Goal: Task Accomplishment & Management: Complete application form

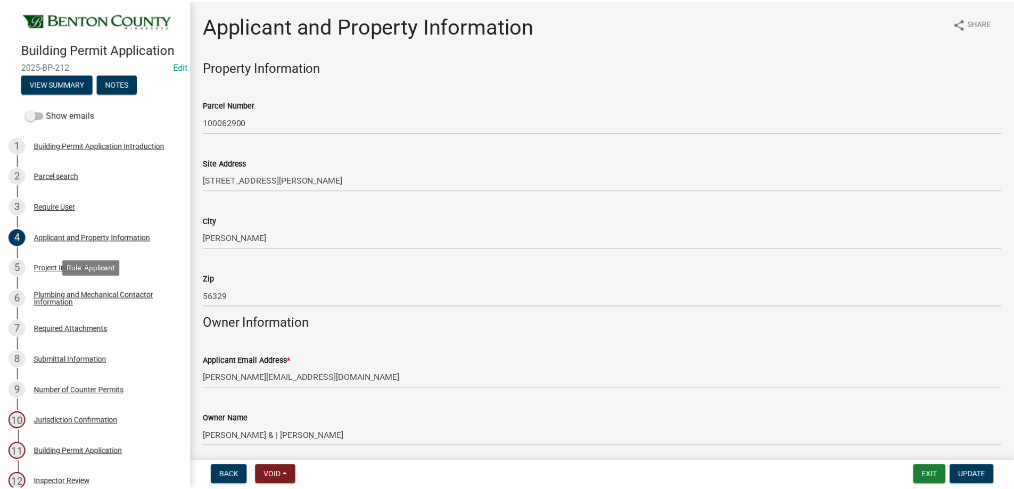
scroll to position [927, 0]
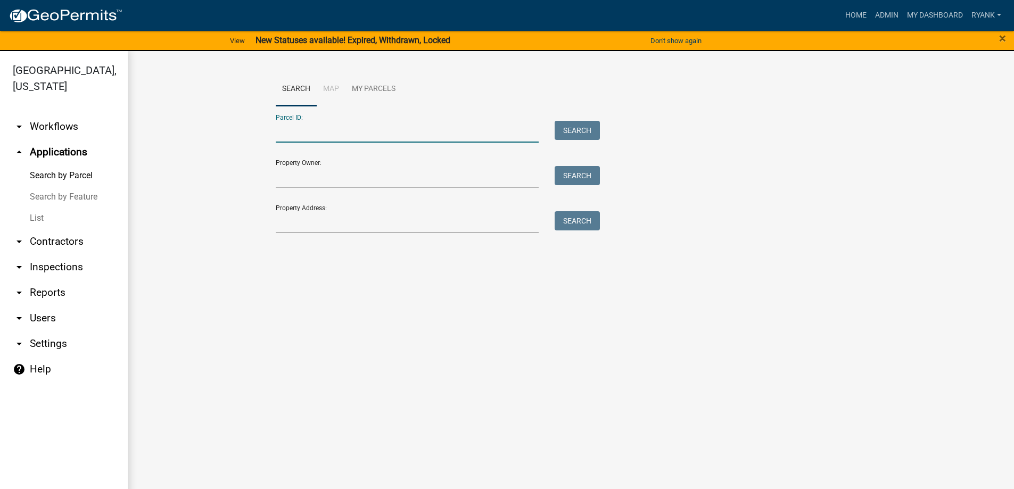
paste input "100001901"
type input "100001901"
click at [578, 130] on button "Search" at bounding box center [577, 130] width 45 height 19
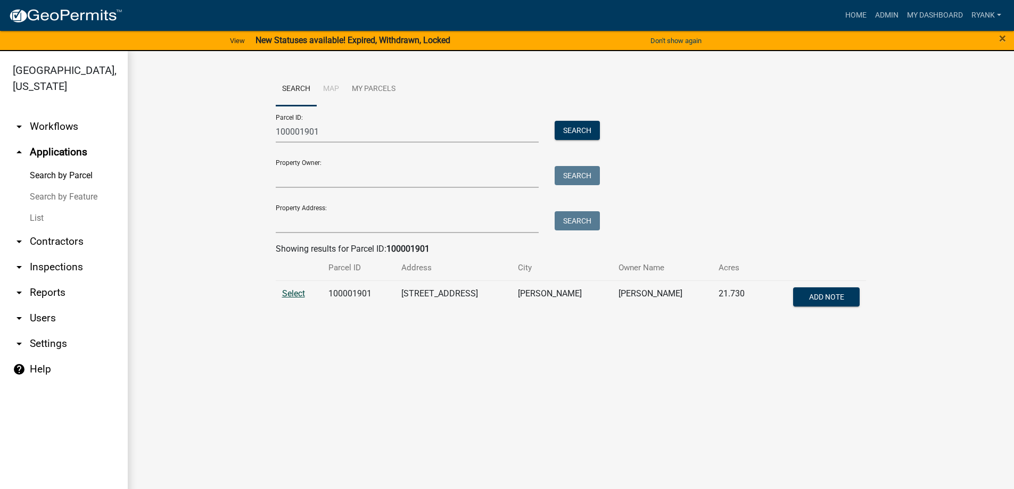
click at [288, 295] on span "Select" at bounding box center [293, 294] width 23 height 10
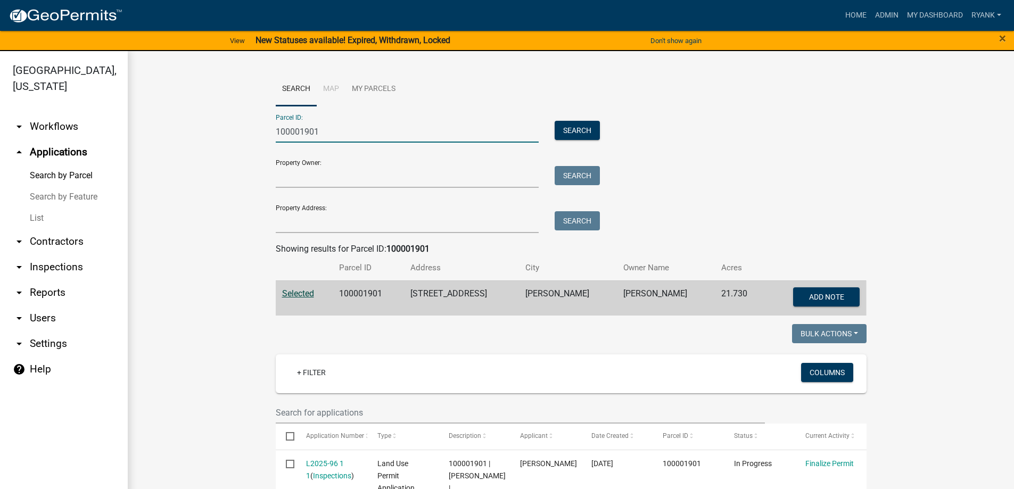
drag, startPoint x: 300, startPoint y: 130, endPoint x: 224, endPoint y: 129, distance: 76.7
click at [224, 129] on wm-workflow-application-search-view "Search Map My Parcels Parcel ID: 100001901 Search Property Owner: Search Proper…" at bounding box center [571, 372] width 844 height 600
paste input "050026501"
type input "050026501"
click at [584, 127] on button "Search" at bounding box center [577, 130] width 45 height 19
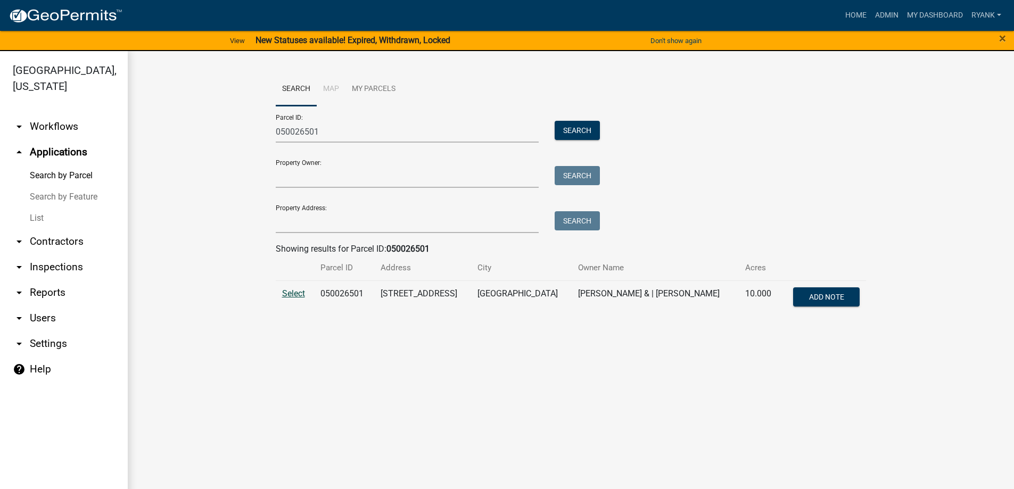
click at [295, 295] on span "Select" at bounding box center [293, 294] width 23 height 10
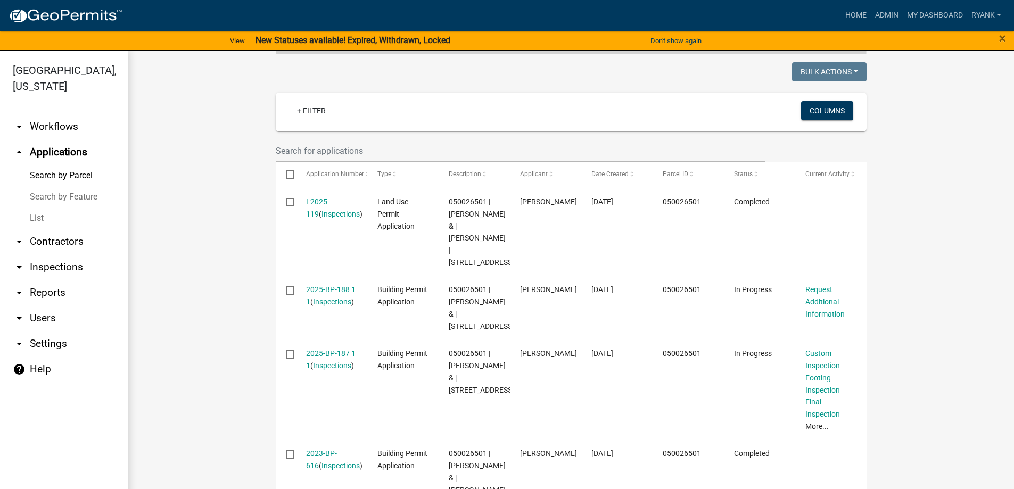
scroll to position [266, 0]
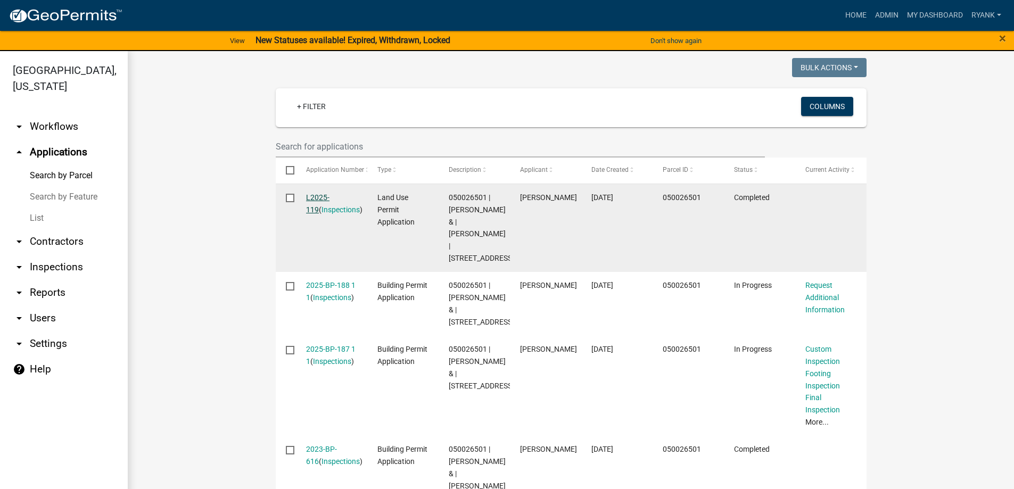
click at [318, 195] on link "L2025-119" at bounding box center [317, 203] width 23 height 21
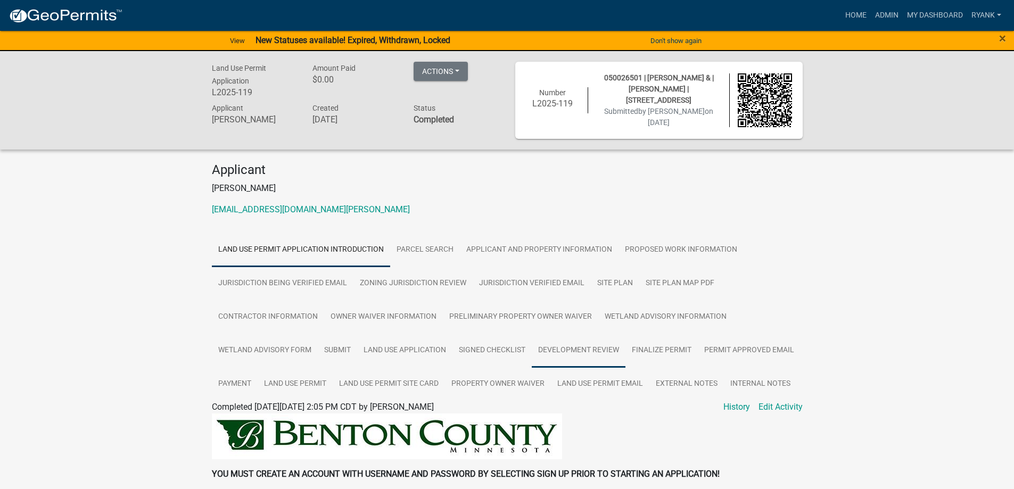
click at [584, 344] on link "Development Review" at bounding box center [579, 351] width 94 height 34
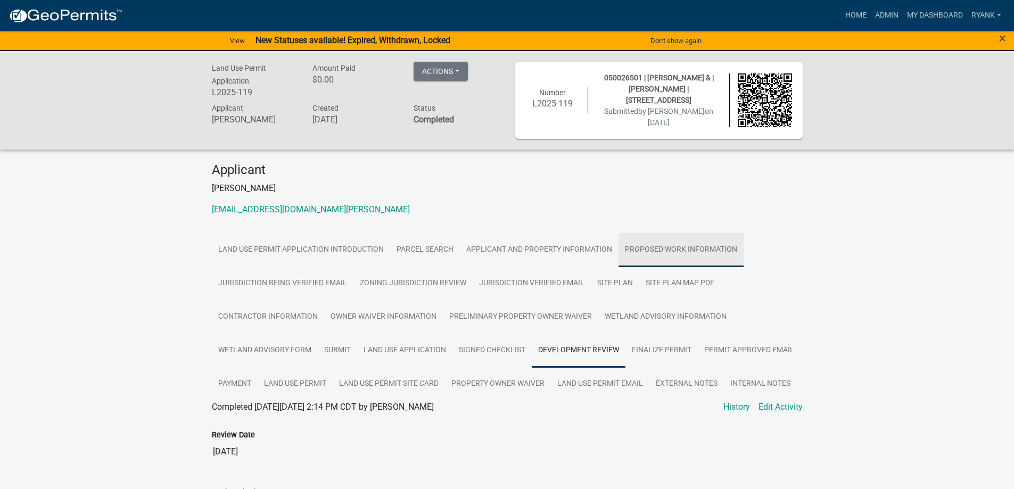
click at [691, 247] on link "Proposed Work Information" at bounding box center [681, 250] width 125 height 34
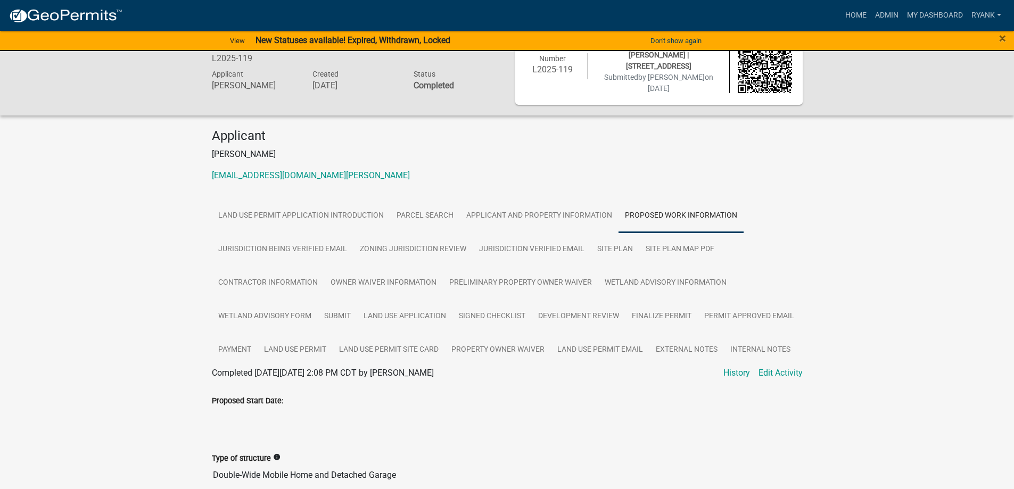
scroll to position [160, 0]
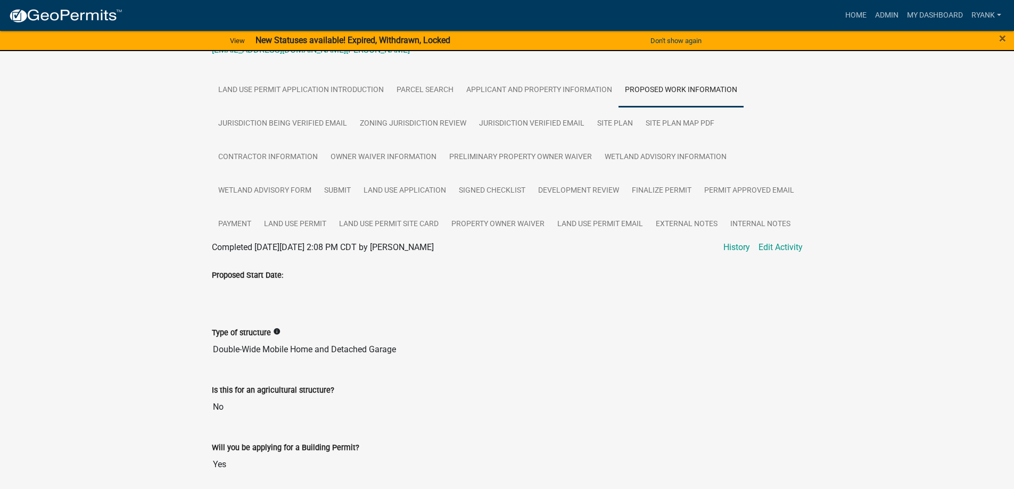
click at [69, 15] on img at bounding box center [66, 16] width 114 height 16
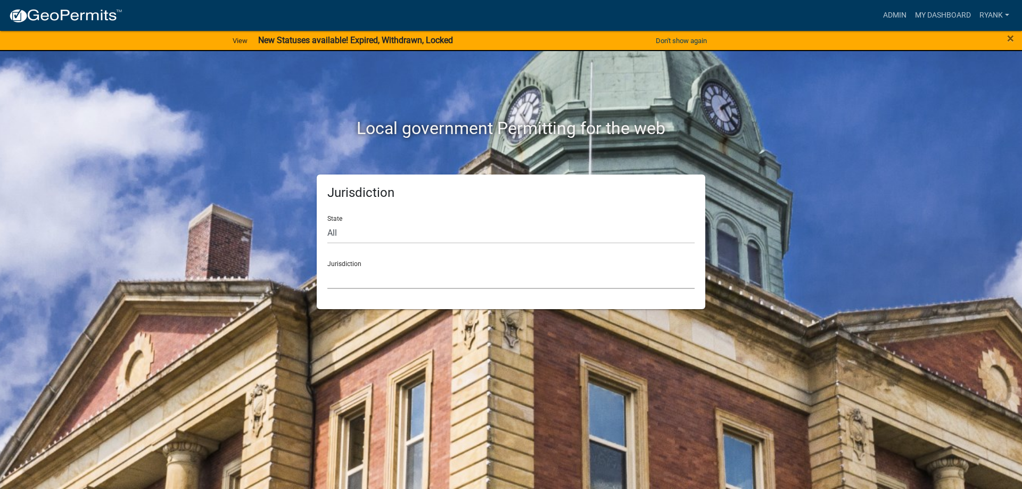
click at [373, 283] on select "Custer County, Colorado Cook County, Georgia Crawford County, Georgia Gilmer Co…" at bounding box center [510, 278] width 367 height 22
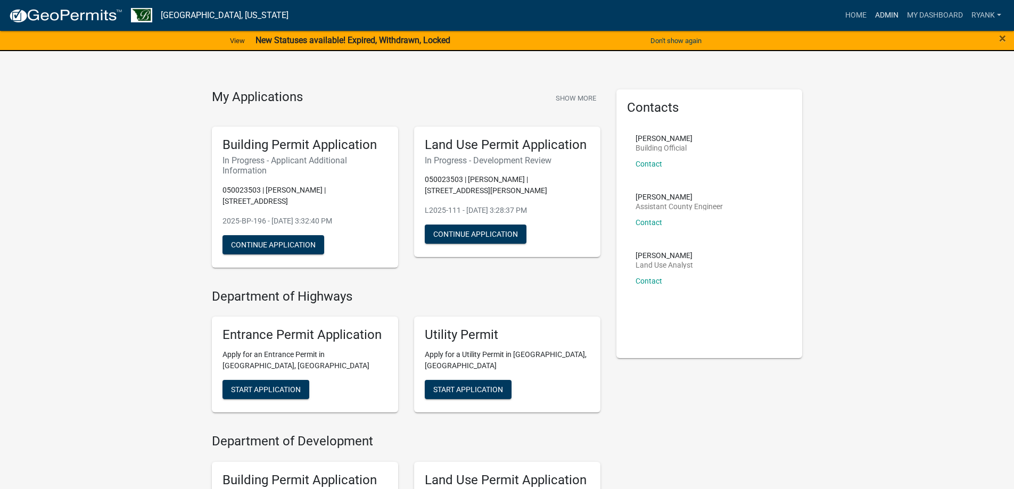
click at [877, 11] on link "Admin" at bounding box center [887, 15] width 32 height 20
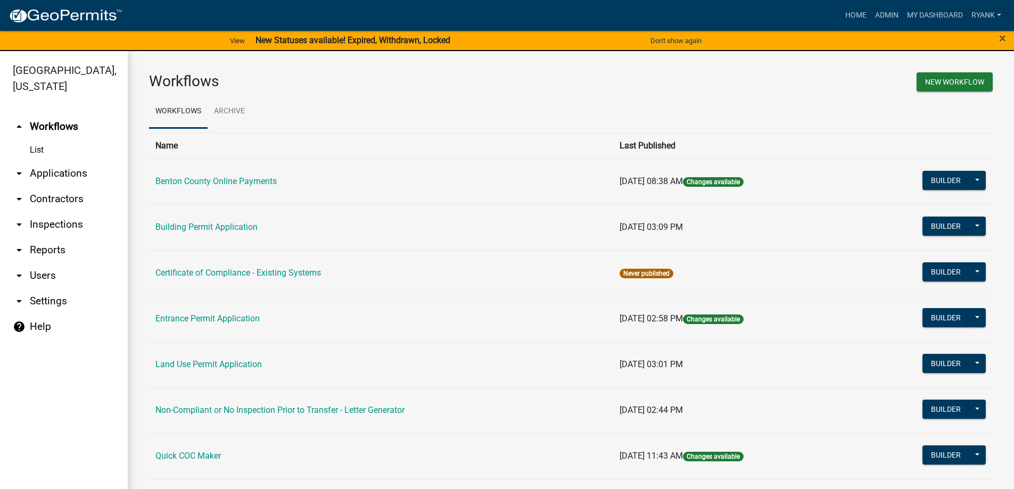
click at [57, 173] on link "arrow_drop_down Applications" at bounding box center [64, 174] width 128 height 26
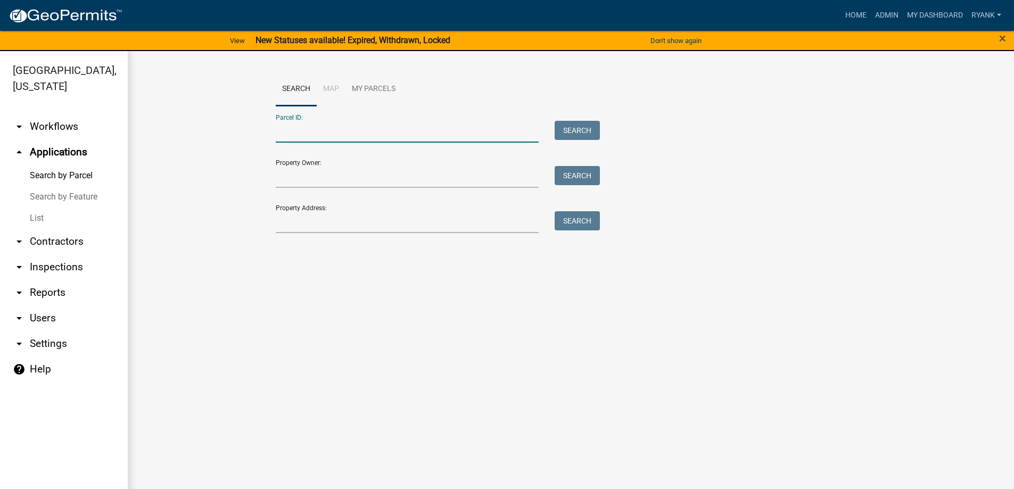
paste input "070009900"
type input "070009900"
click at [584, 130] on button "Search" at bounding box center [577, 130] width 45 height 19
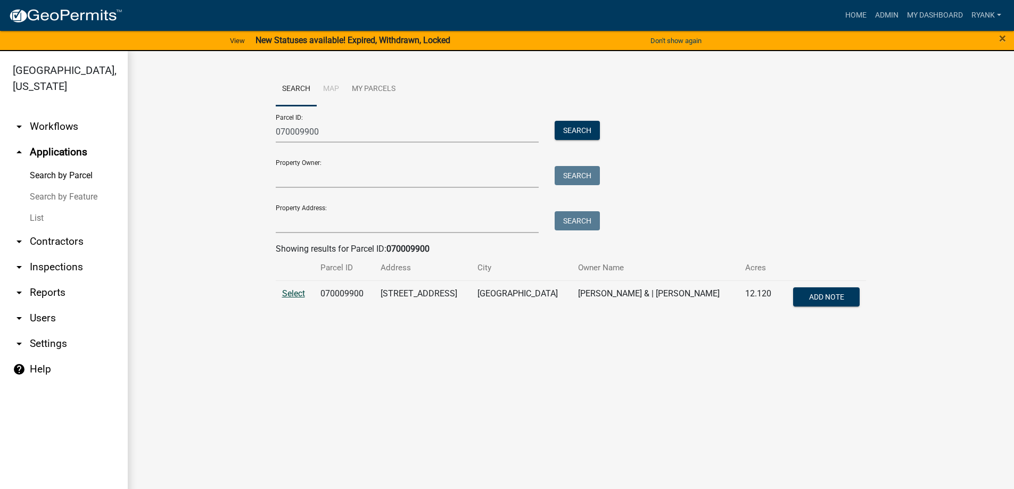
click at [303, 296] on span "Select" at bounding box center [293, 294] width 23 height 10
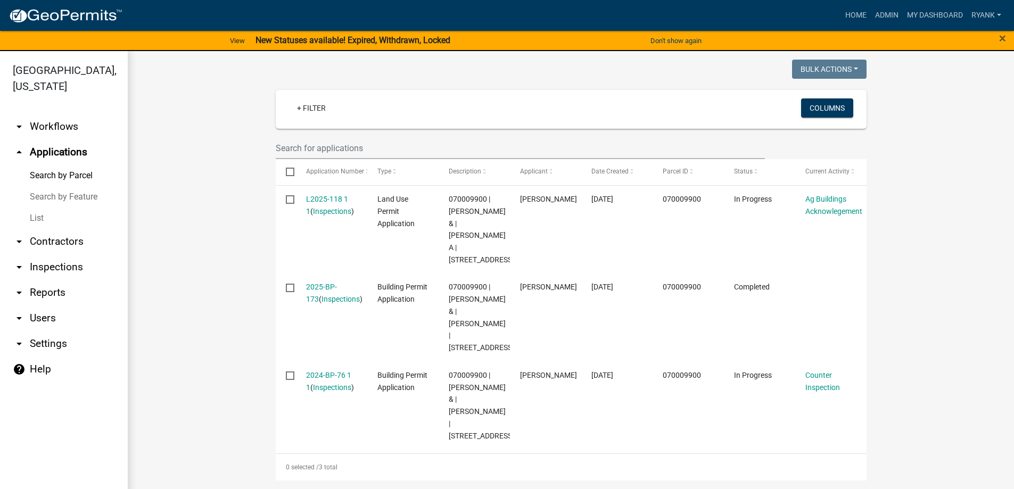
scroll to position [301, 0]
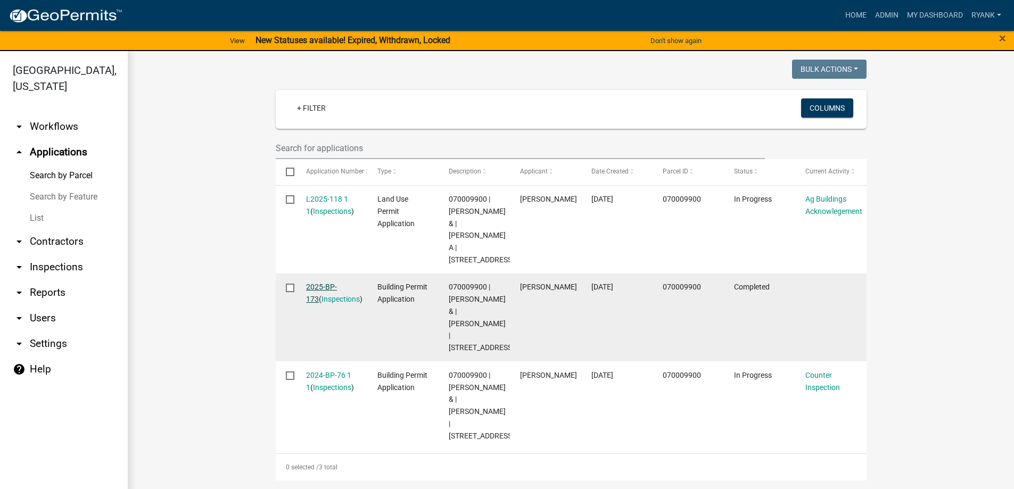
click at [324, 283] on link "2025-BP-173" at bounding box center [321, 293] width 31 height 21
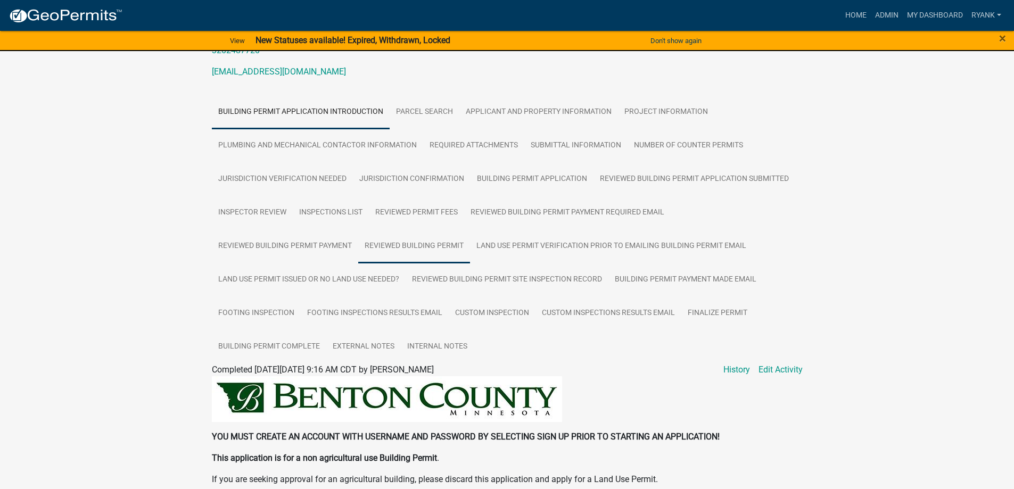
scroll to position [160, 0]
click at [293, 340] on link "Building Permit Complete" at bounding box center [269, 347] width 114 height 34
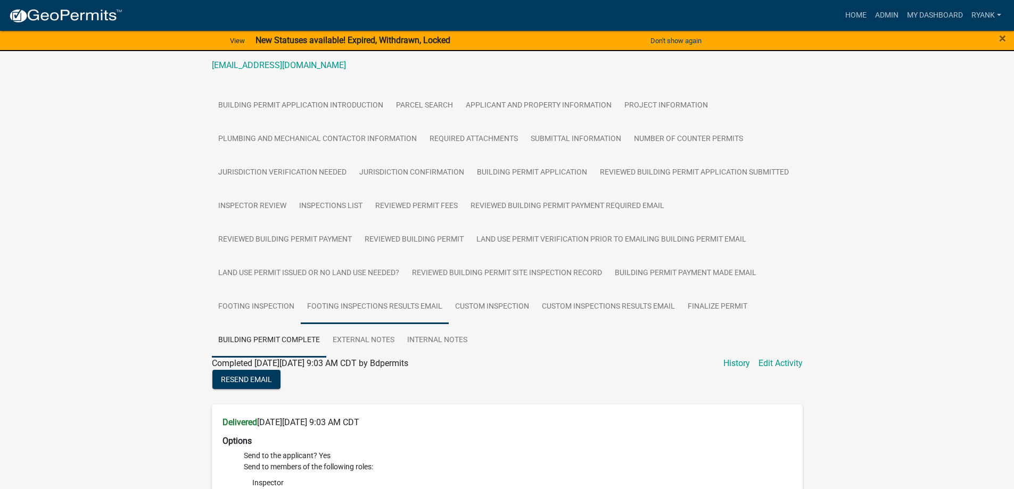
scroll to position [93, 0]
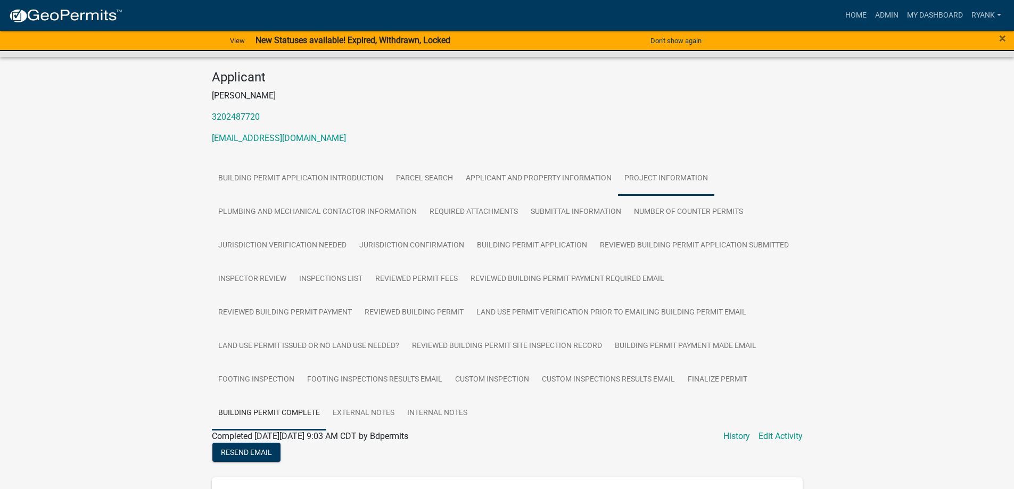
click at [638, 183] on link "Project Information" at bounding box center [666, 179] width 96 height 34
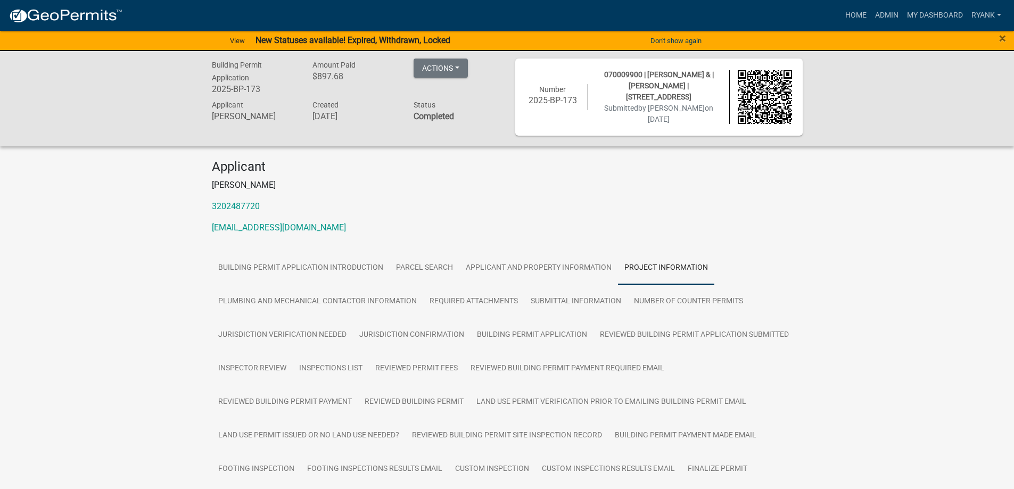
scroll to position [0, 0]
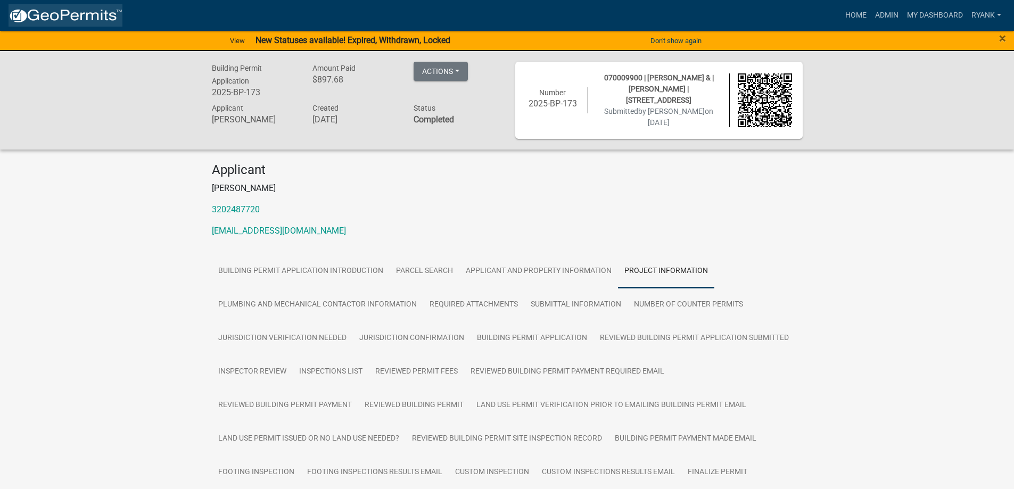
click at [60, 17] on img at bounding box center [66, 16] width 114 height 16
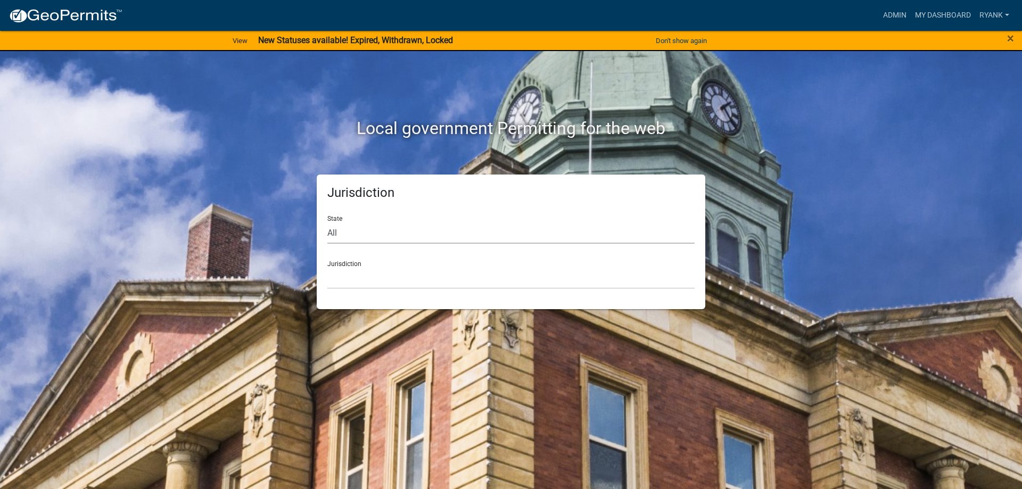
click at [360, 230] on select "All [US_STATE] [US_STATE] [US_STATE] [US_STATE] [US_STATE] [US_STATE] [US_STATE…" at bounding box center [510, 233] width 367 height 22
select select "[US_STATE]"
click at [327, 222] on select "All [US_STATE] [US_STATE] [US_STATE] [US_STATE] [US_STATE] [US_STATE] [US_STATE…" at bounding box center [510, 233] width 367 height 22
click at [359, 285] on select "[GEOGRAPHIC_DATA], [US_STATE] [GEOGRAPHIC_DATA], [US_STATE] [GEOGRAPHIC_DATA], …" at bounding box center [510, 278] width 367 height 22
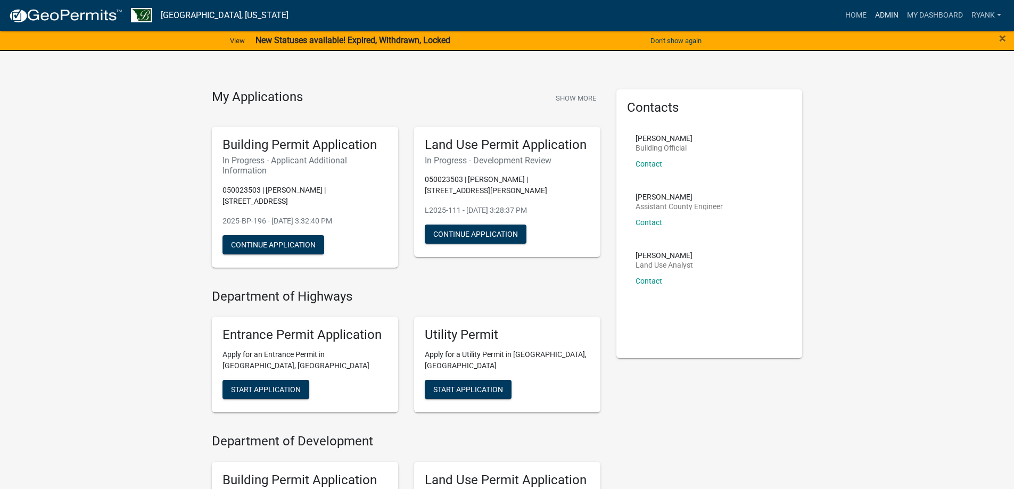
click at [891, 12] on link "Admin" at bounding box center [887, 15] width 32 height 20
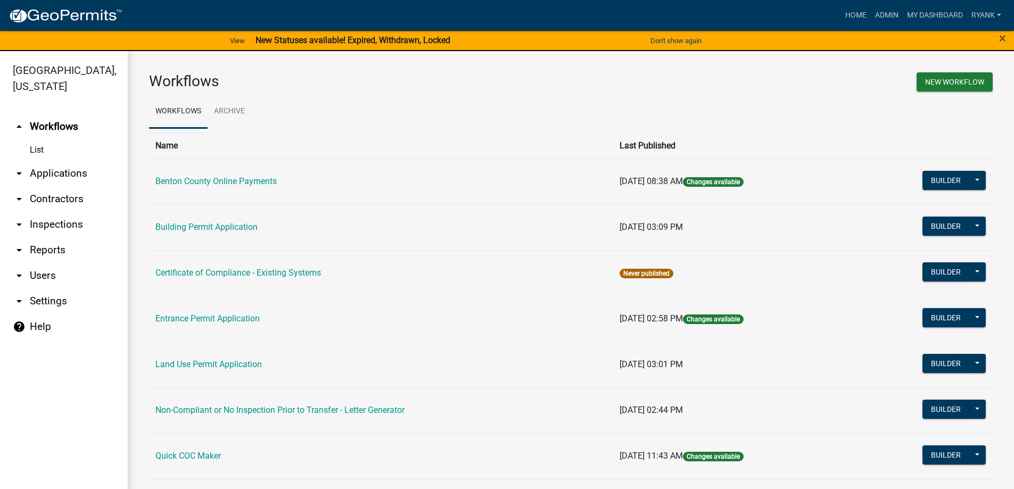
click at [57, 168] on link "arrow_drop_down Applications" at bounding box center [64, 174] width 128 height 26
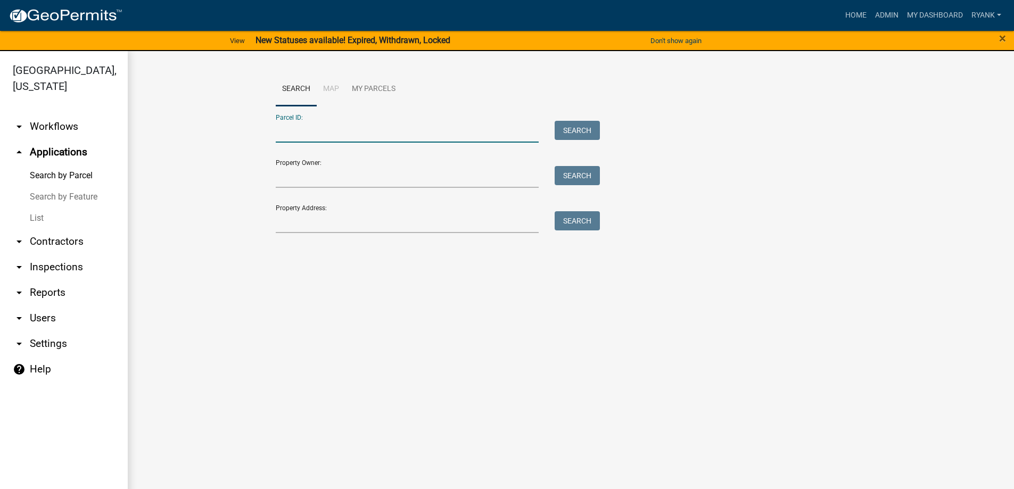
paste input "010026500"
type input "010026500"
click at [591, 121] on button "Search" at bounding box center [577, 130] width 45 height 19
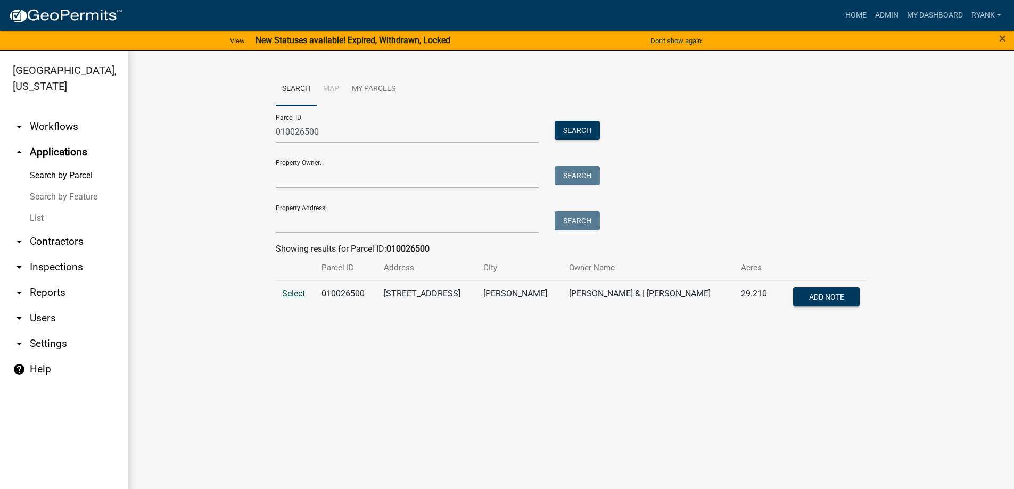
click at [294, 290] on span "Select" at bounding box center [293, 294] width 23 height 10
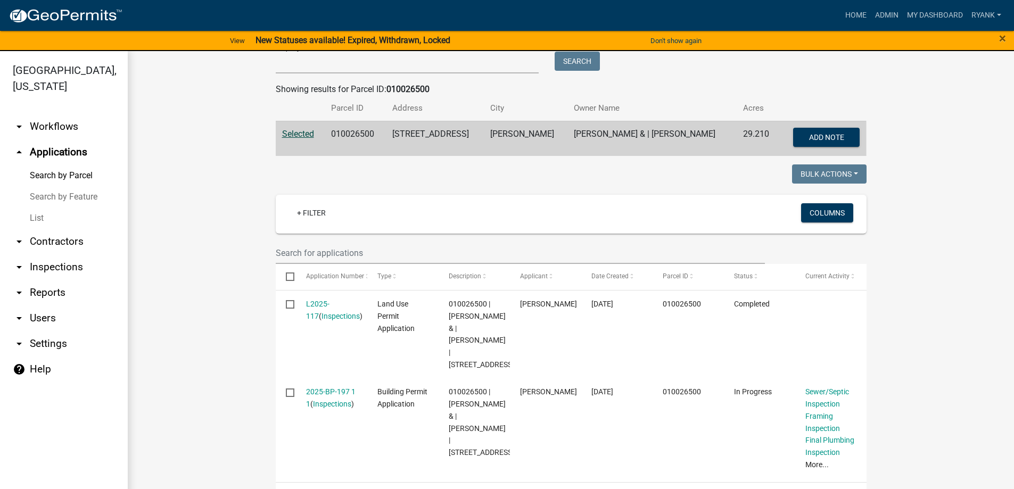
scroll to position [201, 0]
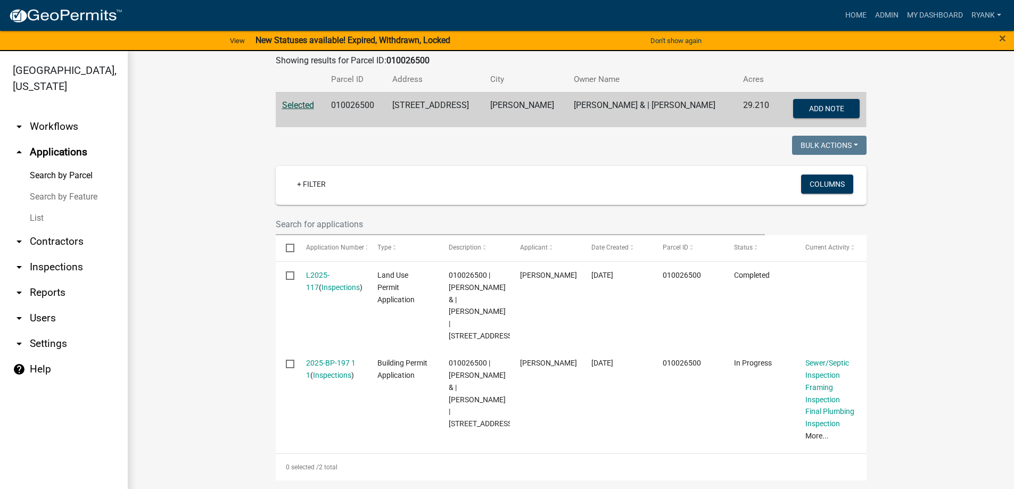
click at [311, 271] on link "L2025-117" at bounding box center [317, 281] width 23 height 21
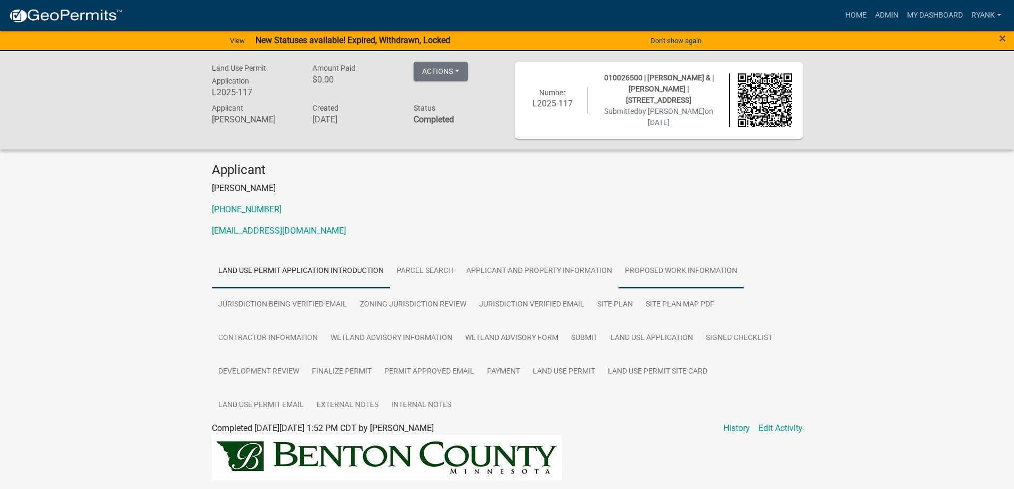
click at [660, 267] on link "Proposed Work Information" at bounding box center [681, 271] width 125 height 34
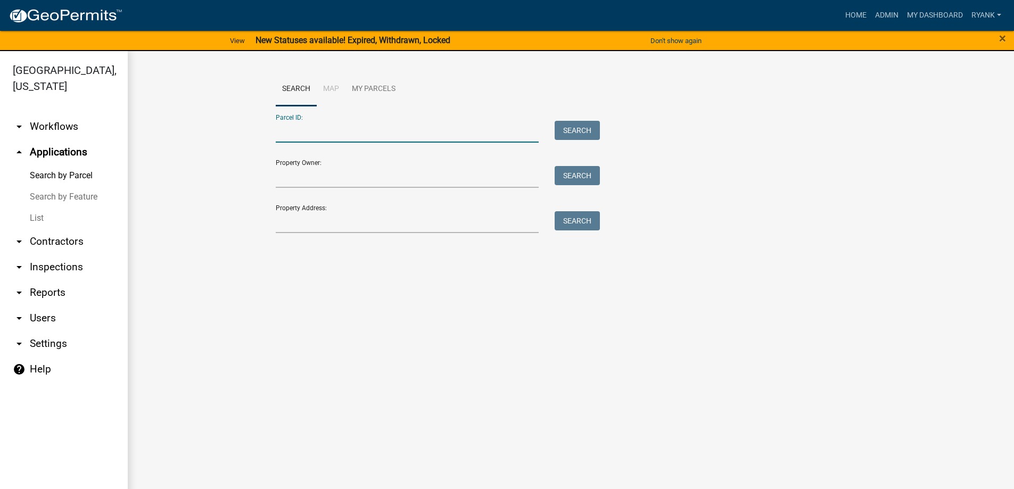
paste input "110054300"
type input "110054300"
click at [572, 130] on button "Search" at bounding box center [577, 130] width 45 height 19
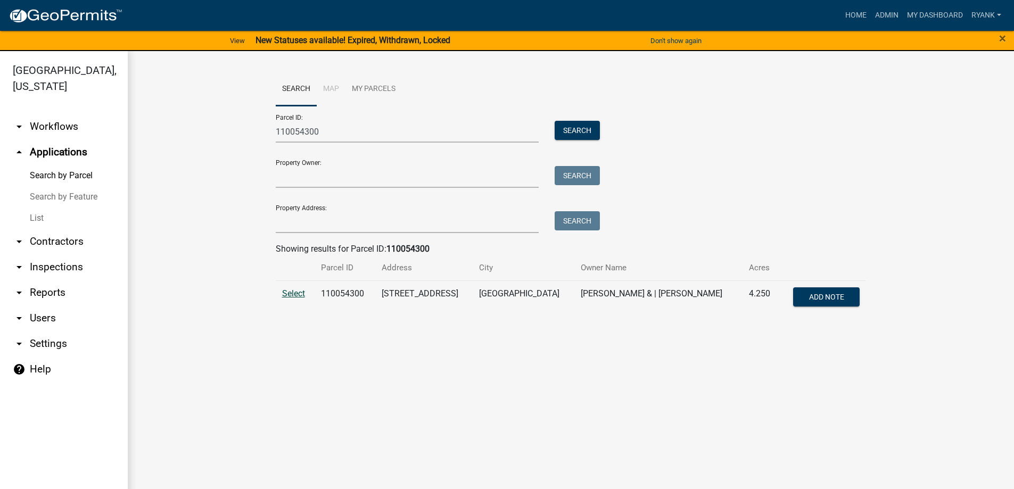
click at [288, 292] on span "Select" at bounding box center [293, 294] width 23 height 10
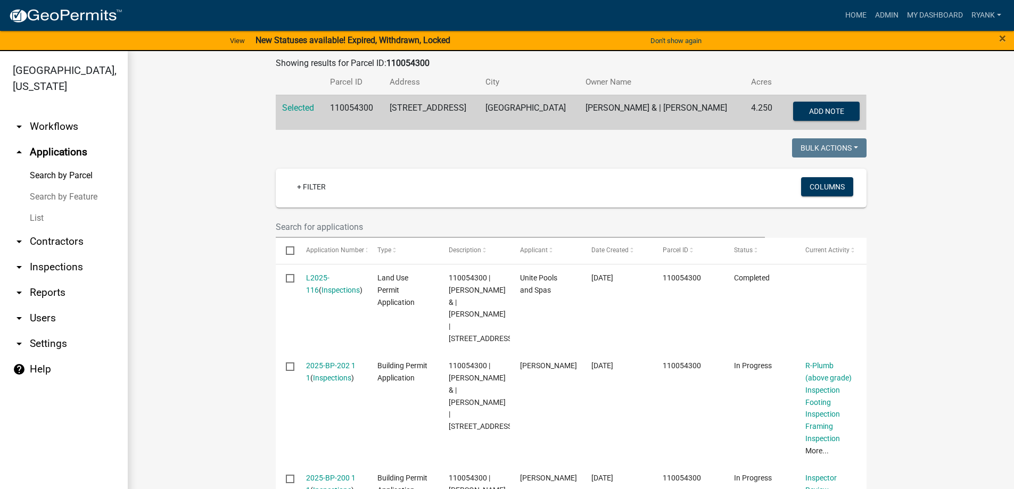
scroll to position [213, 0]
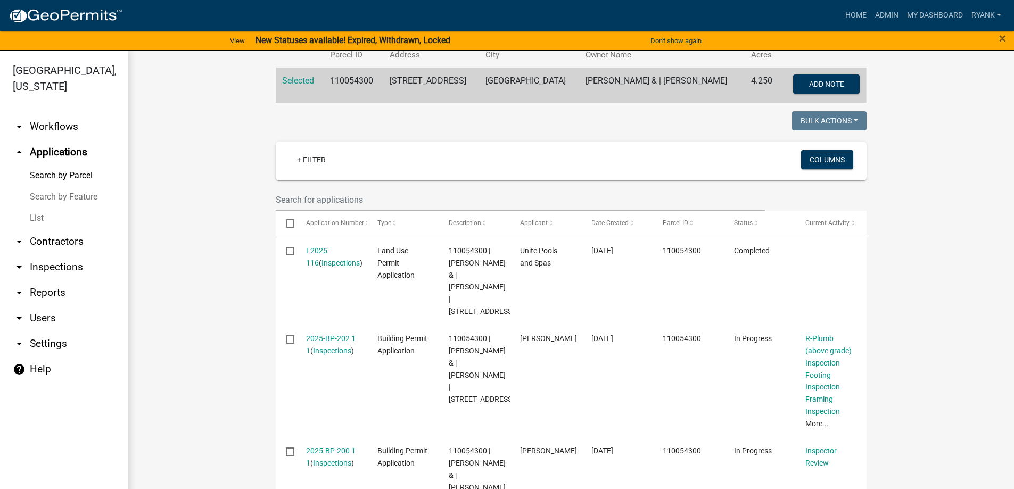
click at [316, 254] on link "L2025-116" at bounding box center [317, 257] width 23 height 21
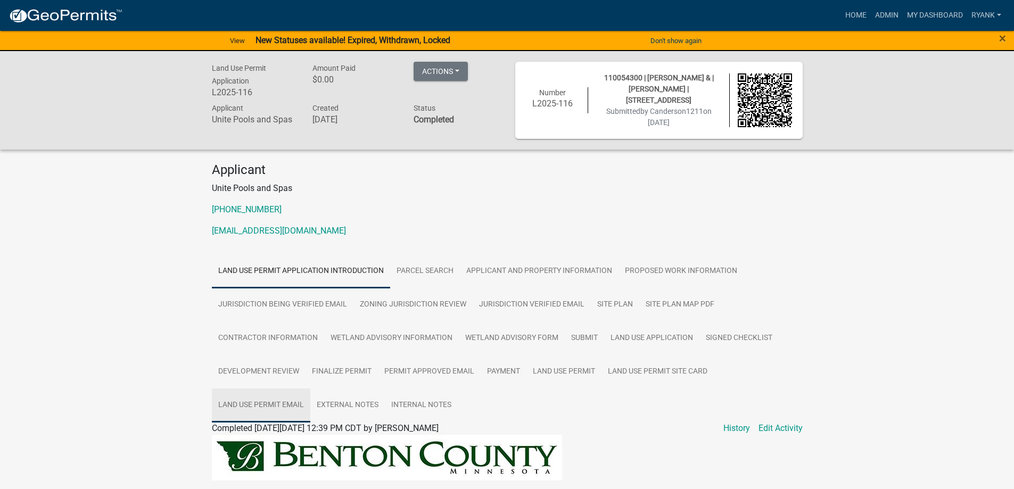
click at [252, 409] on link "Land Use Permit Email" at bounding box center [261, 406] width 98 height 34
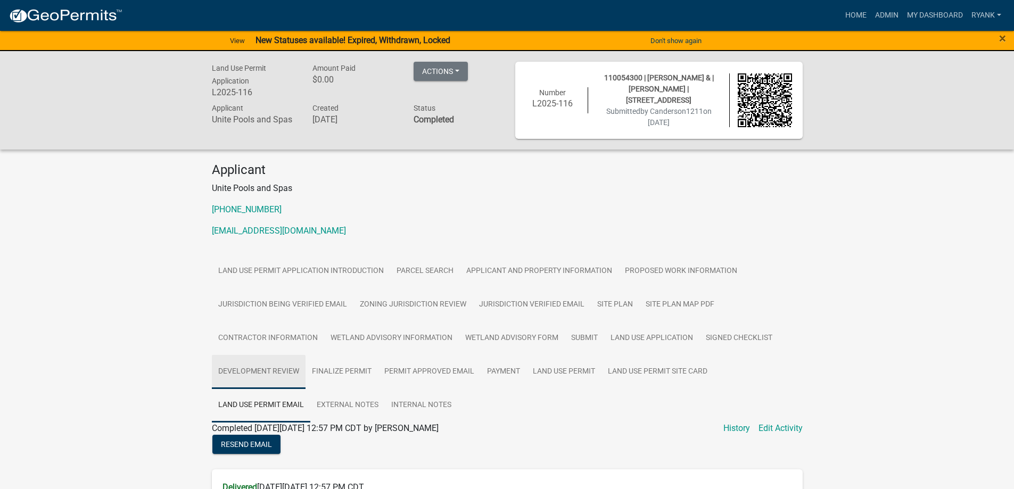
click at [294, 371] on link "Development Review" at bounding box center [259, 372] width 94 height 34
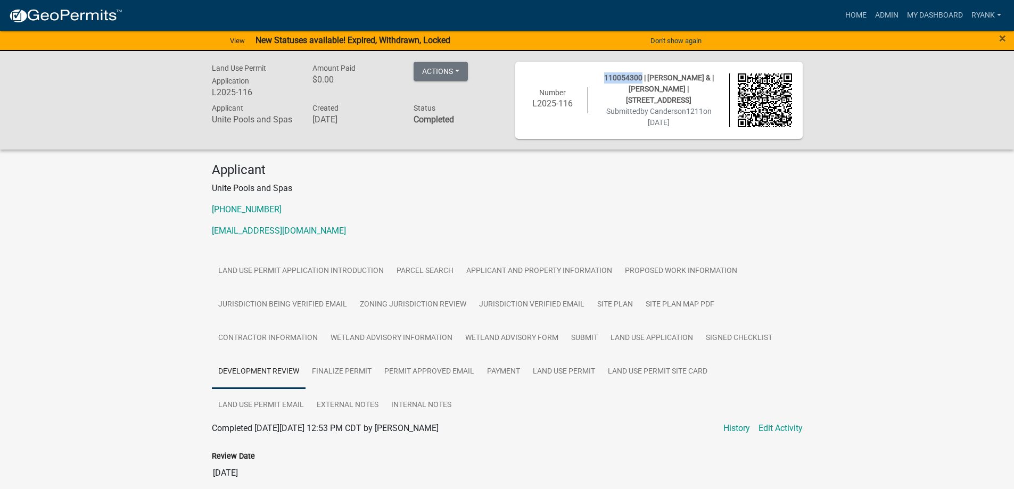
drag, startPoint x: 597, startPoint y: 77, endPoint x: 637, endPoint y: 77, distance: 39.9
click at [637, 77] on div "110054300 | KRISTINE WAINRIGHT-TADYCH & | TIMOTHY DAVID TADYCH | 1670 43RD ST N…" at bounding box center [658, 100] width 141 height 56
copy span "110054300"
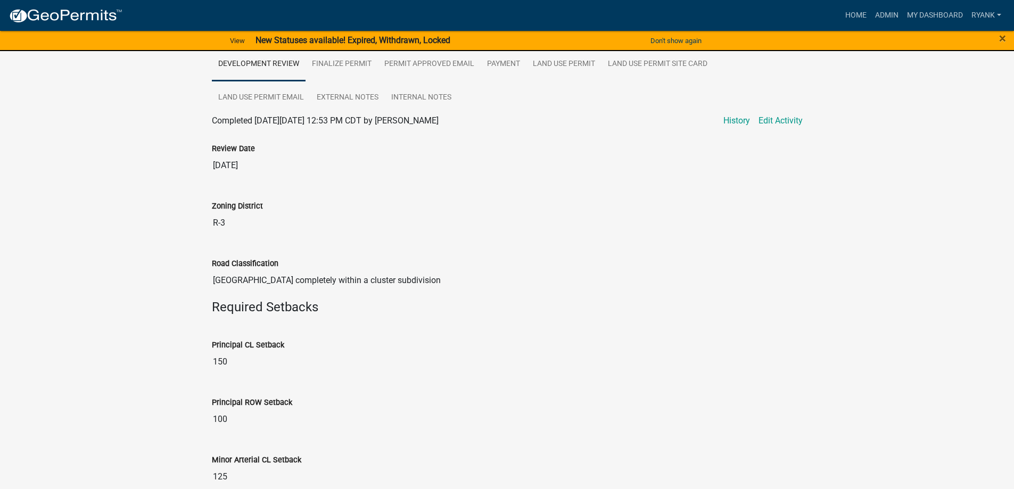
scroll to position [160, 0]
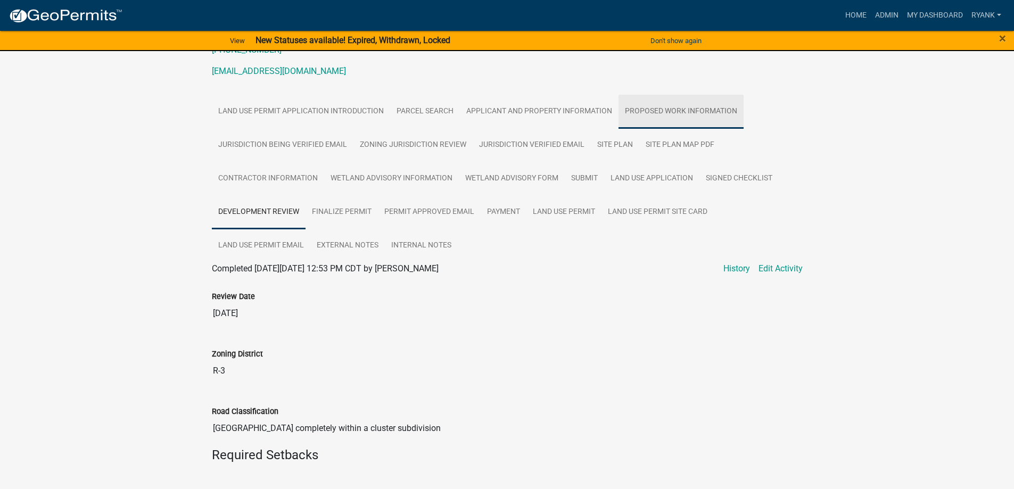
click at [676, 108] on link "Proposed Work Information" at bounding box center [681, 112] width 125 height 34
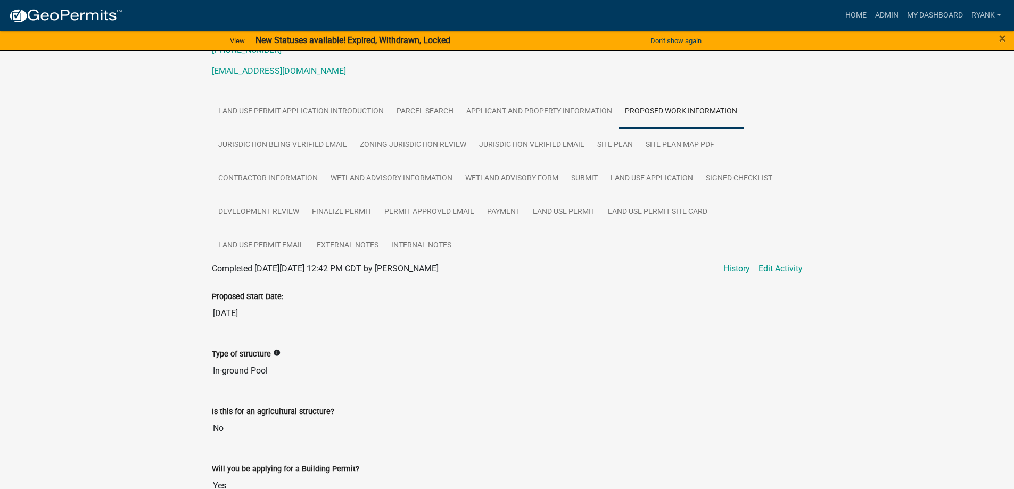
drag, startPoint x: 273, startPoint y: 368, endPoint x: 206, endPoint y: 369, distance: 67.1
click at [206, 370] on div "Type of structure info In-ground Pool" at bounding box center [507, 362] width 607 height 58
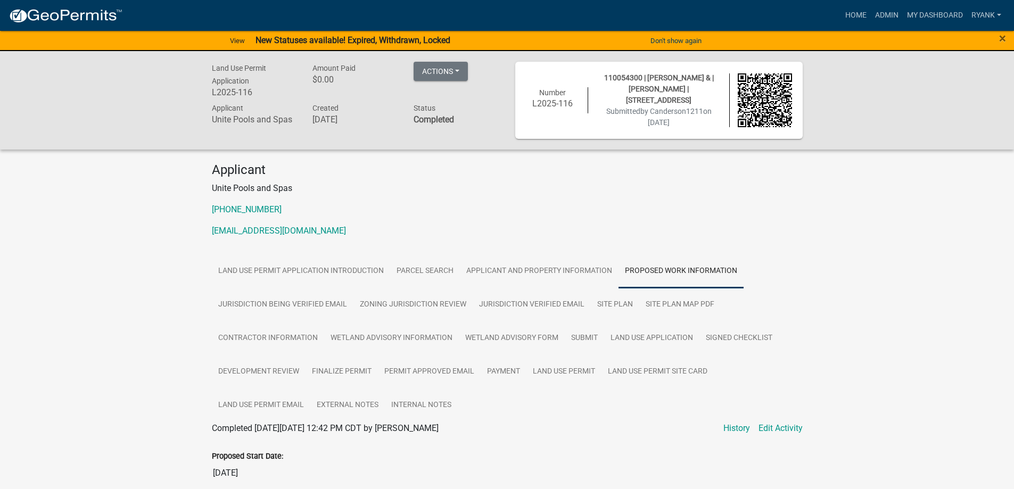
click at [85, 14] on img at bounding box center [66, 16] width 114 height 16
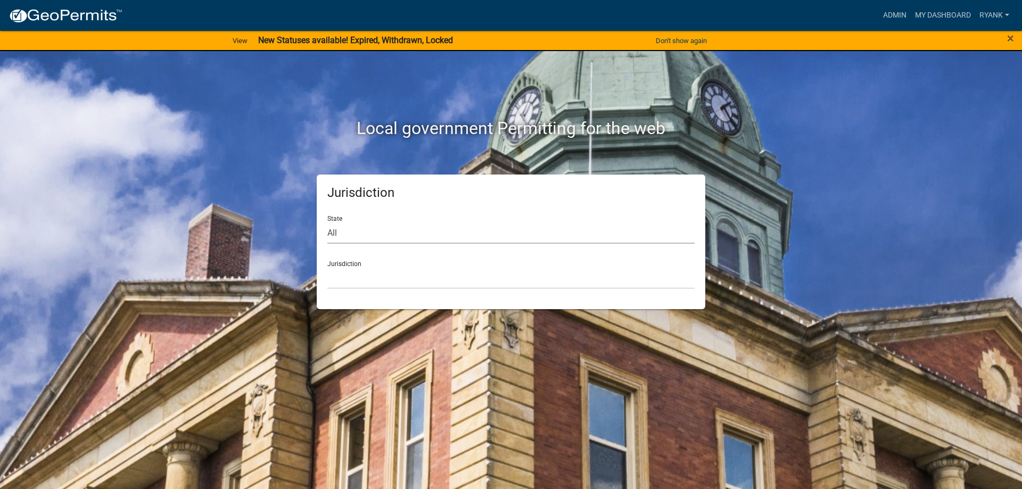
click at [404, 231] on select "All Colorado Georgia Indiana Iowa Kansas Minnesota Ohio South Carolina Wisconsin" at bounding box center [510, 233] width 367 height 22
select select "Minnesota"
click at [327, 222] on select "All Colorado Georgia Indiana Iowa Kansas Minnesota Ohio South Carolina Wisconsin" at bounding box center [510, 233] width 367 height 22
click at [360, 282] on select "Becker County, Minnesota Benton County, Minnesota Carlton County, Minnesota Cit…" at bounding box center [510, 278] width 367 height 22
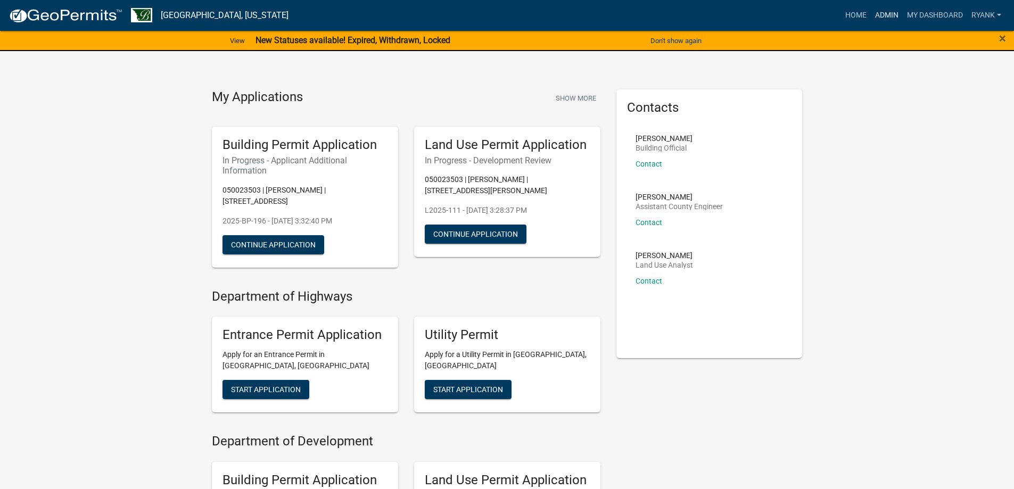
click at [881, 12] on link "Admin" at bounding box center [887, 15] width 32 height 20
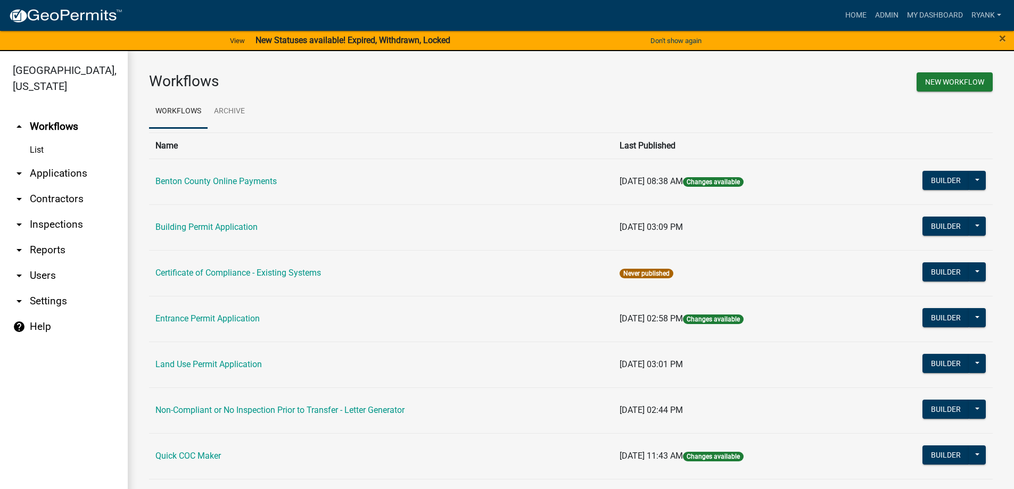
click at [71, 175] on link "arrow_drop_down Applications" at bounding box center [64, 174] width 128 height 26
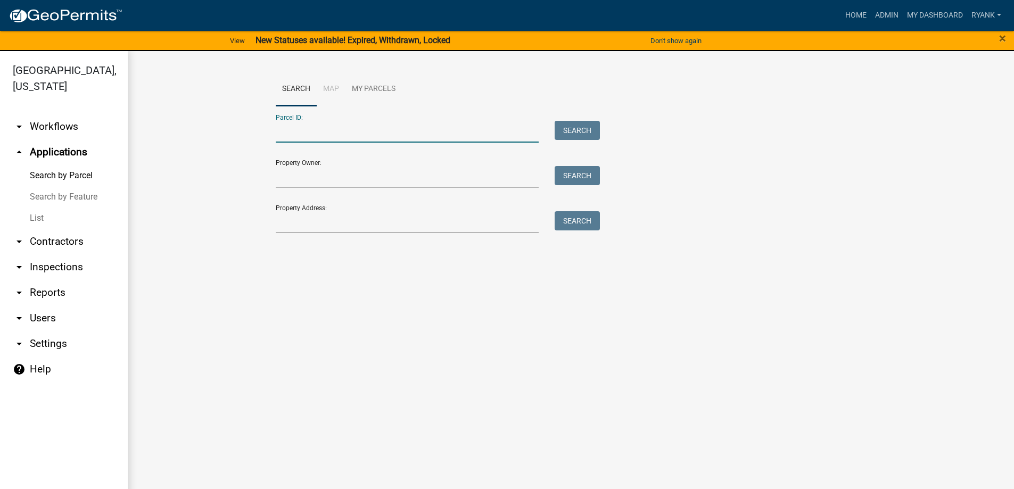
paste input "100013300"
type input "100013300"
click at [577, 127] on button "Search" at bounding box center [577, 130] width 45 height 19
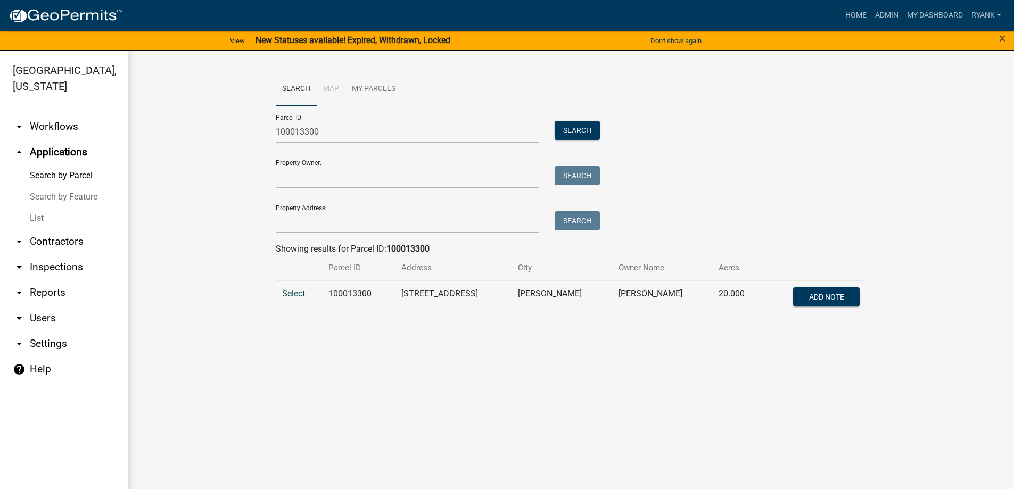
click at [295, 298] on span "Select" at bounding box center [293, 294] width 23 height 10
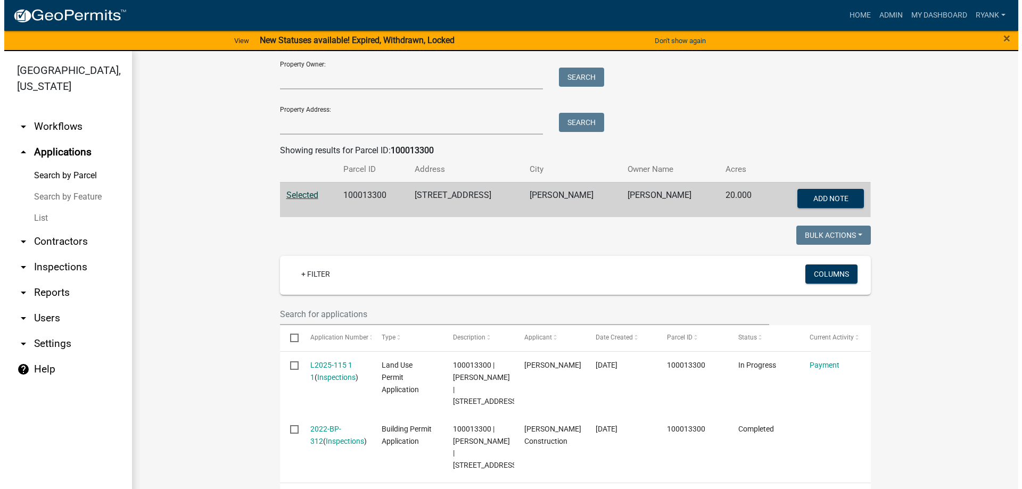
scroll to position [128, 0]
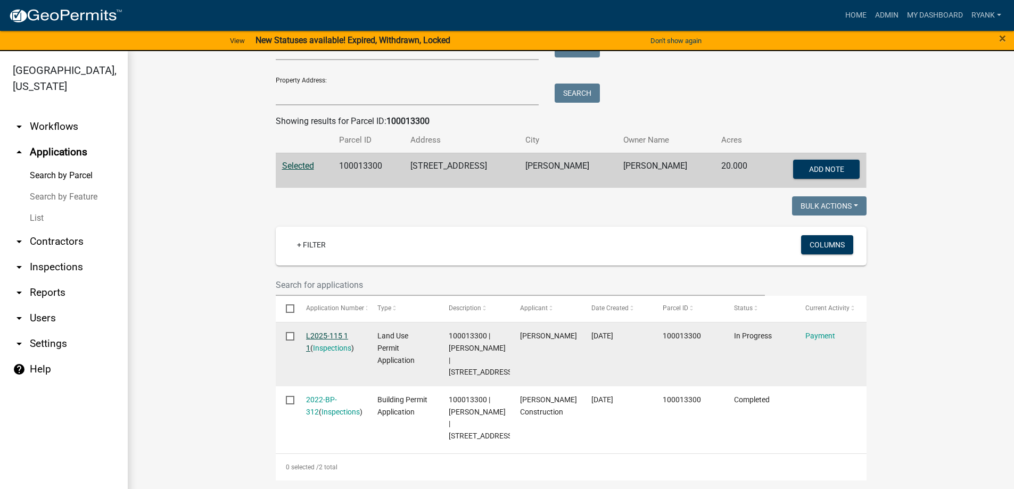
click at [328, 335] on link "L2025-115 1 1" at bounding box center [327, 342] width 42 height 21
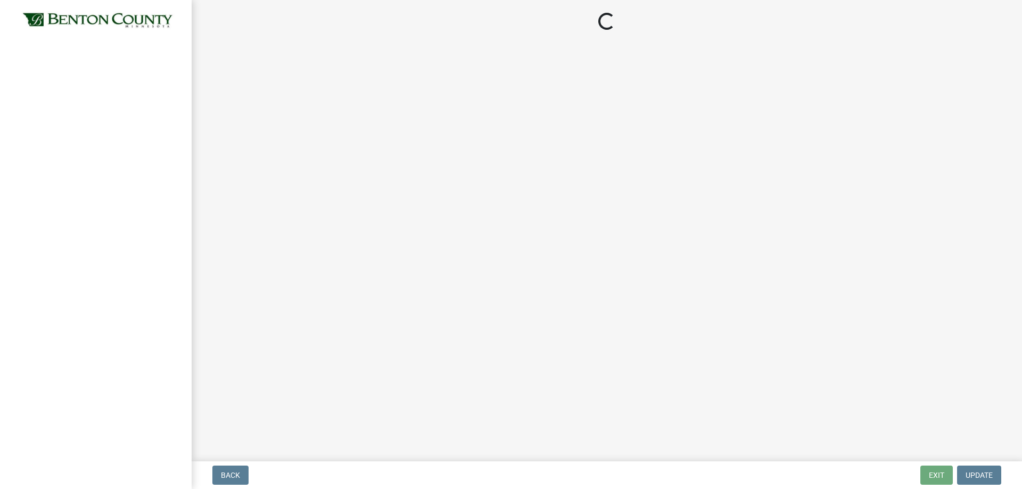
select select "3: 3"
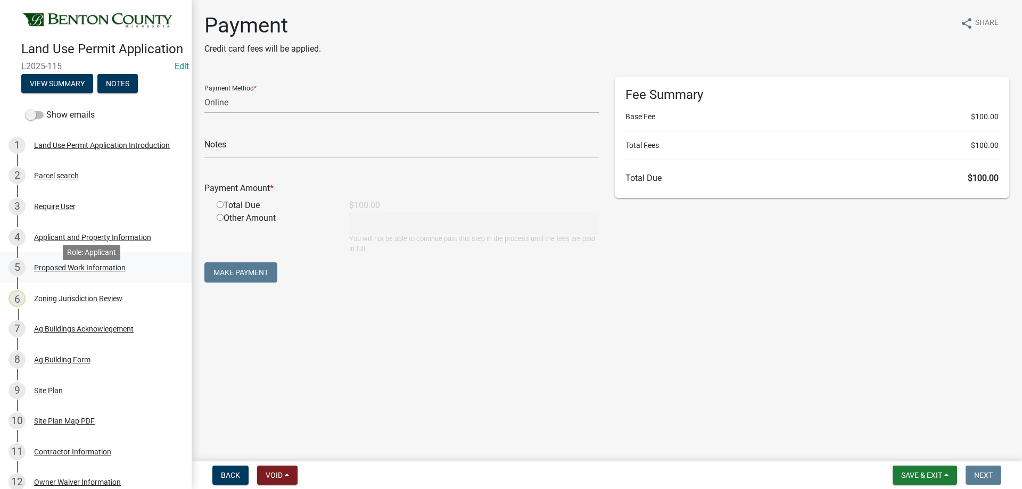
click at [64, 272] on div "Proposed Work Information" at bounding box center [80, 267] width 92 height 7
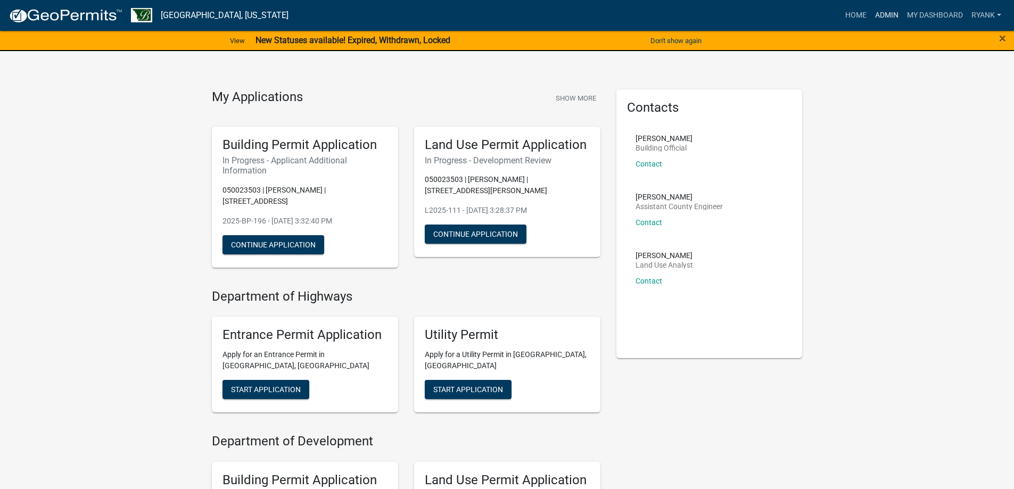
click at [875, 14] on link "Admin" at bounding box center [887, 15] width 32 height 20
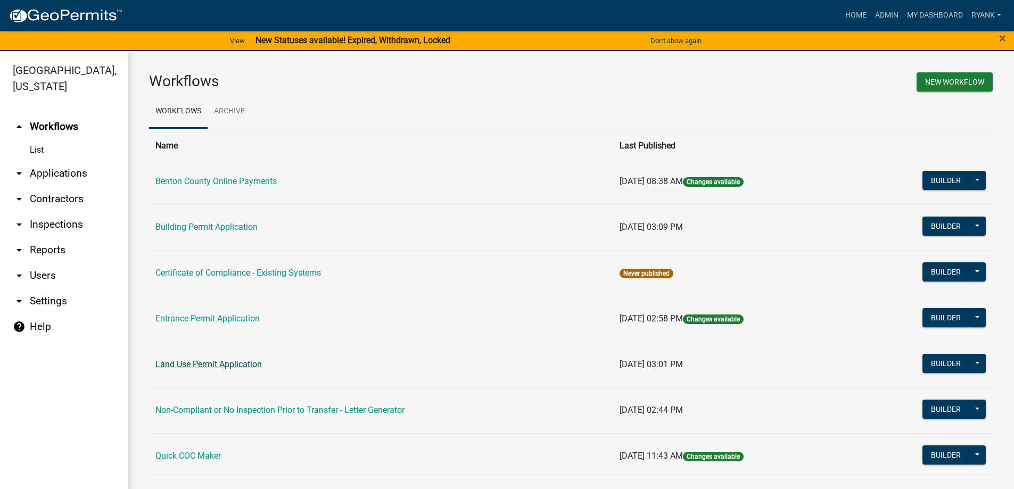
click at [214, 367] on link "Land Use Permit Application" at bounding box center [208, 364] width 106 height 10
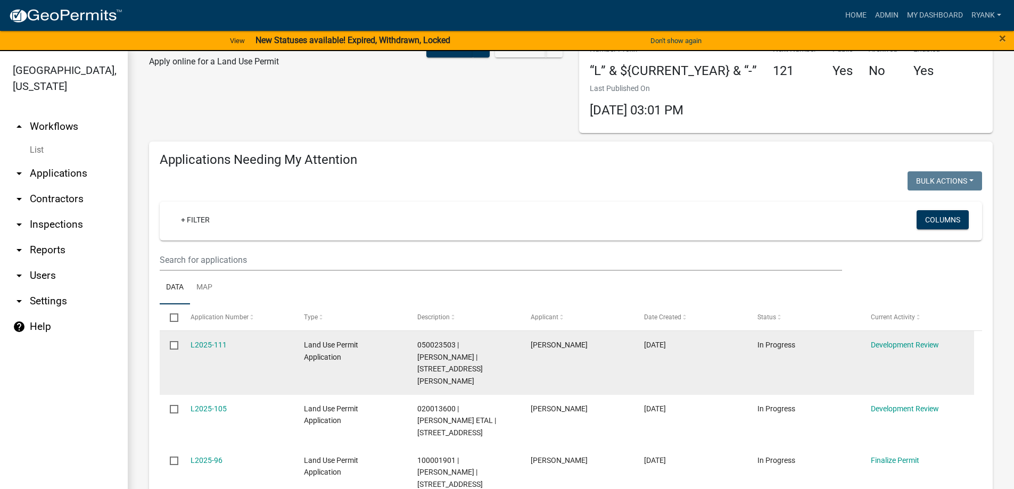
scroll to position [160, 0]
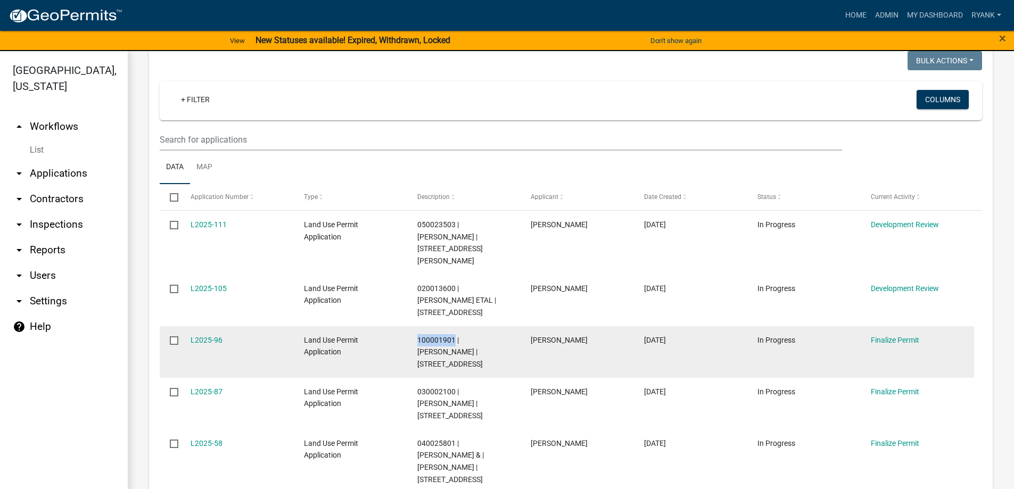
drag, startPoint x: 418, startPoint y: 326, endPoint x: 455, endPoint y: 328, distance: 37.3
click at [455, 336] on span "100001901 | DANIEL O MALUM | 5120 HWY 25 NE" at bounding box center [449, 352] width 65 height 33
copy span "100001901"
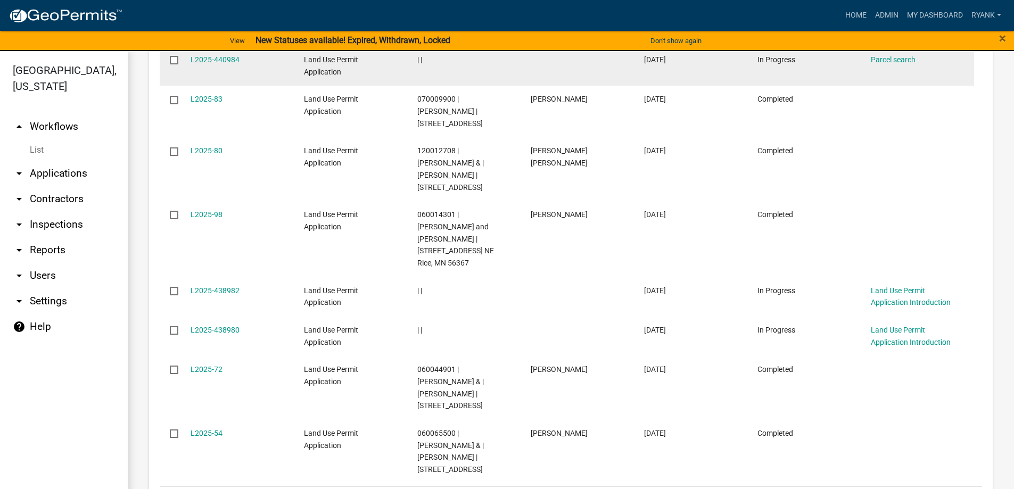
scroll to position [1294, 0]
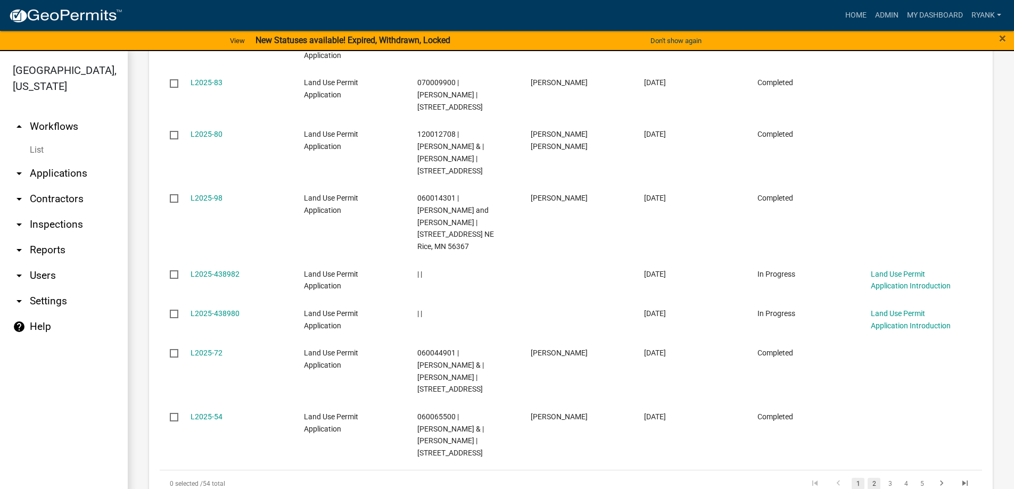
click at [868, 478] on link "2" at bounding box center [874, 484] width 13 height 12
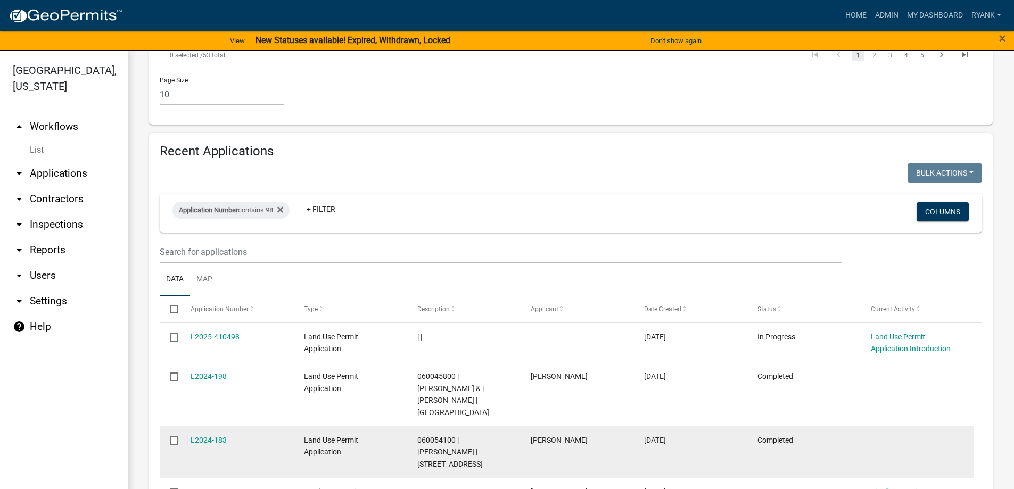
scroll to position [696, 0]
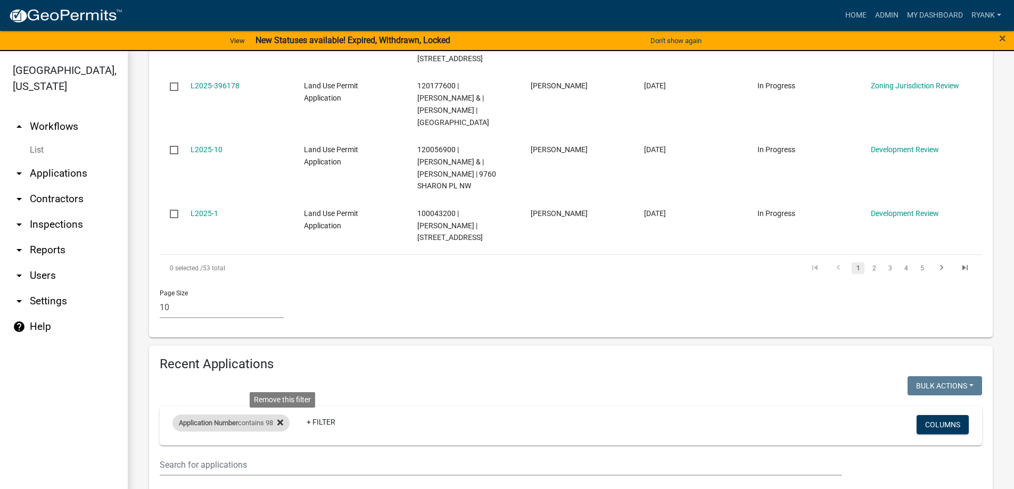
click at [283, 418] on icon at bounding box center [280, 422] width 6 height 9
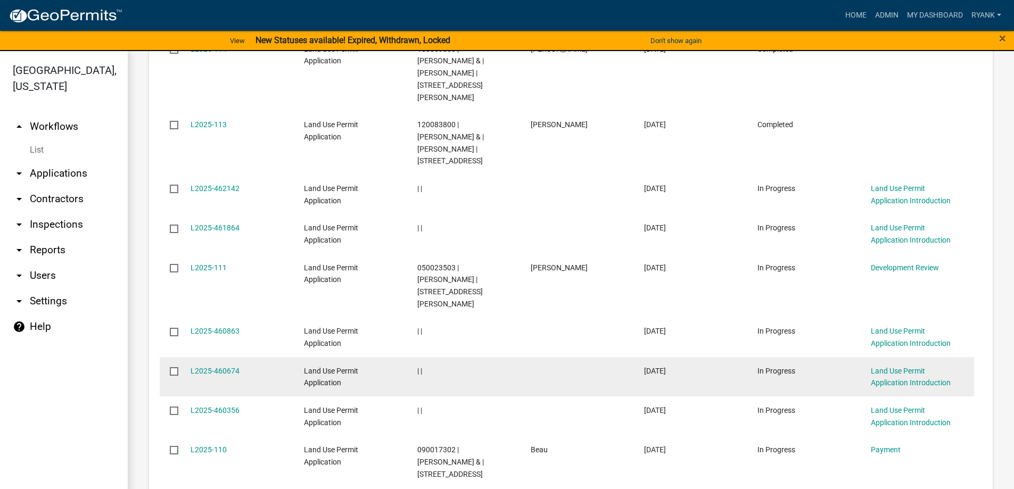
scroll to position [1270, 0]
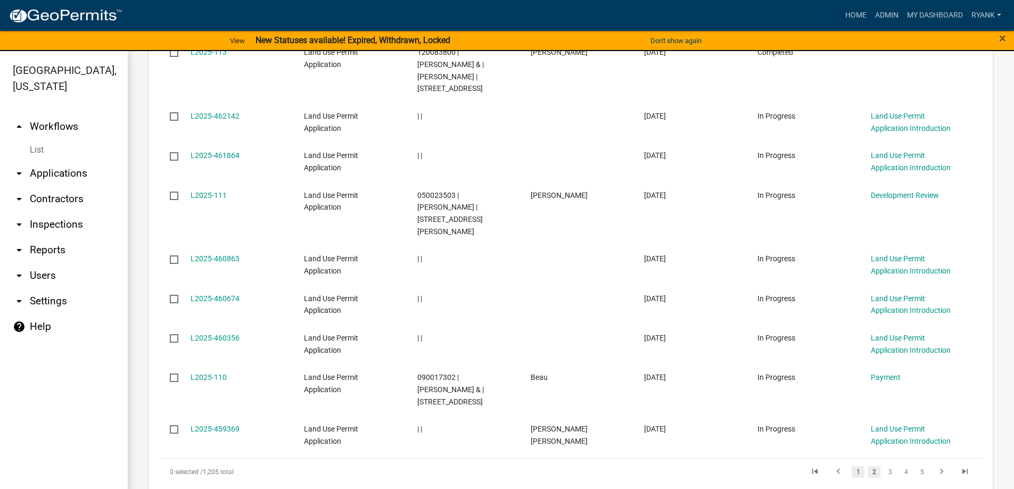
click at [852, 466] on link "1" at bounding box center [858, 472] width 13 height 12
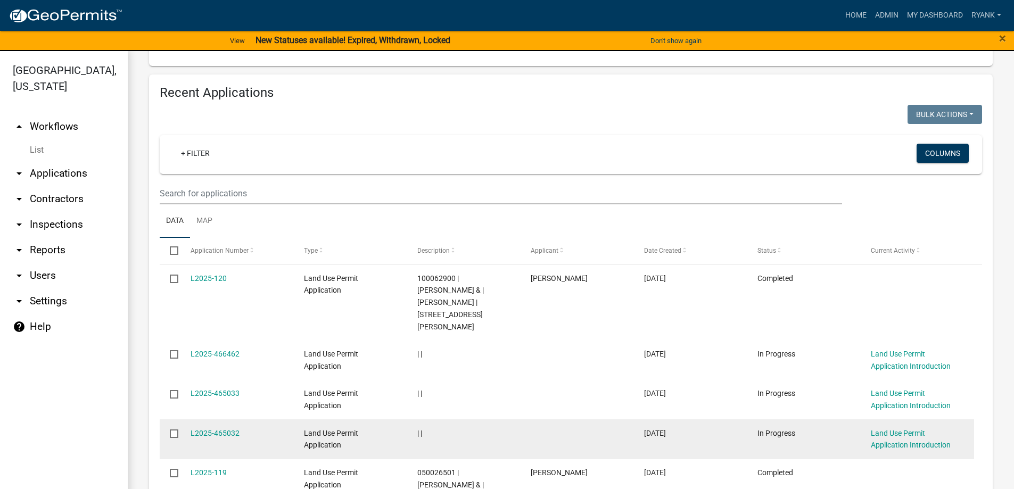
scroll to position [1032, 0]
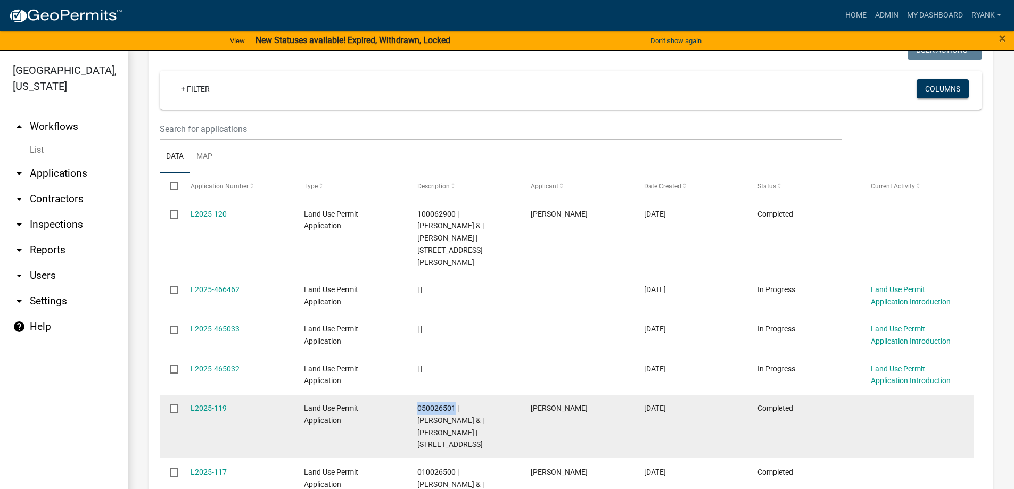
drag, startPoint x: 454, startPoint y: 347, endPoint x: 415, endPoint y: 347, distance: 38.9
click at [415, 395] on datatable-body-cell "050026501 | [PERSON_NAME] & | [PERSON_NAME] | [STREET_ADDRESS]" at bounding box center [463, 427] width 113 height 64
copy span "050026501"
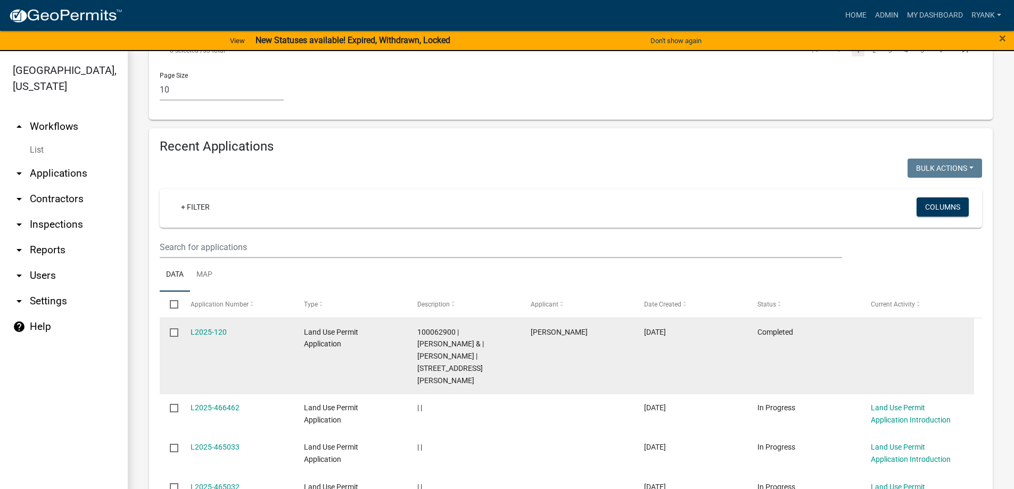
scroll to position [856, 0]
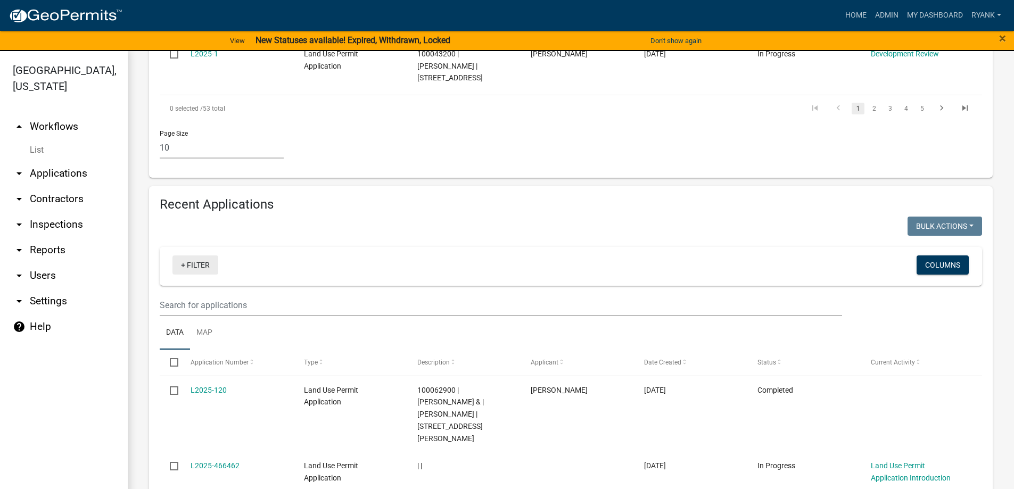
click at [186, 256] on link "+ Filter" at bounding box center [196, 265] width 46 height 19
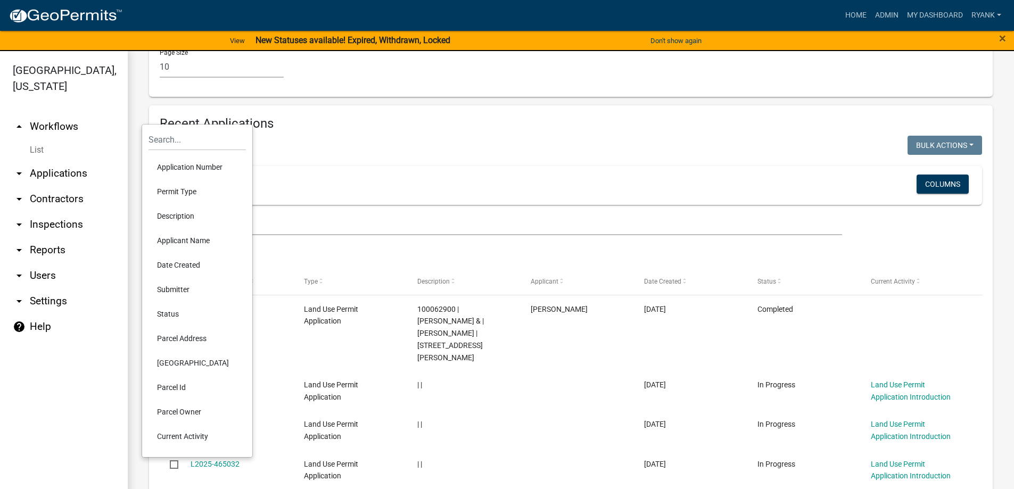
scroll to position [963, 0]
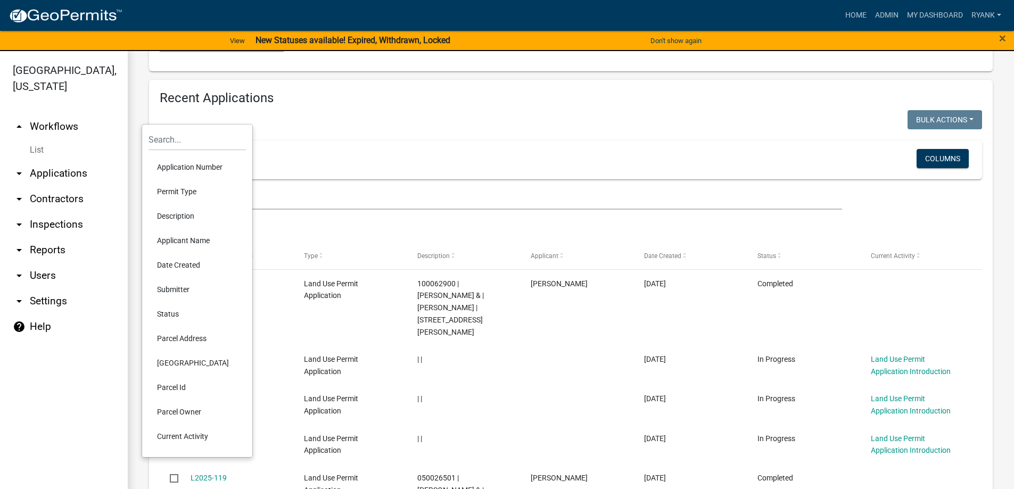
click at [186, 168] on li "Application Number" at bounding box center [197, 167] width 97 height 24
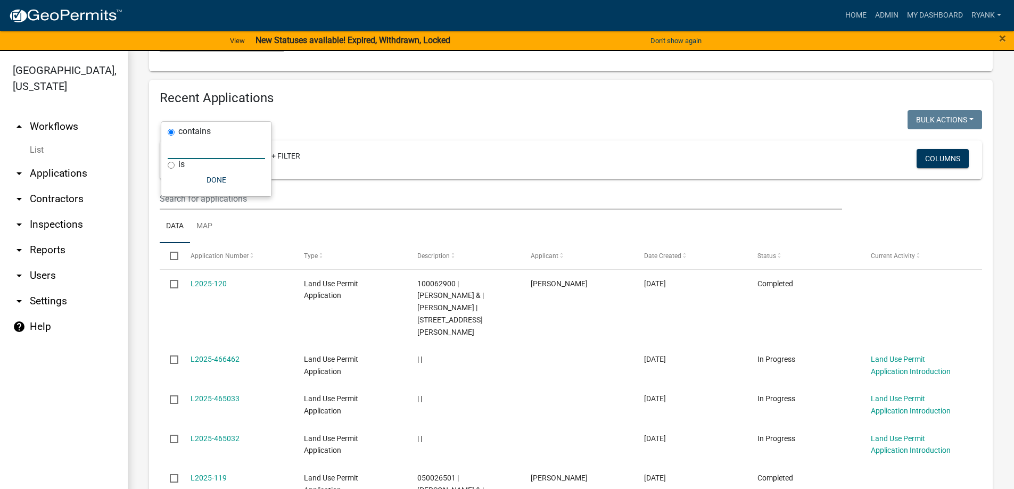
click at [219, 151] on input "text" at bounding box center [216, 148] width 97 height 22
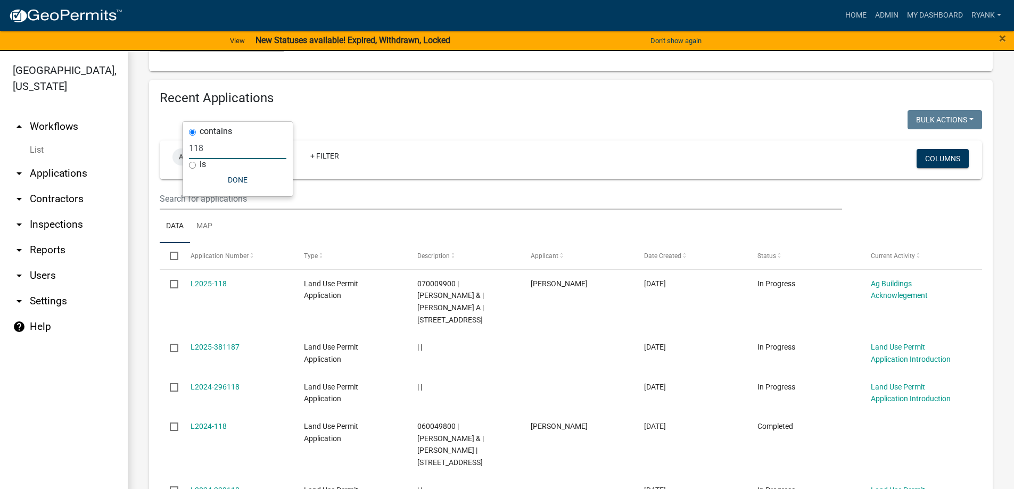
type input "118"
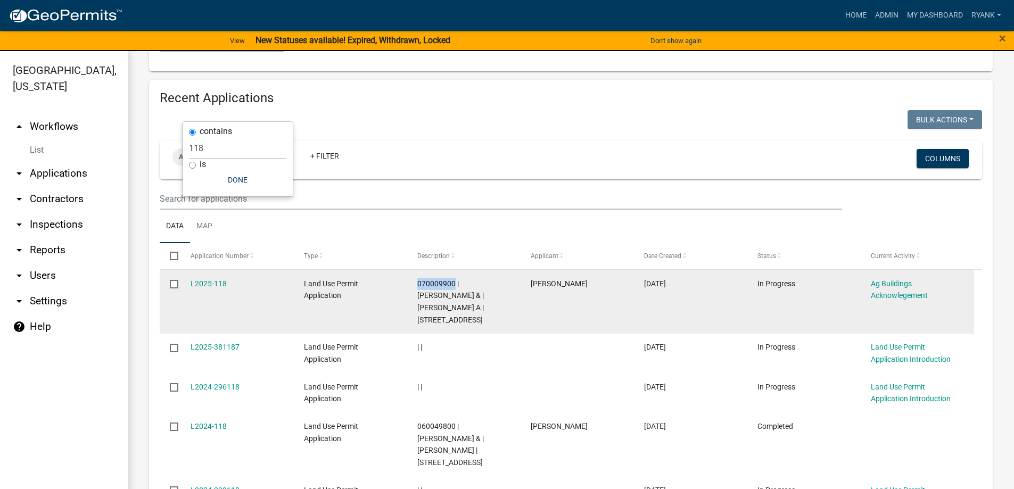
drag, startPoint x: 417, startPoint y: 235, endPoint x: 454, endPoint y: 237, distance: 36.8
click at [454, 280] on span "070009900 | LANCE T BEMBOOM & | BEMBOOM,LAIDA A | 4175 LITTLE ROCK RD NE" at bounding box center [450, 302] width 67 height 45
copy span "070009900"
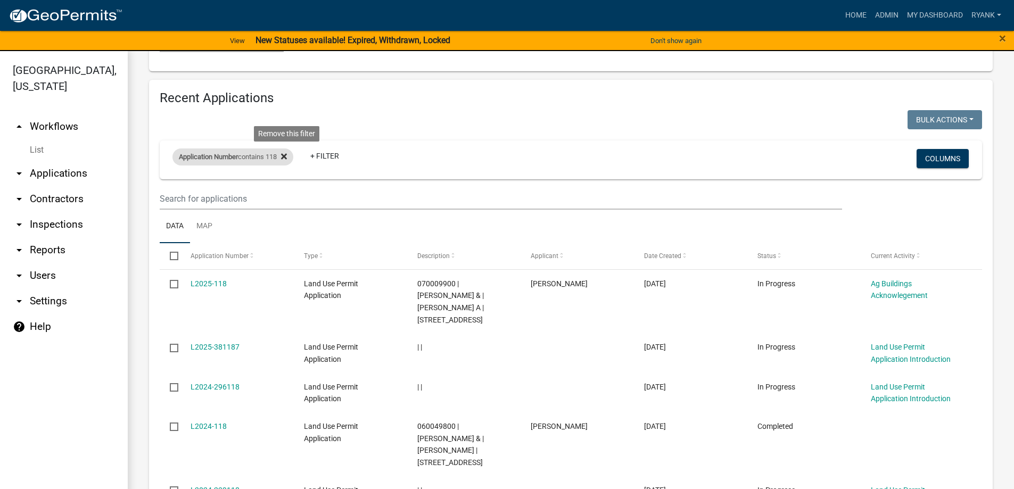
click at [287, 153] on icon at bounding box center [284, 156] width 6 height 6
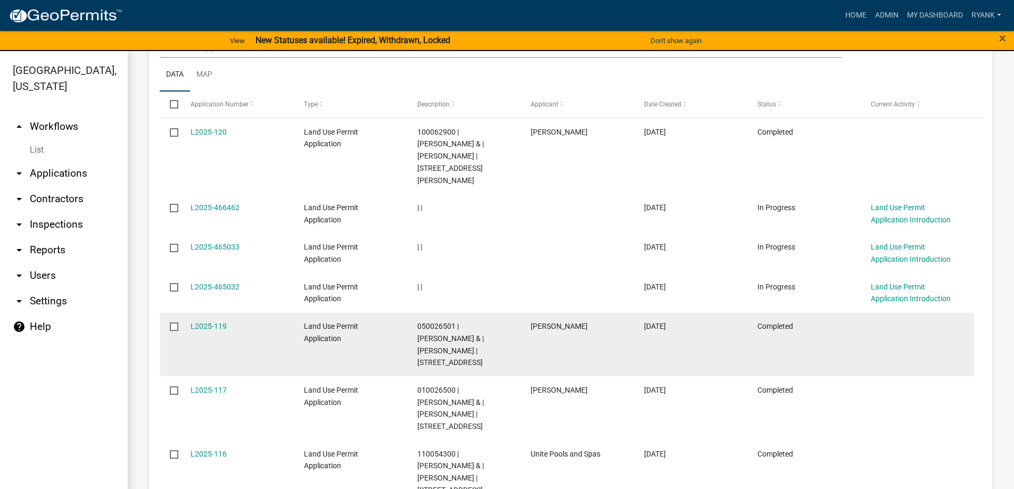
scroll to position [1118, 0]
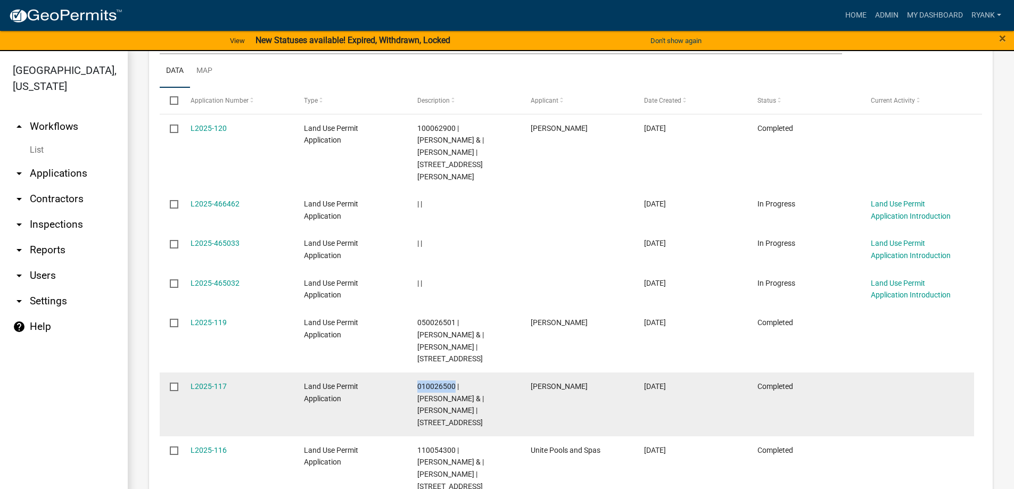
drag, startPoint x: 454, startPoint y: 324, endPoint x: 419, endPoint y: 325, distance: 35.2
click at [419, 382] on span "010026500 | [PERSON_NAME] & | [PERSON_NAME] | [STREET_ADDRESS]" at bounding box center [450, 404] width 67 height 45
copy span "010026500"
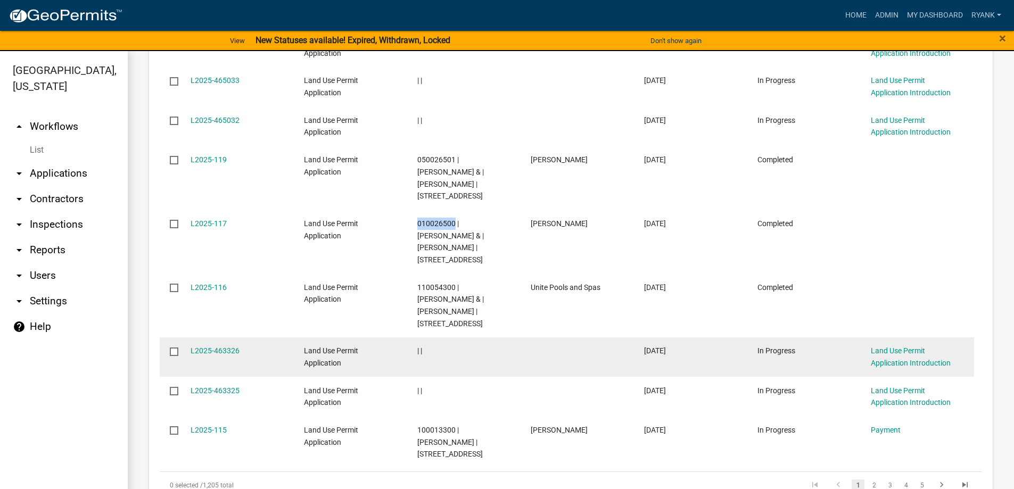
scroll to position [1282, 0]
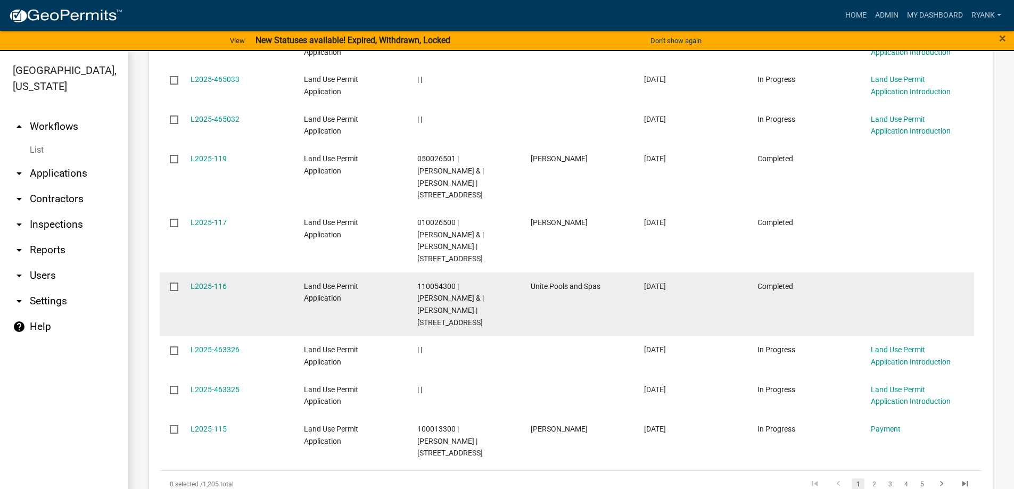
click at [430, 282] on span "110054300 | [PERSON_NAME] & | [PERSON_NAME] | [STREET_ADDRESS]" at bounding box center [450, 304] width 67 height 45
drag, startPoint x: 455, startPoint y: 225, endPoint x: 414, endPoint y: 224, distance: 40.5
click at [414, 273] on datatable-body-cell "110054300 | [PERSON_NAME] & | [PERSON_NAME] | [STREET_ADDRESS]" at bounding box center [463, 305] width 113 height 64
copy span "110054300"
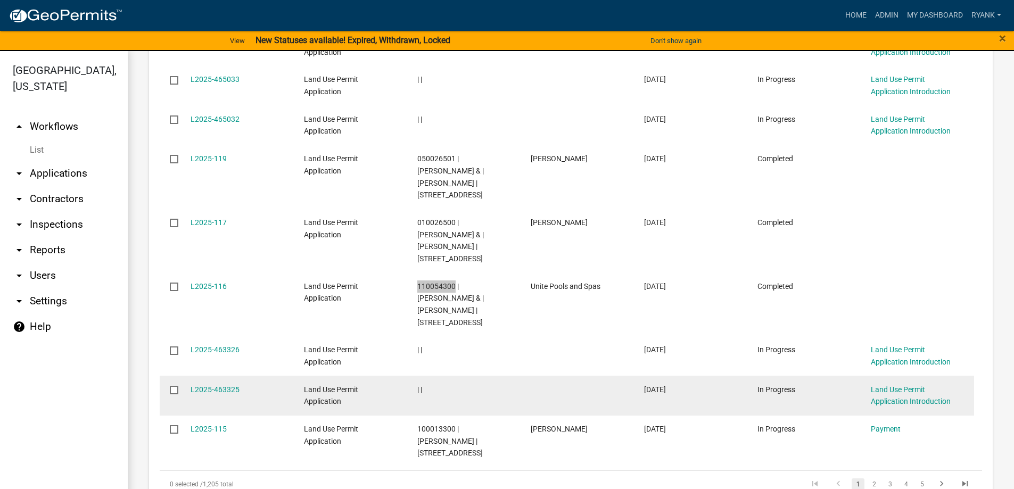
scroll to position [13, 0]
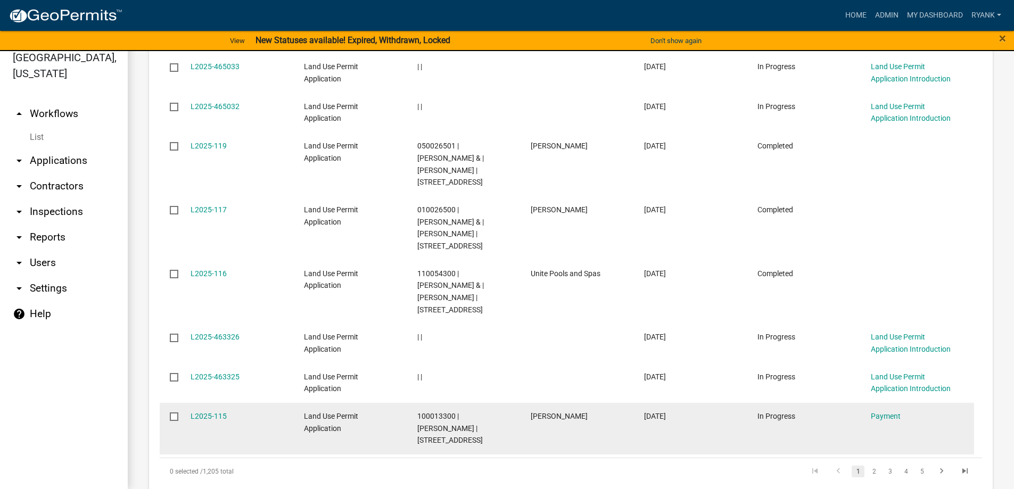
click at [436, 412] on span "100013300 | [PERSON_NAME] | [STREET_ADDRESS]" at bounding box center [449, 428] width 65 height 33
drag, startPoint x: 415, startPoint y: 353, endPoint x: 454, endPoint y: 353, distance: 38.9
click at [454, 403] on datatable-body-cell "100013300 | [PERSON_NAME] | [STREET_ADDRESS]" at bounding box center [463, 429] width 113 height 52
copy span "100013300"
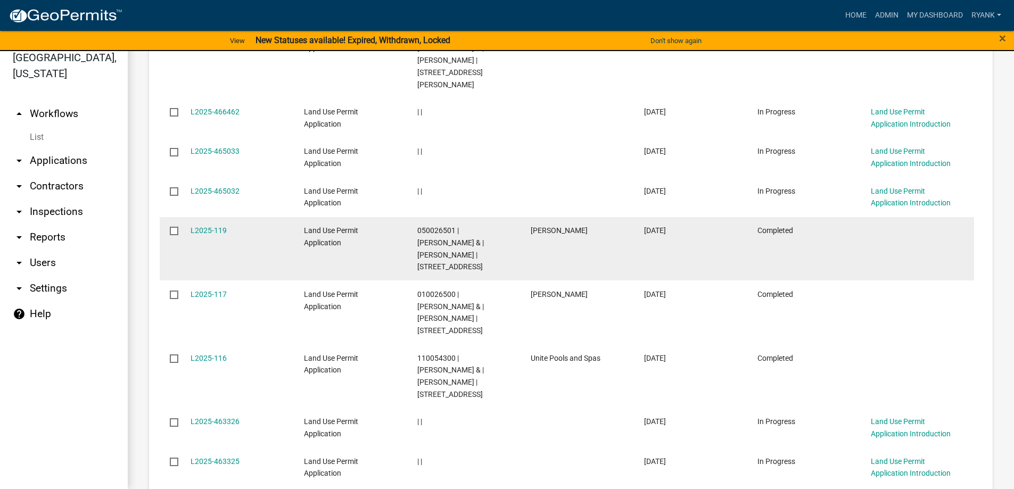
scroll to position [1229, 0]
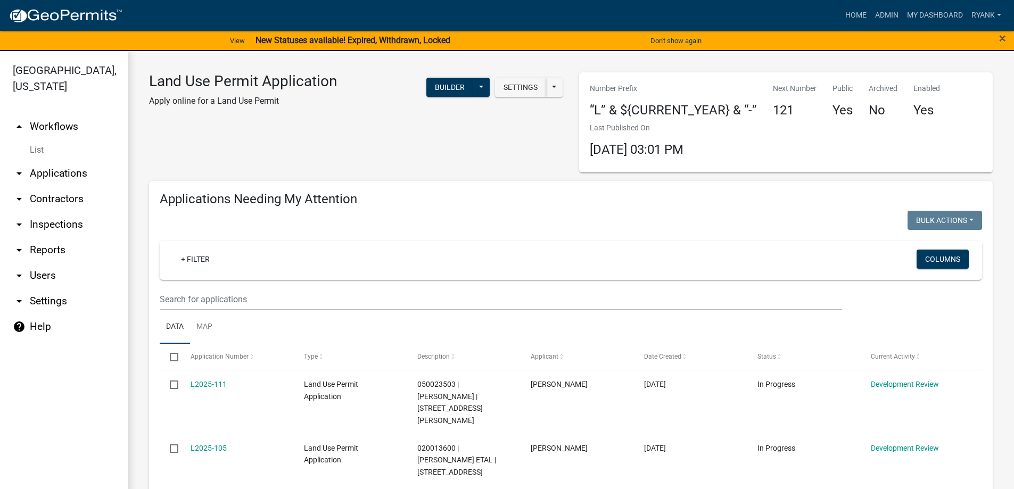
click at [58, 176] on link "arrow_drop_down Applications" at bounding box center [64, 174] width 128 height 26
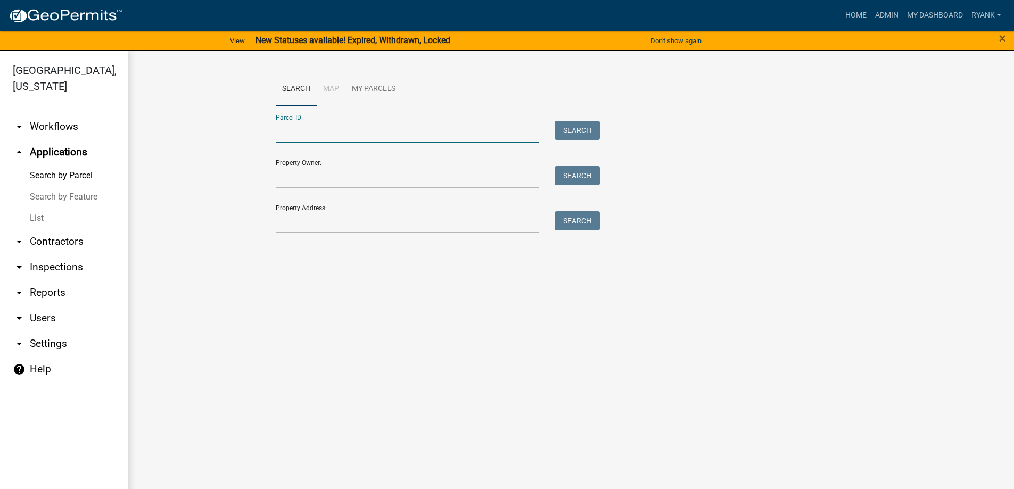
paste input "050029600"
type input "050029600"
click at [584, 133] on button "Search" at bounding box center [577, 130] width 45 height 19
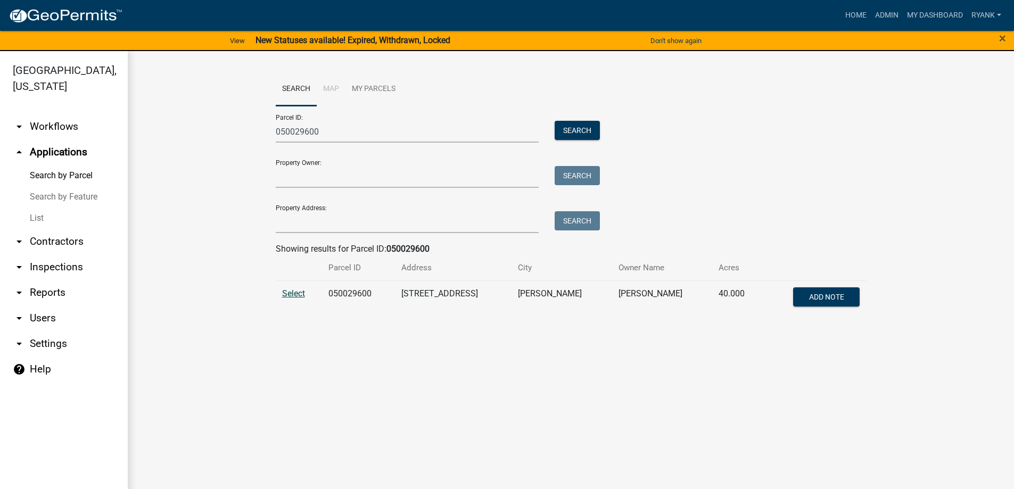
click at [295, 297] on span "Select" at bounding box center [293, 294] width 23 height 10
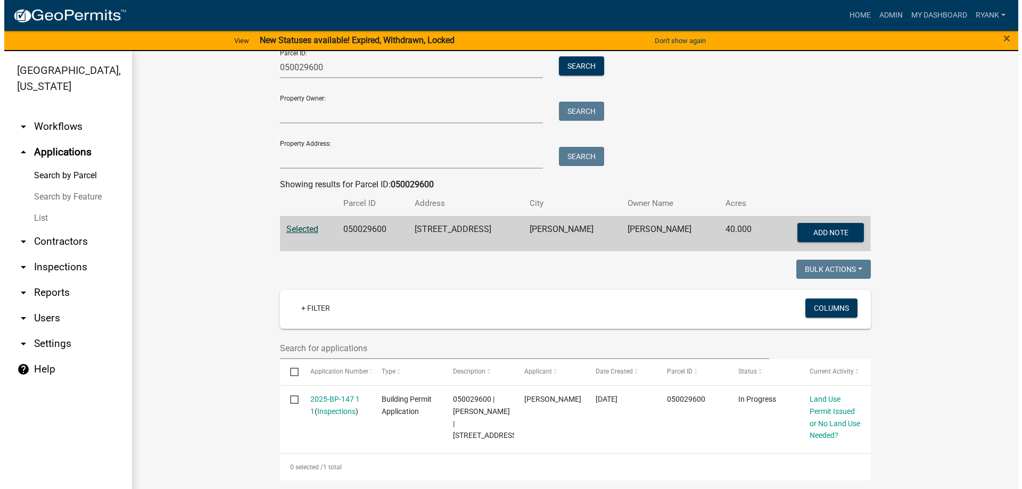
scroll to position [76, 0]
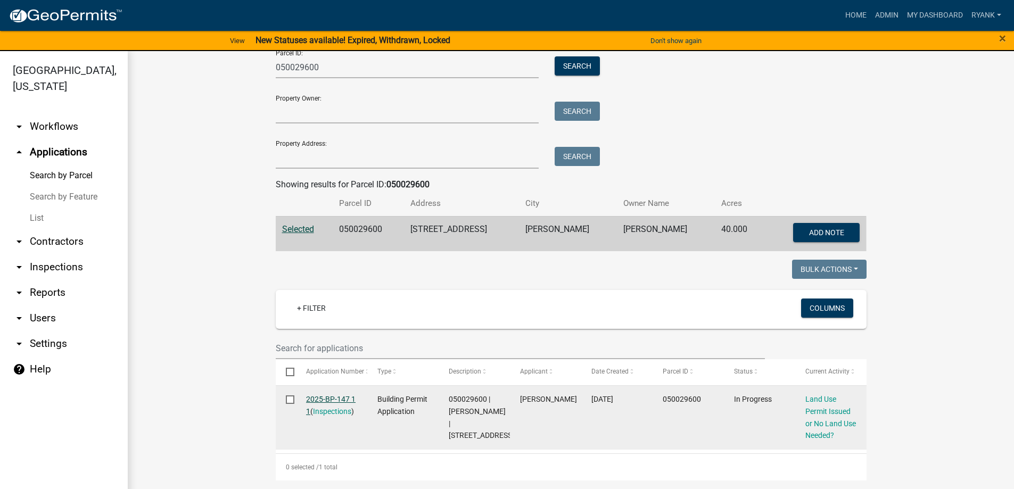
click at [340, 395] on link "2025-BP-147 1 1" at bounding box center [331, 405] width 50 height 21
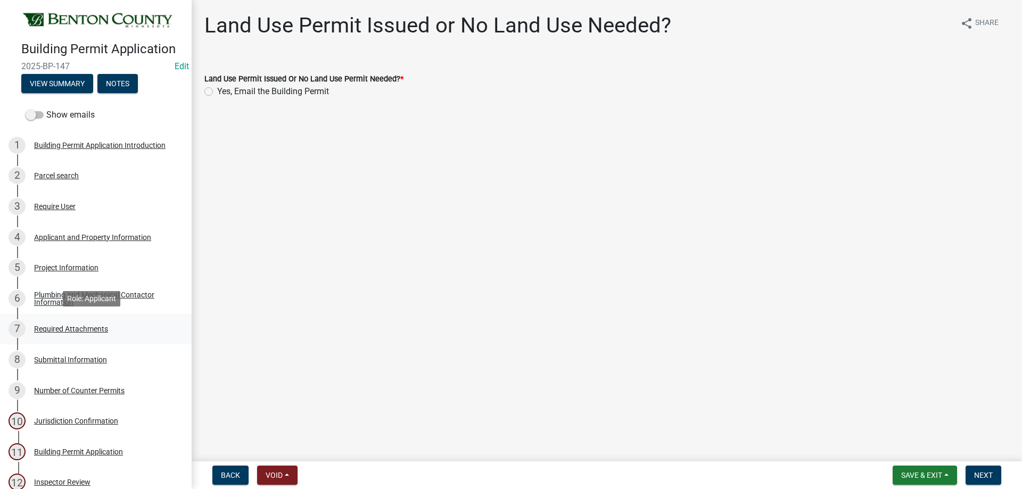
click at [84, 327] on div "Required Attachments" at bounding box center [71, 328] width 74 height 7
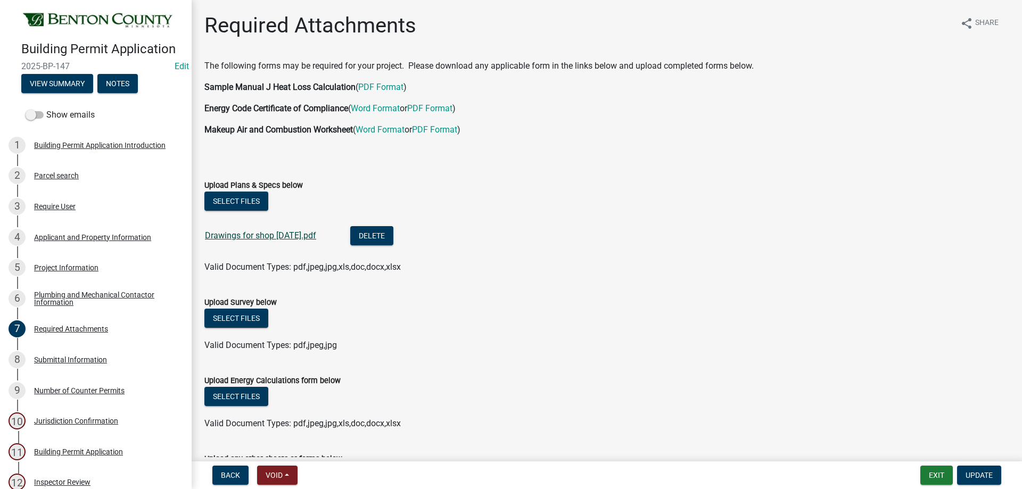
click at [293, 233] on link "Drawings for shop 06 25 2025.pdf" at bounding box center [260, 236] width 111 height 10
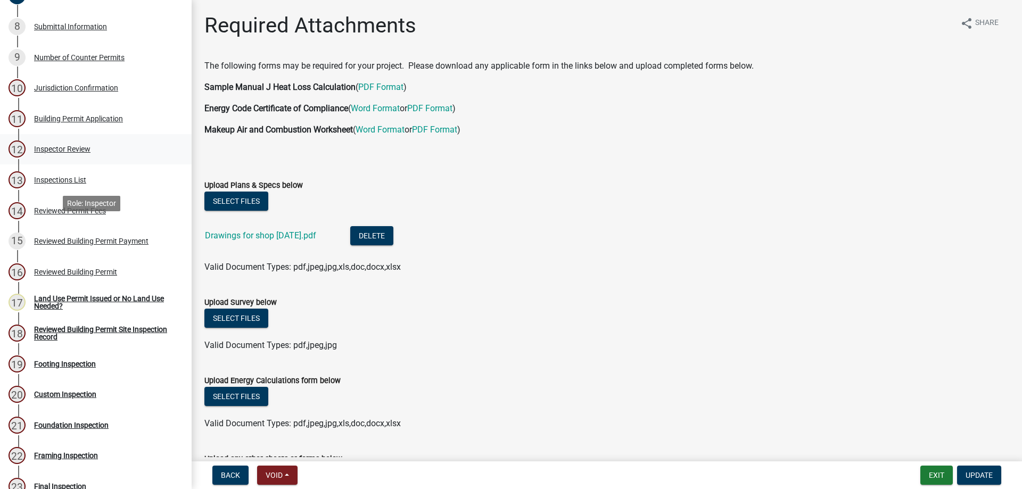
scroll to position [373, 0]
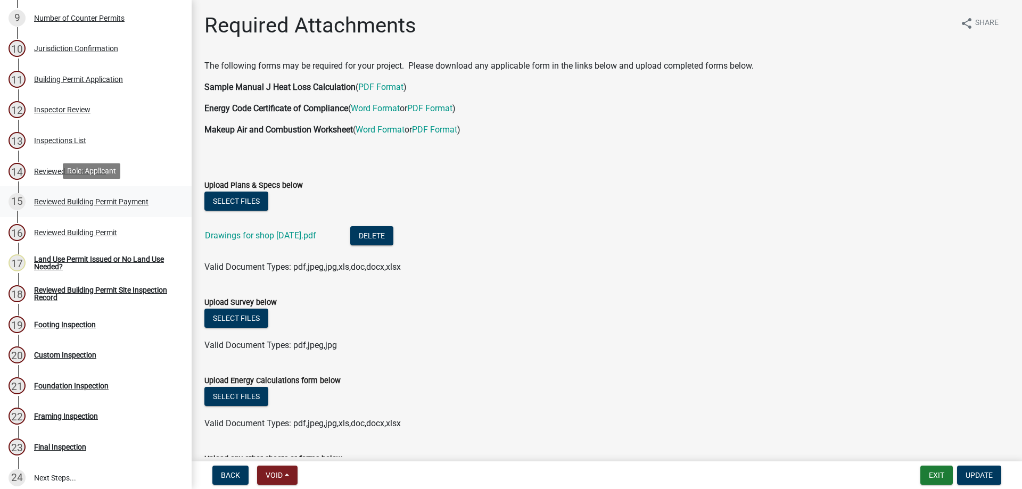
click at [114, 202] on div "Reviewed Building Permit Payment" at bounding box center [91, 201] width 114 height 7
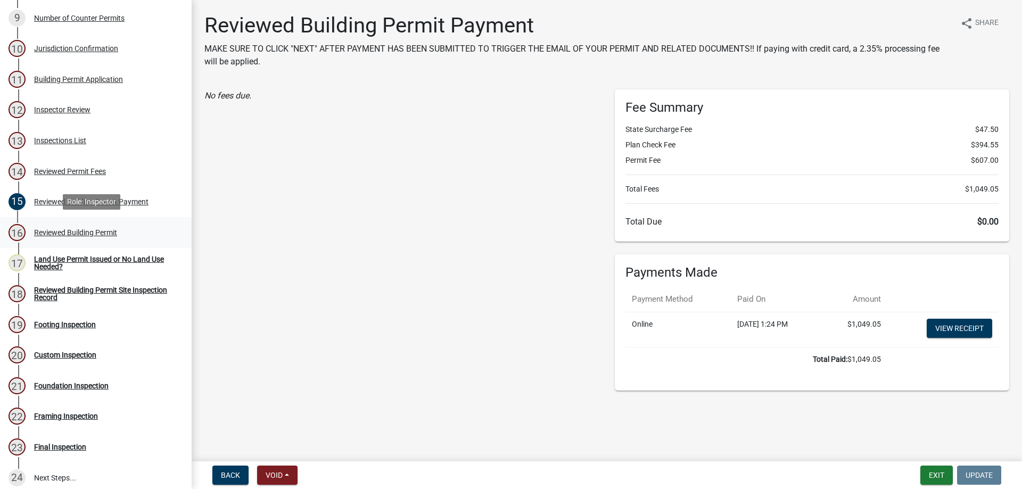
click at [84, 230] on div "Reviewed Building Permit" at bounding box center [75, 232] width 83 height 7
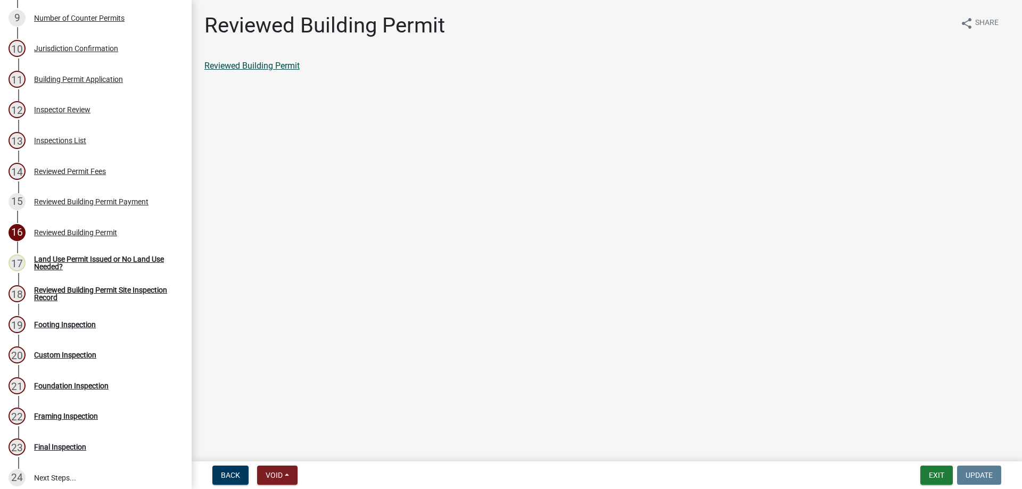
click at [265, 62] on link "Reviewed Building Permit" at bounding box center [251, 66] width 95 height 10
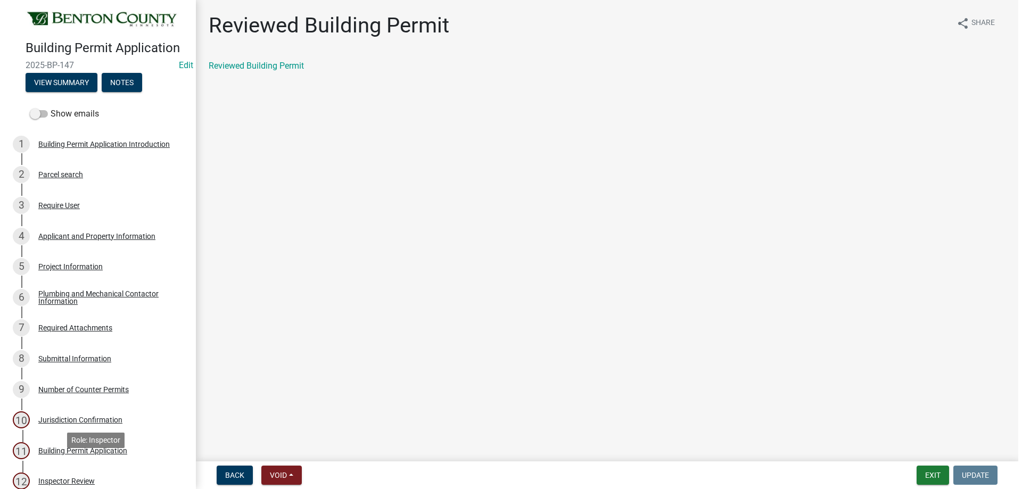
scroll to position [0, 0]
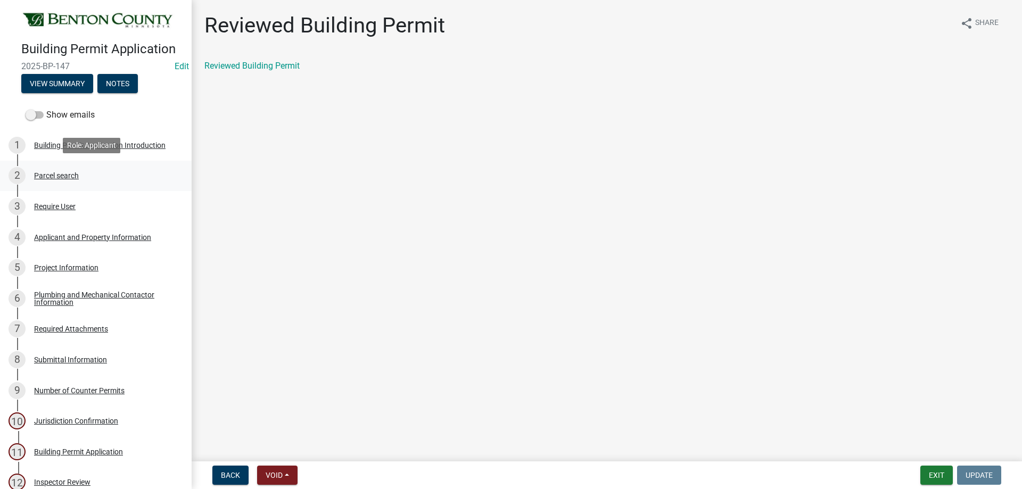
click at [65, 176] on div "Parcel search" at bounding box center [56, 175] width 45 height 7
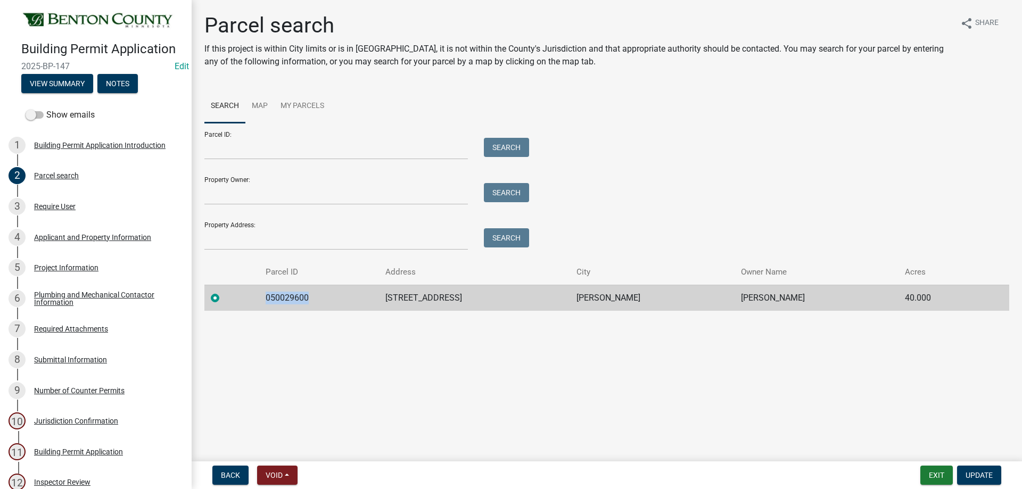
drag, startPoint x: 314, startPoint y: 300, endPoint x: 273, endPoint y: 288, distance: 43.1
click at [259, 291] on tr "050029600 17749 135TH ST NE FOLEY LLOYD A BRUEMMER II 40.000" at bounding box center [606, 298] width 805 height 26
copy td "050029600"
click at [55, 208] on div "Require User" at bounding box center [55, 206] width 42 height 7
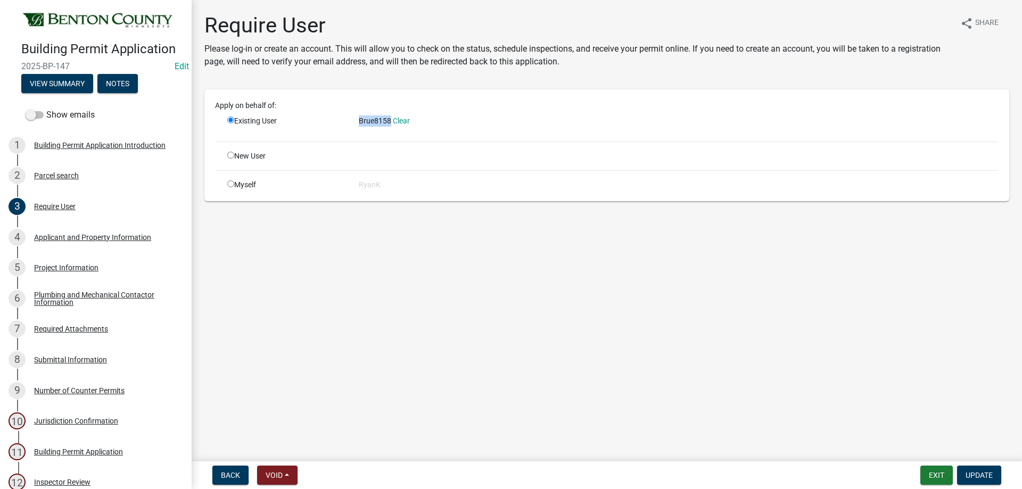
drag, startPoint x: 357, startPoint y: 120, endPoint x: 389, endPoint y: 122, distance: 32.1
click at [389, 122] on div "Brue8158 Clear" at bounding box center [679, 125] width 656 height 18
copy span "Brue8158"
click at [50, 235] on div "Applicant and Property Information" at bounding box center [92, 237] width 117 height 7
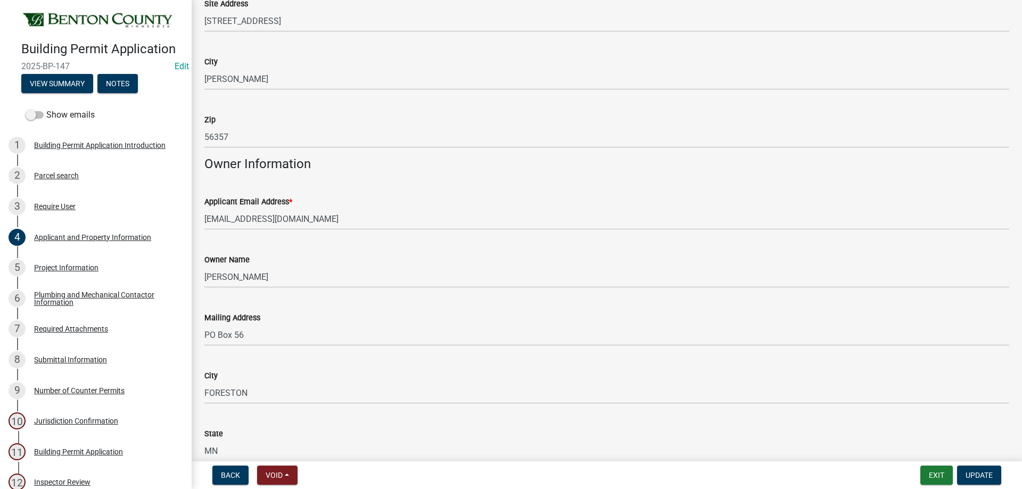
scroll to position [160, 0]
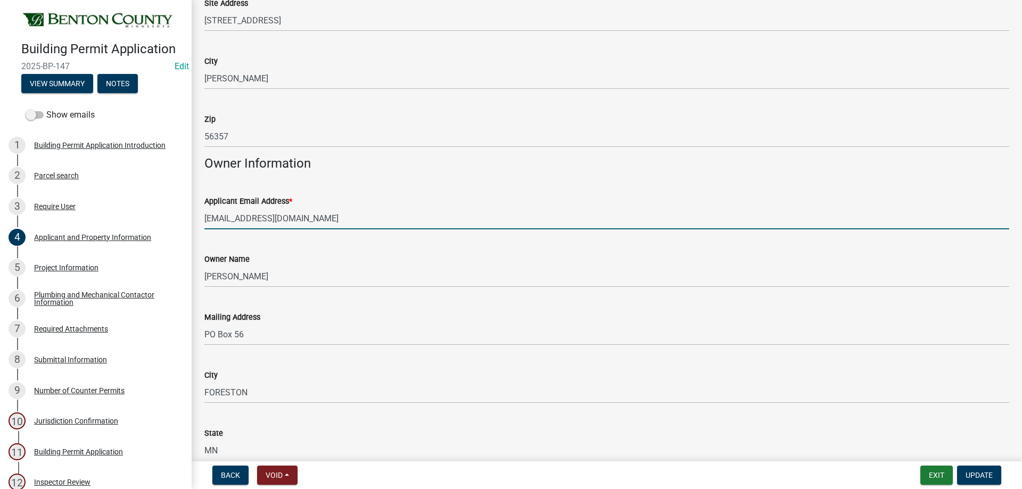
drag, startPoint x: 306, startPoint y: 216, endPoint x: 201, endPoint y: 208, distance: 105.7
click at [201, 208] on div "Applicant Email Address * Brue8158@yahoo.com" at bounding box center [606, 205] width 821 height 50
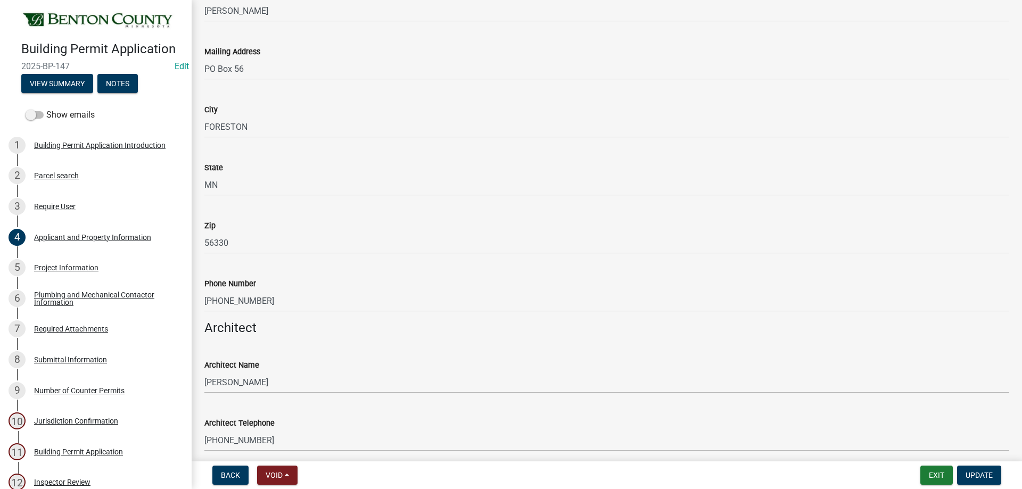
scroll to position [426, 0]
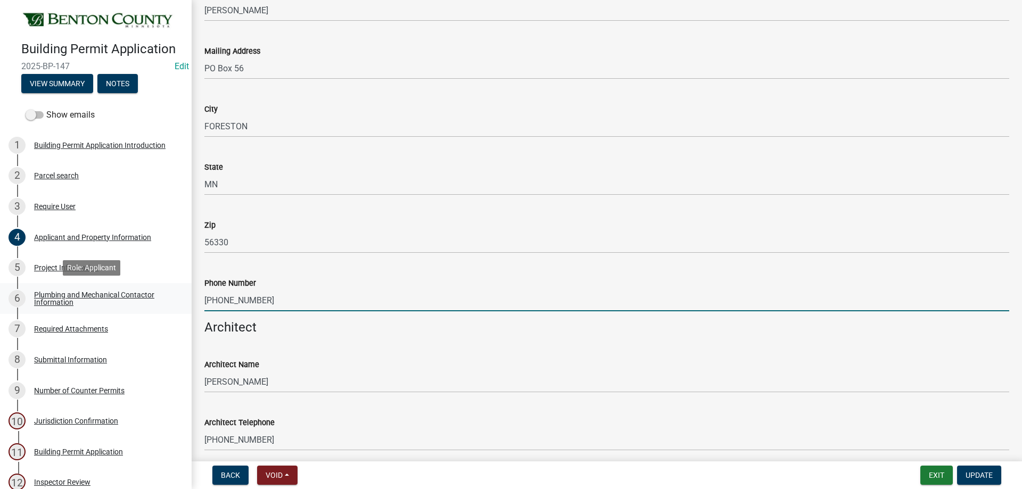
drag, startPoint x: 269, startPoint y: 302, endPoint x: 155, endPoint y: 295, distance: 113.6
click at [155, 295] on div "Building Permit Application 2025-BP-147 Edit View Summary Notes Show emails 1 B…" at bounding box center [511, 244] width 1022 height 489
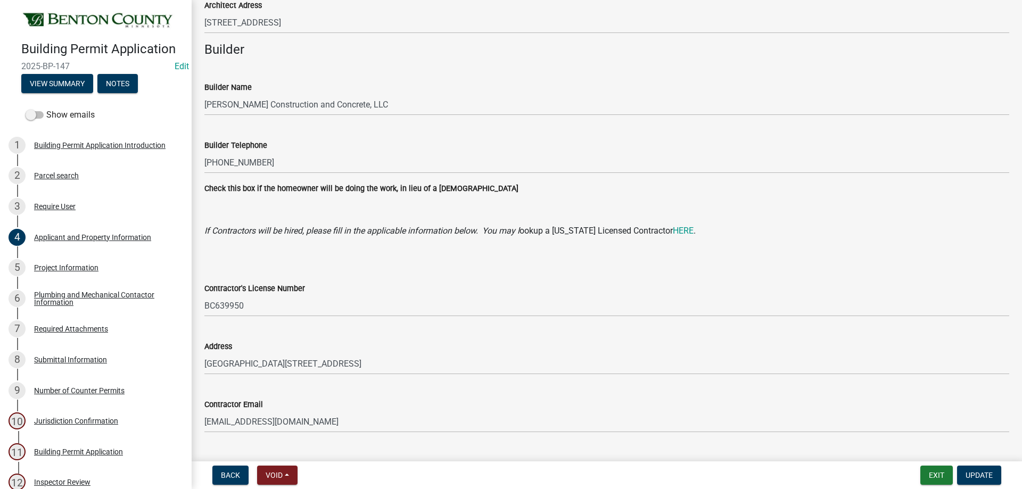
scroll to position [905, 0]
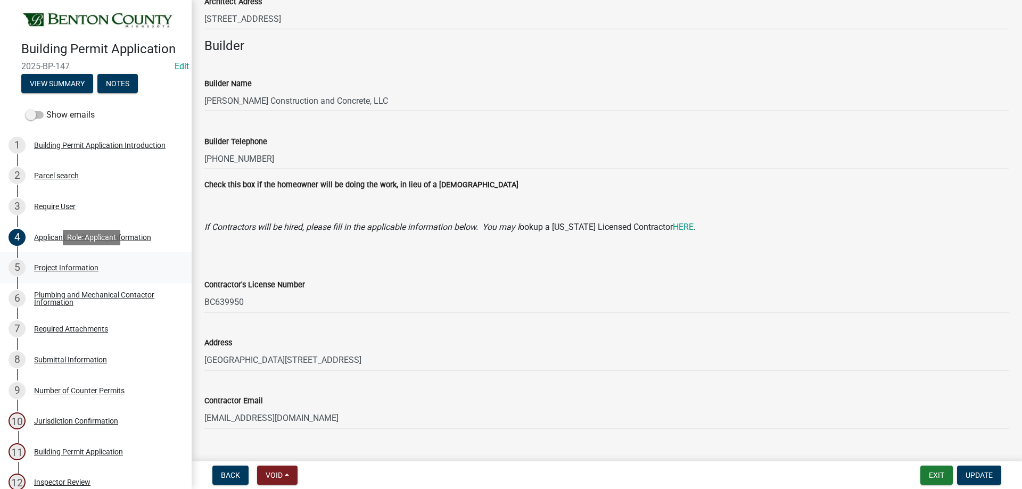
click at [50, 265] on div "Project Information" at bounding box center [66, 267] width 64 height 7
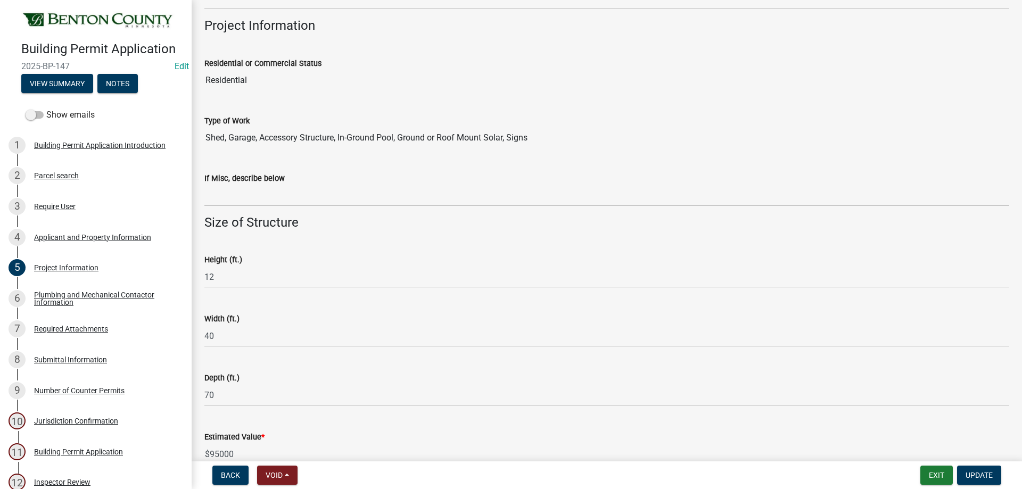
scroll to position [395, 0]
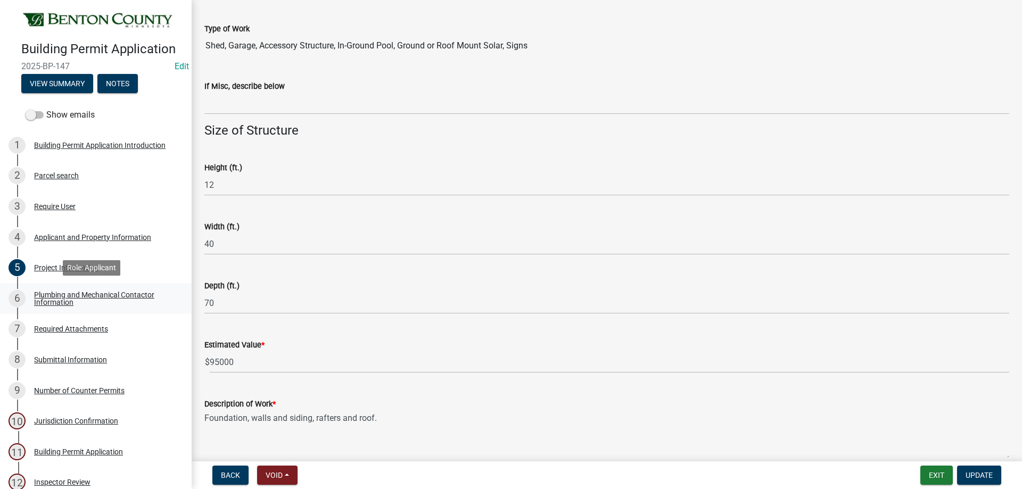
click at [81, 292] on div "Plumbing and Mechanical Contactor Information" at bounding box center [104, 298] width 141 height 15
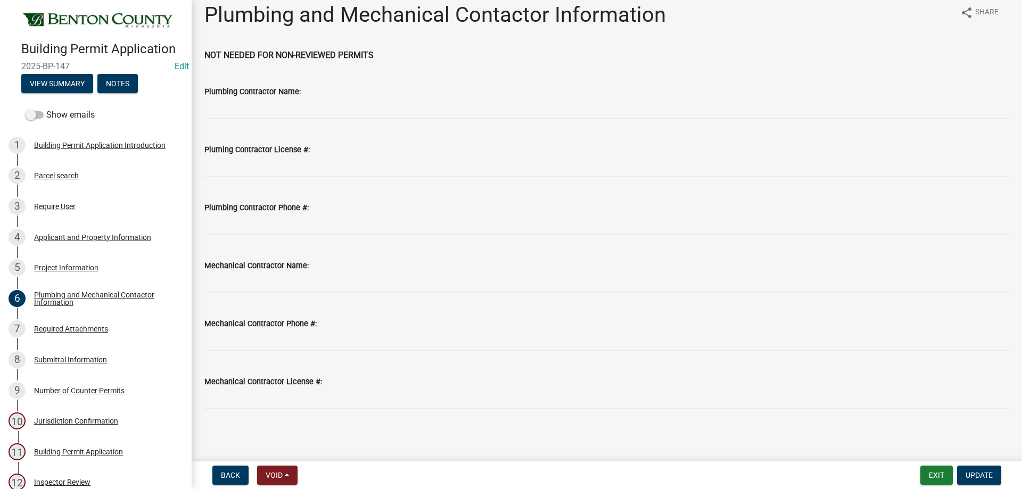
scroll to position [13, 0]
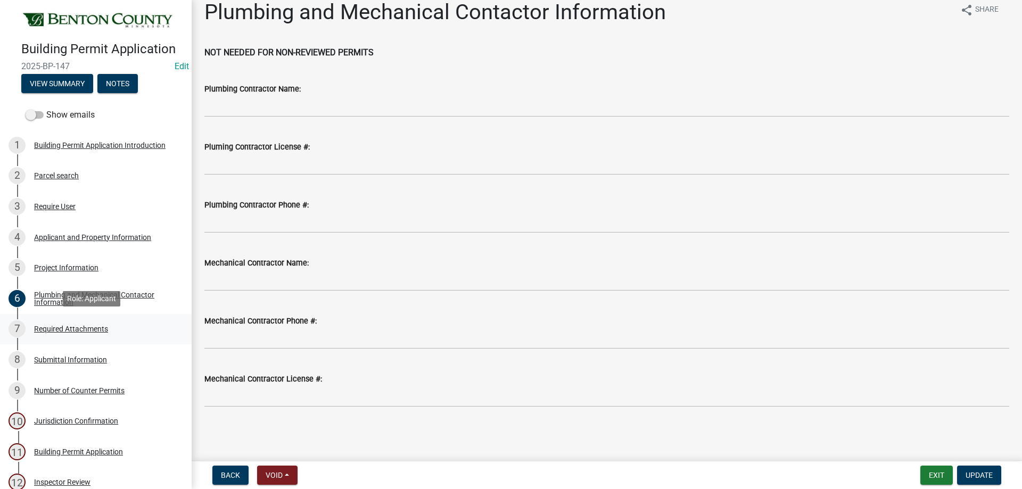
click at [101, 327] on div "Required Attachments" at bounding box center [71, 328] width 74 height 7
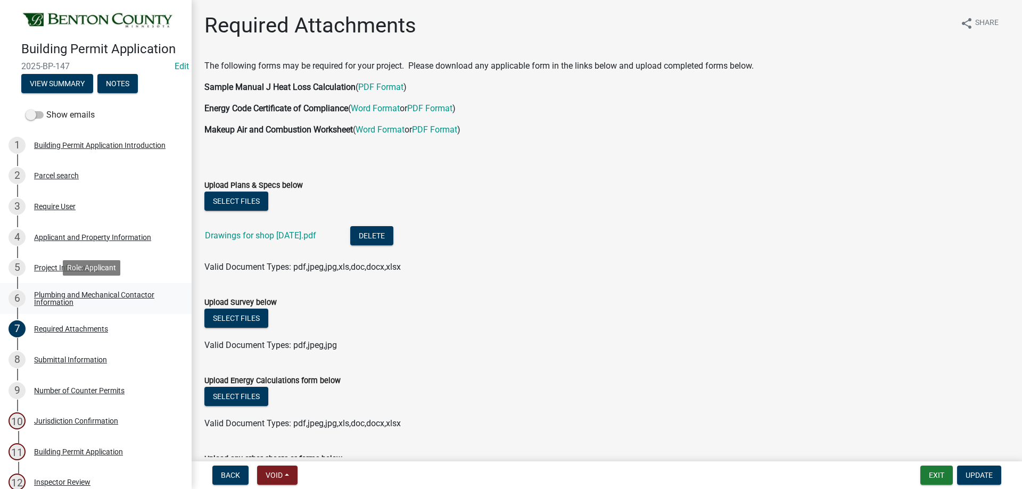
click at [50, 302] on div "Plumbing and Mechanical Contactor Information" at bounding box center [104, 298] width 141 height 15
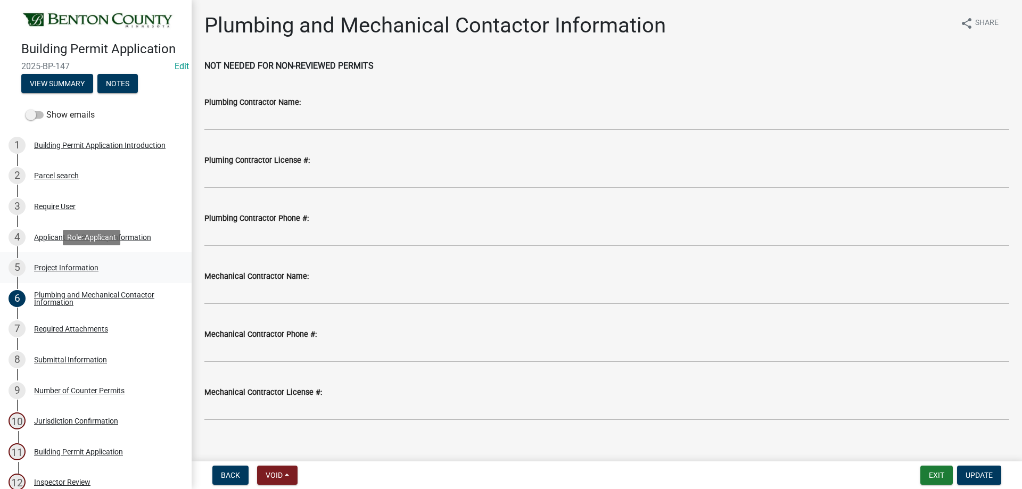
click at [71, 261] on div "5 Project Information" at bounding box center [92, 267] width 166 height 17
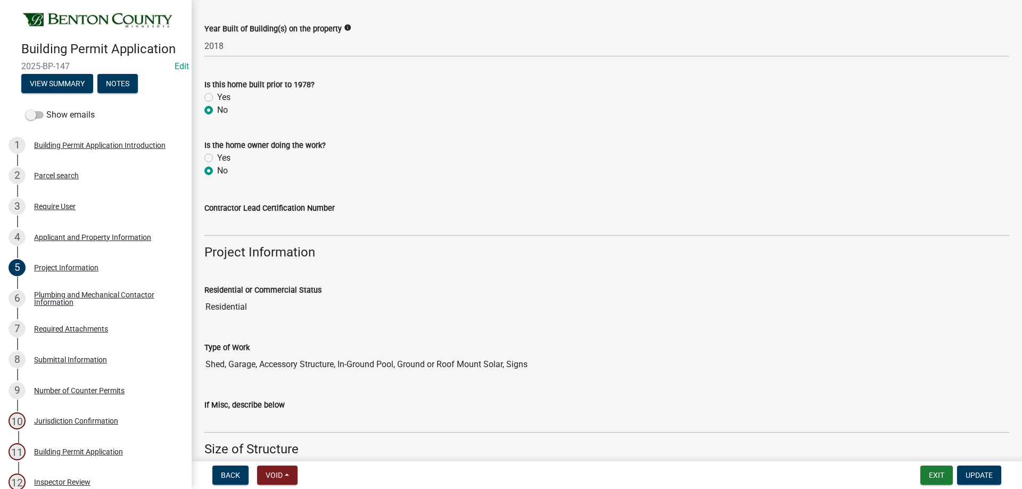
scroll to position [22, 0]
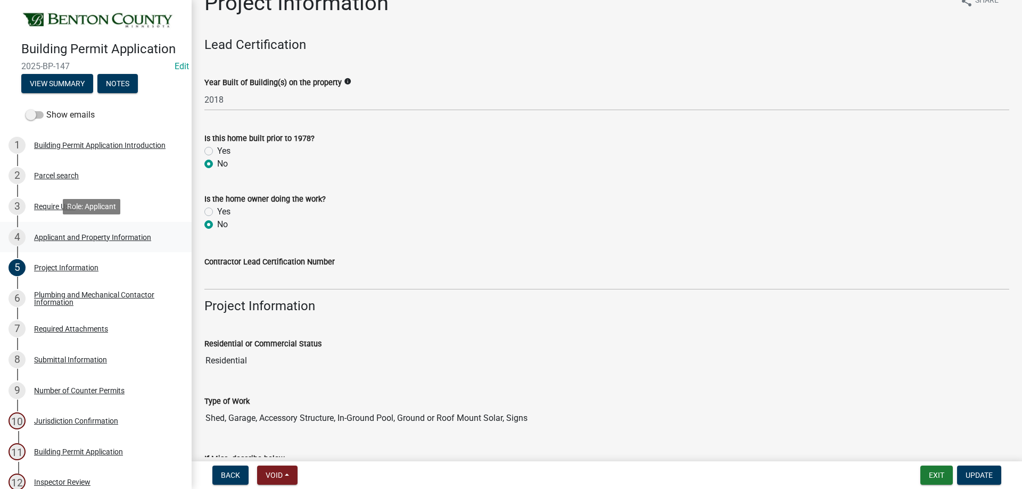
click at [68, 240] on div "Applicant and Property Information" at bounding box center [92, 237] width 117 height 7
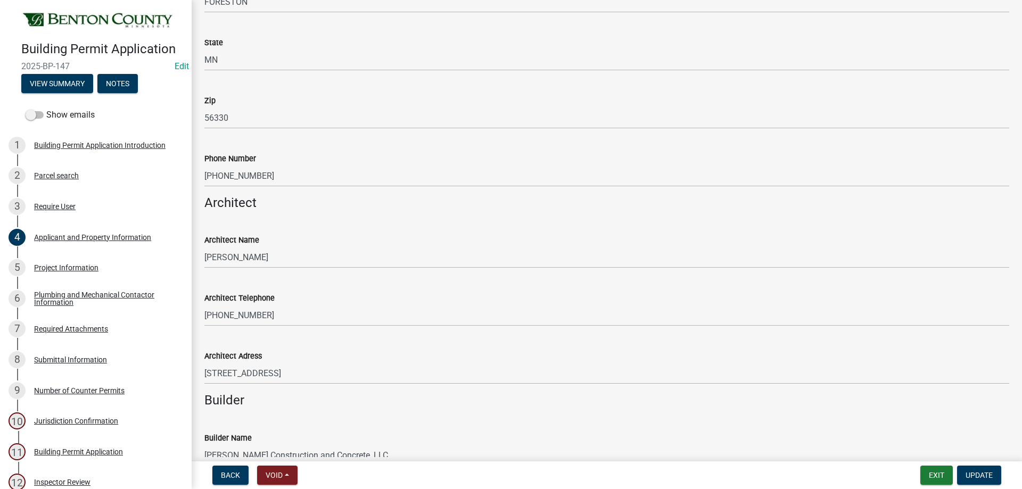
scroll to position [692, 0]
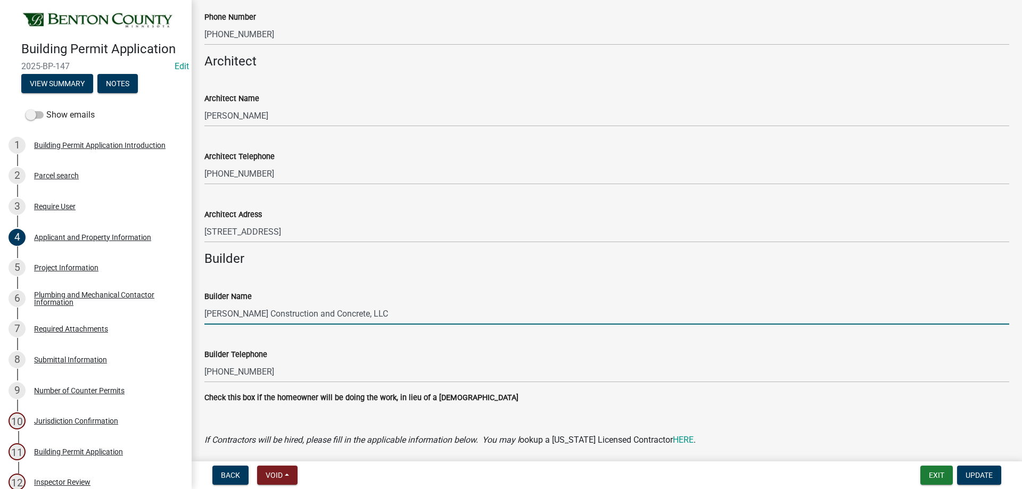
drag, startPoint x: 352, startPoint y: 310, endPoint x: 188, endPoint y: 294, distance: 164.2
click at [188, 294] on div "Building Permit Application 2025-BP-147 Edit View Summary Notes Show emails 1 B…" at bounding box center [511, 244] width 1022 height 489
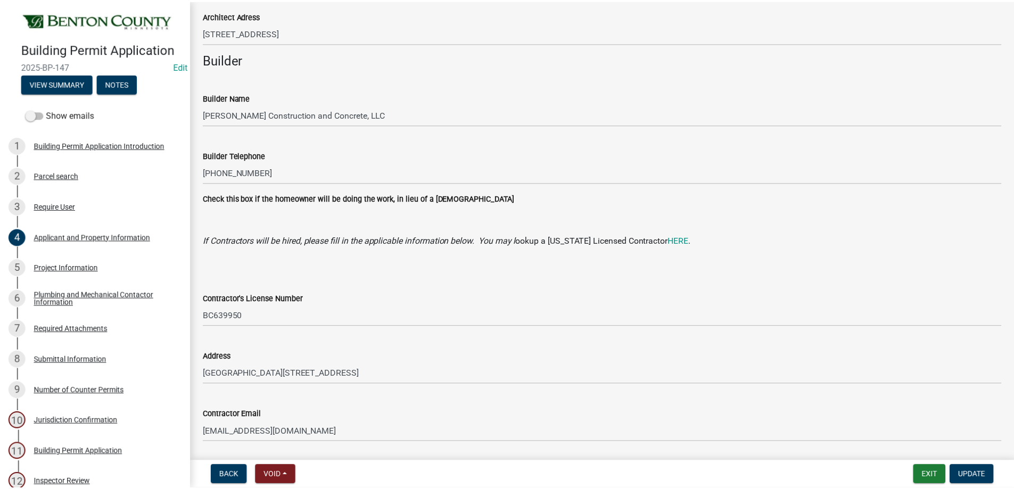
scroll to position [927, 0]
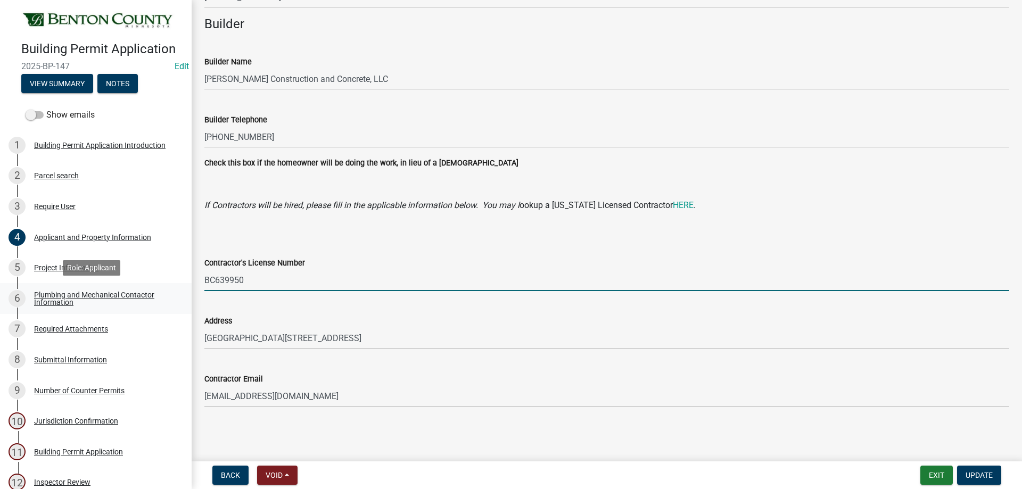
drag, startPoint x: 263, startPoint y: 286, endPoint x: 146, endPoint y: 284, distance: 116.6
click at [146, 284] on div "Building Permit Application 2025-BP-147 Edit View Summary Notes Show emails 1 B…" at bounding box center [511, 244] width 1022 height 489
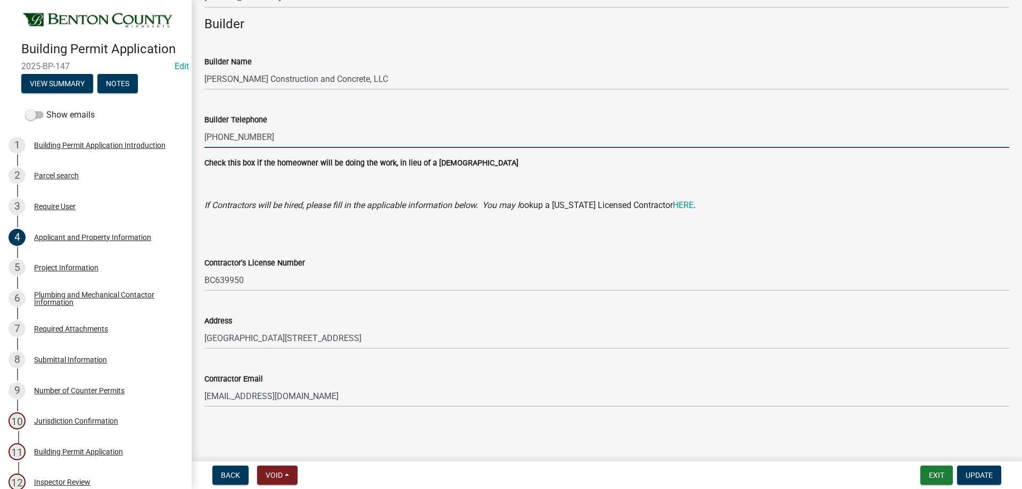
drag, startPoint x: 261, startPoint y: 136, endPoint x: 198, endPoint y: 135, distance: 62.8
click at [198, 135] on div "Builder Telephone 320-260-6977" at bounding box center [606, 123] width 821 height 50
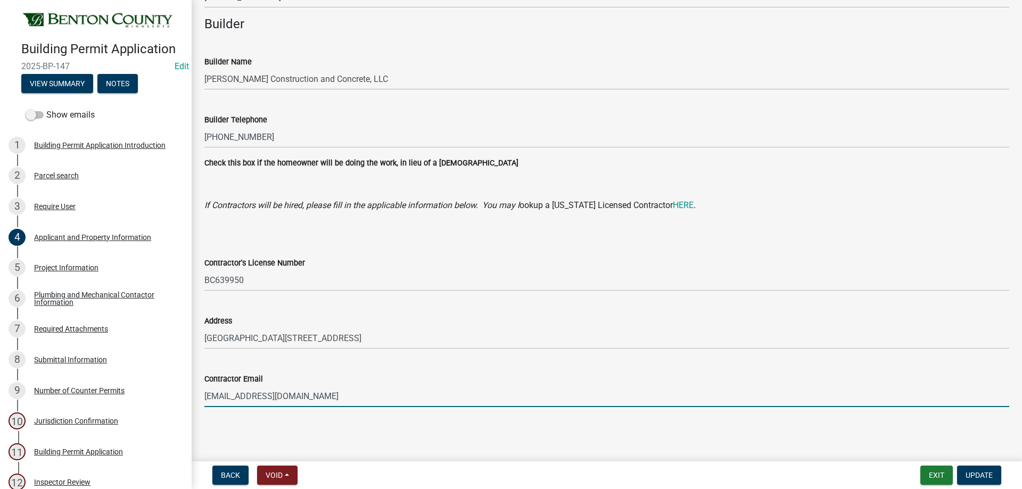
drag, startPoint x: 304, startPoint y: 399, endPoint x: 206, endPoint y: 387, distance: 98.7
click at [206, 387] on input "MikeBreth@yahoo.com" at bounding box center [606, 396] width 805 height 22
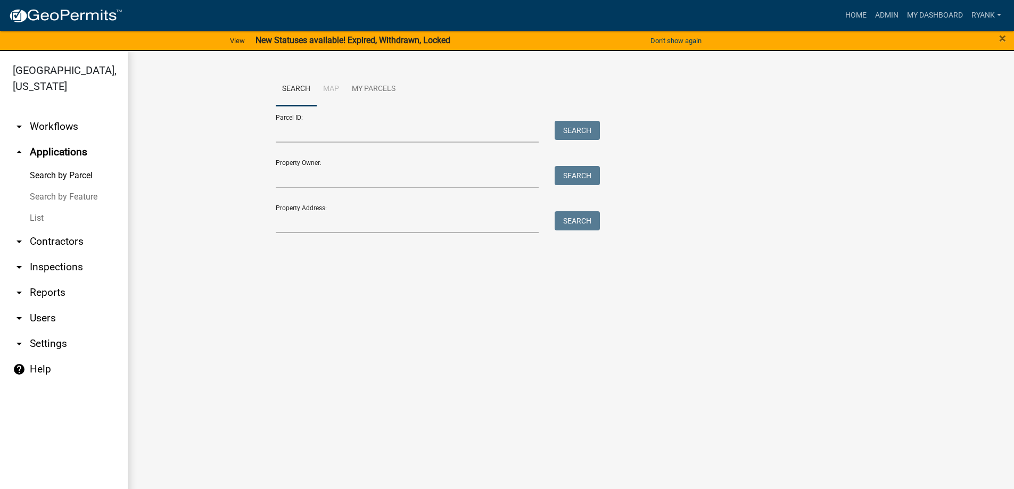
click at [74, 129] on link "arrow_drop_down Workflows" at bounding box center [64, 127] width 128 height 26
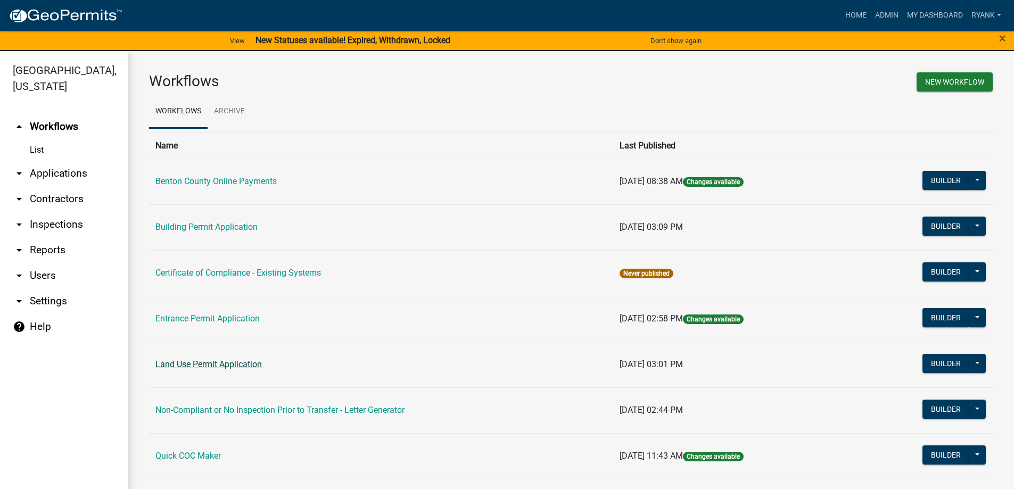
click at [220, 364] on link "Land Use Permit Application" at bounding box center [208, 364] width 106 height 10
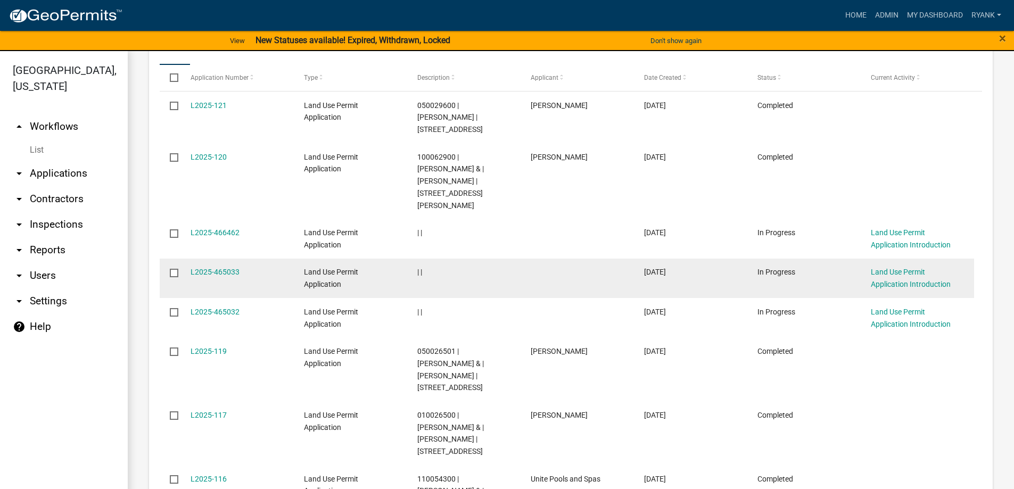
scroll to position [1278, 0]
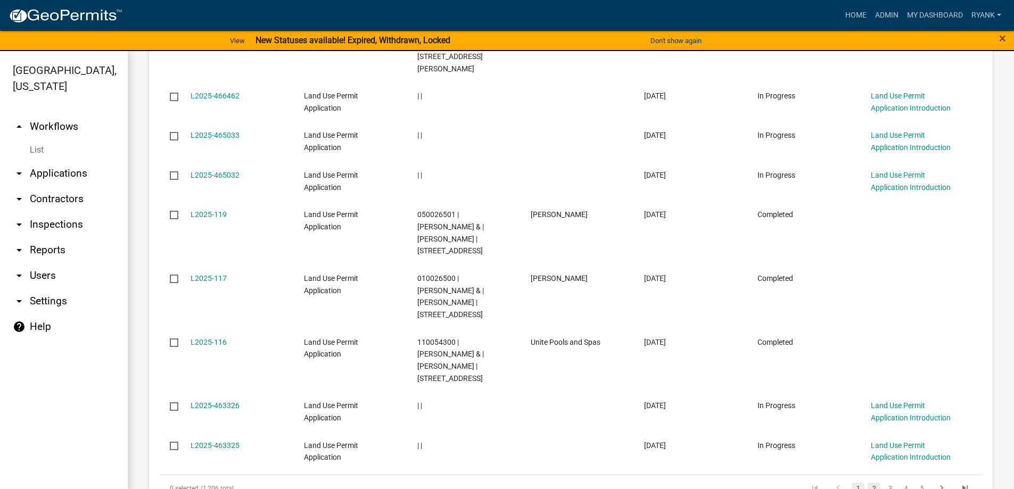
click at [868, 483] on link "2" at bounding box center [874, 489] width 13 height 12
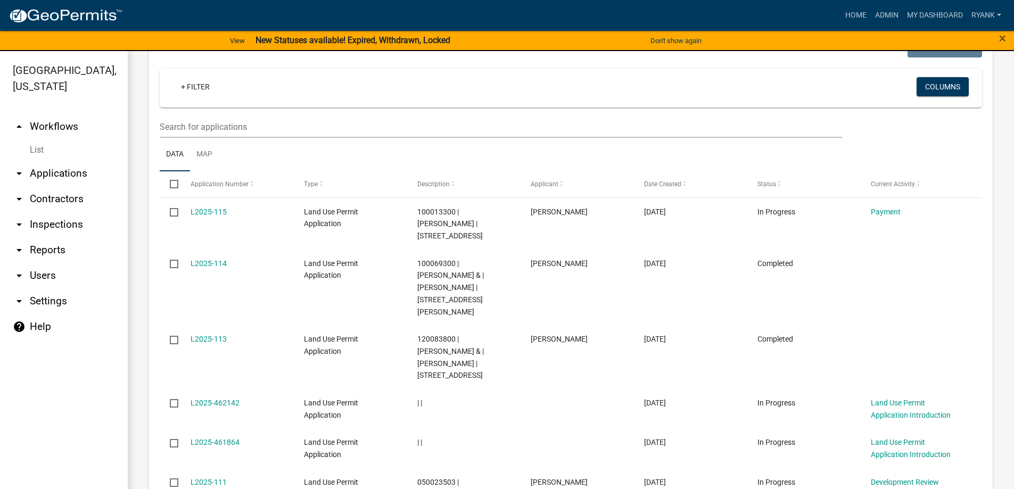
scroll to position [1053, 0]
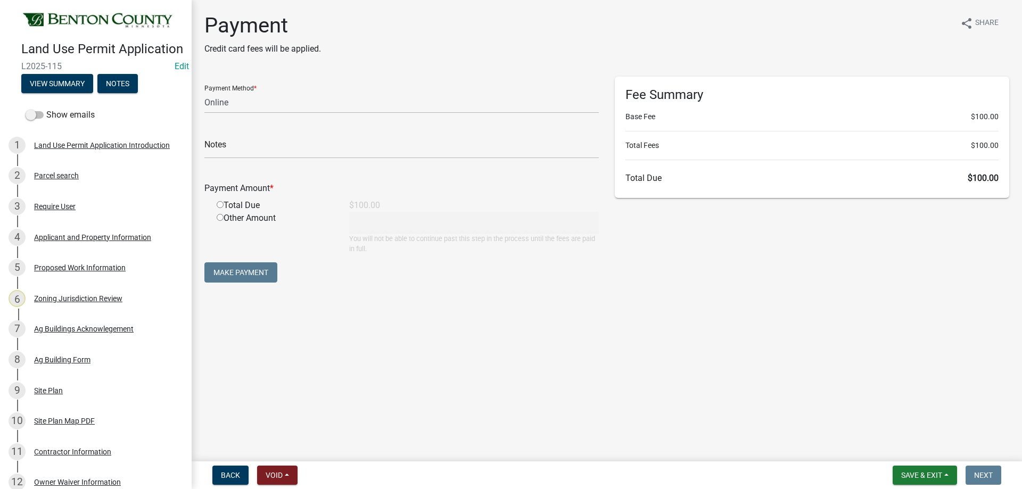
select select "3: 3"
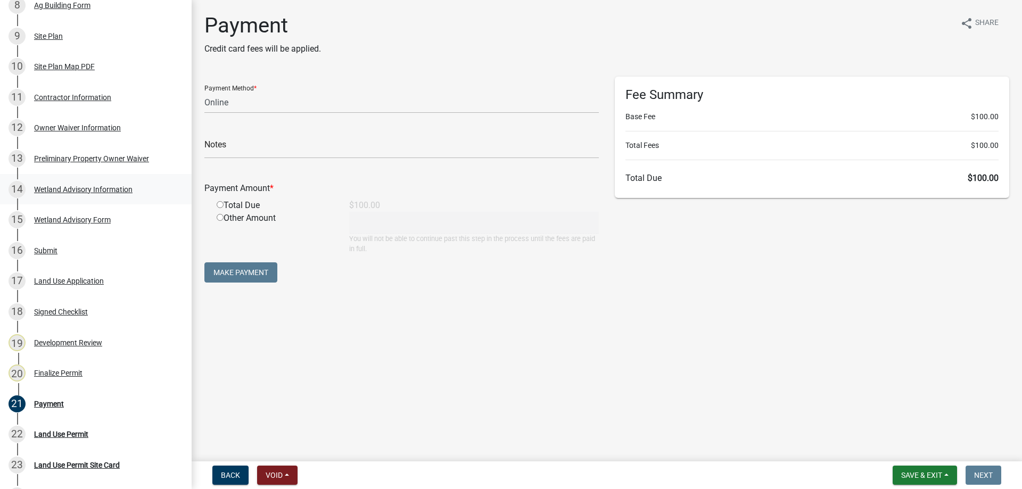
scroll to position [373, 0]
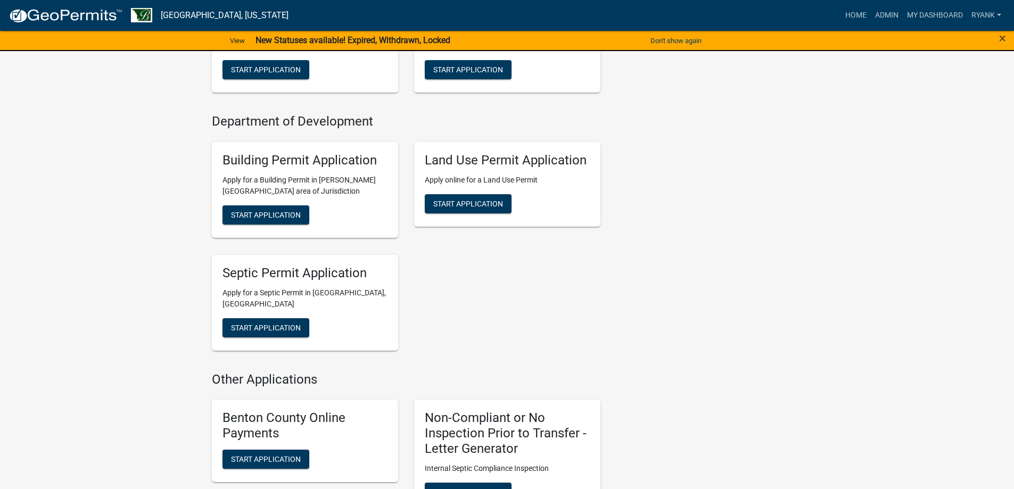
scroll to position [319, 0]
click at [465, 201] on span "Start Application" at bounding box center [468, 204] width 70 height 9
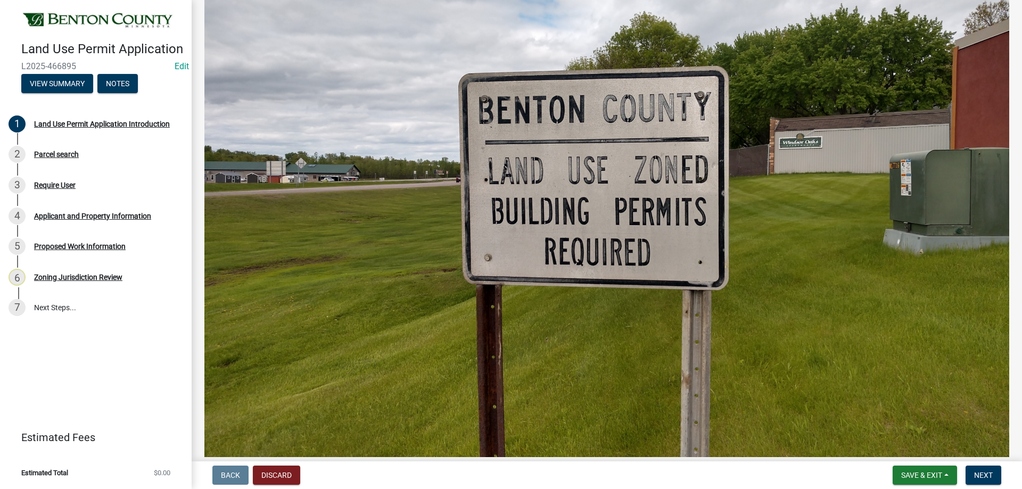
scroll to position [437, 0]
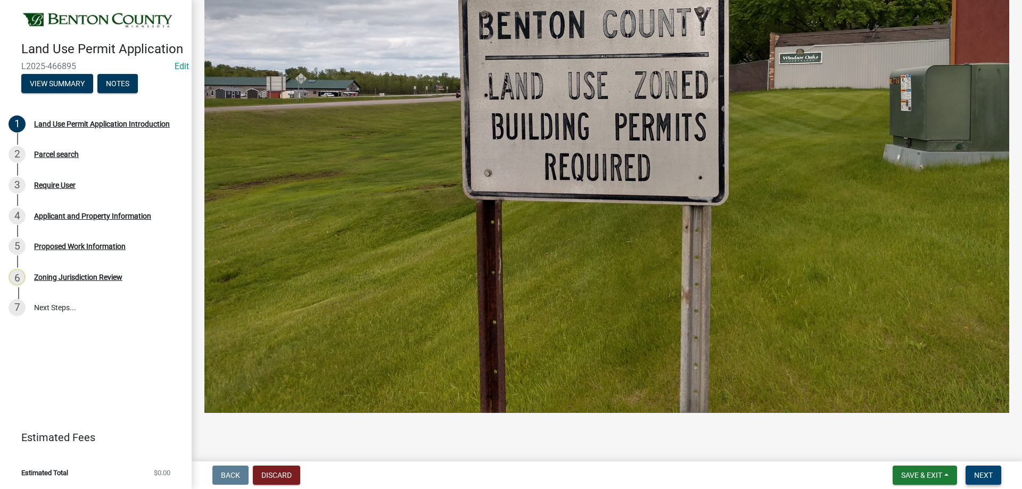
click at [982, 477] on span "Next" at bounding box center [983, 475] width 19 height 9
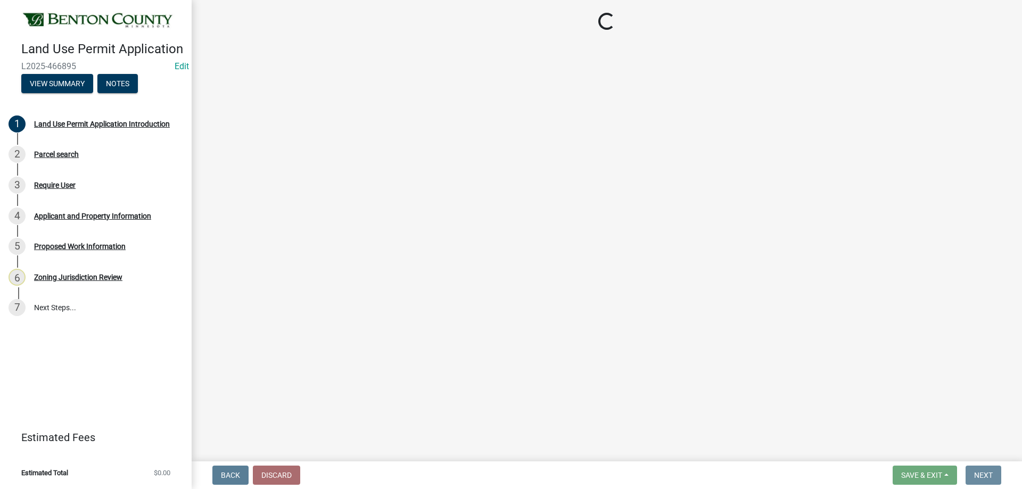
scroll to position [0, 0]
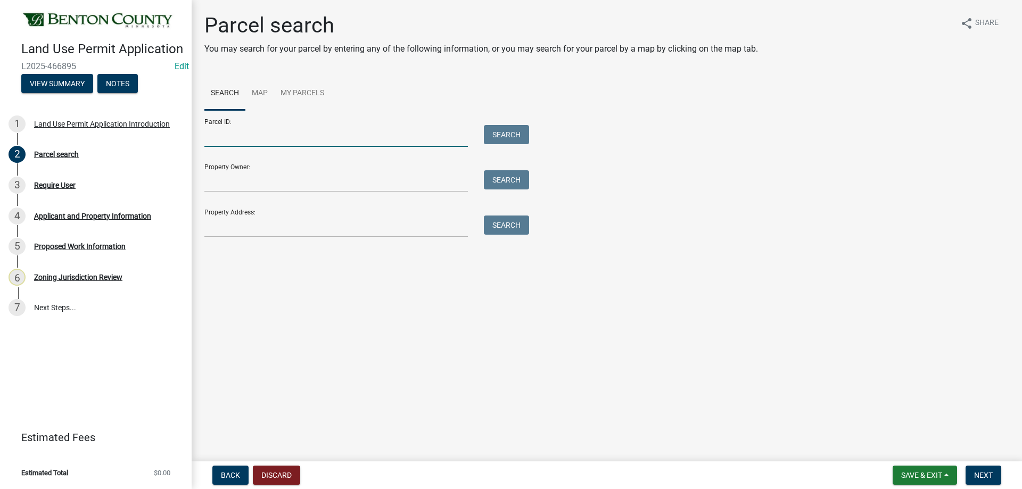
click at [225, 139] on input "Parcel ID:" at bounding box center [336, 136] width 264 height 22
paste input "050029600"
type input "050029600"
click at [514, 134] on button "Search" at bounding box center [506, 134] width 45 height 19
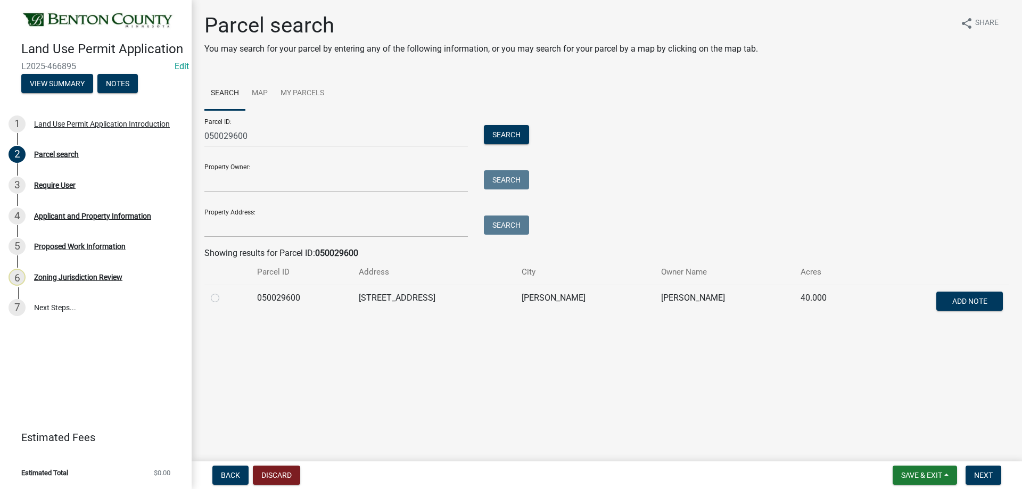
click at [224, 292] on label at bounding box center [224, 292] width 0 height 0
click at [224, 299] on input "radio" at bounding box center [227, 295] width 7 height 7
radio input "true"
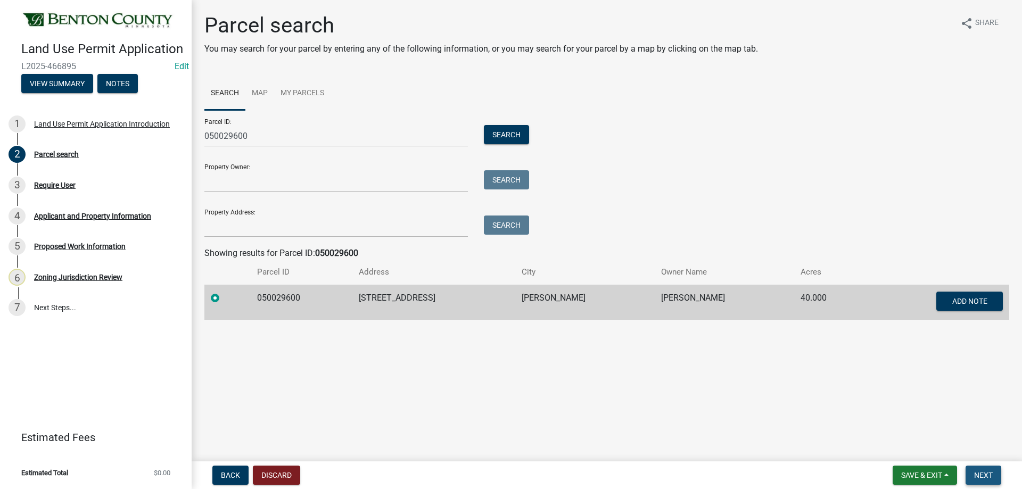
click at [981, 470] on button "Next" at bounding box center [984, 475] width 36 height 19
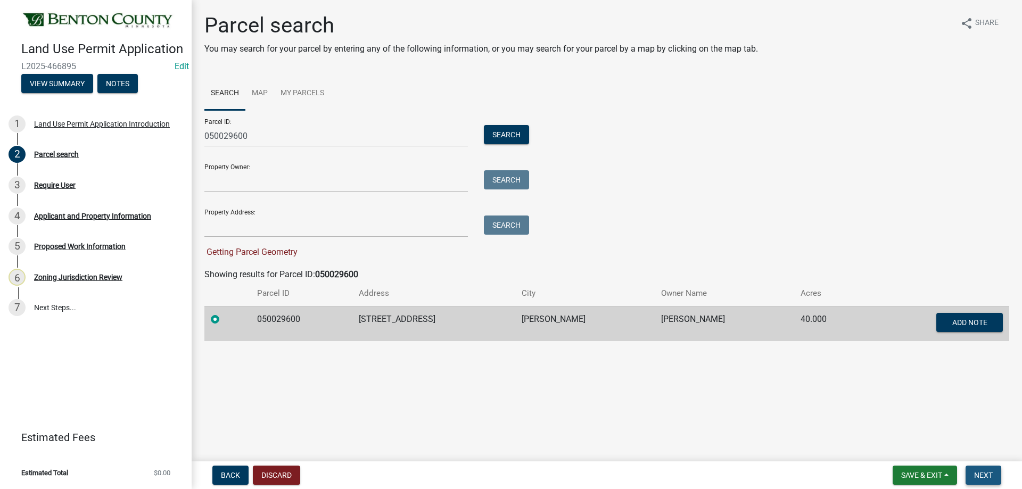
click at [986, 470] on button "Next" at bounding box center [984, 475] width 36 height 19
click at [224, 313] on label at bounding box center [224, 313] width 0 height 0
click at [224, 319] on input "radio" at bounding box center [227, 316] width 7 height 7
click at [988, 475] on span "Next" at bounding box center [983, 475] width 19 height 9
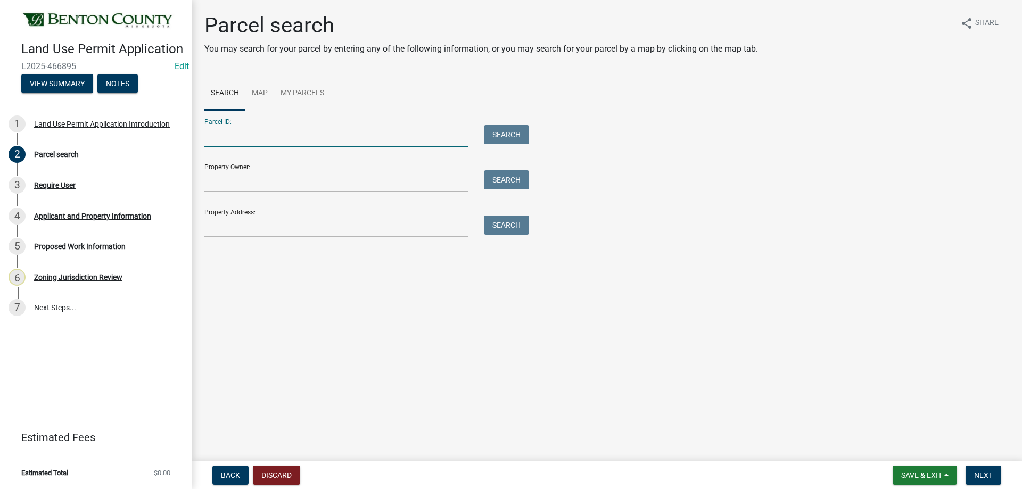
click at [240, 145] on input "Parcel ID:" at bounding box center [336, 136] width 264 height 22
paste input "050029600"
type input "050029600"
click at [492, 137] on button "Search" at bounding box center [506, 134] width 45 height 19
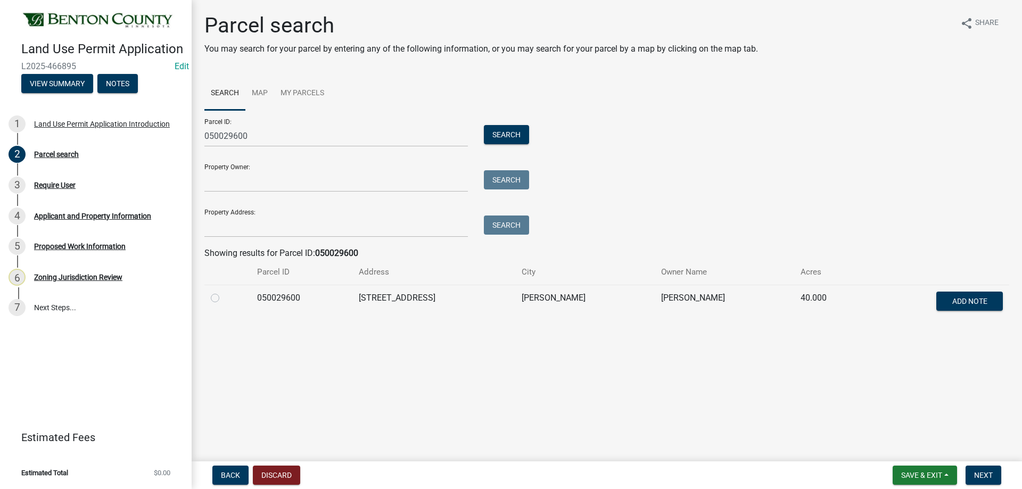
drag, startPoint x: 213, startPoint y: 299, endPoint x: 226, endPoint y: 302, distance: 13.2
click at [224, 292] on label at bounding box center [224, 292] width 0 height 0
click at [224, 299] on input "radio" at bounding box center [227, 295] width 7 height 7
radio input "true"
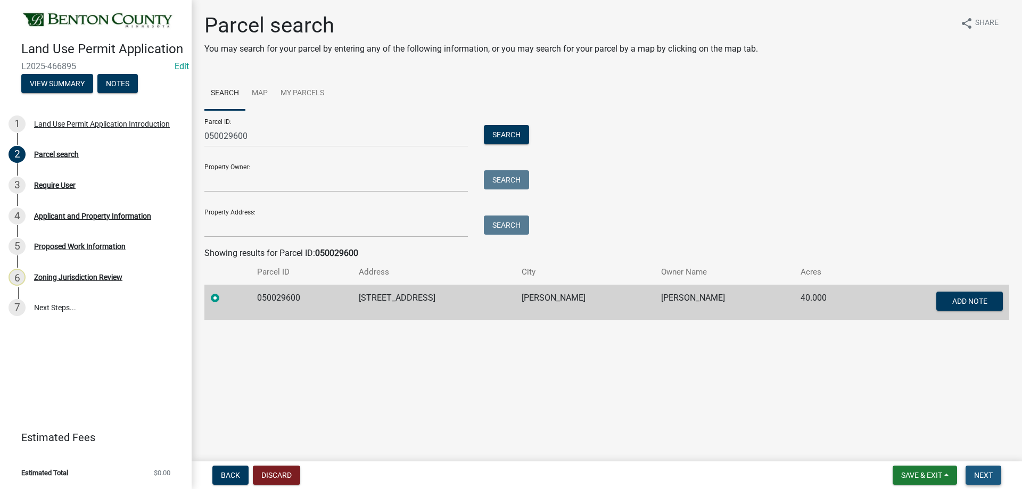
click at [991, 473] on span "Next" at bounding box center [983, 475] width 19 height 9
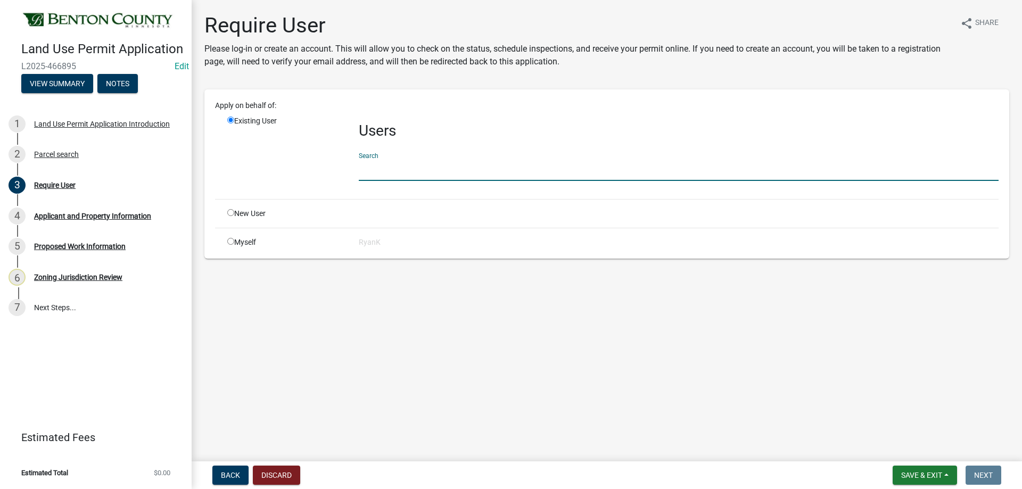
click at [376, 174] on input "text" at bounding box center [679, 170] width 640 height 22
paste input "Brue8158"
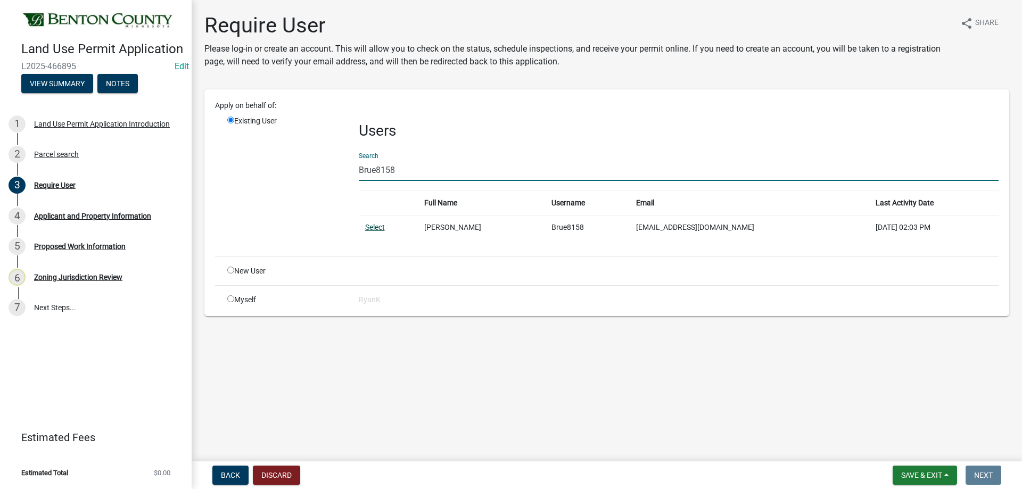
type input "Brue8158"
click at [375, 229] on link "Select" at bounding box center [375, 227] width 20 height 9
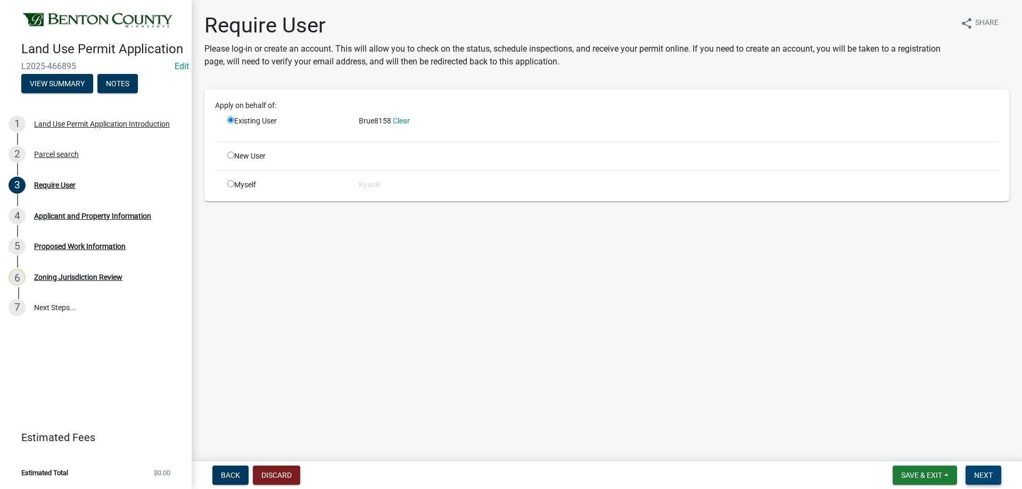
click at [988, 475] on span "Next" at bounding box center [983, 475] width 19 height 9
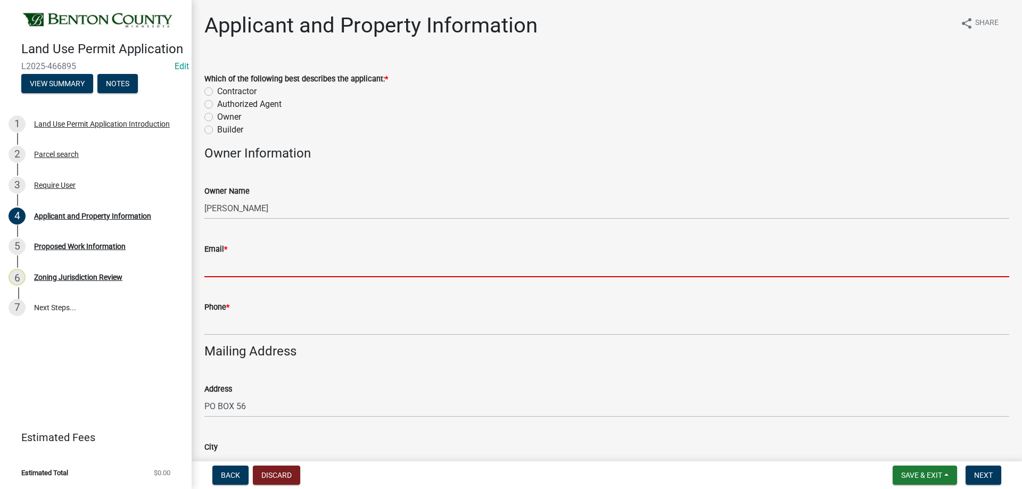
click at [226, 270] on input "Email *" at bounding box center [606, 267] width 805 height 22
paste input "Brue8158@yahoo.com"
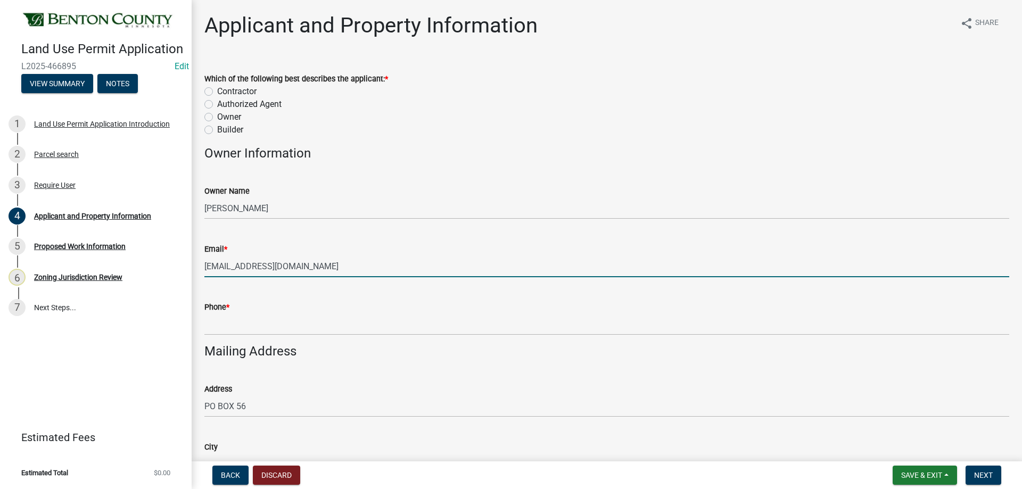
type input "Brue8158@yahoo.com"
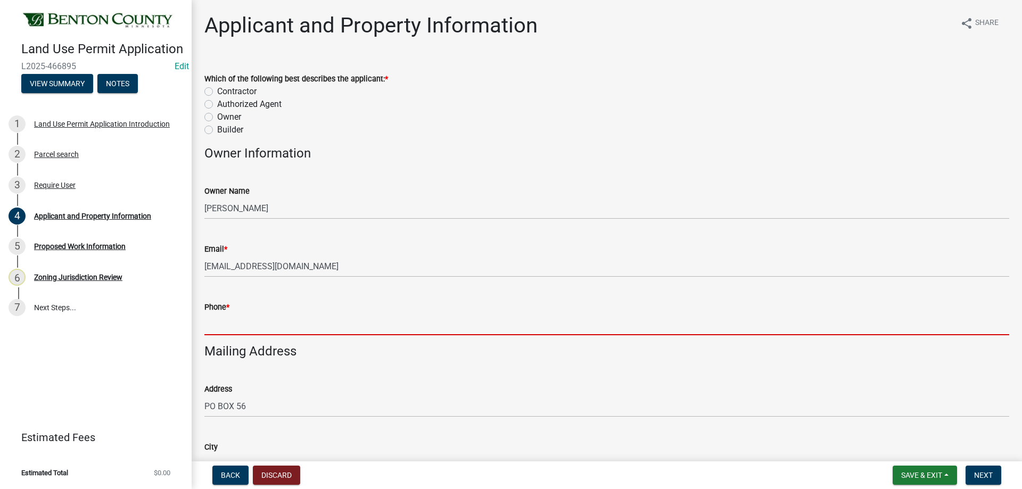
click at [252, 329] on input "Phone *" at bounding box center [606, 325] width 805 height 22
paste input "720-839-7213"
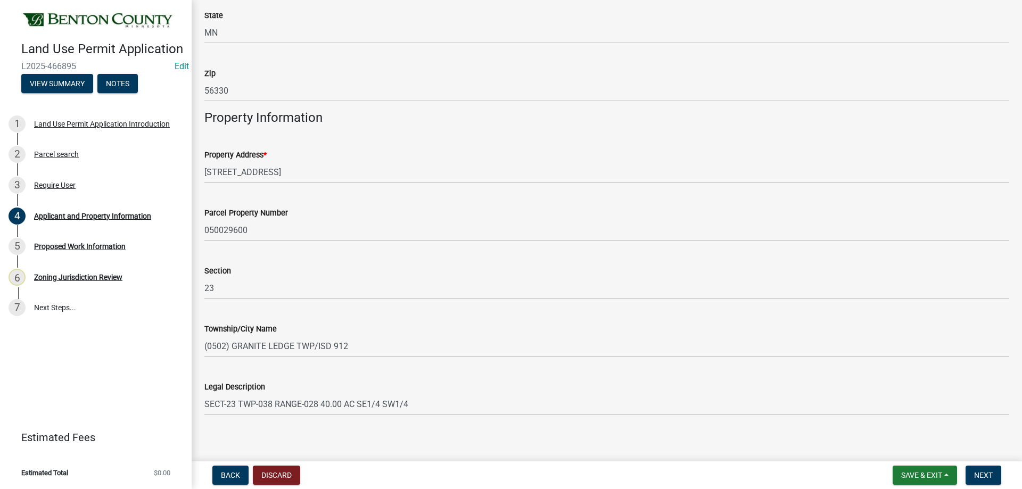
scroll to position [498, 0]
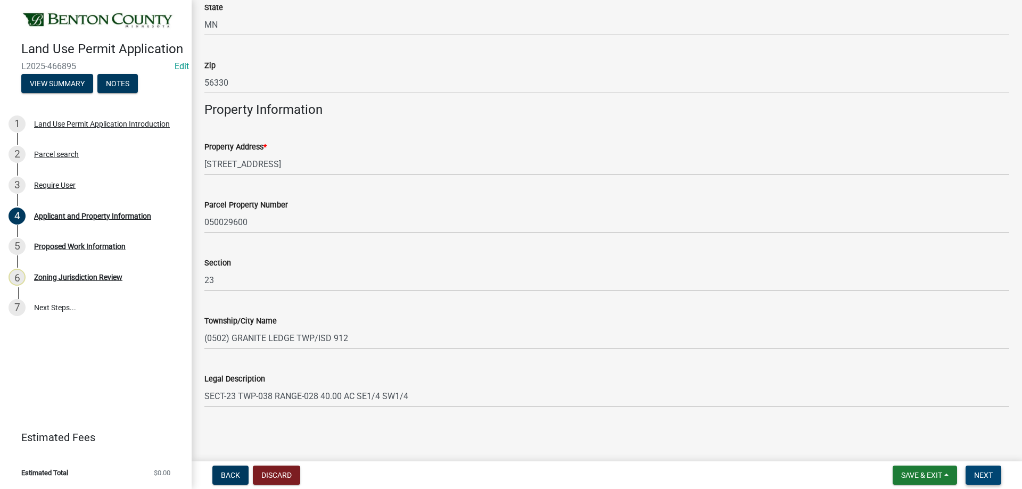
type input "720-839-7213"
click at [998, 472] on button "Next" at bounding box center [984, 475] width 36 height 19
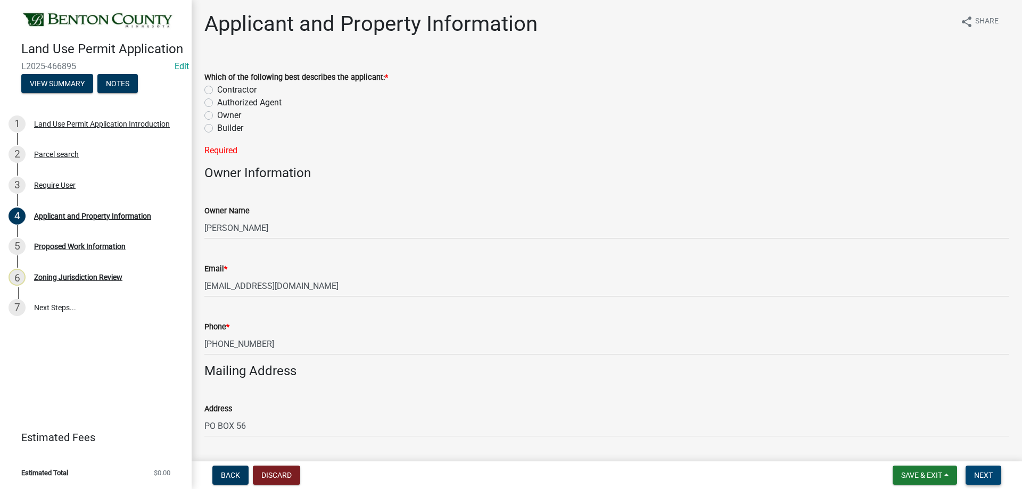
scroll to position [0, 0]
click at [217, 117] on label "Owner" at bounding box center [229, 117] width 24 height 13
click at [217, 117] on input "Owner" at bounding box center [220, 114] width 7 height 7
radio input "true"
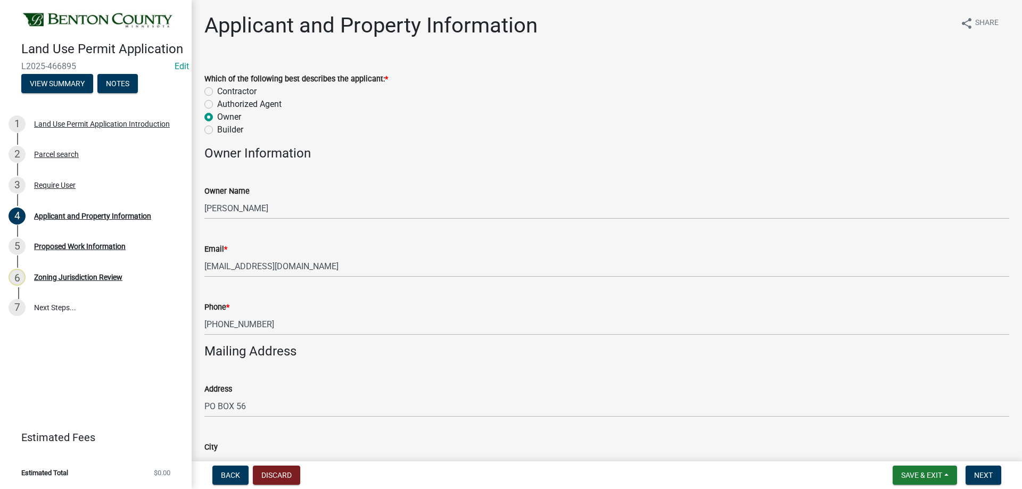
click at [217, 106] on label "Authorized Agent" at bounding box center [249, 104] width 64 height 13
click at [217, 105] on input "Authorized Agent" at bounding box center [220, 101] width 7 height 7
radio input "true"
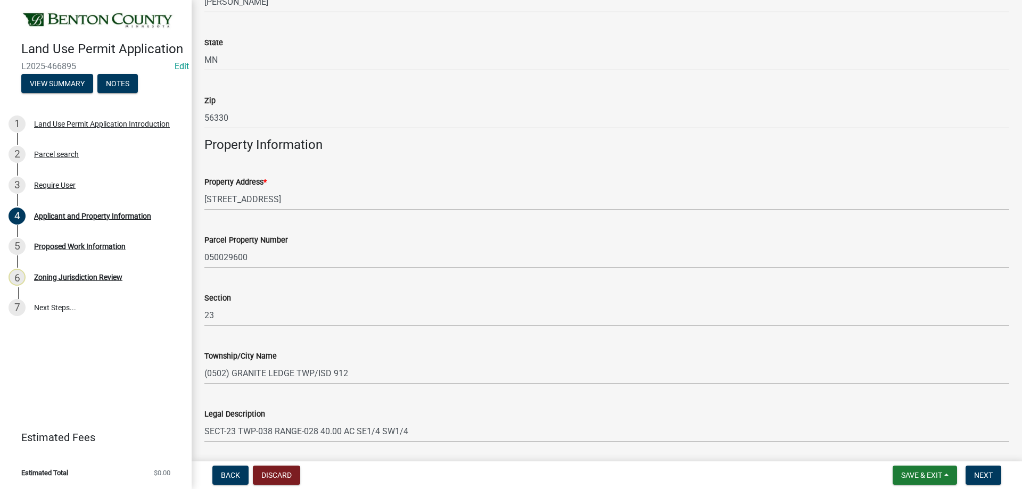
scroll to position [498, 0]
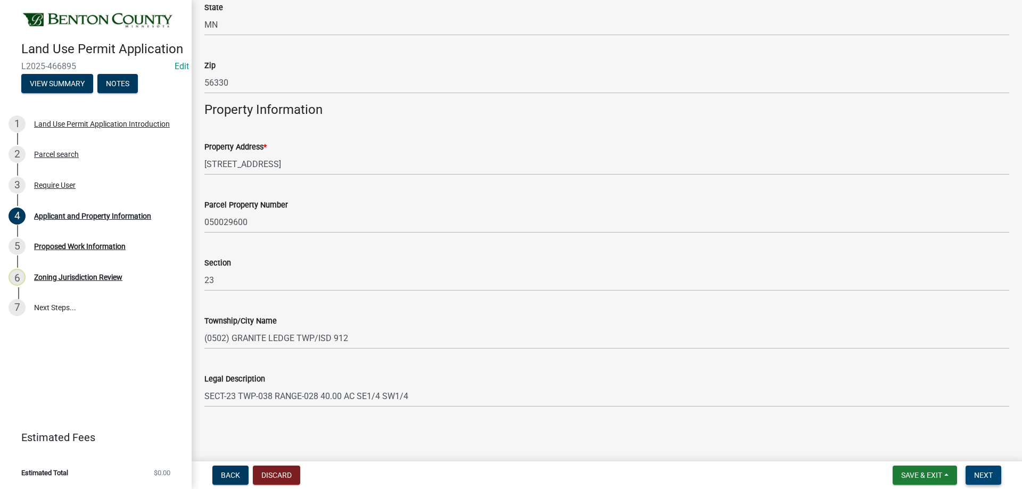
drag, startPoint x: 980, startPoint y: 464, endPoint x: 986, endPoint y: 469, distance: 7.2
click at [983, 467] on nav "Back Discard Save & Exit Save Save & Exit Next" at bounding box center [607, 476] width 831 height 28
click at [987, 470] on button "Next" at bounding box center [984, 475] width 36 height 19
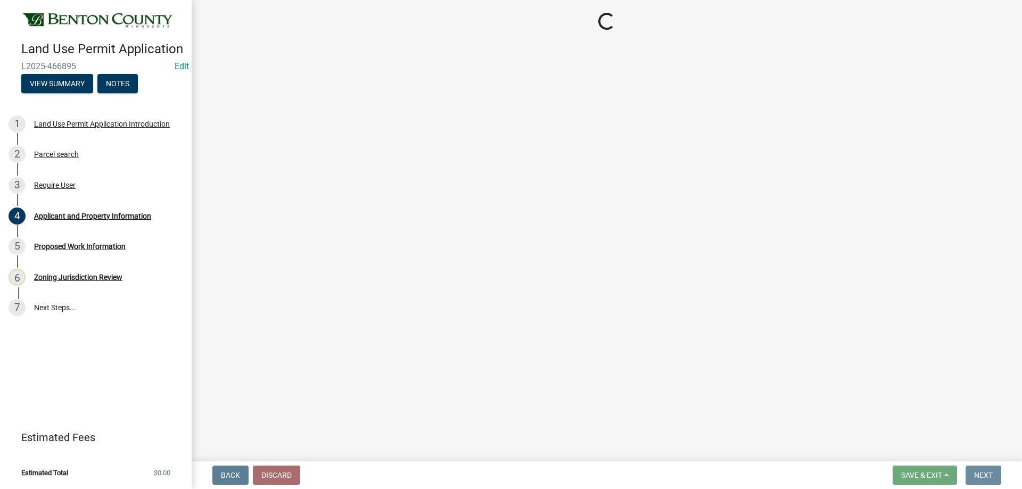
scroll to position [0, 0]
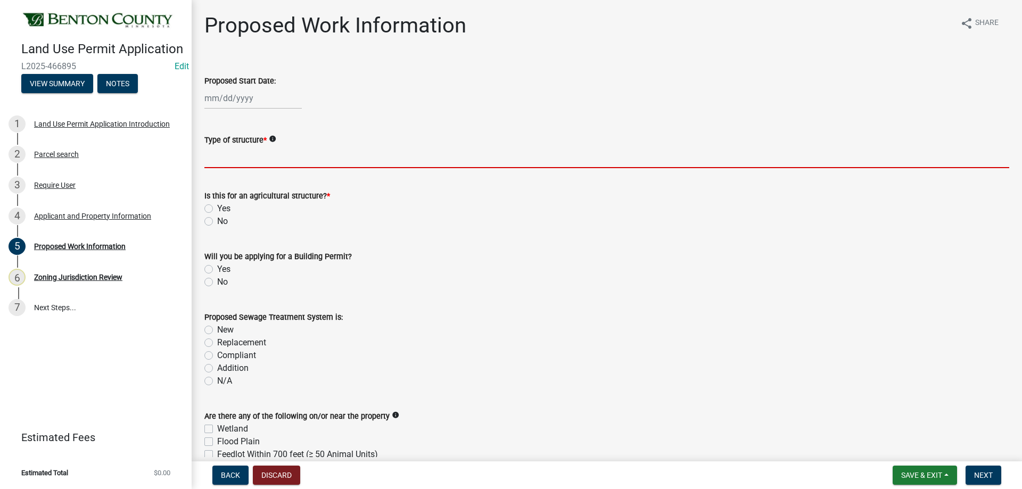
click at [224, 156] on input "Type of structure *" at bounding box center [606, 157] width 805 height 22
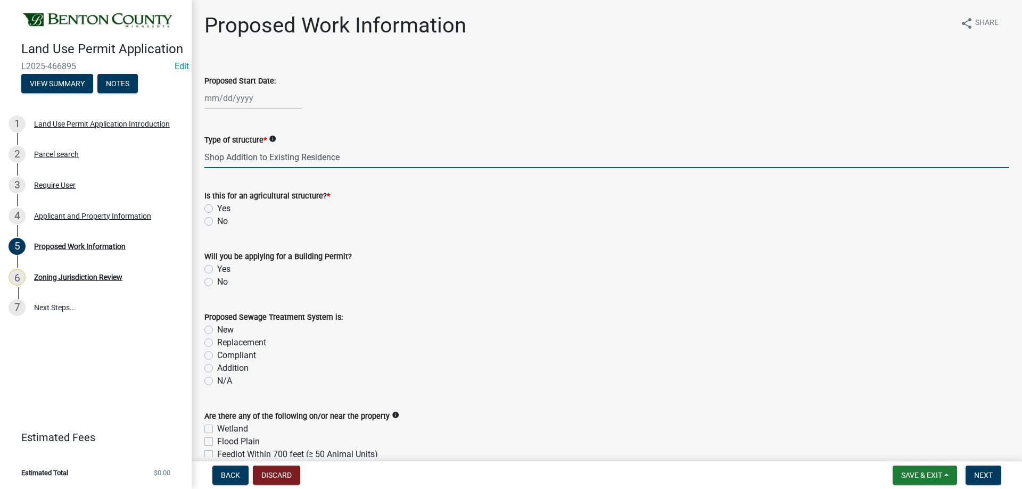
type input "Shop Addition to Existing Residence"
click at [204, 224] on div "Is this for an agricultural structure? * Yes No" at bounding box center [606, 202] width 821 height 51
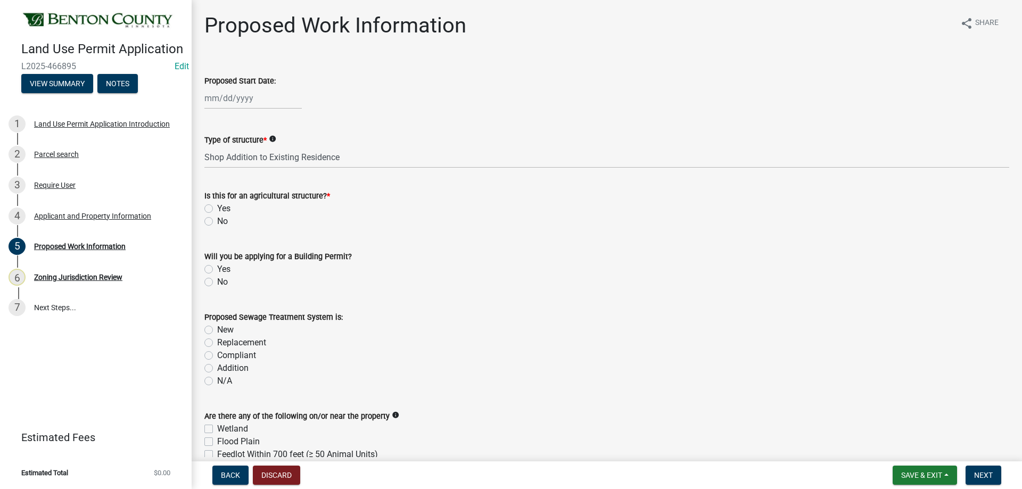
click at [217, 224] on label "No" at bounding box center [222, 221] width 11 height 13
click at [217, 222] on input "No" at bounding box center [220, 218] width 7 height 7
radio input "true"
click at [217, 269] on label "Yes" at bounding box center [223, 269] width 13 height 13
click at [217, 269] on input "Yes" at bounding box center [220, 266] width 7 height 7
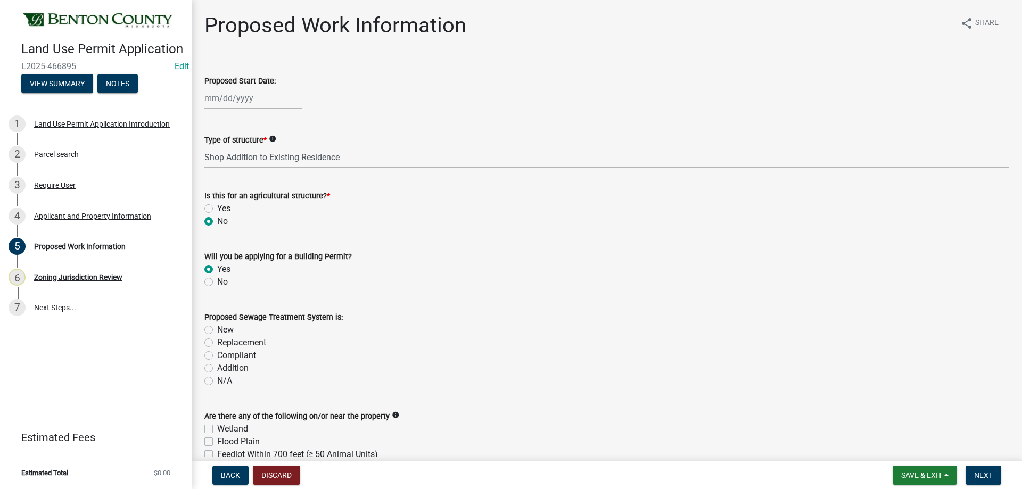
radio input "true"
click at [217, 379] on label "N/A" at bounding box center [224, 381] width 15 height 13
click at [217, 379] on input "N/A" at bounding box center [220, 378] width 7 height 7
radio input "true"
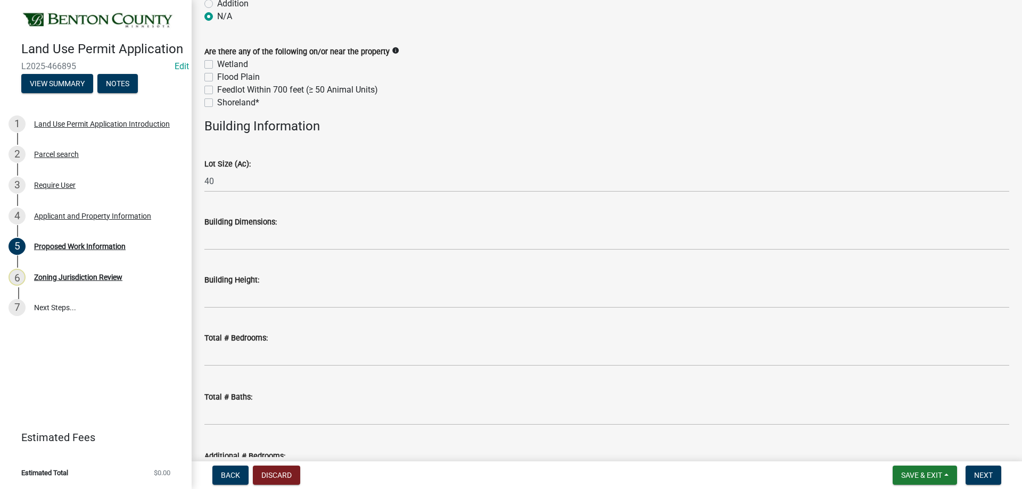
scroll to position [373, 0]
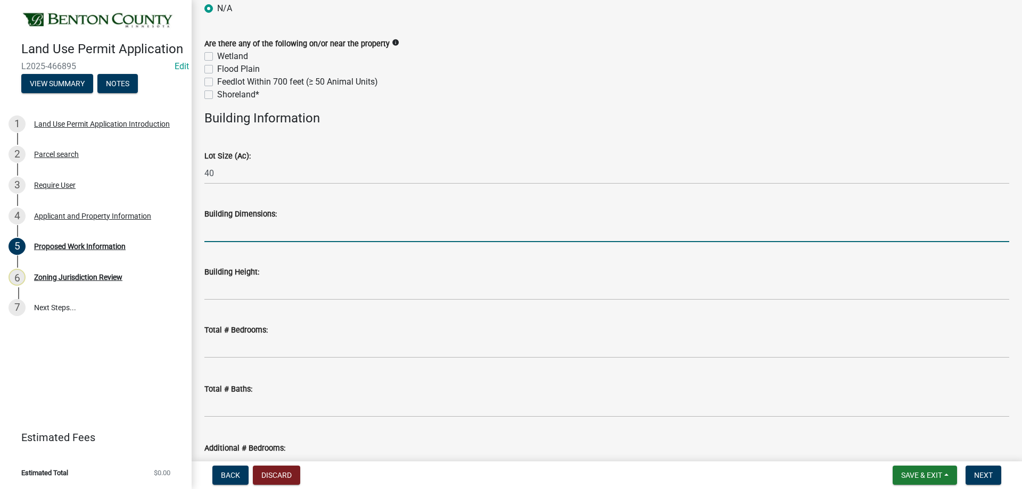
click at [224, 232] on input "Building Dimensions:" at bounding box center [606, 231] width 805 height 22
type input "40x70"
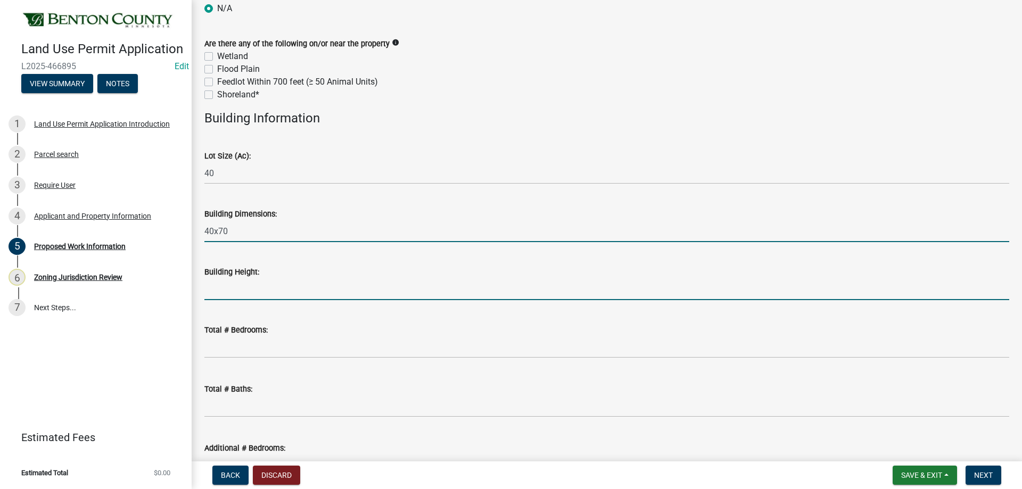
click at [266, 292] on input "Building Height:" at bounding box center [606, 289] width 805 height 22
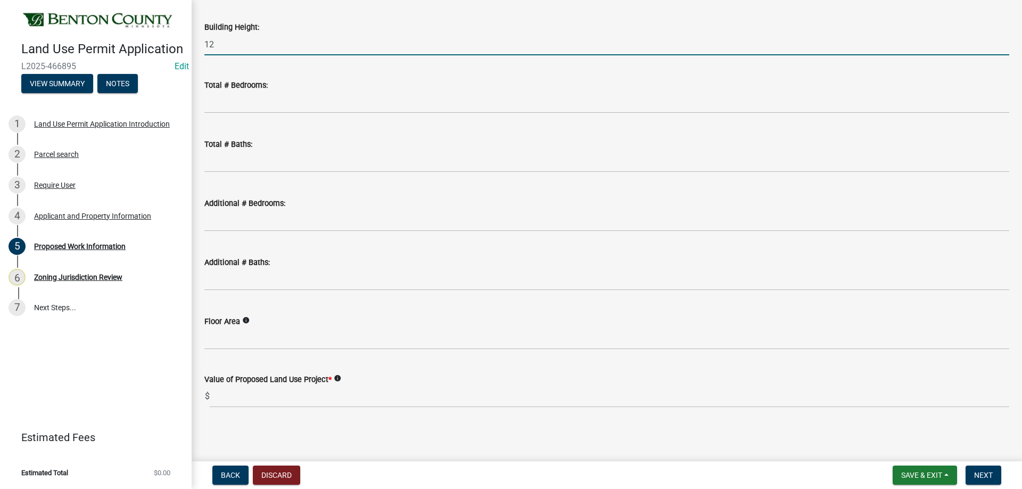
scroll to position [619, 0]
type input "12"
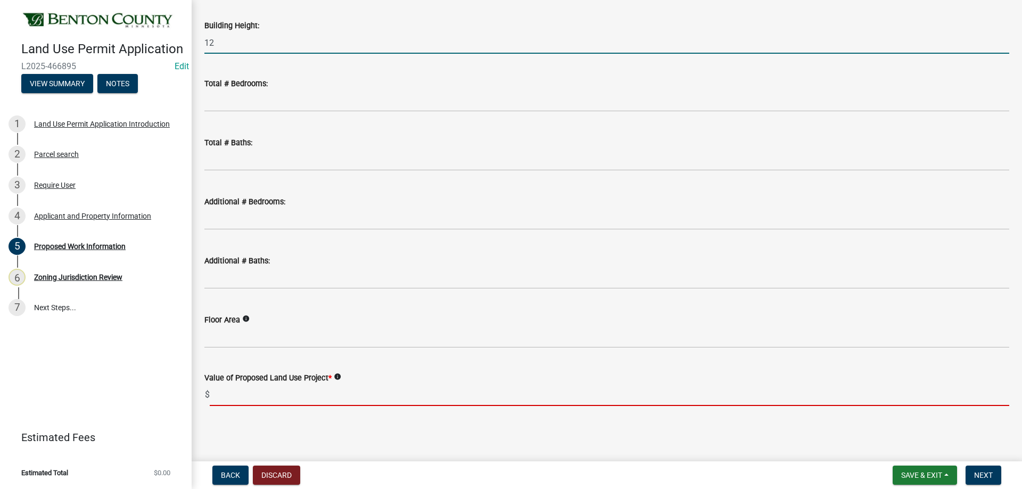
click at [226, 394] on input "text" at bounding box center [610, 395] width 800 height 22
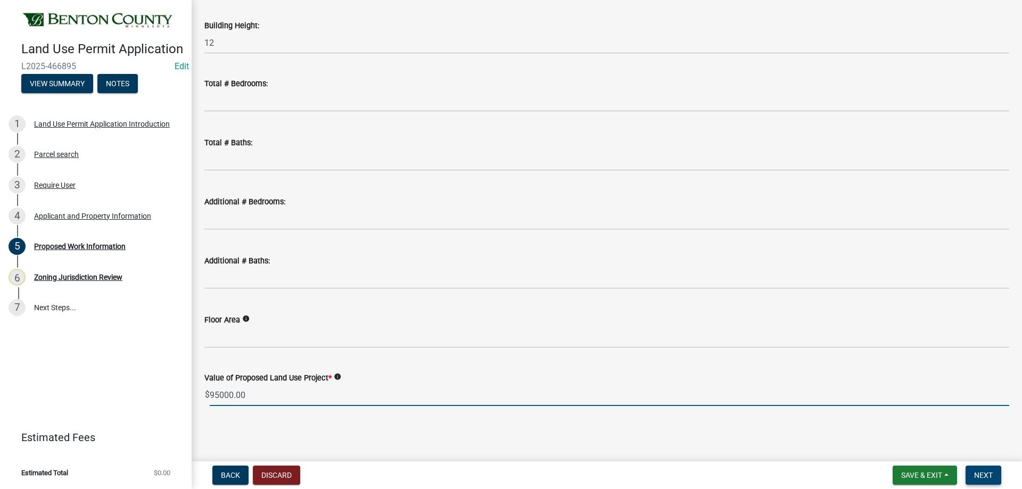
type input "95000"
click at [998, 470] on button "Next" at bounding box center [984, 475] width 36 height 19
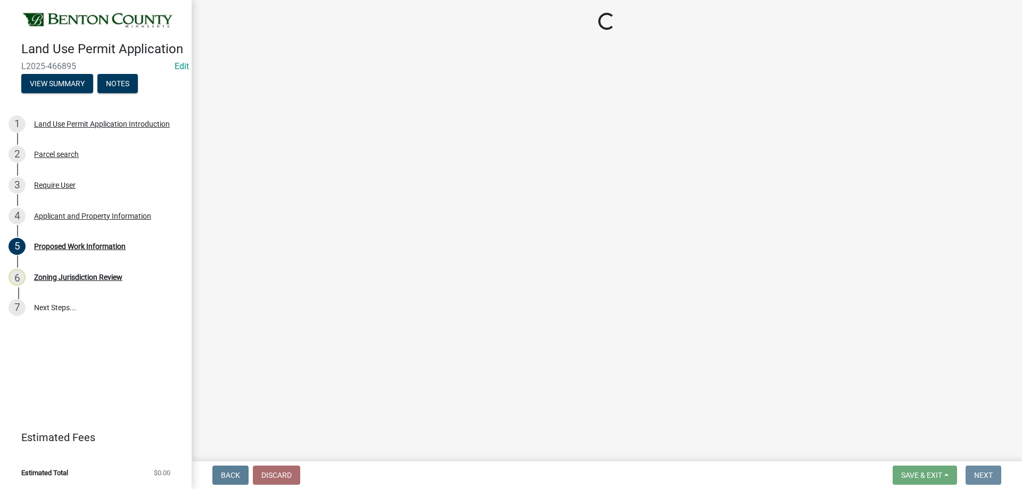
scroll to position [0, 0]
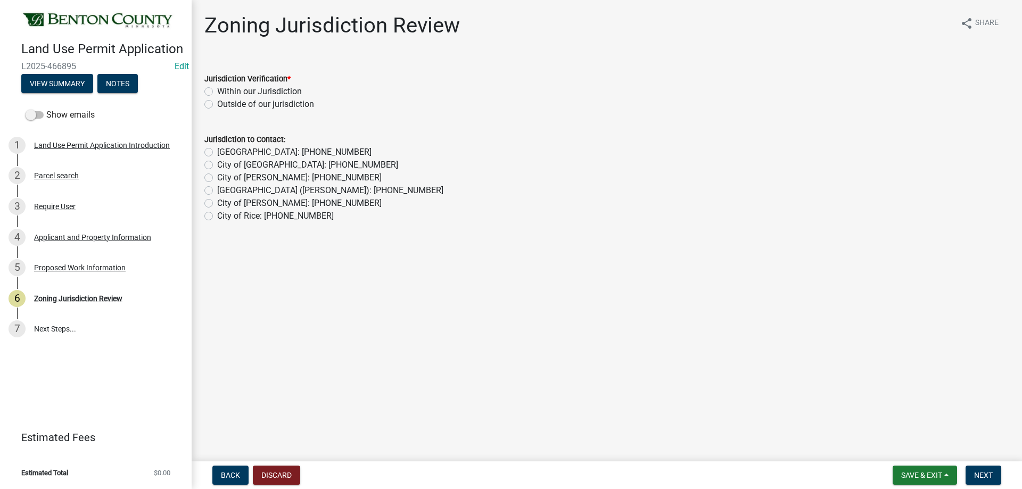
click at [217, 92] on label "Within our Jurisdiction" at bounding box center [259, 91] width 85 height 13
click at [217, 92] on input "Within our Jurisdiction" at bounding box center [220, 88] width 7 height 7
radio input "true"
click at [993, 473] on button "Next" at bounding box center [984, 475] width 36 height 19
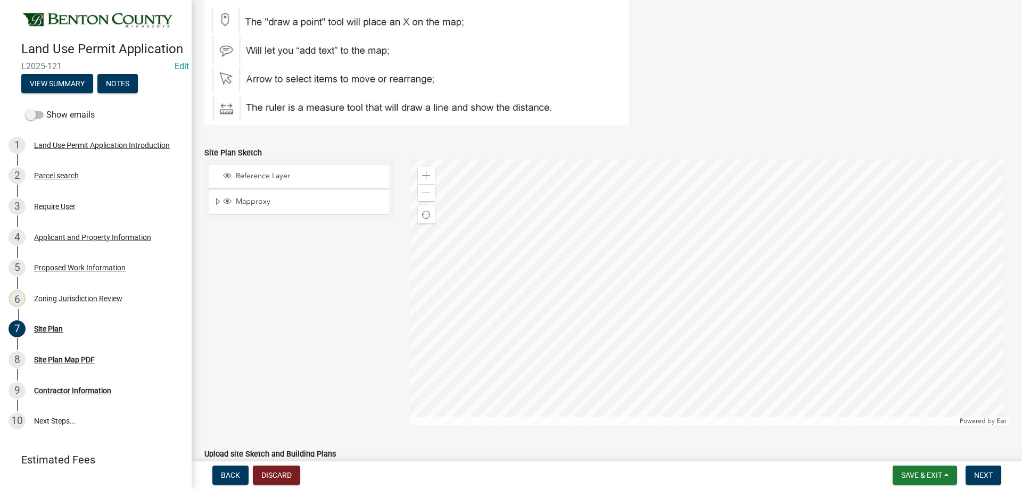
scroll to position [373, 0]
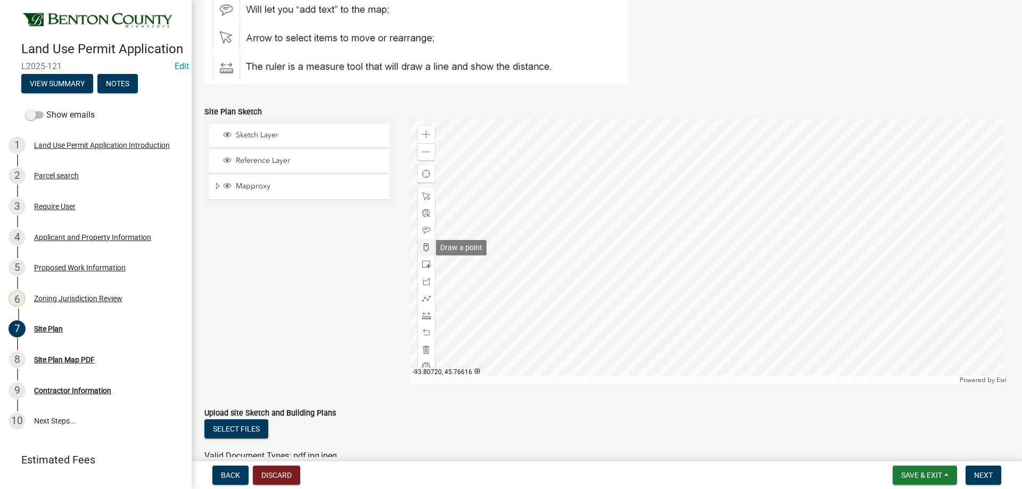
click at [422, 244] on span at bounding box center [426, 247] width 9 height 9
click at [648, 309] on div at bounding box center [710, 251] width 600 height 266
click at [993, 472] on button "Next" at bounding box center [984, 475] width 36 height 19
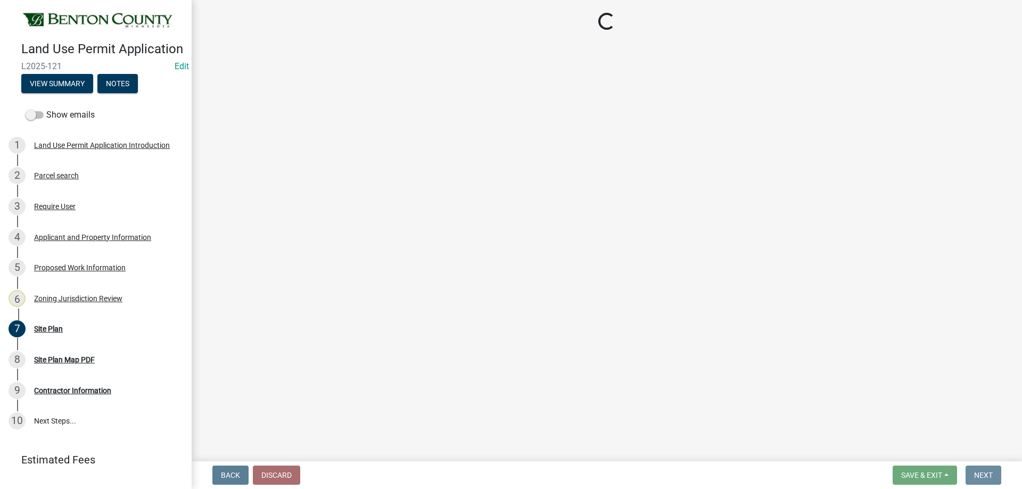
scroll to position [0, 0]
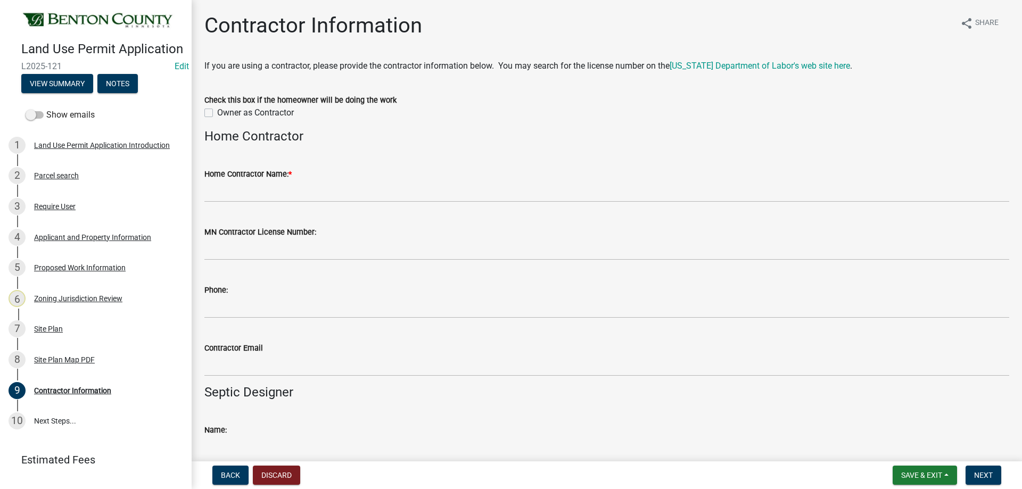
click at [293, 204] on wm-data-entity-input "Home Contractor Name: *" at bounding box center [606, 182] width 805 height 58
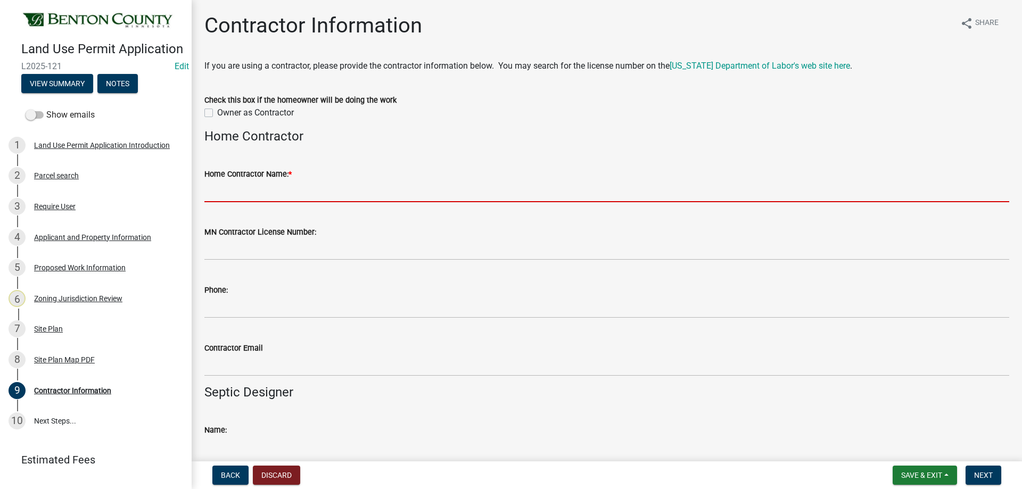
click at [291, 196] on input "Home Contractor Name: *" at bounding box center [606, 191] width 805 height 22
paste input "Breth Construction and Concrete, LLC"
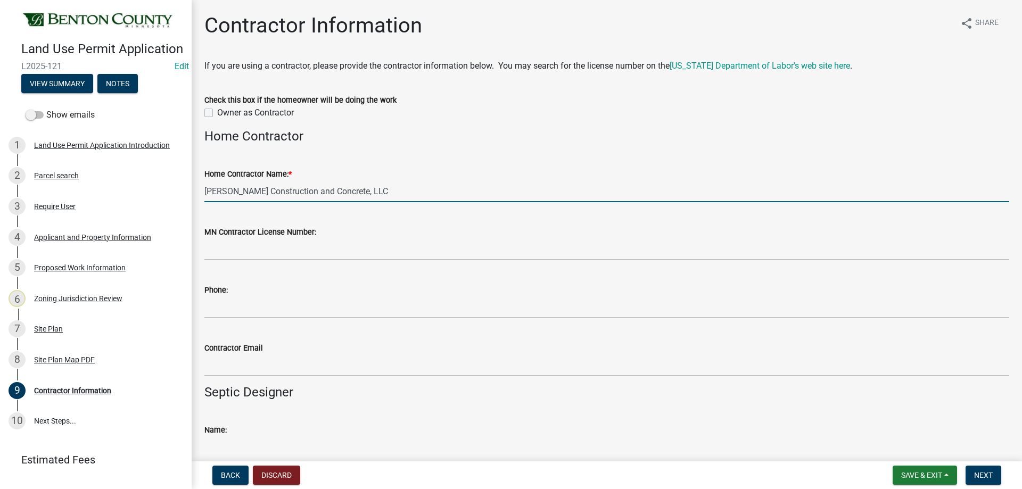
type input "Breth Construction and Concrete, LLC"
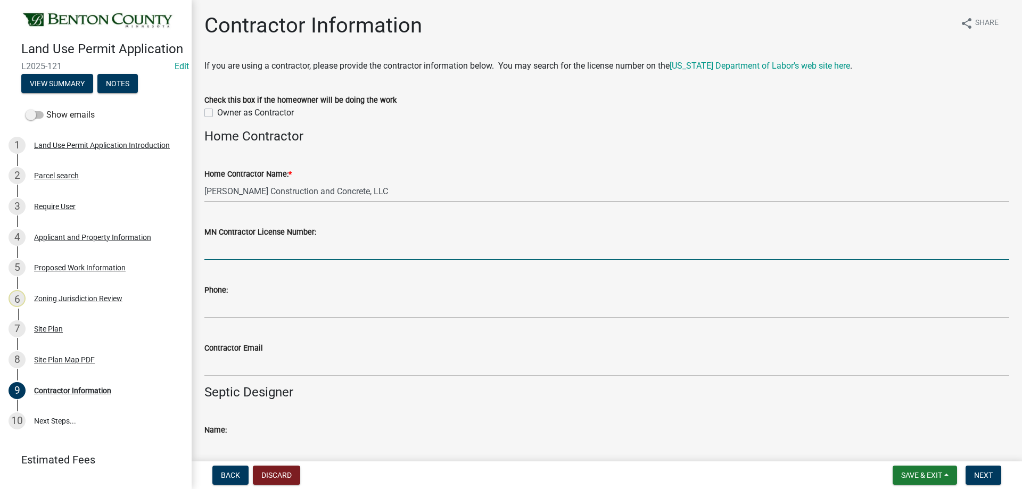
click at [264, 248] on input "MN Contractor License Number:" at bounding box center [606, 250] width 805 height 22
paste input "BC639950"
type input "BC639950"
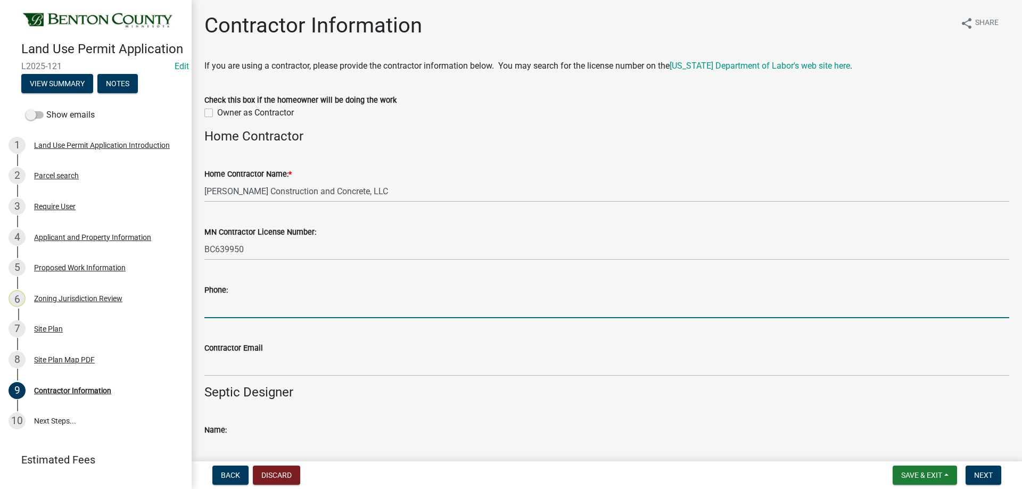
click at [231, 313] on input "Phone:" at bounding box center [606, 308] width 805 height 22
paste input "320-260-6977"
type input "320-260-6977"
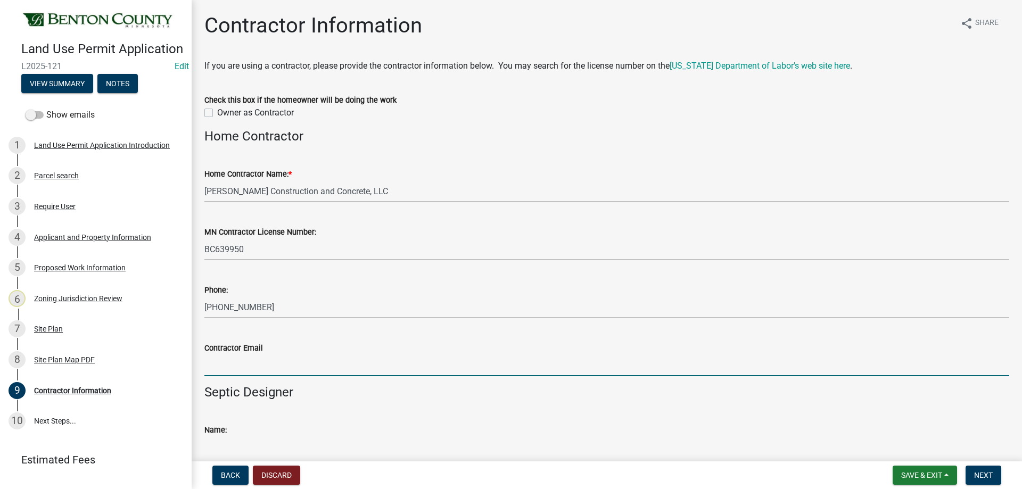
click at [277, 369] on input "Contractor Email" at bounding box center [606, 366] width 805 height 22
paste input "MikeBreth@yahoo.com"
type input "MikeBreth@yahoo.com"
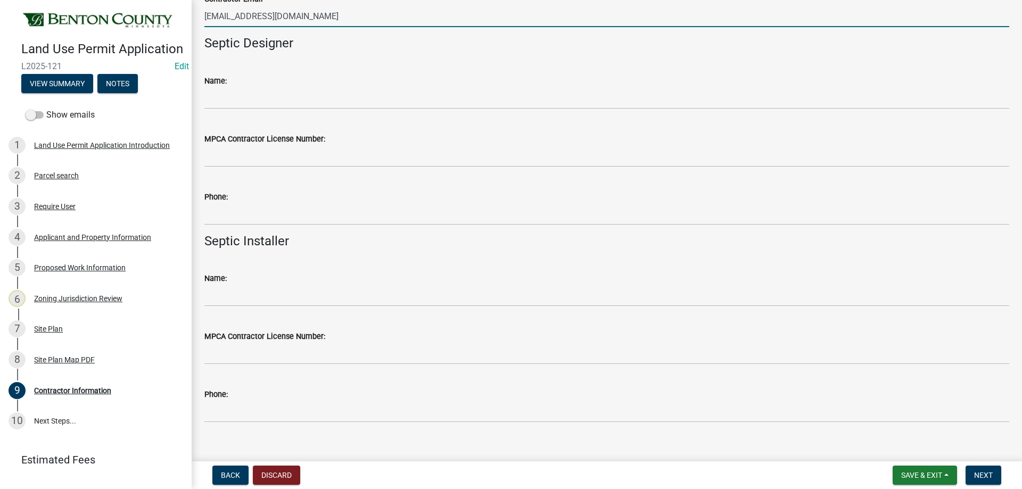
scroll to position [365, 0]
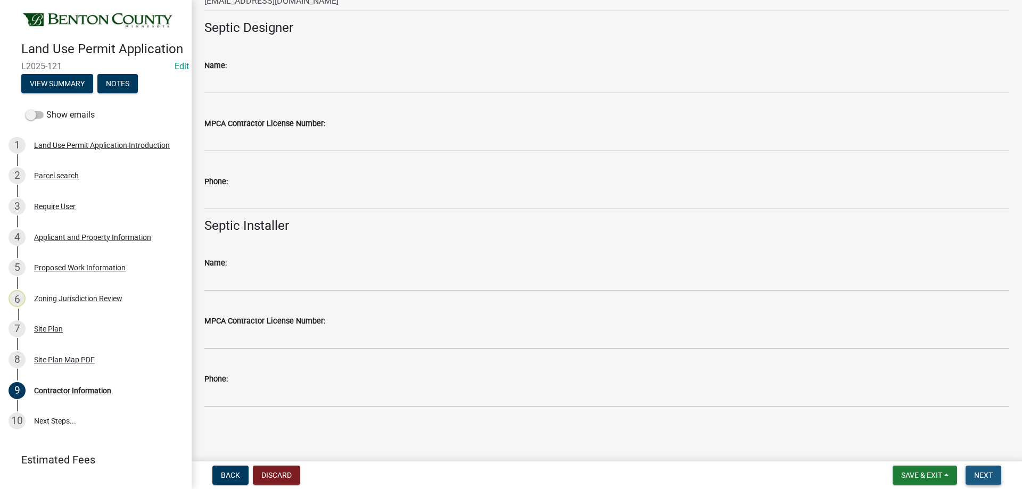
click at [990, 478] on span "Next" at bounding box center [983, 475] width 19 height 9
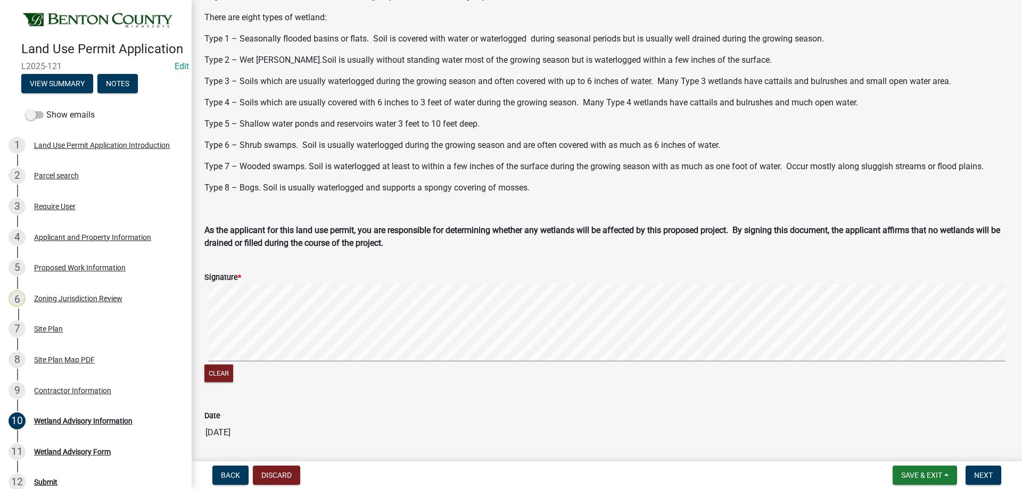
scroll to position [266, 0]
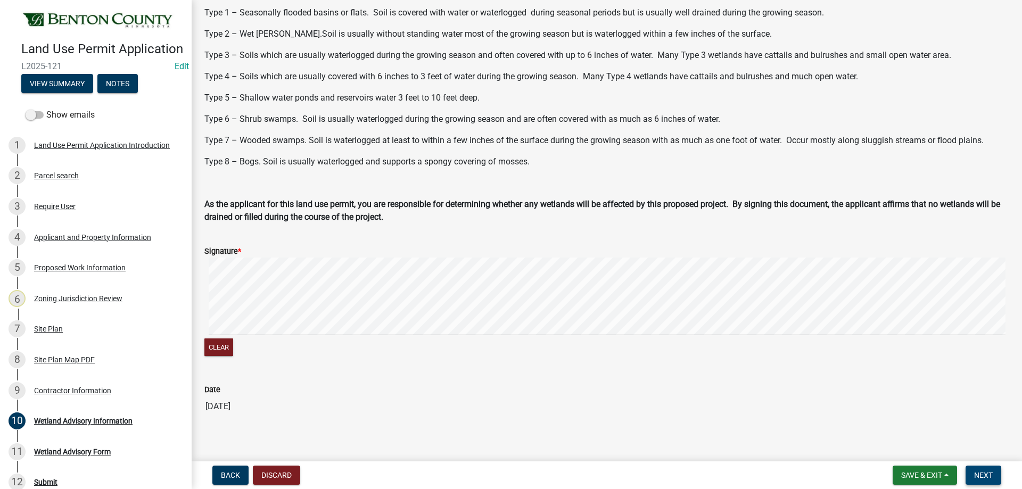
click at [983, 471] on span "Next" at bounding box center [983, 475] width 19 height 9
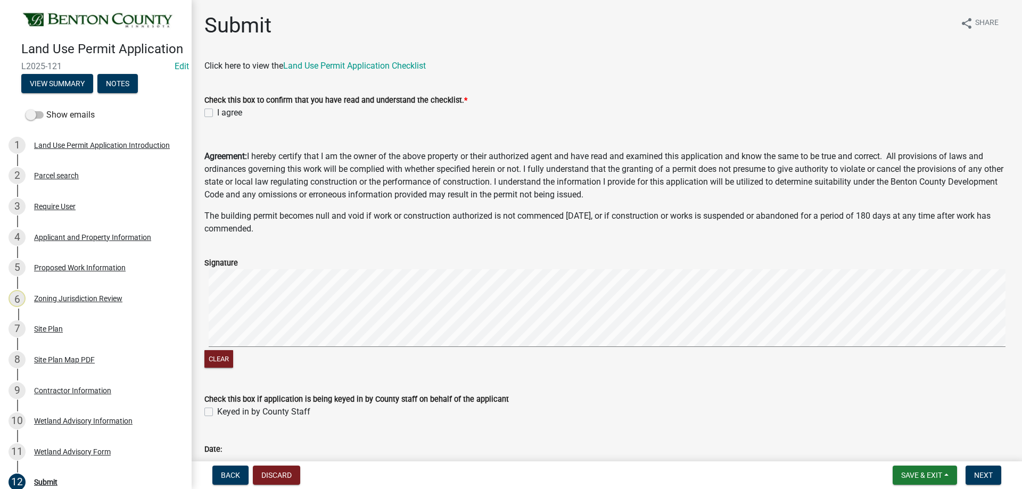
click at [217, 113] on label "I agree" at bounding box center [229, 112] width 25 height 13
click at [217, 113] on input "I agree" at bounding box center [220, 109] width 7 height 7
checkbox input "true"
click at [217, 414] on label "Keyed in by County Staff" at bounding box center [263, 412] width 93 height 13
click at [217, 413] on input "Keyed in by County Staff" at bounding box center [220, 409] width 7 height 7
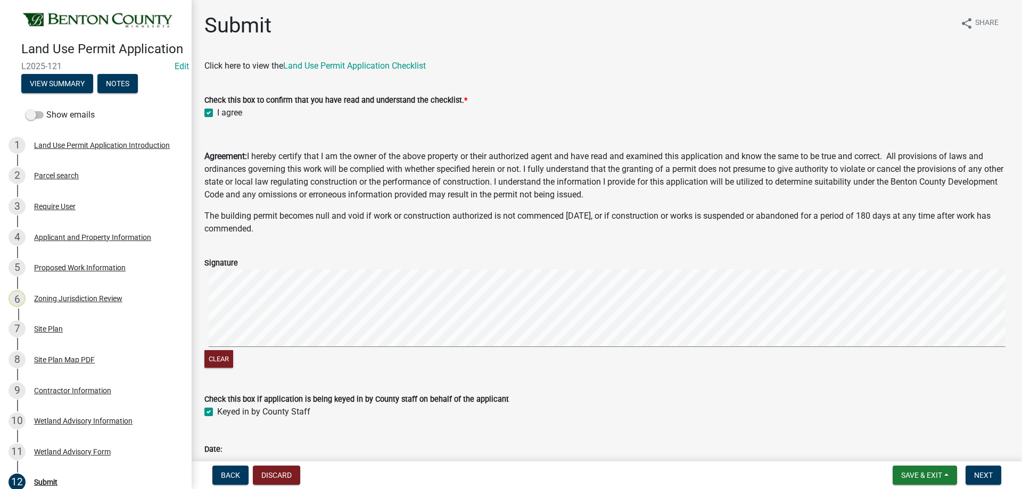
checkbox input "true"
click at [976, 472] on span "Next" at bounding box center [983, 475] width 19 height 9
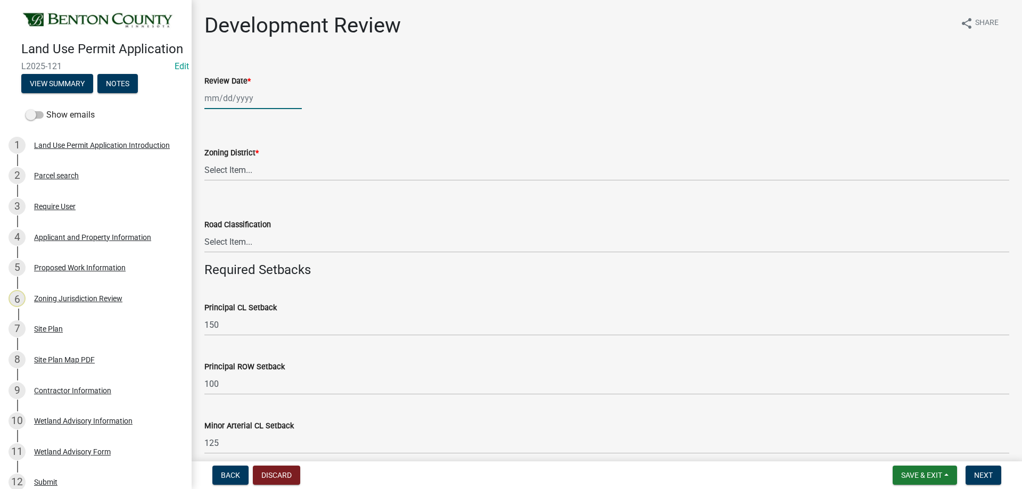
click at [255, 99] on div at bounding box center [252, 98] width 97 height 22
select select "8"
select select "2025"
click at [249, 203] on div "20" at bounding box center [249, 206] width 17 height 17
type input "08/20/2025"
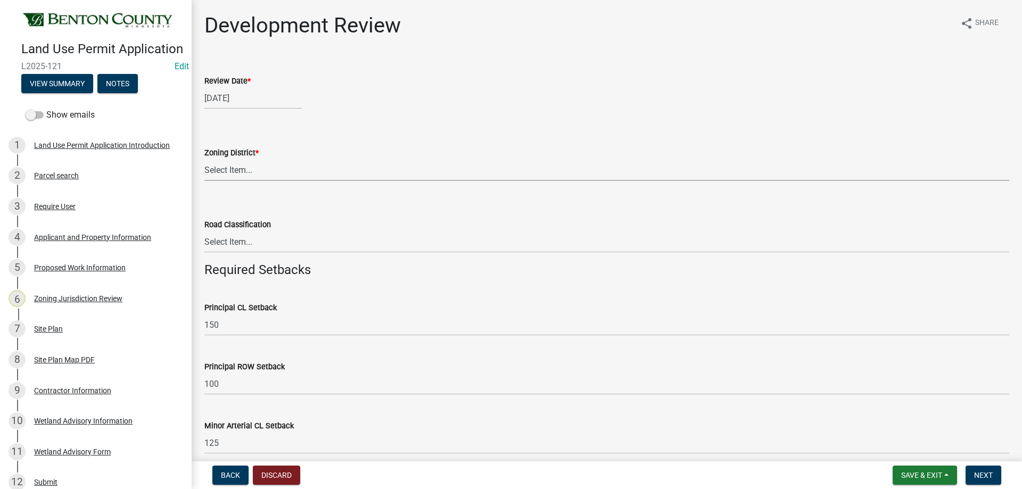
click at [259, 165] on select "Select Item... A B B-2 I-1 I-2 OSD/R-1 PUD R-1 R-2 R-3 R-3/MUD R-A R-S Sauk Rap…" at bounding box center [606, 170] width 805 height 22
click at [204, 159] on select "Select Item... A B B-2 I-1 I-2 OSD/R-1 PUD R-1 R-2 R-3 R-3/MUD R-A R-S Sauk Rap…" at bounding box center [606, 170] width 805 height 22
select select "b4eecdd6-a45e-45ed-b984-0f46224eb588"
click at [228, 243] on select "Select Item... Principal Arterial Minor Arterial County Road Township Road Town…" at bounding box center [606, 242] width 805 height 22
click at [204, 231] on select "Select Item... Principal Arterial Minor Arterial County Road Township Road Town…" at bounding box center [606, 242] width 805 height 22
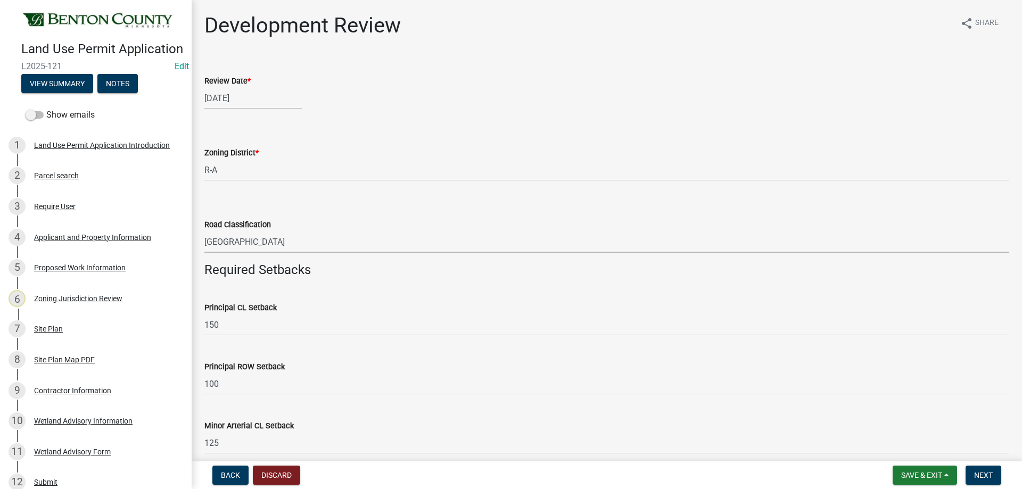
select select "934e570e-20cd-409a-8301-5c21cd859f06"
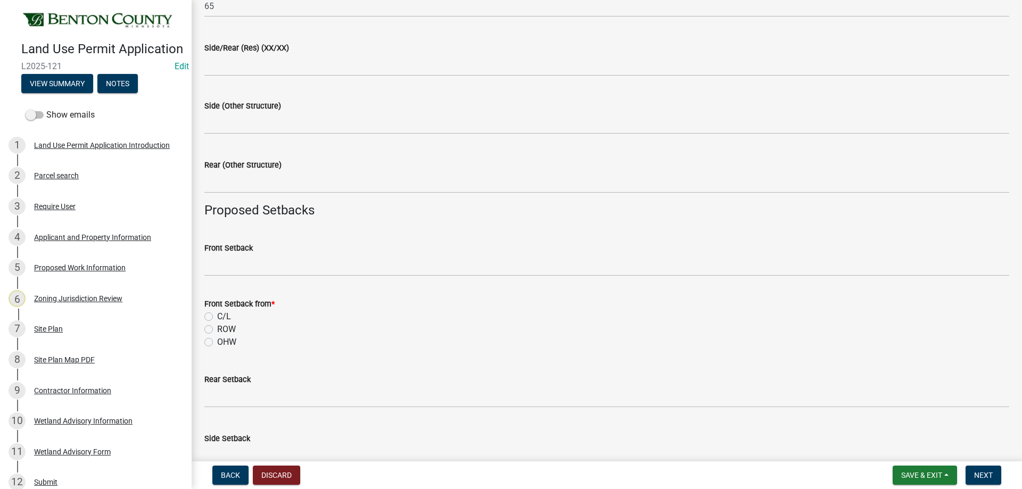
scroll to position [745, 0]
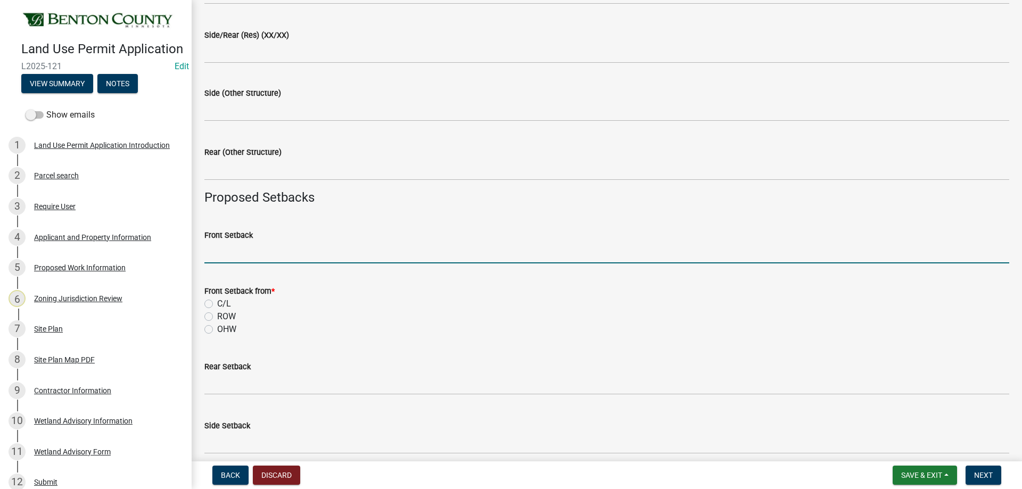
click at [234, 249] on input "Front Setback" at bounding box center [606, 253] width 805 height 22
type input "117"
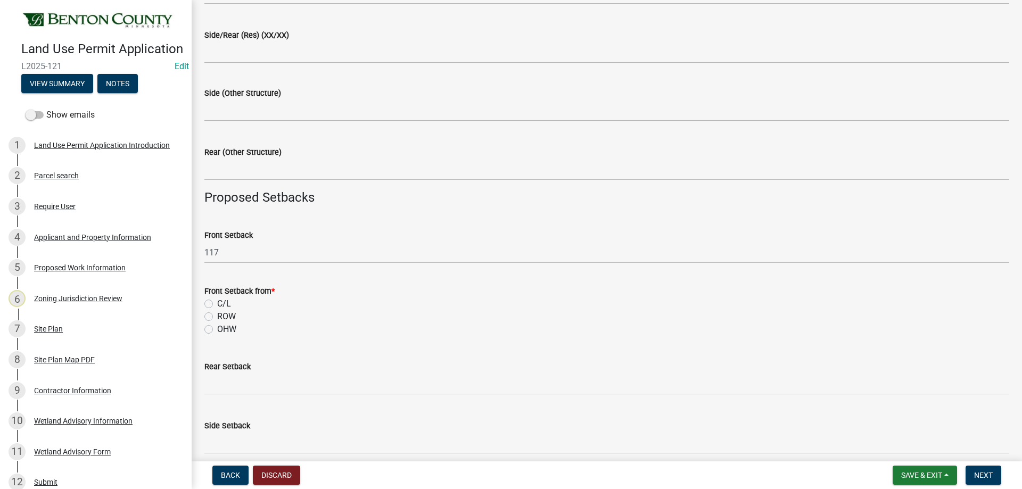
click at [217, 305] on label "C/L" at bounding box center [224, 304] width 14 height 13
click at [217, 305] on input "C/L" at bounding box center [220, 301] width 7 height 7
radio input "true"
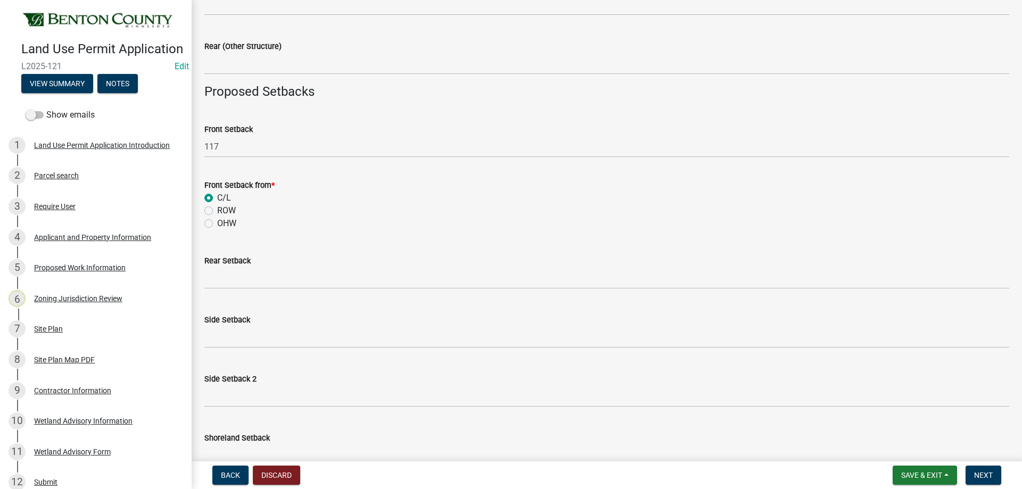
scroll to position [852, 0]
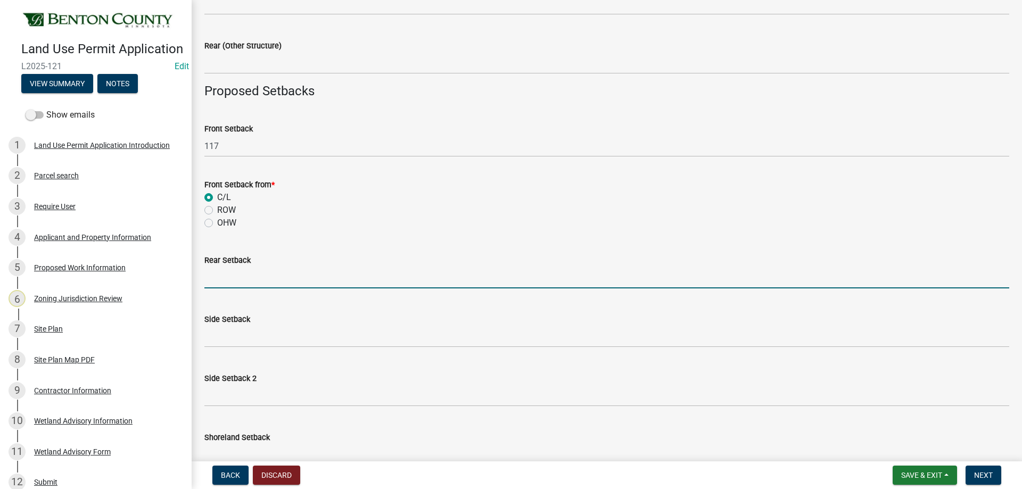
click at [237, 273] on input "text" at bounding box center [606, 278] width 805 height 22
type input "1117"
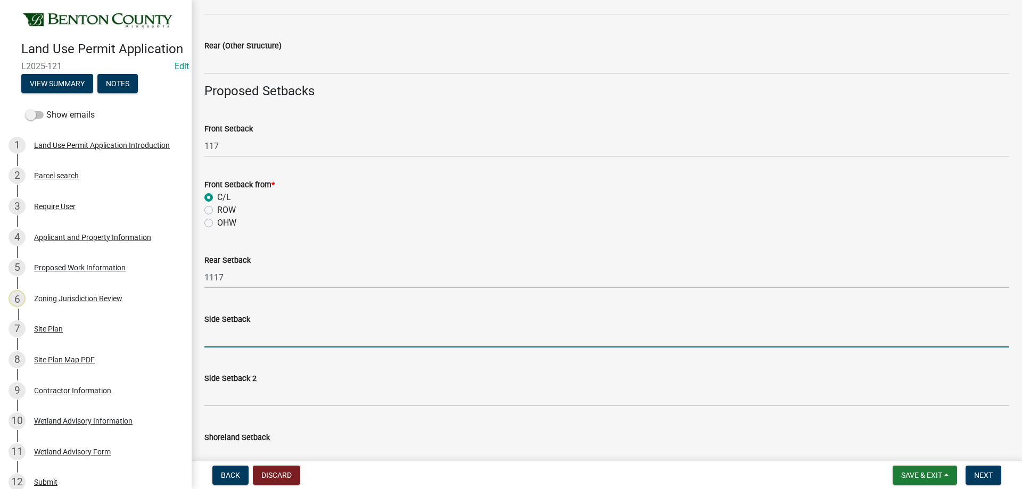
click at [232, 329] on input "text" at bounding box center [606, 337] width 805 height 22
type input "1135"
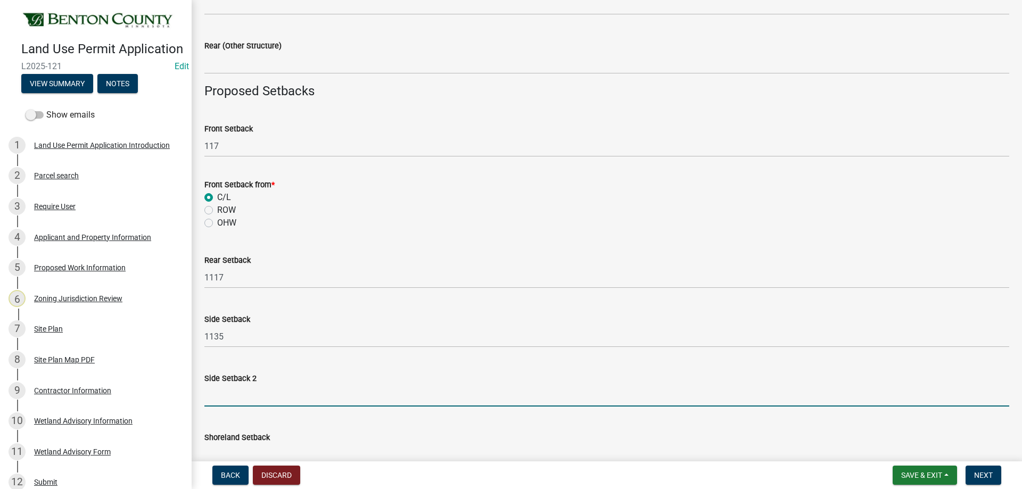
click at [233, 391] on input "text" at bounding box center [606, 396] width 805 height 22
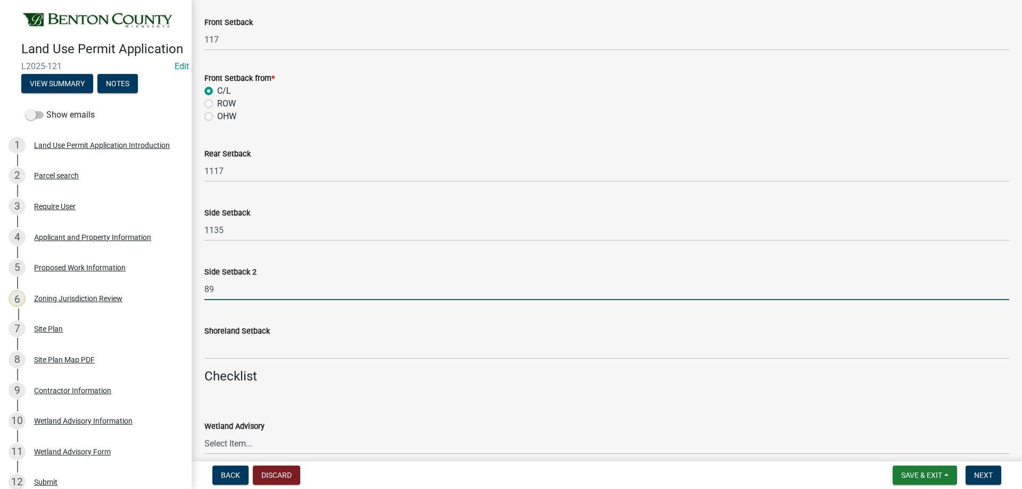
type input "89"
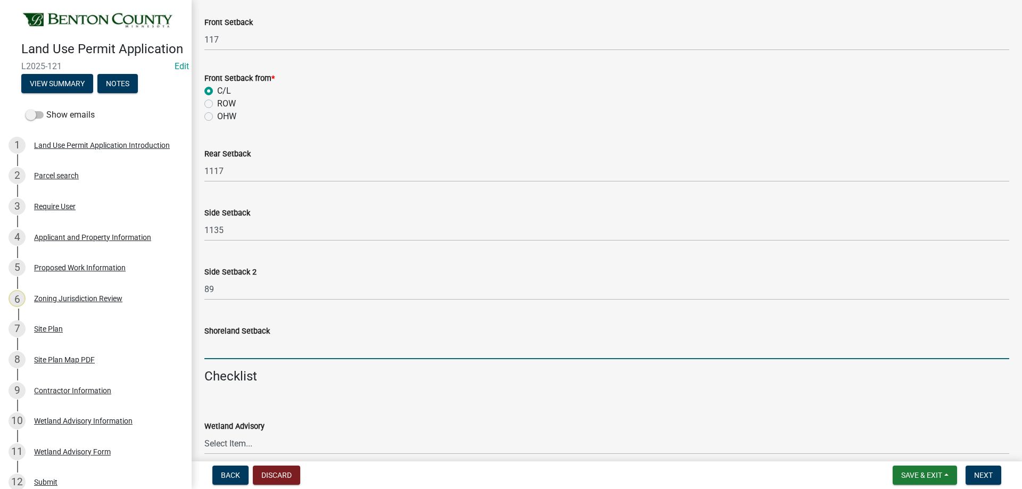
click at [217, 347] on input "text" at bounding box center [606, 349] width 805 height 22
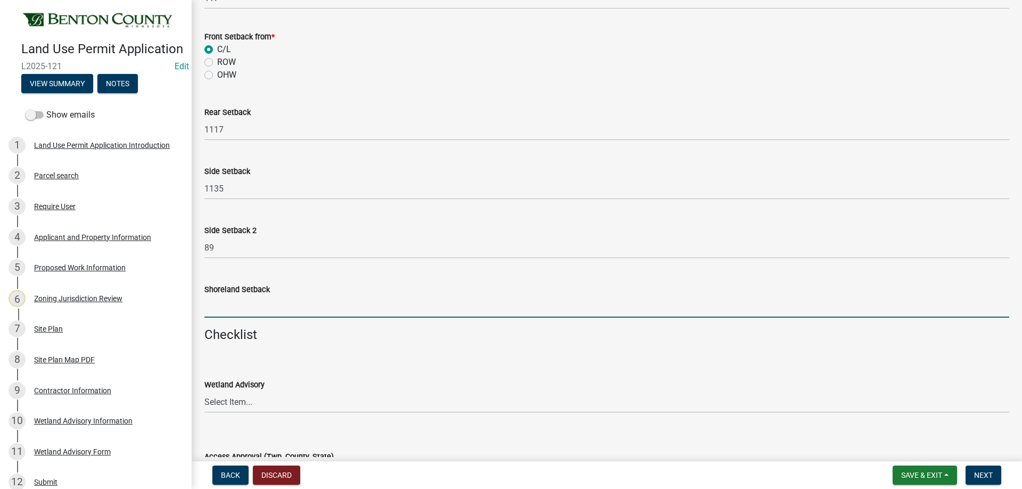
scroll to position [1065, 0]
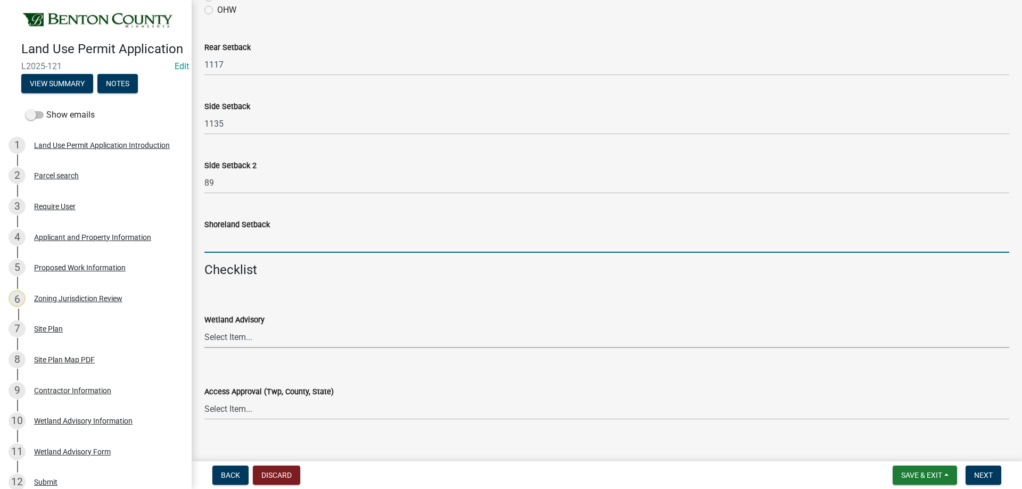
click at [226, 339] on select "Select Item... Yes No OK N/A" at bounding box center [606, 337] width 805 height 22
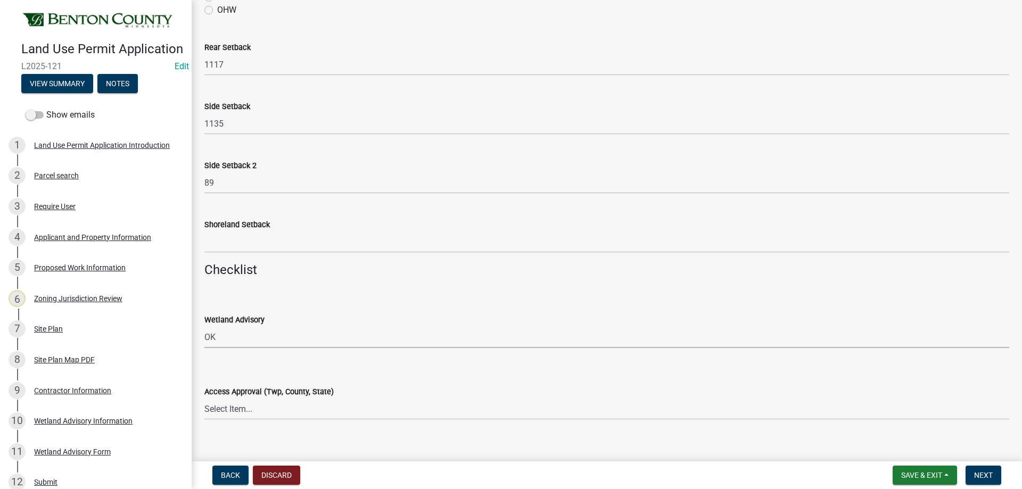
click at [204, 326] on select "Select Item... Yes No OK N/A" at bounding box center [606, 337] width 805 height 22
select select "29e042a6-806b-4b88-8ad4-222f55a74e1f"
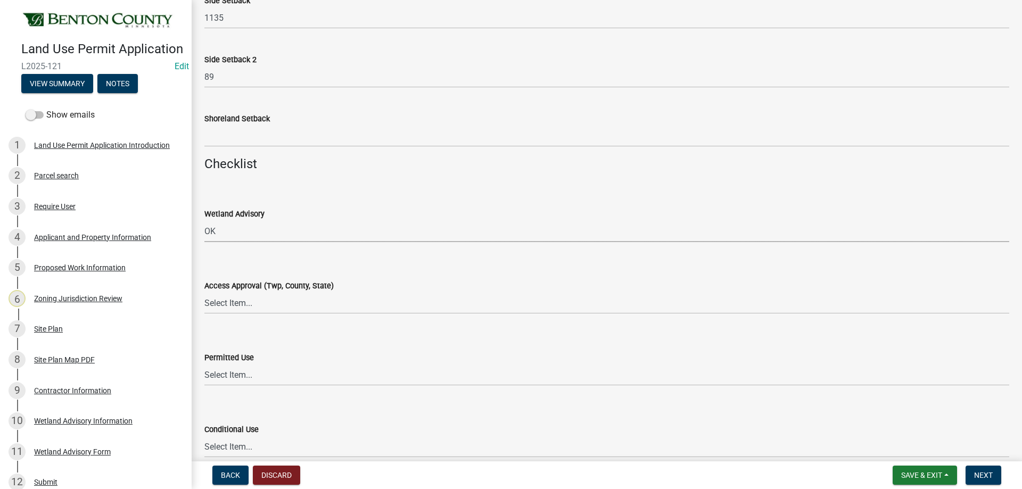
scroll to position [1171, 0]
drag, startPoint x: 209, startPoint y: 299, endPoint x: 213, endPoint y: 307, distance: 9.1
click at [209, 299] on select "Select Item... Yes No OK N/A" at bounding box center [606, 303] width 805 height 22
click at [204, 292] on select "Select Item... Yes No OK N/A" at bounding box center [606, 303] width 805 height 22
select select "29e042a6-806b-4b88-8ad4-222f55a74e1f"
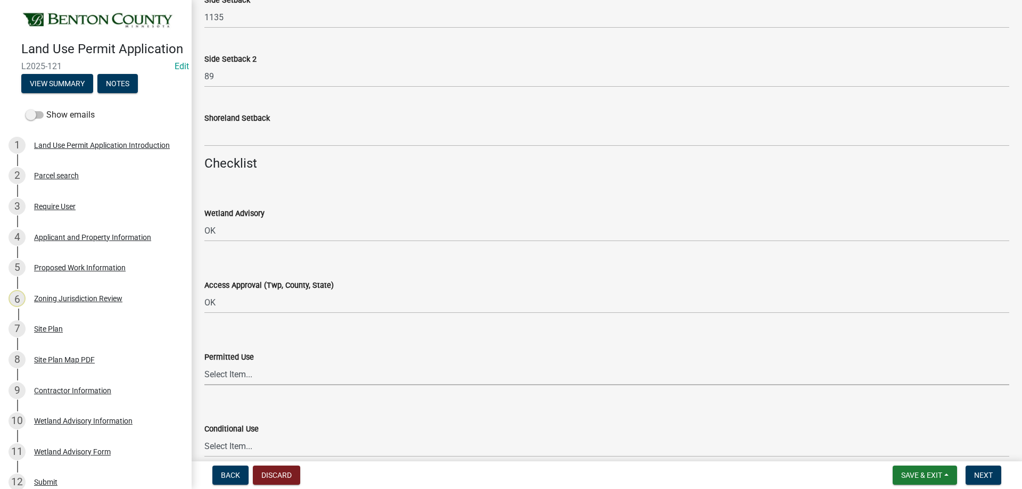
click at [224, 375] on select "Select Item... Yes No OK N/A" at bounding box center [606, 375] width 805 height 22
click at [204, 364] on select "Select Item... Yes No OK N/A" at bounding box center [606, 375] width 805 height 22
select select "72748fc4-3f0a-45e2-b467-dc37e2b15731"
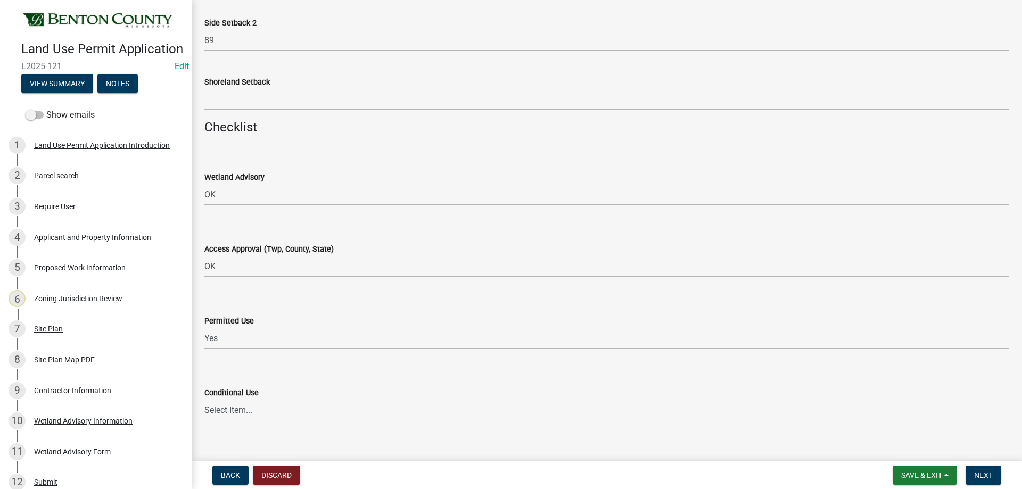
scroll to position [1225, 0]
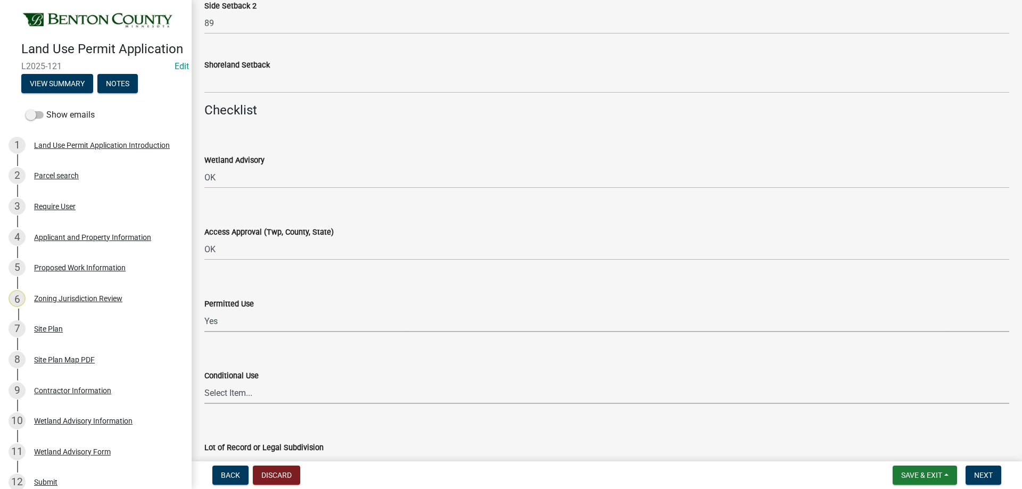
click at [221, 386] on select "Select Item... Yes No OK N/A" at bounding box center [606, 393] width 805 height 22
click at [204, 382] on select "Select Item... Yes No OK N/A" at bounding box center [606, 393] width 805 height 22
select select "886b3fcf-7535-4eb7-bda7-c47490aa8987"
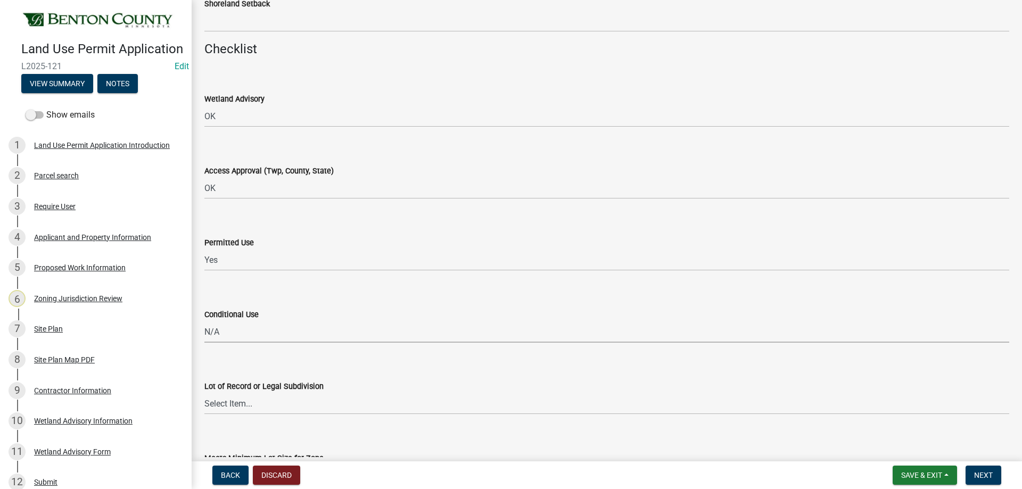
scroll to position [1331, 0]
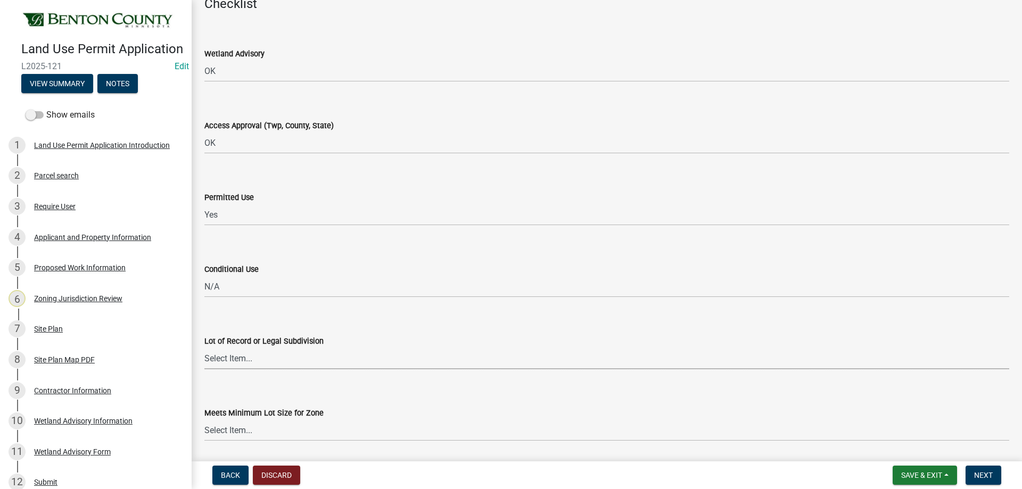
drag, startPoint x: 226, startPoint y: 359, endPoint x: 231, endPoint y: 368, distance: 10.7
click at [227, 360] on select "Select Item... Yes No OK N/A" at bounding box center [606, 359] width 805 height 22
click at [204, 348] on select "Select Item... Yes No OK N/A" at bounding box center [606, 359] width 805 height 22
select select "29e042a6-806b-4b88-8ad4-222f55a74e1f"
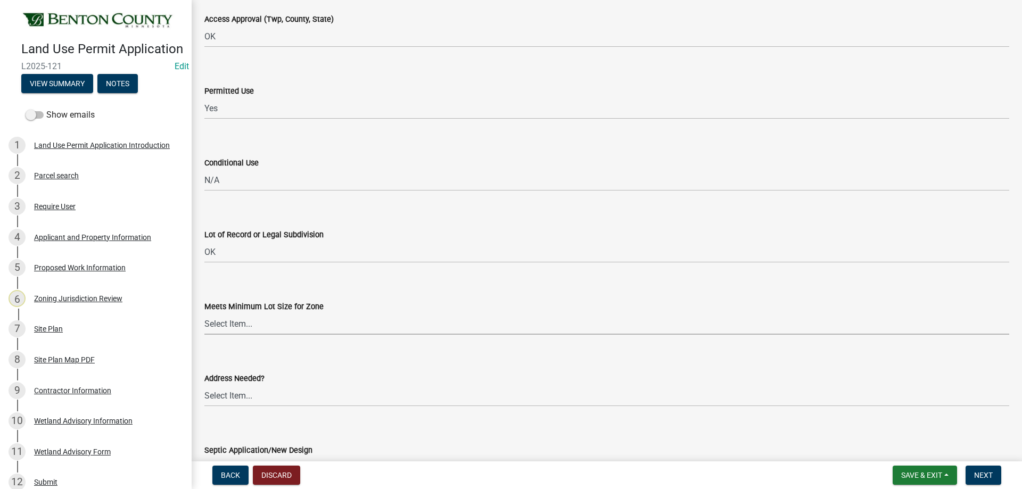
drag, startPoint x: 219, startPoint y: 319, endPoint x: 225, endPoint y: 331, distance: 13.1
click at [219, 320] on select "Select Item... Yes No OK N/A" at bounding box center [606, 324] width 805 height 22
click at [204, 313] on select "Select Item... Yes No OK N/A" at bounding box center [606, 324] width 805 height 22
select select "29e042a6-806b-4b88-8ad4-222f55a74e1f"
click at [219, 393] on select "Select Item... Yes No OK N/A" at bounding box center [606, 396] width 805 height 22
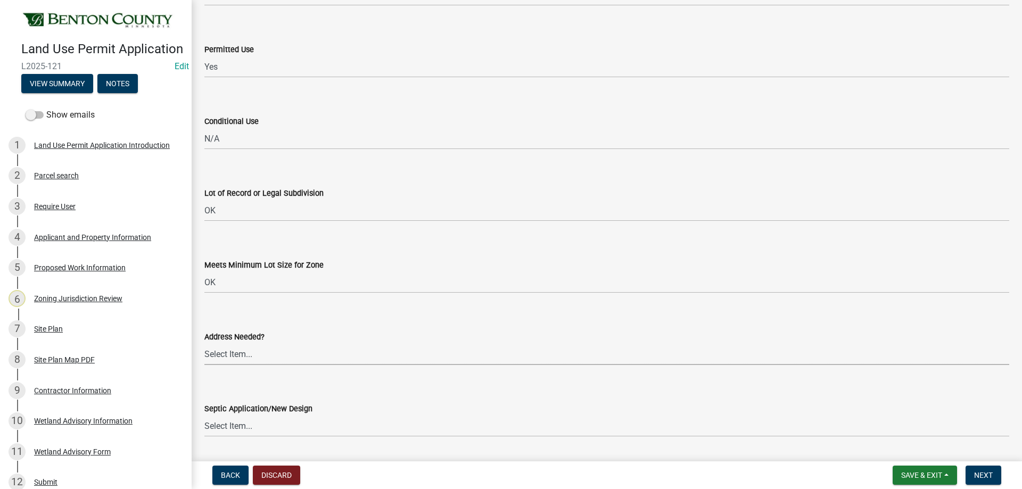
scroll to position [1491, 0]
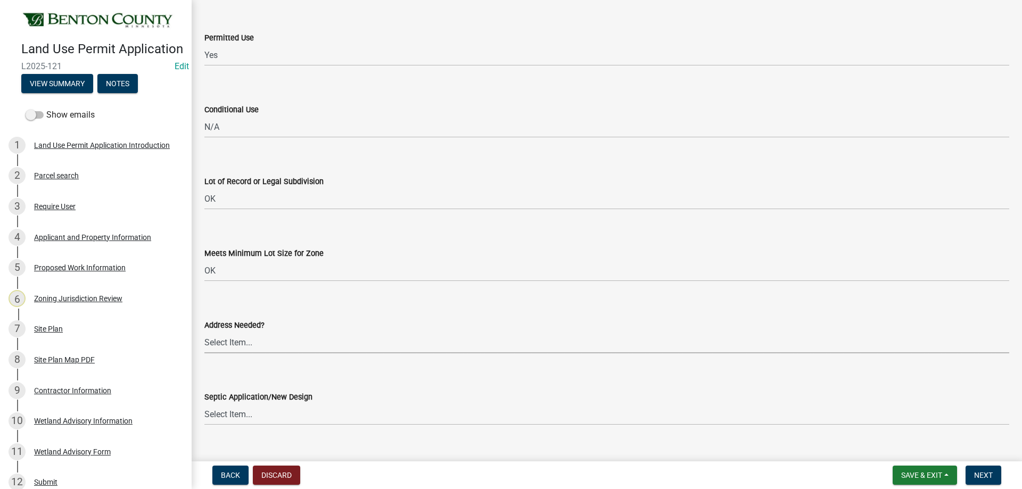
click at [216, 334] on select "Select Item... Yes No OK N/A" at bounding box center [606, 343] width 805 height 22
click at [204, 332] on select "Select Item... Yes No OK N/A" at bounding box center [606, 343] width 805 height 22
select select "445341f5-2b7a-4e9a-a8a7-43788b572440"
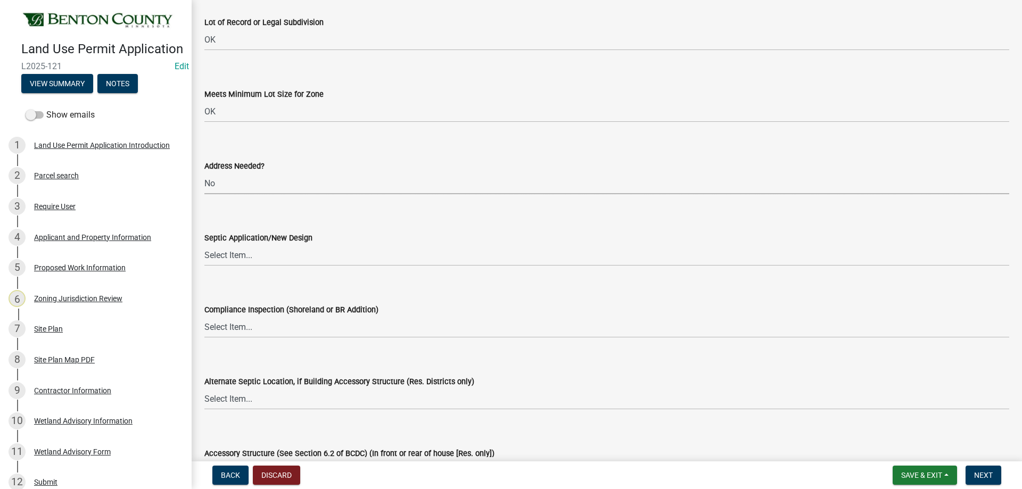
scroll to position [1650, 0]
click at [229, 253] on select "Select Item... Yes No OK N/A" at bounding box center [606, 255] width 805 height 22
click at [204, 244] on select "Select Item... Yes No OK N/A" at bounding box center [606, 255] width 805 height 22
select select "445341f5-2b7a-4e9a-a8a7-43788b572440"
click at [220, 332] on select "Select Item... Yes No OK N/A" at bounding box center [606, 327] width 805 height 22
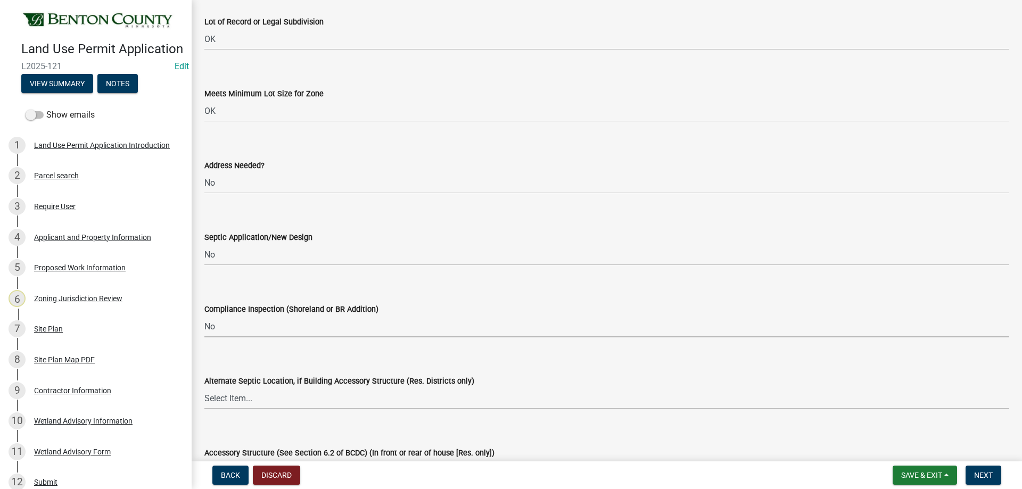
click at [204, 316] on select "Select Item... Yes No OK N/A" at bounding box center [606, 327] width 805 height 22
select select "445341f5-2b7a-4e9a-a8a7-43788b572440"
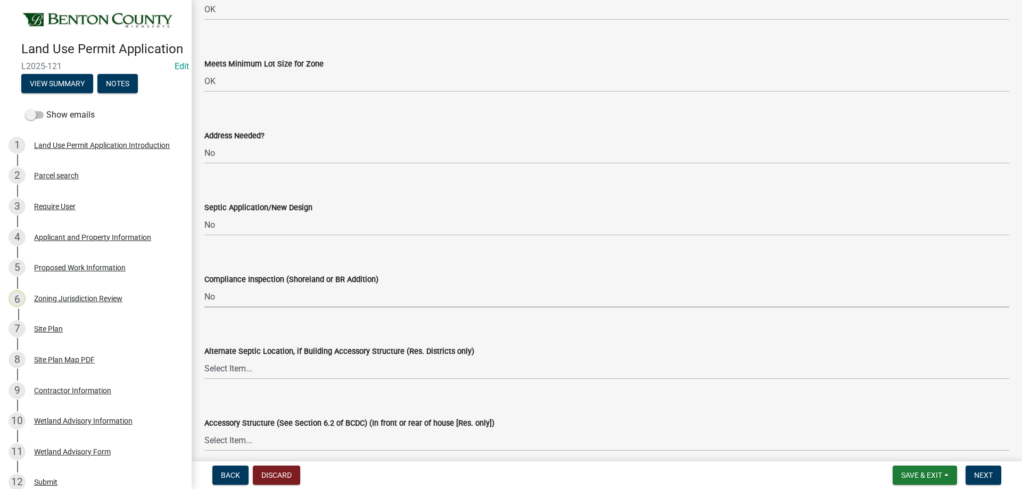
scroll to position [1704, 0]
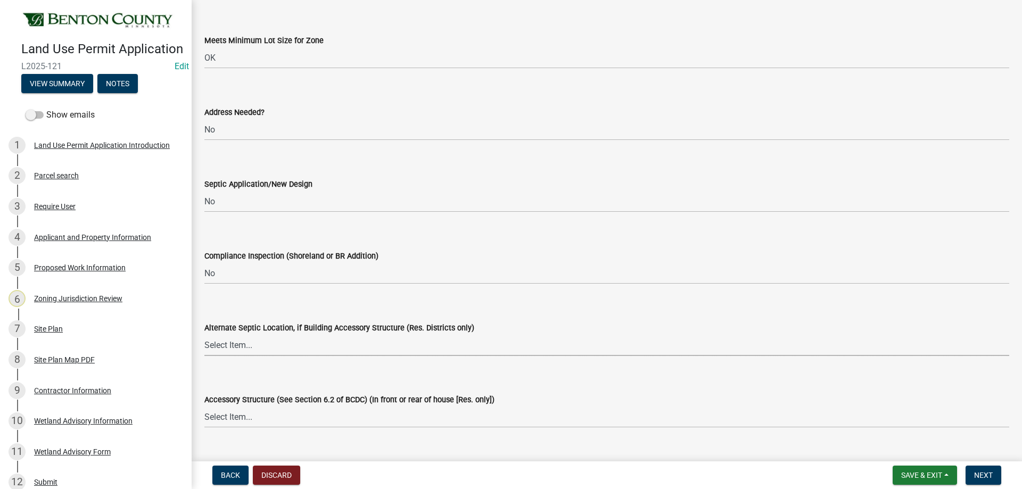
click at [226, 349] on select "Select Item... Yes No OK N/A" at bounding box center [606, 345] width 805 height 22
click at [204, 334] on select "Select Item... Yes No OK N/A" at bounding box center [606, 345] width 805 height 22
select select "445341f5-2b7a-4e9a-a8a7-43788b572440"
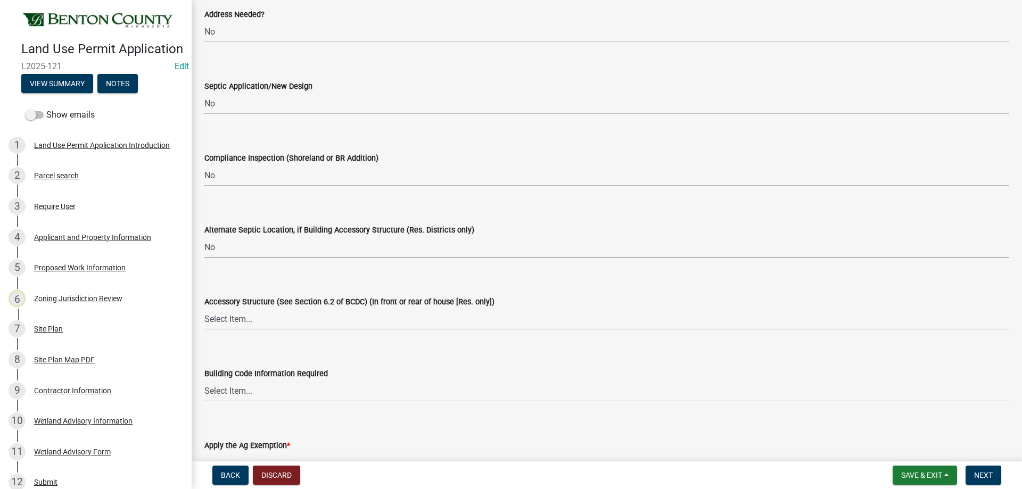
scroll to position [1810, 0]
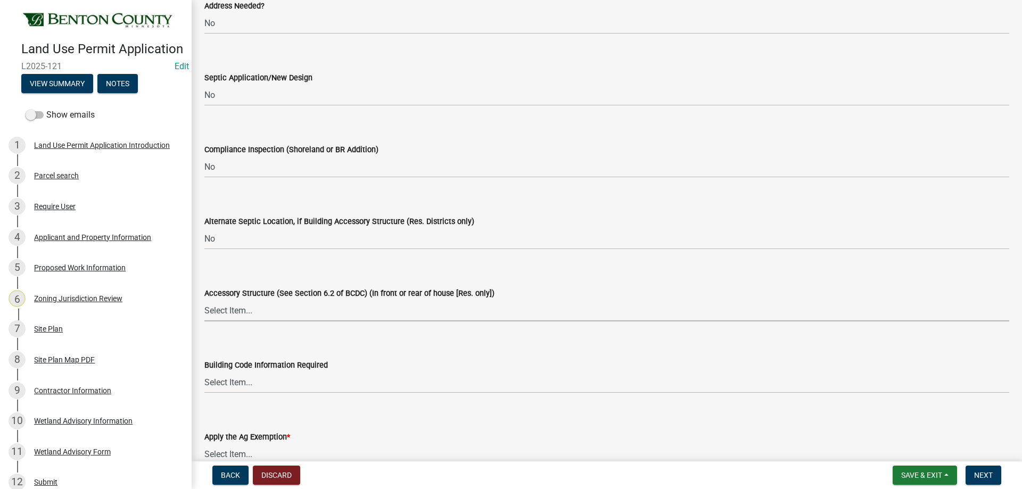
click at [228, 309] on select "Select Item... Yes No OK N/A" at bounding box center [606, 311] width 805 height 22
click at [204, 300] on select "Select Item... Yes No OK N/A" at bounding box center [606, 311] width 805 height 22
select select "886b3fcf-7535-4eb7-bda7-c47490aa8987"
click at [216, 390] on select "Select Item... Yes No OK N/A" at bounding box center [606, 383] width 805 height 22
click at [204, 372] on select "Select Item... Yes No OK N/A" at bounding box center [606, 383] width 805 height 22
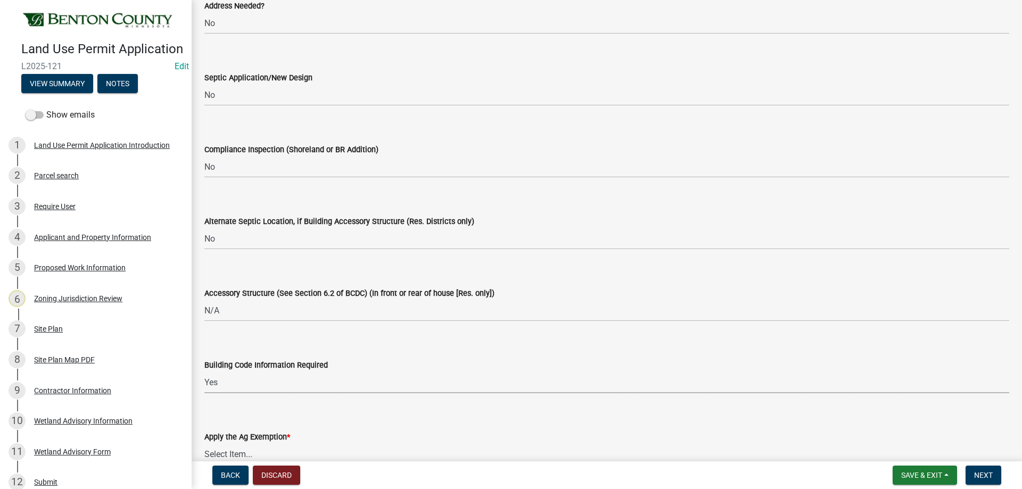
select select "72748fc4-3f0a-45e2-b467-dc37e2b15731"
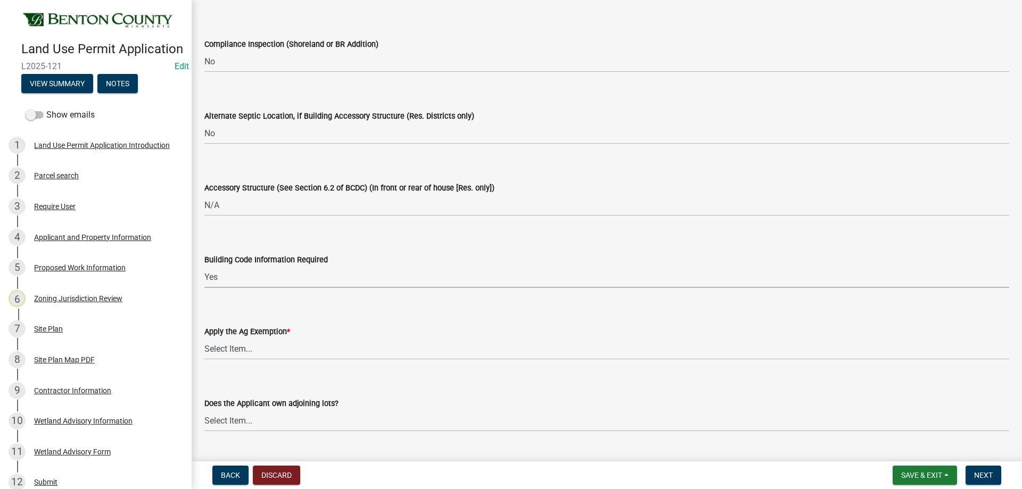
scroll to position [1917, 0]
click at [216, 345] on select "Select Item... Yes No" at bounding box center [606, 348] width 805 height 22
click at [204, 337] on select "Select Item... Yes No" at bounding box center [606, 348] width 805 height 22
select select "523f7e88-fc73-440c-a56f-38c702f7ffe1"
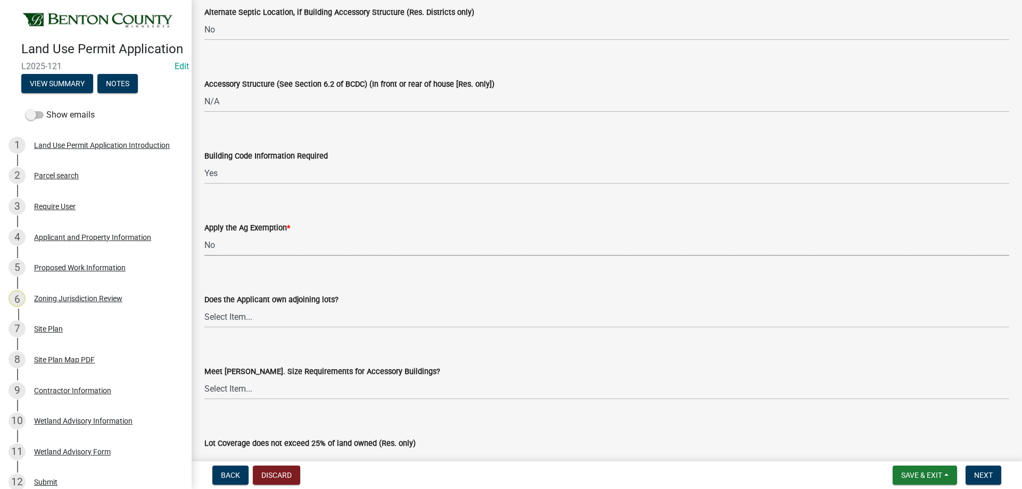
scroll to position [2023, 0]
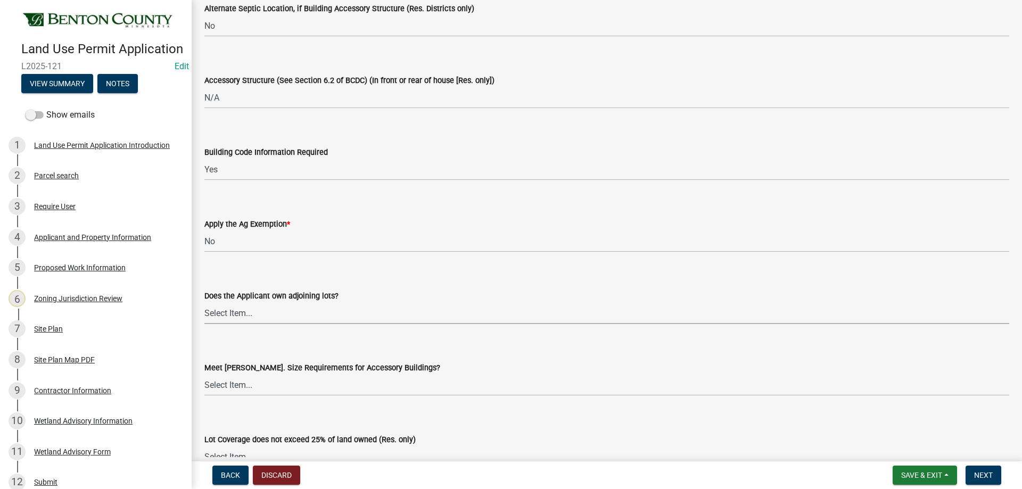
click at [225, 309] on select "Select Item... Yes No OK N/A" at bounding box center [606, 313] width 805 height 22
click at [266, 314] on select "Select Item... Yes No OK N/A" at bounding box center [606, 313] width 805 height 22
click at [204, 302] on select "Select Item... Yes No OK N/A" at bounding box center [606, 313] width 805 height 22
select select "72748fc4-3f0a-45e2-b467-dc37e2b15731"
click at [277, 385] on select "Select Item... Yes No OK N/A" at bounding box center [606, 385] width 805 height 22
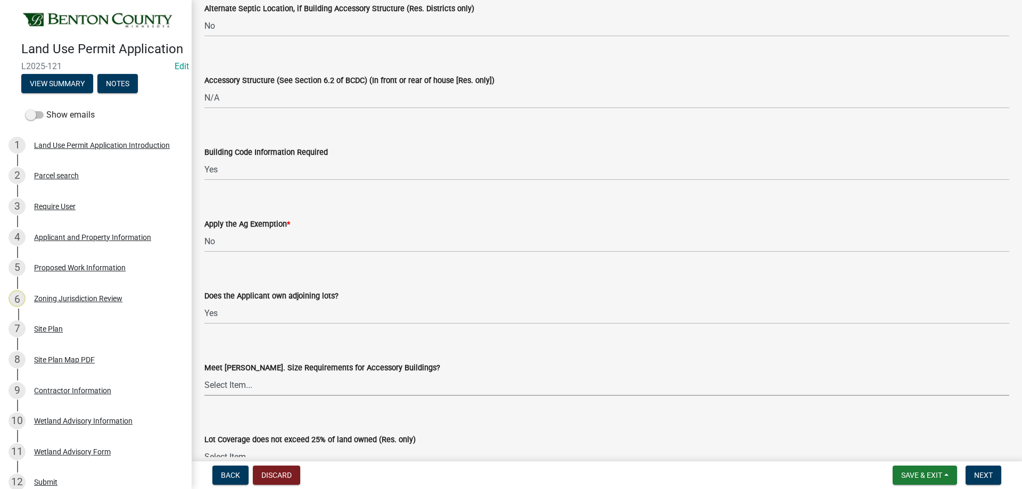
scroll to position [2076, 0]
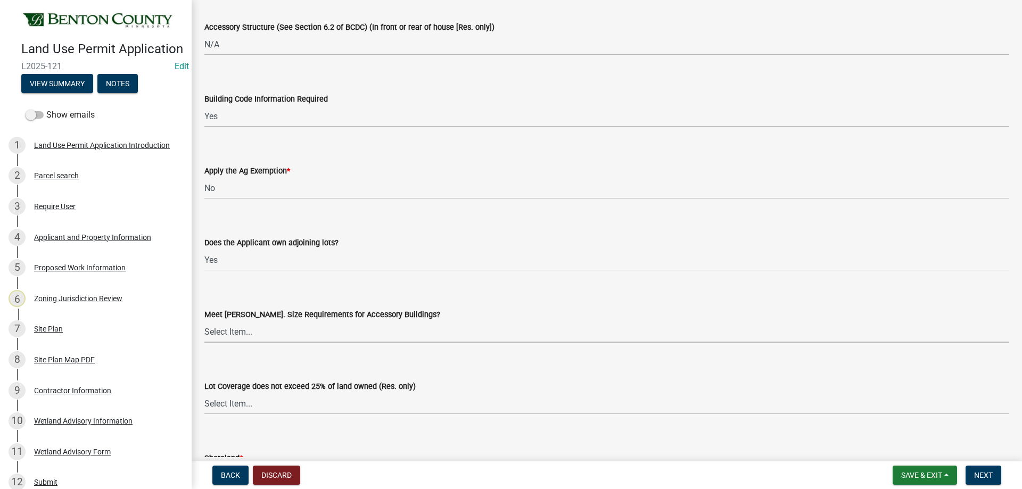
click at [241, 327] on select "Select Item... Yes No OK N/A" at bounding box center [606, 332] width 805 height 22
click at [204, 321] on select "Select Item... Yes No OK N/A" at bounding box center [606, 332] width 805 height 22
select select "886b3fcf-7535-4eb7-bda7-c47490aa8987"
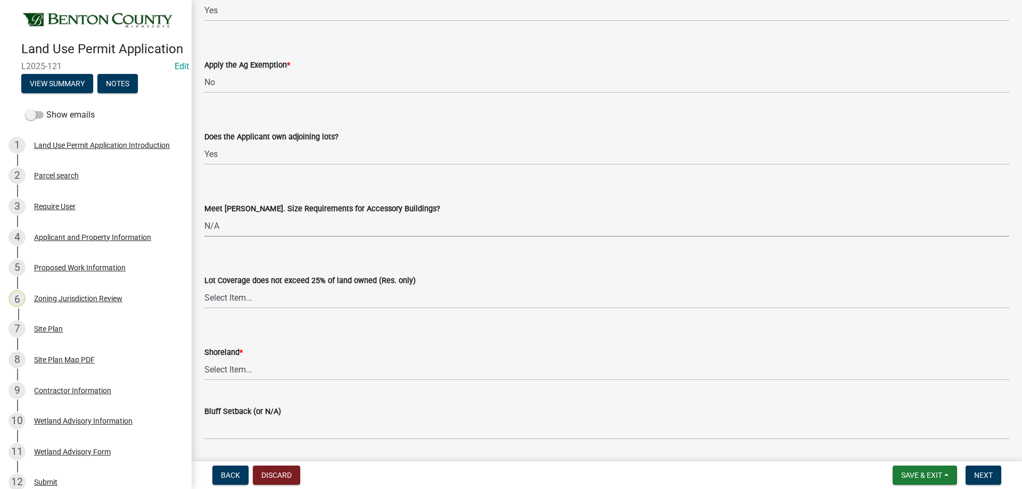
scroll to position [2183, 0]
click at [237, 291] on select "Select Item... Yes No OK N/A" at bounding box center [606, 297] width 805 height 22
click at [204, 286] on select "Select Item... Yes No OK N/A" at bounding box center [606, 297] width 805 height 22
select select "29e042a6-806b-4b88-8ad4-222f55a74e1f"
click at [235, 369] on select "Select Item... Yes No OK N/A" at bounding box center [606, 369] width 805 height 22
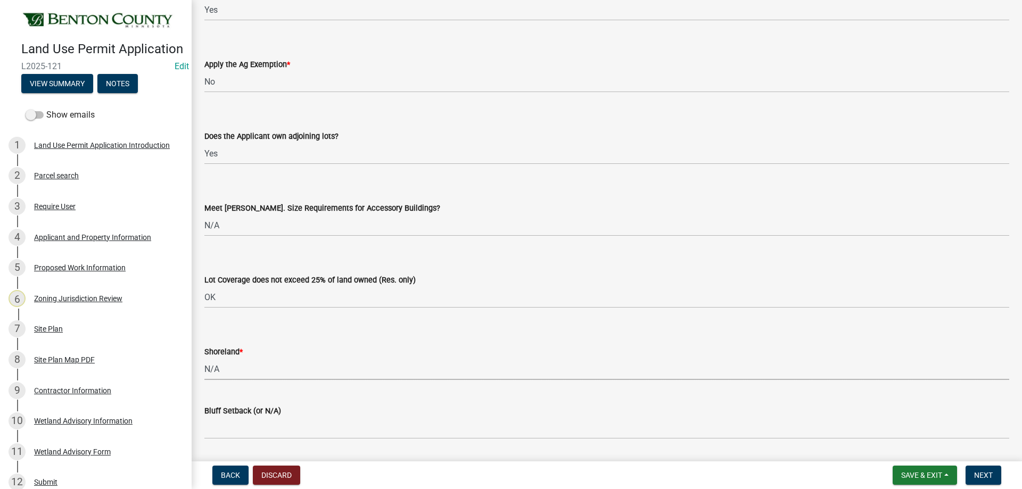
click at [204, 358] on select "Select Item... Yes No OK N/A" at bounding box center [606, 369] width 805 height 22
select select "886b3fcf-7535-4eb7-bda7-c47490aa8987"
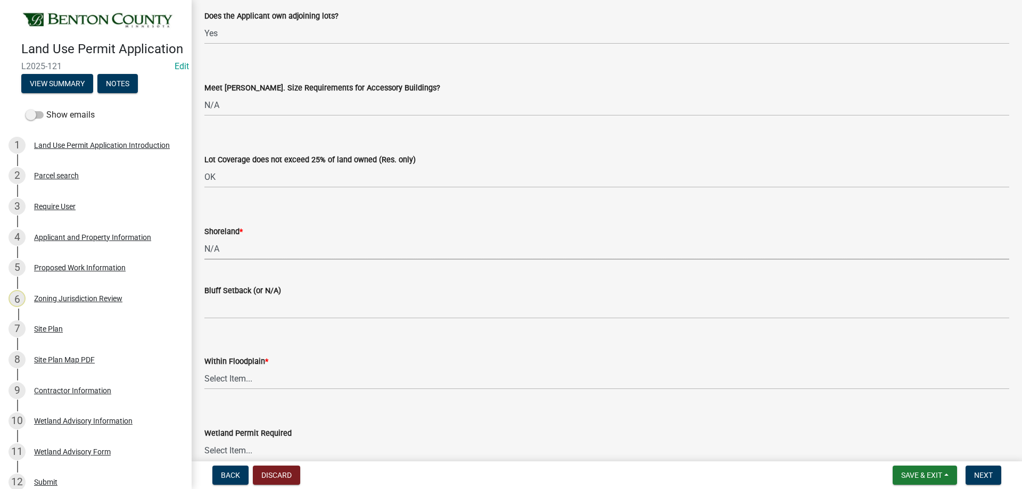
scroll to position [2343, 0]
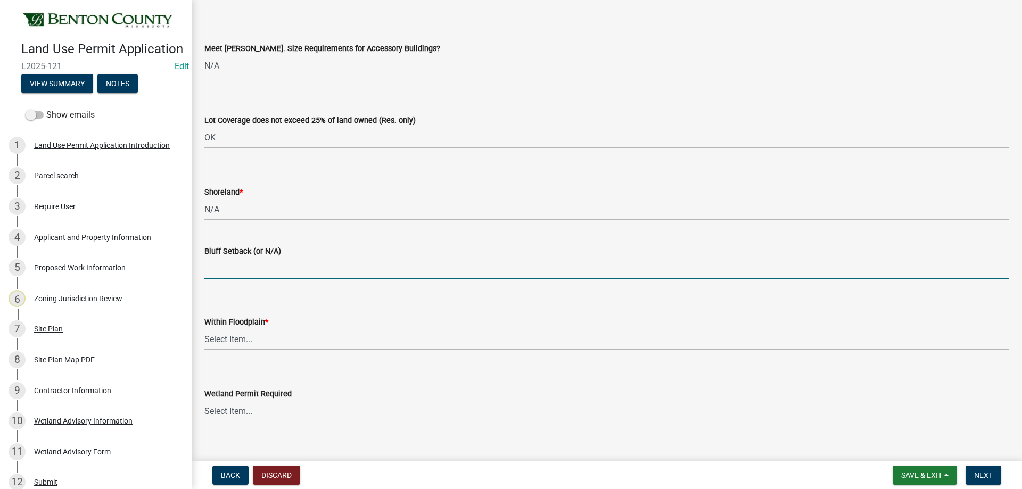
click at [235, 265] on input "Bluff Setback (or N/A)" at bounding box center [606, 269] width 805 height 22
type input "N/A"
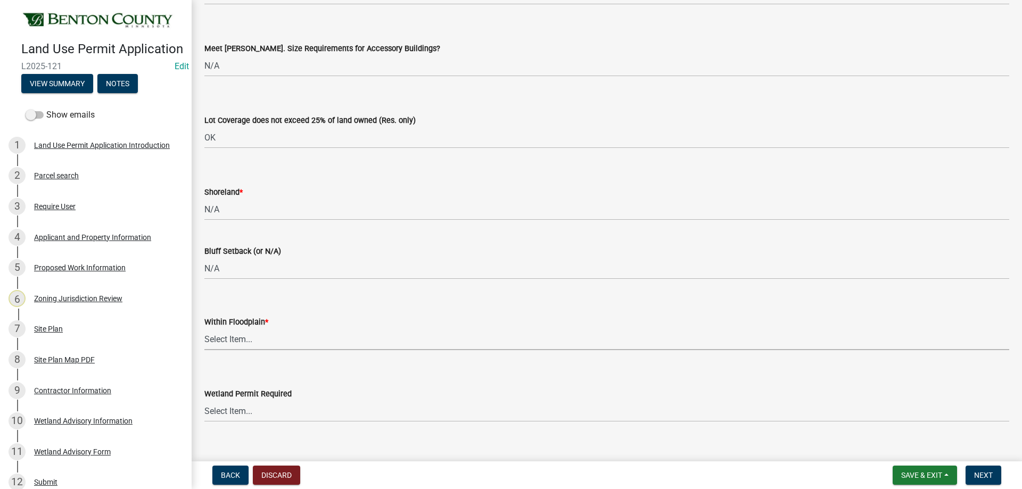
click at [259, 339] on select "Select Item... Yes No OK N/A" at bounding box center [606, 340] width 805 height 22
click at [204, 329] on select "Select Item... Yes No OK N/A" at bounding box center [606, 340] width 805 height 22
select select "445341f5-2b7a-4e9a-a8a7-43788b572440"
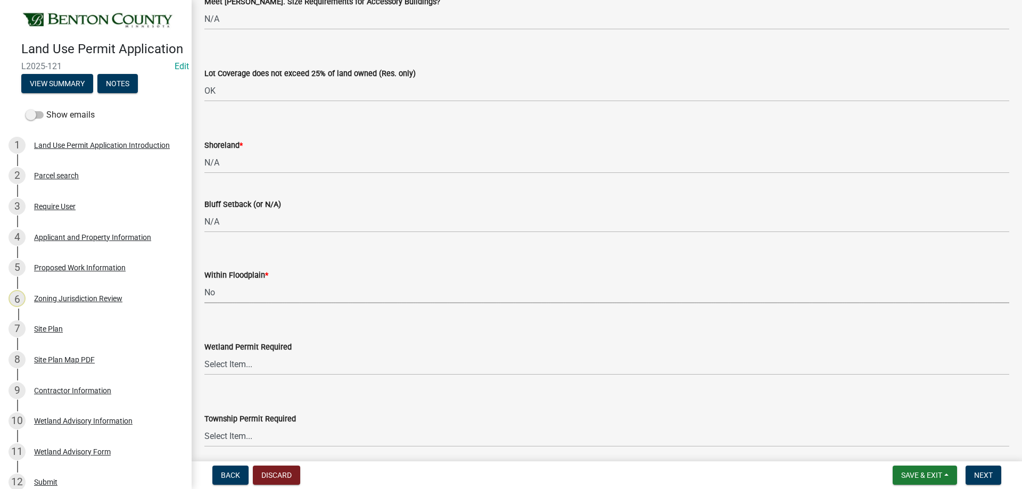
scroll to position [2449, 0]
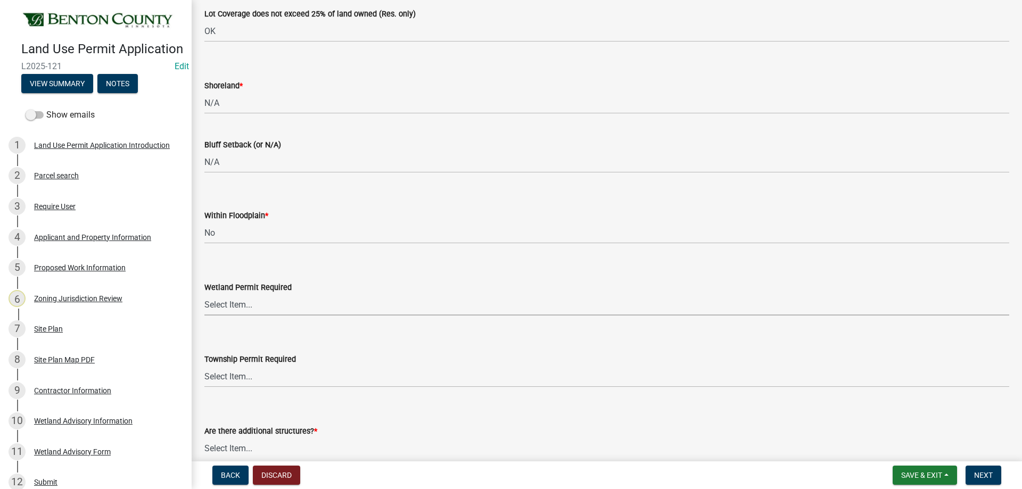
click at [221, 300] on select "Select Item... Yes No" at bounding box center [606, 305] width 805 height 22
click at [204, 294] on select "Select Item... Yes No" at bounding box center [606, 305] width 805 height 22
select select "58818da3-c200-45fa-b10d-5f5c42909306"
click at [223, 373] on select "Select Item... Yes No" at bounding box center [606, 377] width 805 height 22
click at [204, 366] on select "Select Item... Yes No" at bounding box center [606, 377] width 805 height 22
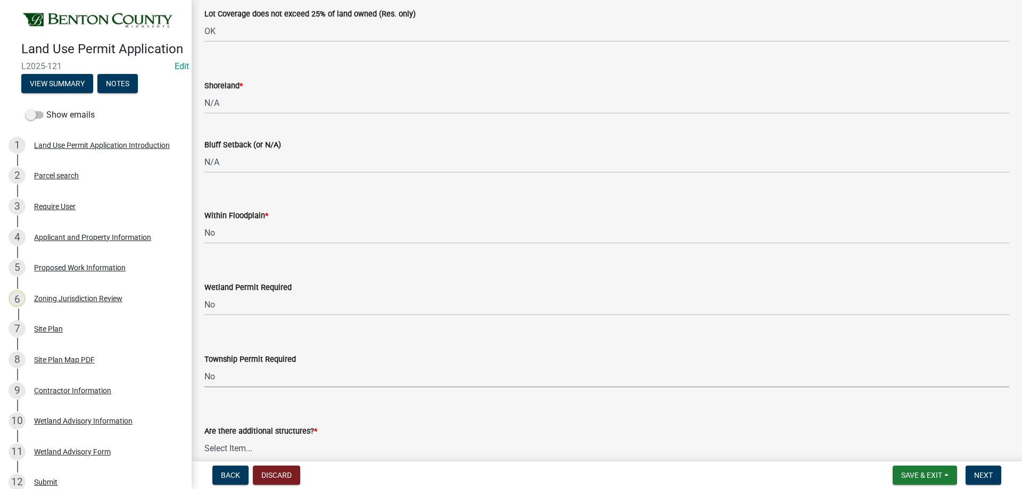
select select "b3d485fe-2f4a-4244-ab71-e3ff68bf5b58"
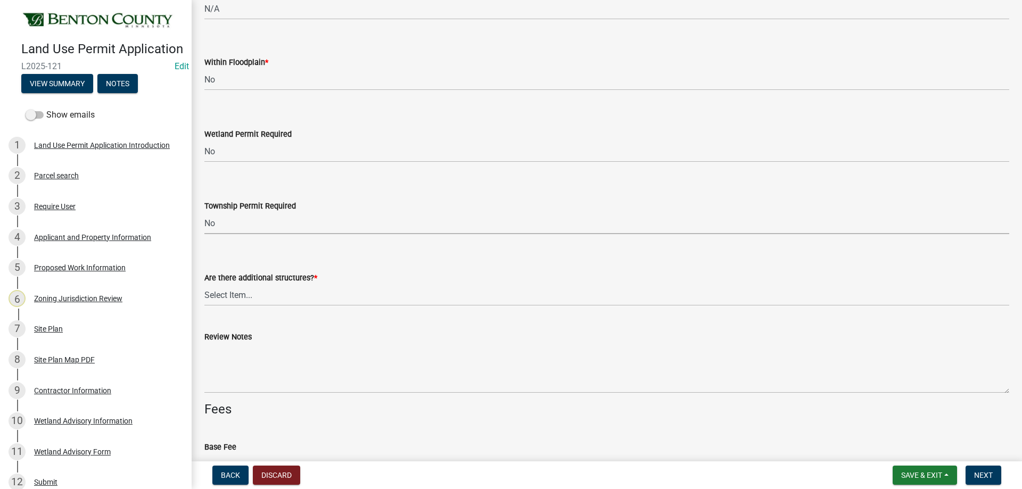
scroll to position [2609, 0]
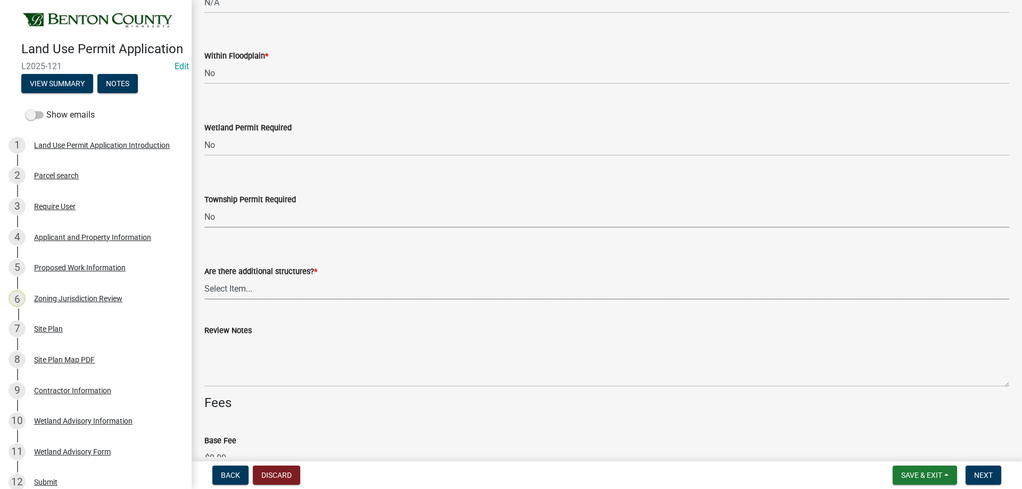
click at [228, 290] on select "Select Item... Yes No" at bounding box center [606, 289] width 805 height 22
click at [204, 278] on select "Select Item... Yes No" at bounding box center [606, 289] width 805 height 22
select select "3b637cc4-ed0a-4d27-997c-adf22bb05159"
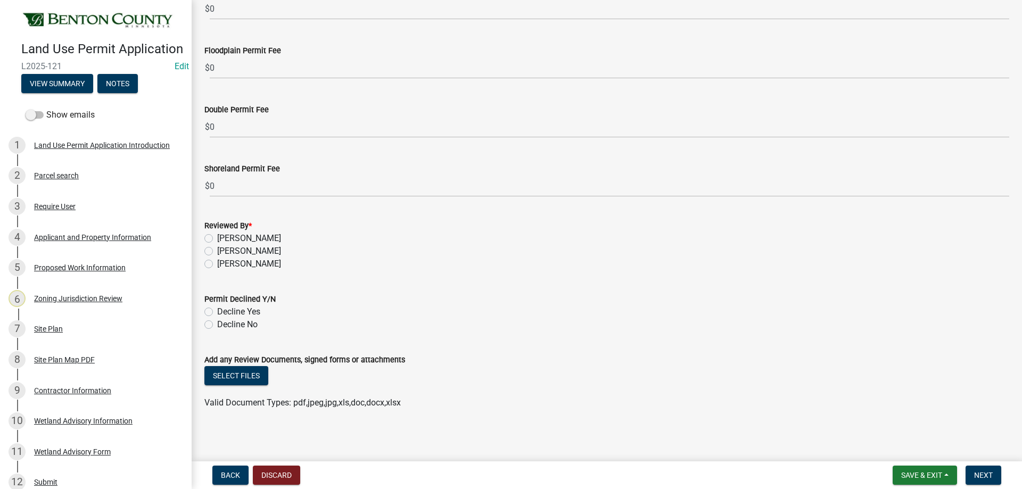
scroll to position [3239, 0]
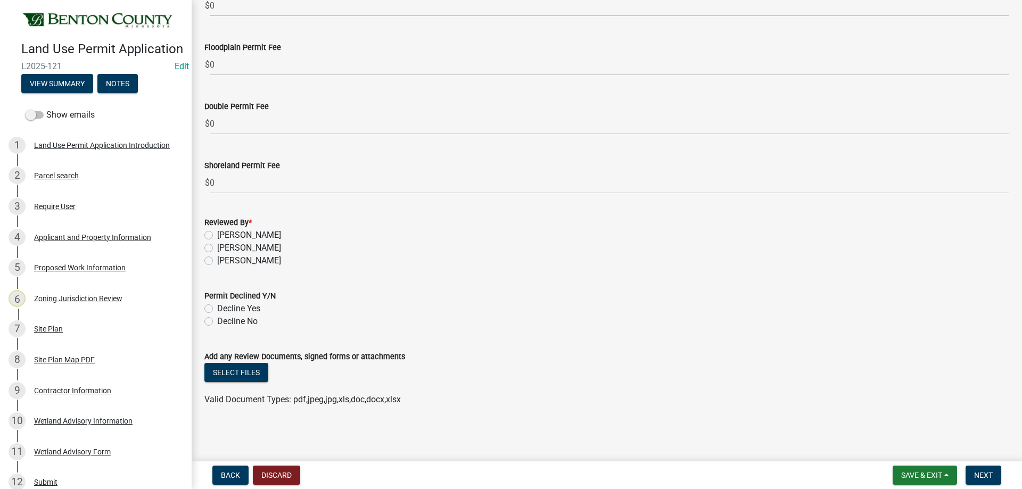
click at [217, 260] on label "[PERSON_NAME]" at bounding box center [249, 260] width 64 height 13
click at [217, 260] on input "[PERSON_NAME]" at bounding box center [220, 257] width 7 height 7
radio input "true"
click at [217, 322] on label "Decline No" at bounding box center [237, 321] width 40 height 13
click at [217, 322] on input "Decline No" at bounding box center [220, 318] width 7 height 7
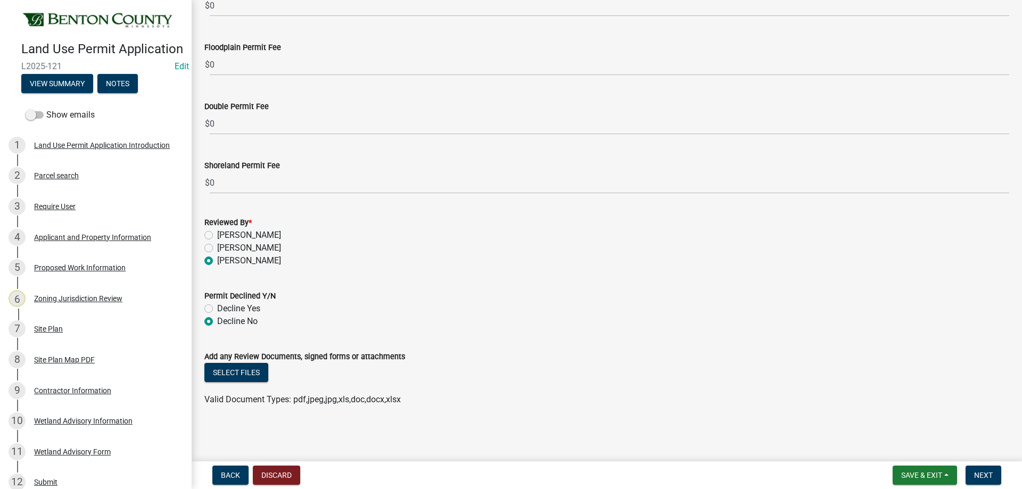
radio input "true"
click at [238, 377] on button "Select files" at bounding box center [236, 372] width 64 height 19
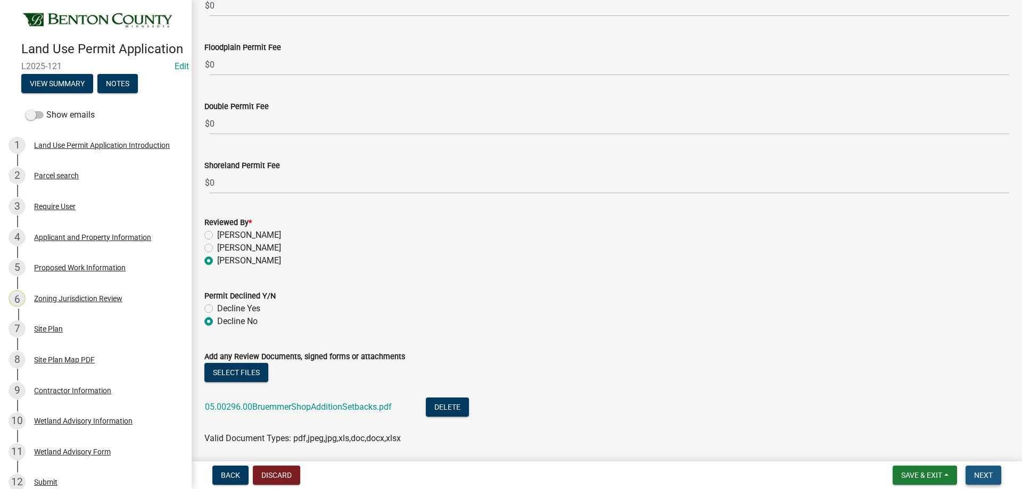
click at [986, 481] on button "Next" at bounding box center [984, 475] width 36 height 19
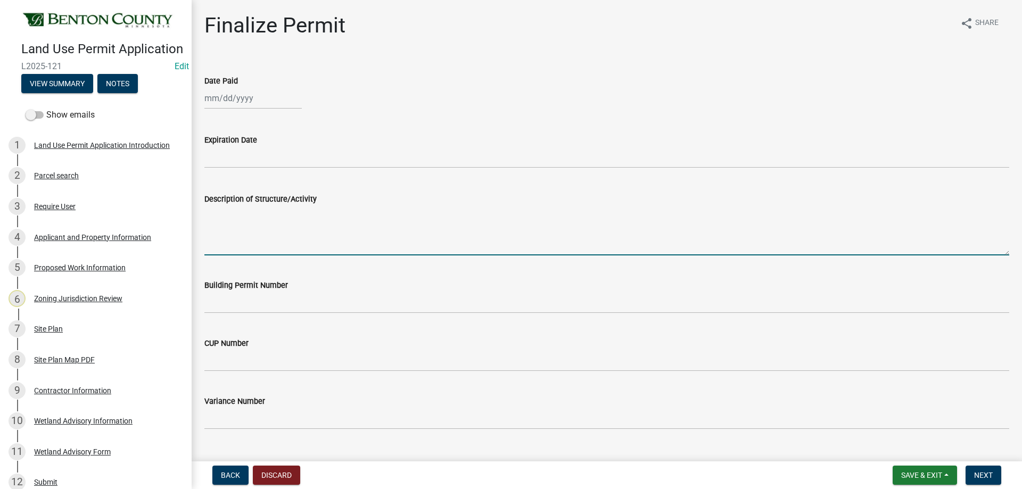
click at [290, 224] on textarea "Description of Structure/Activity" at bounding box center [606, 231] width 805 height 50
paste textarea "Construction of a 40’x70’ Shop Addition to Existing Residence. MUST MEET MINIMU…"
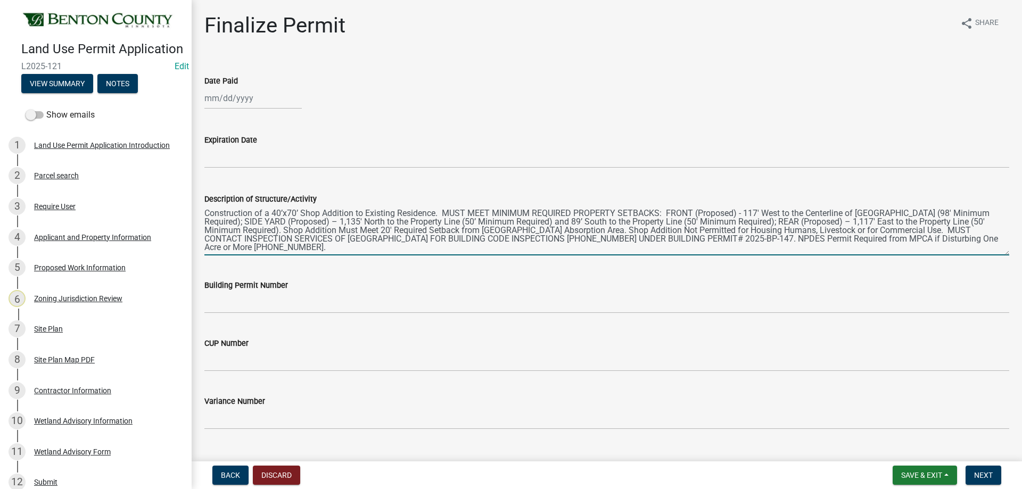
type textarea "Construction of a 40’x70’ Shop Addition to Existing Residence. MUST MEET MINIMU…"
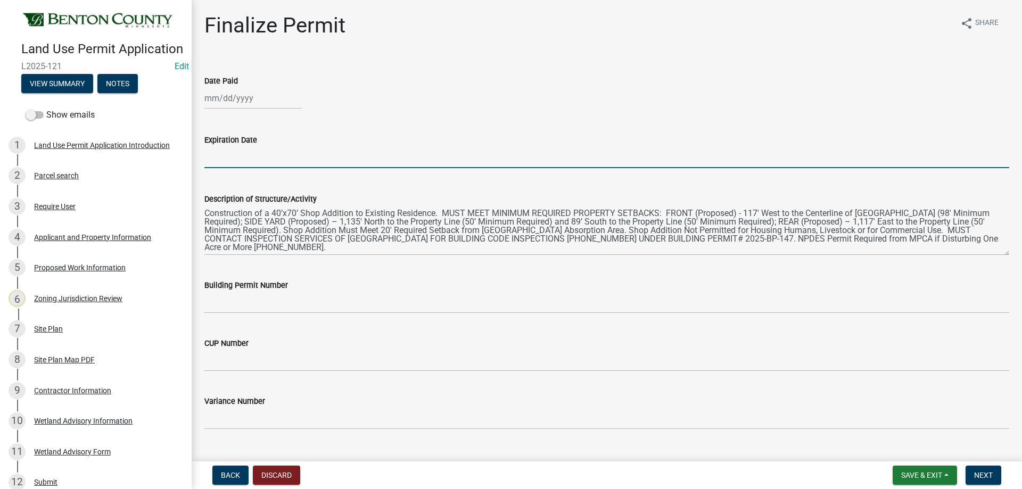
click at [221, 157] on input "Expiration Date" at bounding box center [606, 157] width 805 height 22
select select "8"
select select "2025"
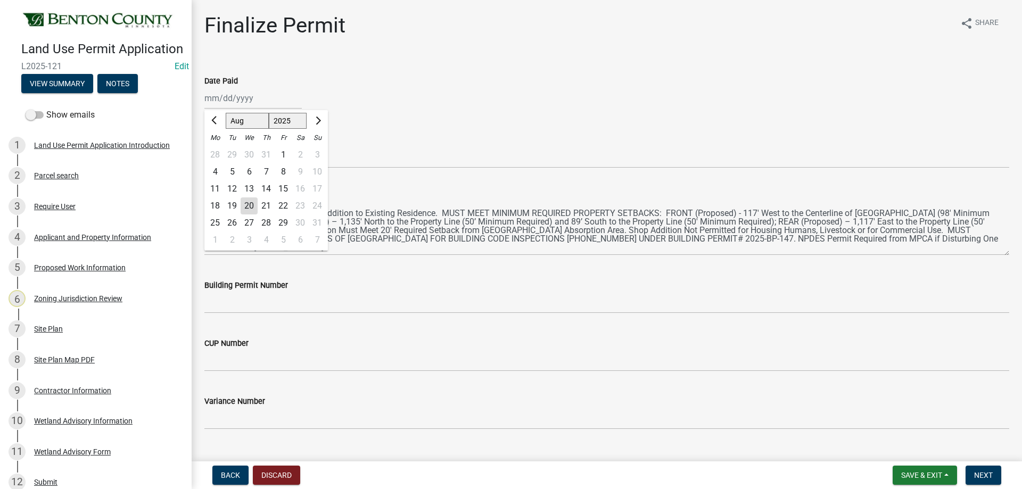
click at [211, 102] on div "Jan Feb Mar Apr May Jun Jul Aug Sep Oct Nov Dec 1525 1526 1527 1528 1529 1530 1…" at bounding box center [252, 98] width 97 height 22
click at [248, 203] on div "20" at bounding box center [249, 206] width 17 height 17
type input "08/20/2025"
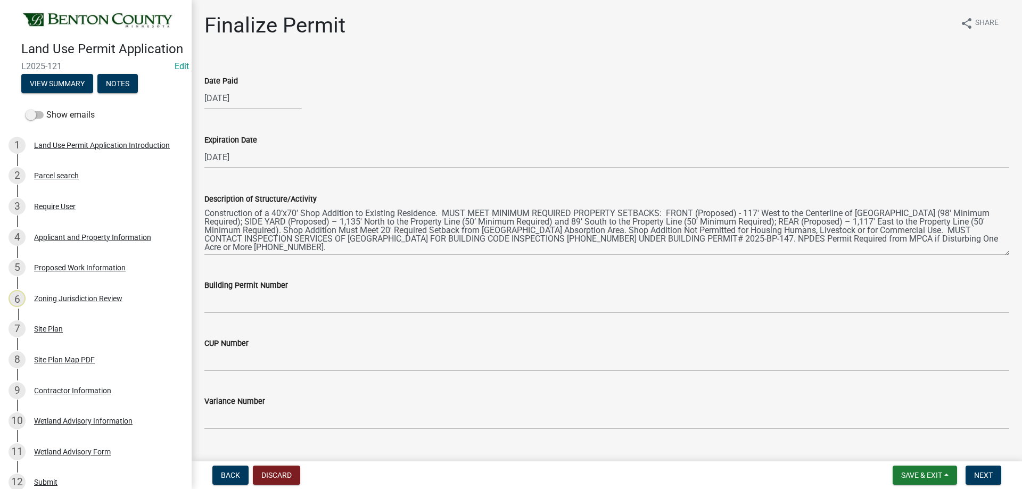
click at [243, 289] on label "Building Permit Number" at bounding box center [246, 285] width 84 height 7
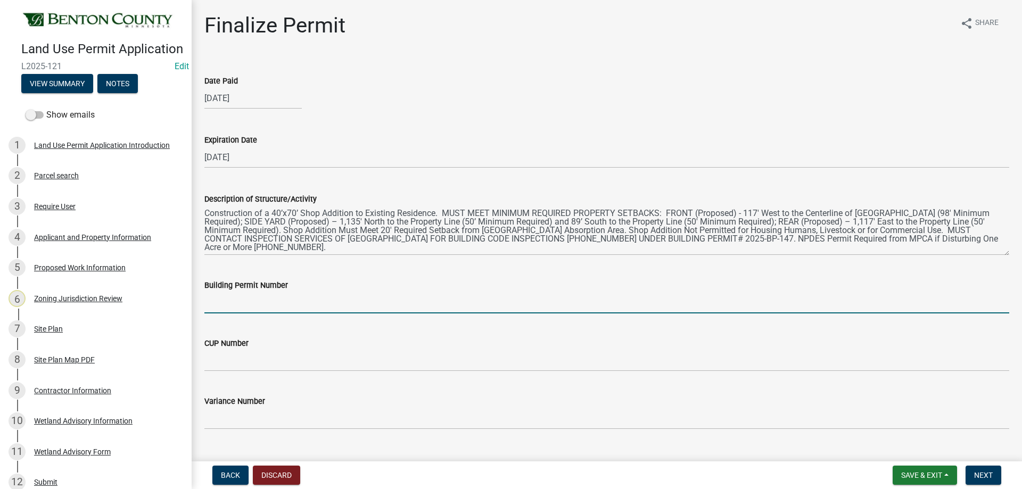
click at [243, 292] on input "Building Permit Number" at bounding box center [606, 303] width 805 height 22
type input "2025-BP-147"
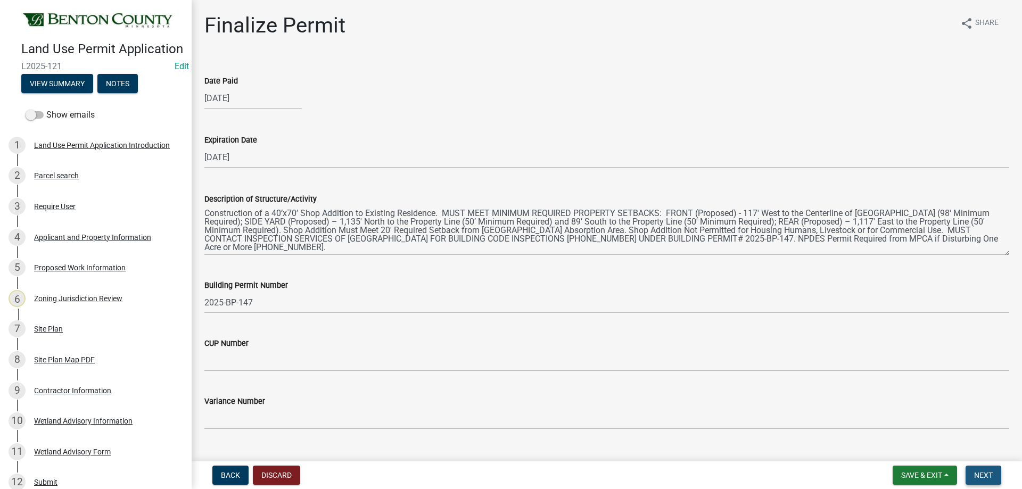
click at [988, 473] on span "Next" at bounding box center [983, 475] width 19 height 9
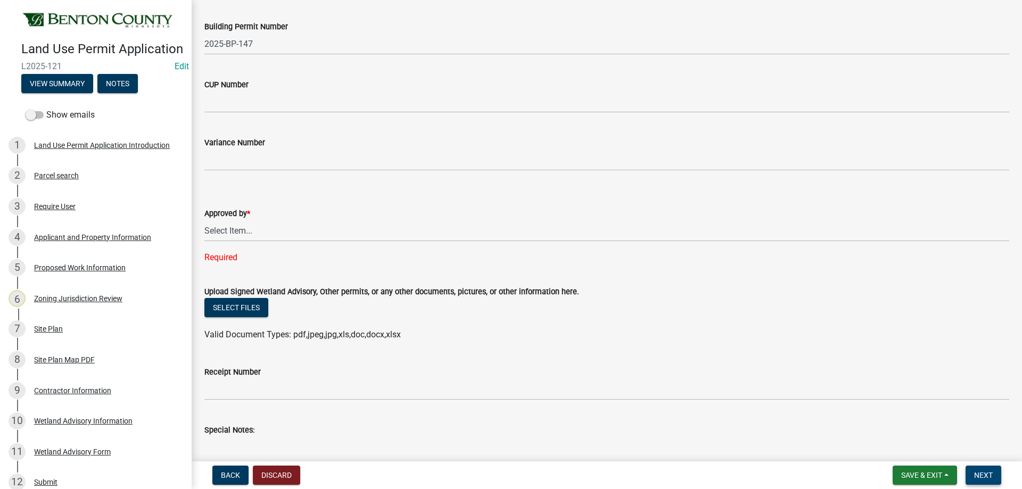
scroll to position [266, 0]
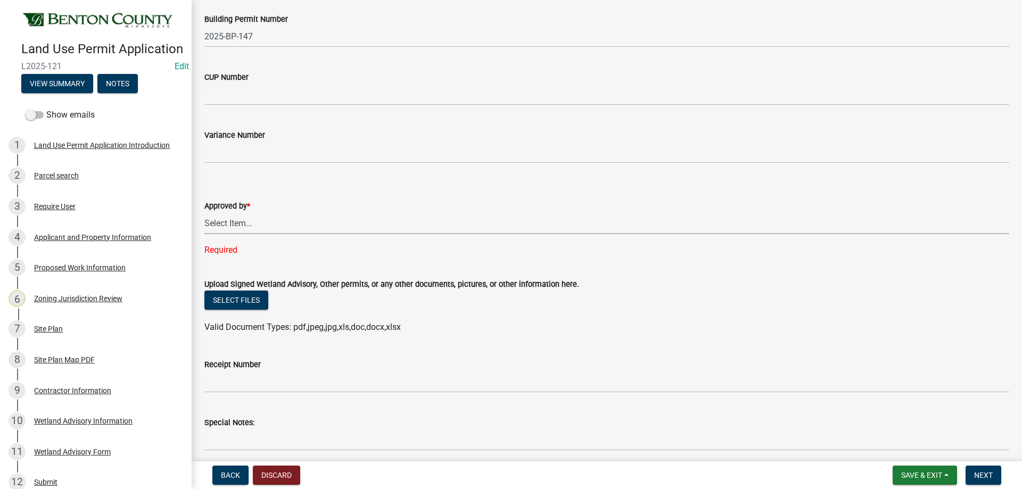
click at [227, 219] on select "Select Item... Roxanne Achman Sean Moe Ryan Kolb" at bounding box center [606, 223] width 805 height 22
click at [204, 212] on select "Select Item... Roxanne Achman Sean Moe Ryan Kolb" at bounding box center [606, 223] width 805 height 22
select select "2873f93f-8df0-4e6b-8434-4300eee57b0f"
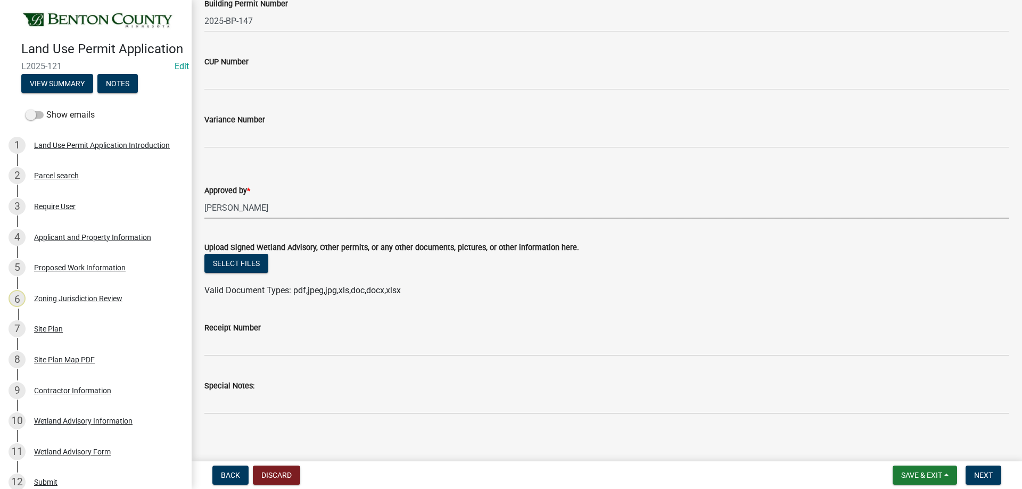
scroll to position [289, 0]
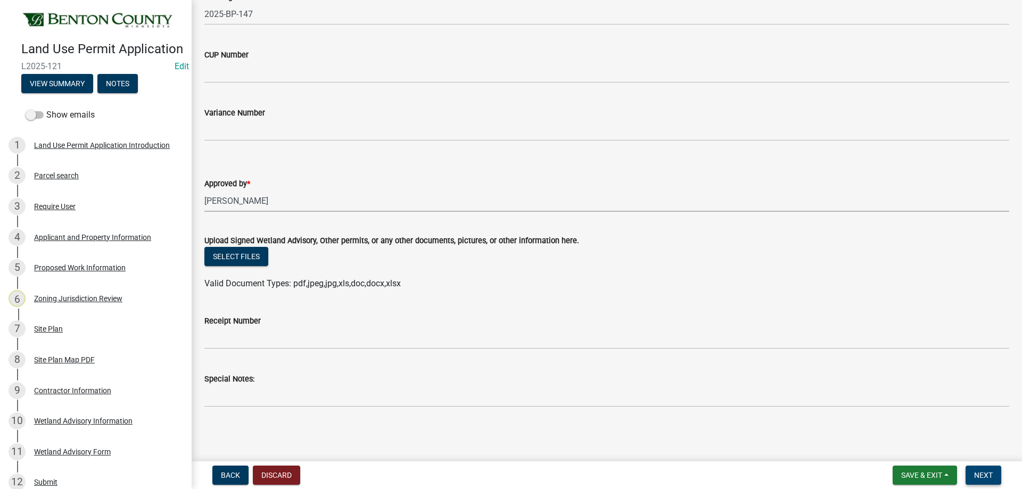
click at [988, 470] on button "Next" at bounding box center [984, 475] width 36 height 19
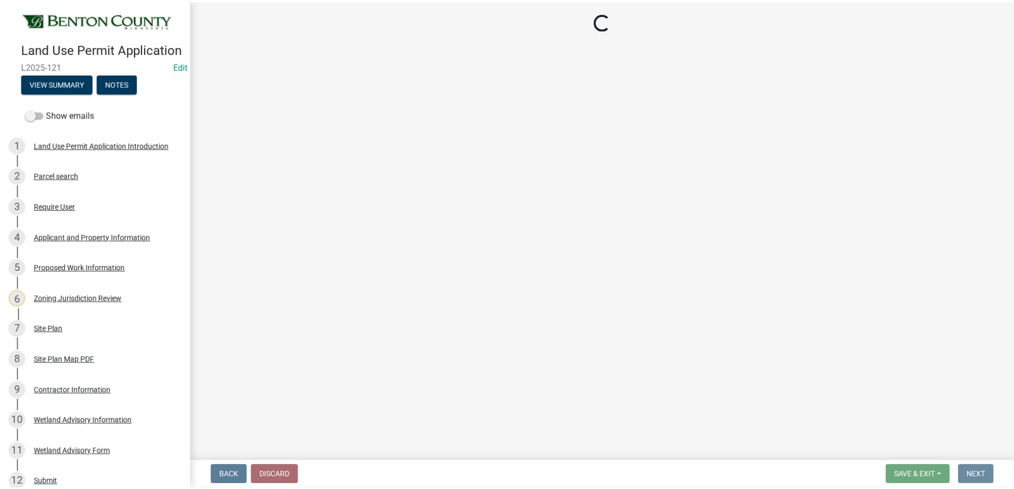
scroll to position [0, 0]
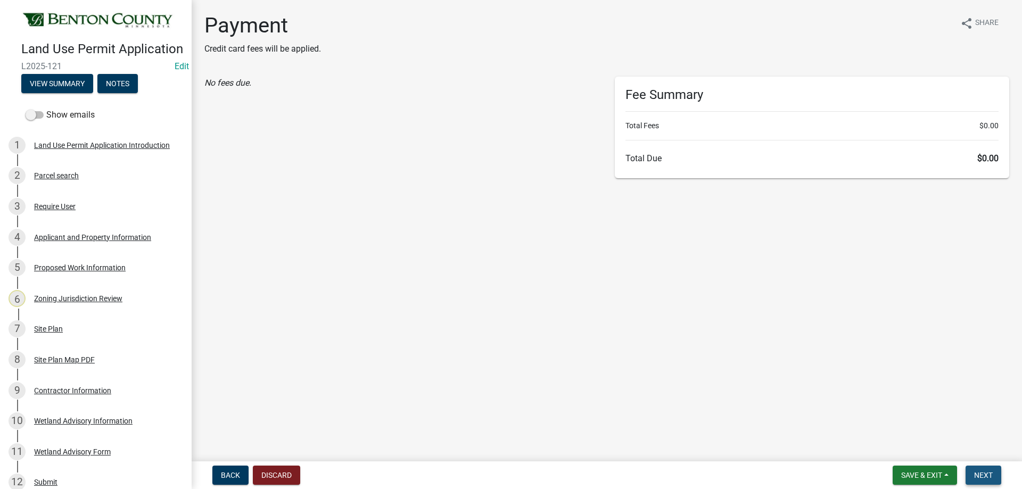
click at [988, 470] on button "Next" at bounding box center [984, 475] width 36 height 19
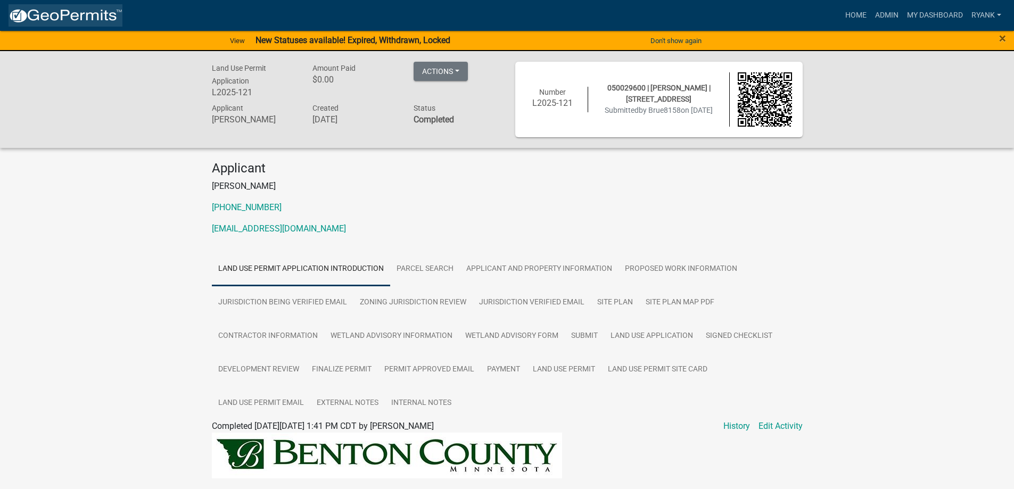
click at [70, 18] on img at bounding box center [66, 16] width 114 height 16
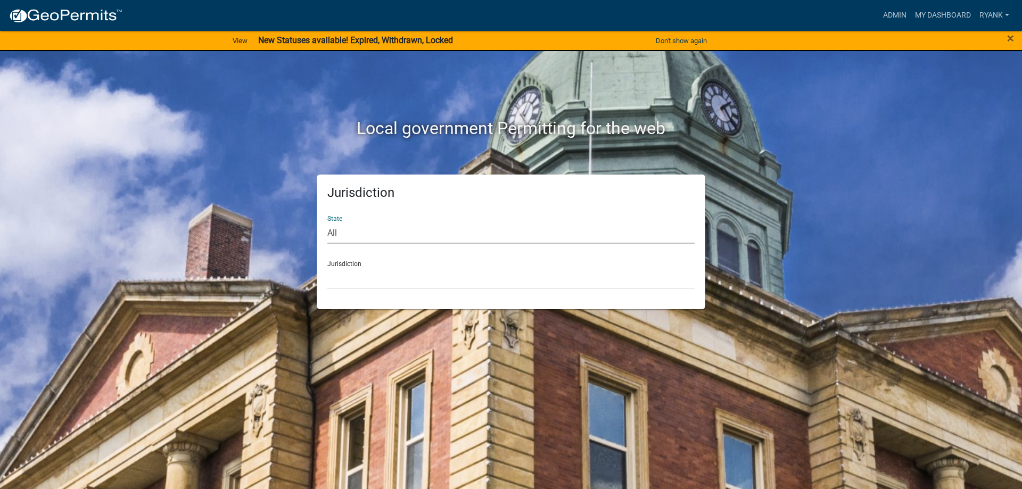
click at [434, 234] on select "All Colorado Georgia Indiana Iowa Kansas Minnesota Ohio South Carolina Wisconsin" at bounding box center [510, 233] width 367 height 22
select select "Minnesota"
click at [327, 222] on select "All Colorado Georgia Indiana Iowa Kansas Minnesota Ohio South Carolina Wisconsin" at bounding box center [510, 233] width 367 height 22
click at [367, 276] on select "Becker County, Minnesota Benton County, Minnesota Carlton County, Minnesota Cit…" at bounding box center [510, 278] width 367 height 22
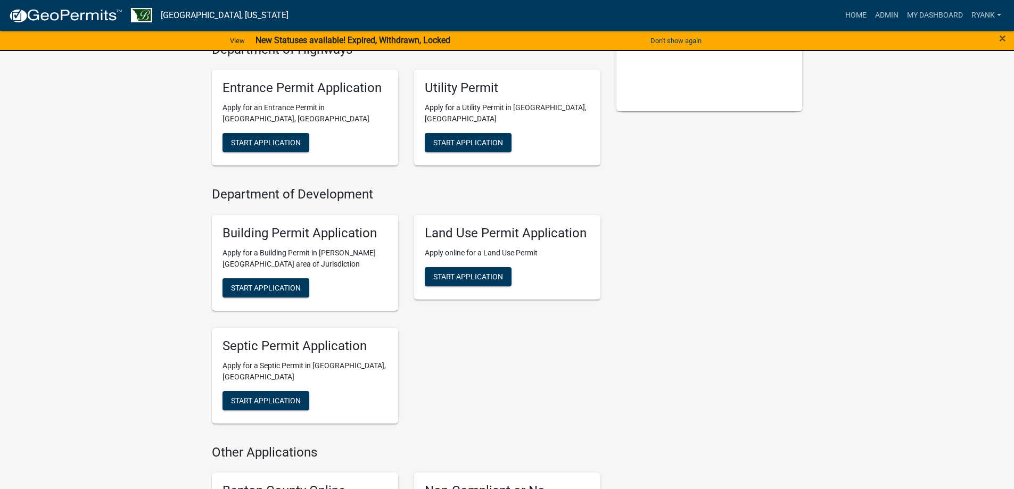
scroll to position [266, 0]
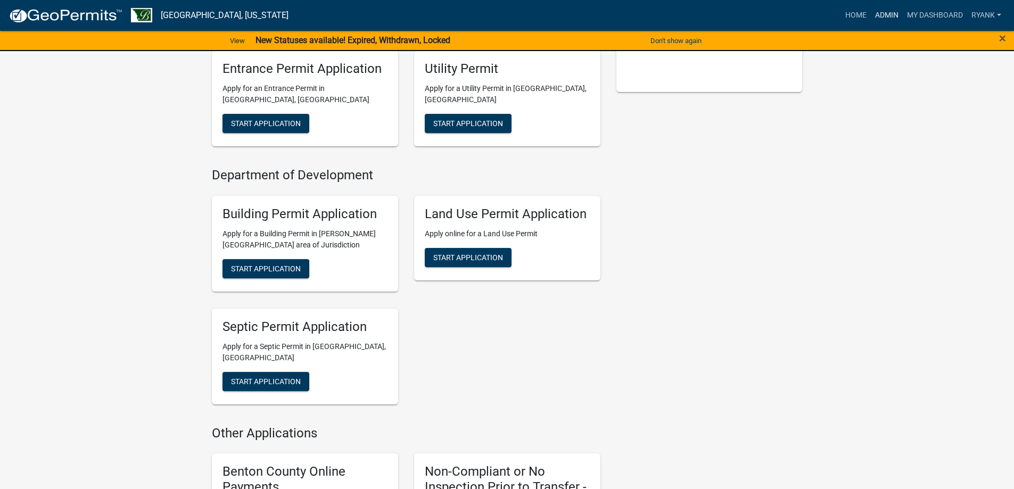
click at [893, 17] on link "Admin" at bounding box center [887, 15] width 32 height 20
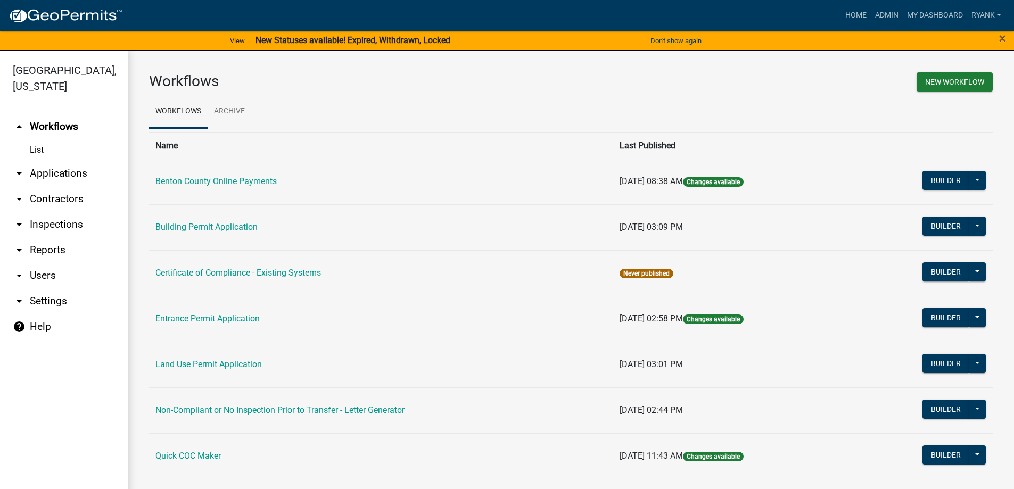
click at [63, 172] on link "arrow_drop_down Applications" at bounding box center [64, 174] width 128 height 26
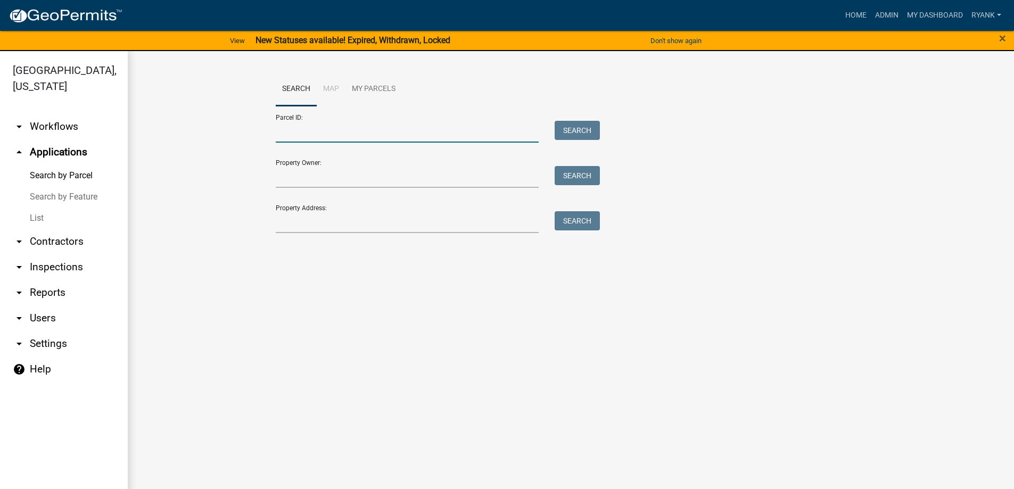
click at [368, 130] on input "Parcel ID:" at bounding box center [408, 132] width 264 height 22
type input "090017302"
click at [570, 129] on button "Search" at bounding box center [577, 130] width 45 height 19
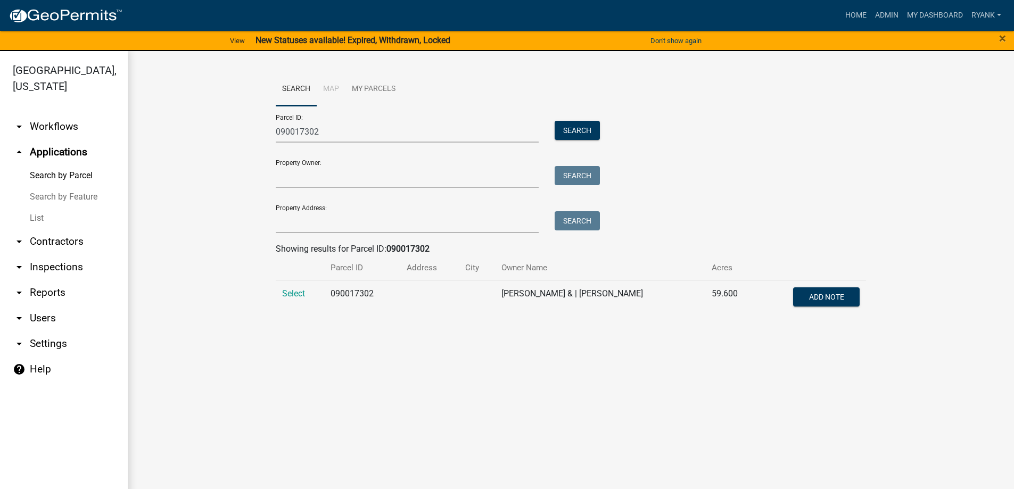
click at [278, 297] on td "Select" at bounding box center [300, 298] width 48 height 35
click at [282, 294] on span "Select" at bounding box center [293, 294] width 23 height 10
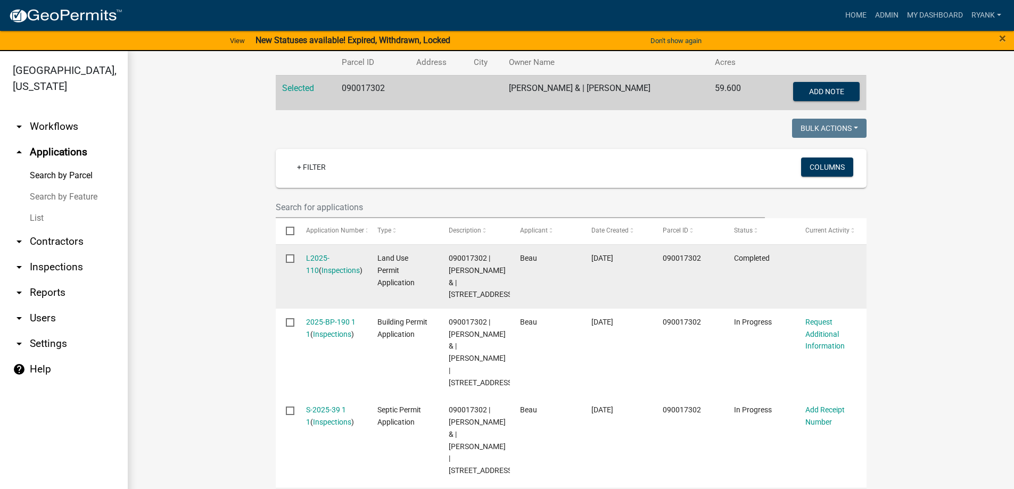
scroll to position [213, 0]
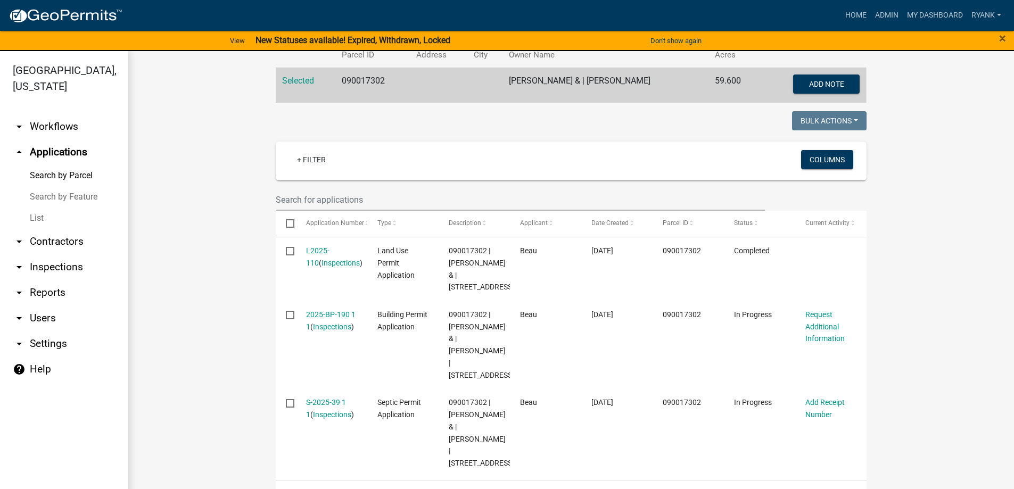
click at [62, 131] on link "arrow_drop_down Workflows" at bounding box center [64, 127] width 128 height 26
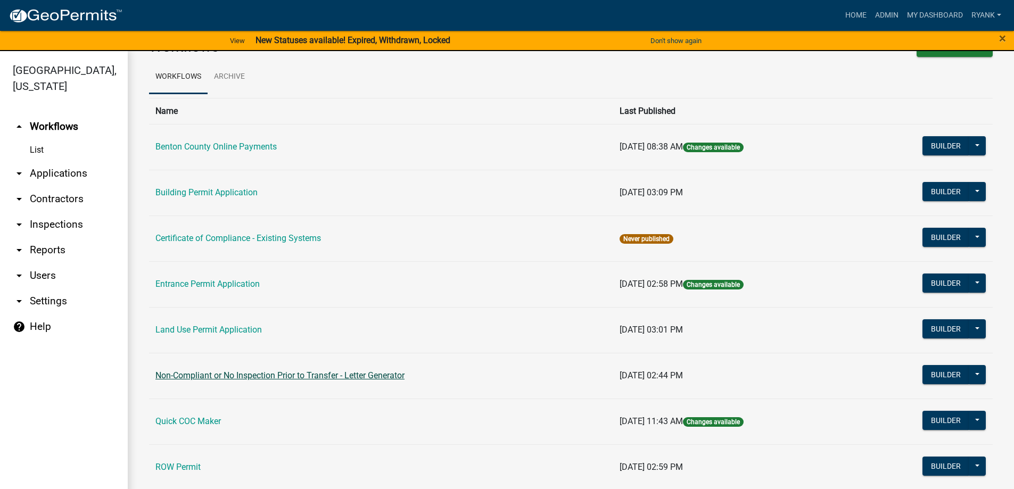
scroll to position [53, 0]
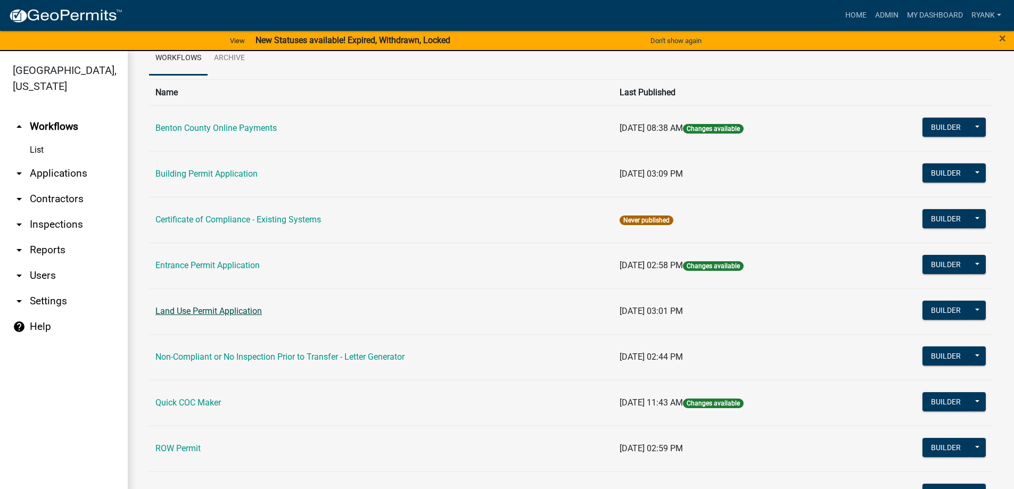
click at [219, 308] on link "Land Use Permit Application" at bounding box center [208, 311] width 106 height 10
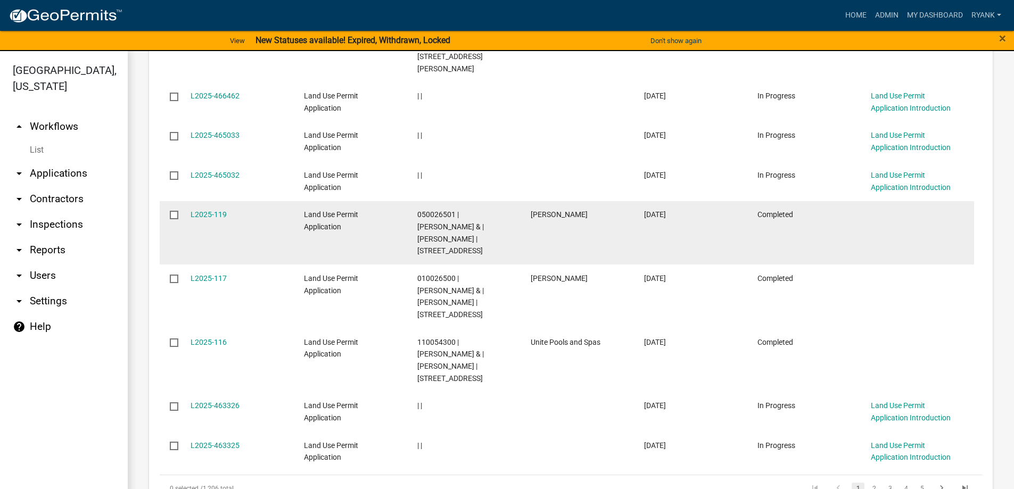
scroll to position [1294, 0]
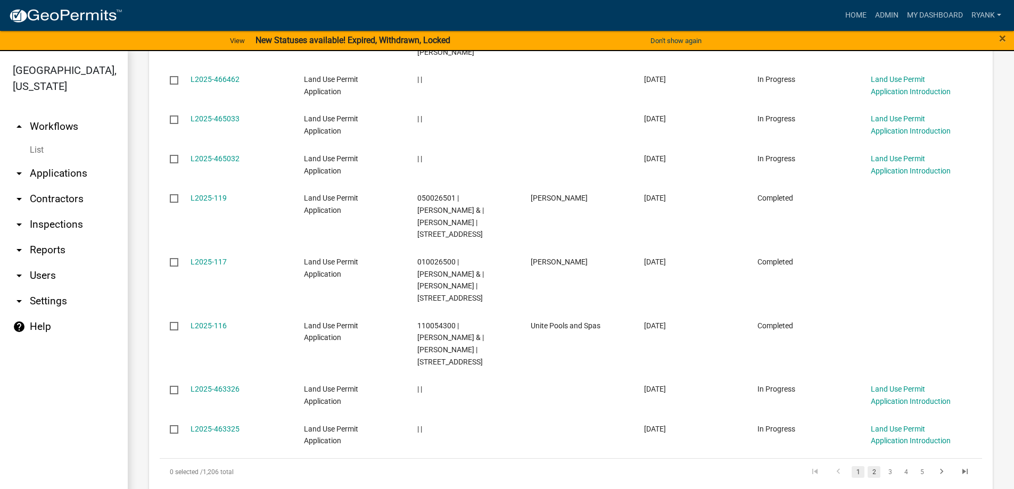
click at [868, 466] on link "2" at bounding box center [874, 472] width 13 height 12
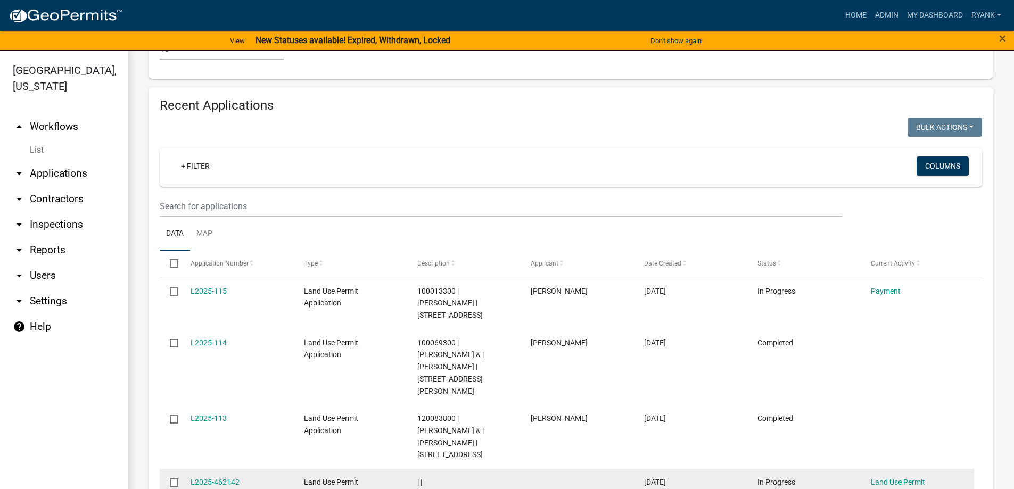
scroll to position [950, 0]
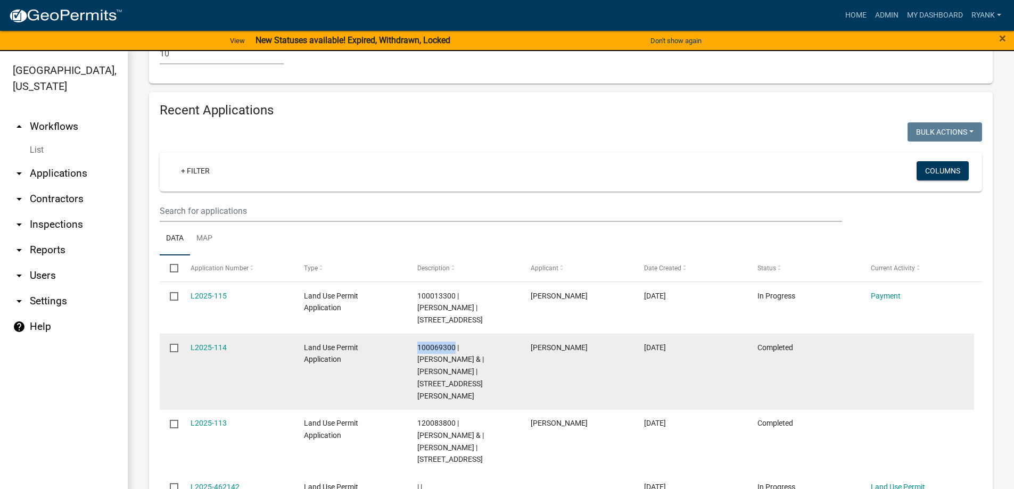
drag, startPoint x: 455, startPoint y: 285, endPoint x: 417, endPoint y: 286, distance: 37.8
click at [417, 343] on span "100069300 | [PERSON_NAME] & | [PERSON_NAME] | [STREET_ADDRESS][PERSON_NAME]" at bounding box center [450, 371] width 67 height 57
copy span "100069300"
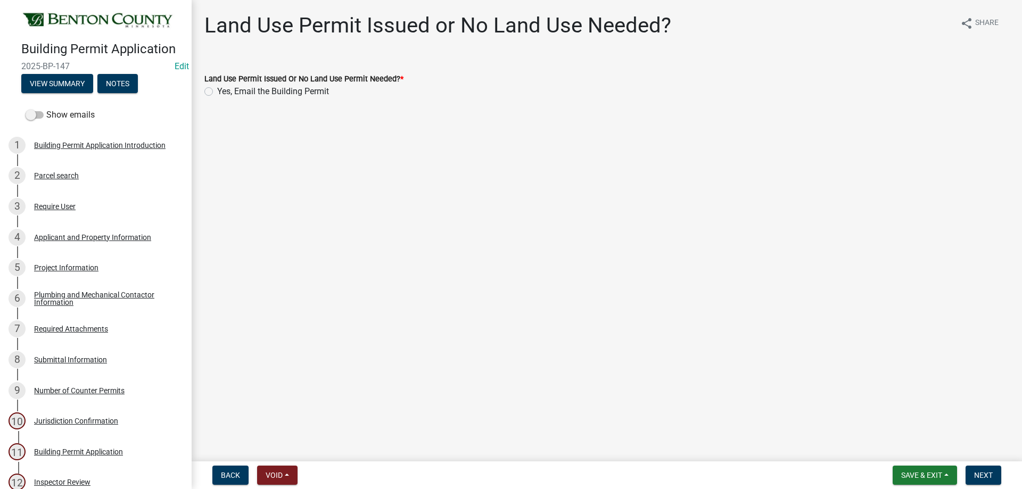
click at [217, 89] on label "Yes, Email the Building Permit" at bounding box center [273, 91] width 112 height 13
click at [217, 89] on input "Yes, Email the Building Permit" at bounding box center [220, 88] width 7 height 7
radio input "true"
click at [995, 473] on button "Next" at bounding box center [984, 475] width 36 height 19
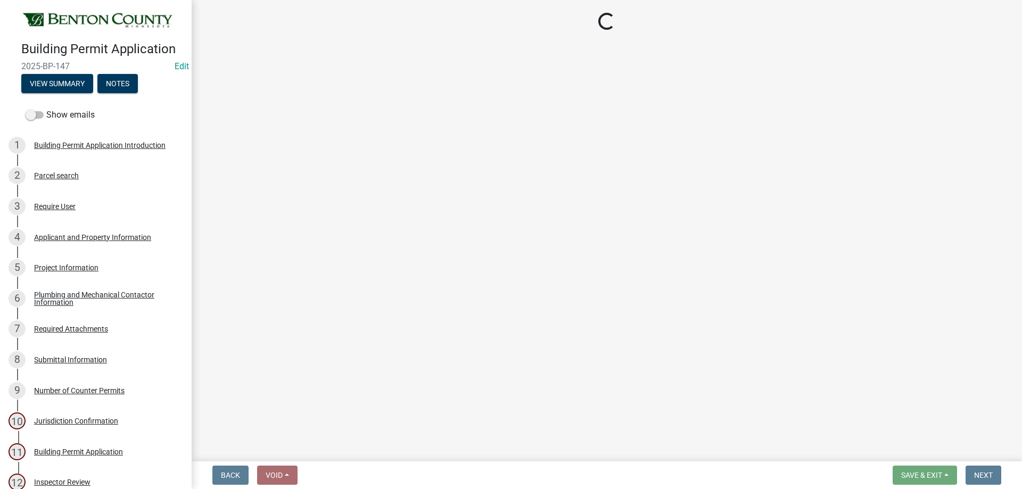
select select "17bfa135-5610-45df-8ce7-87530b7d86d4"
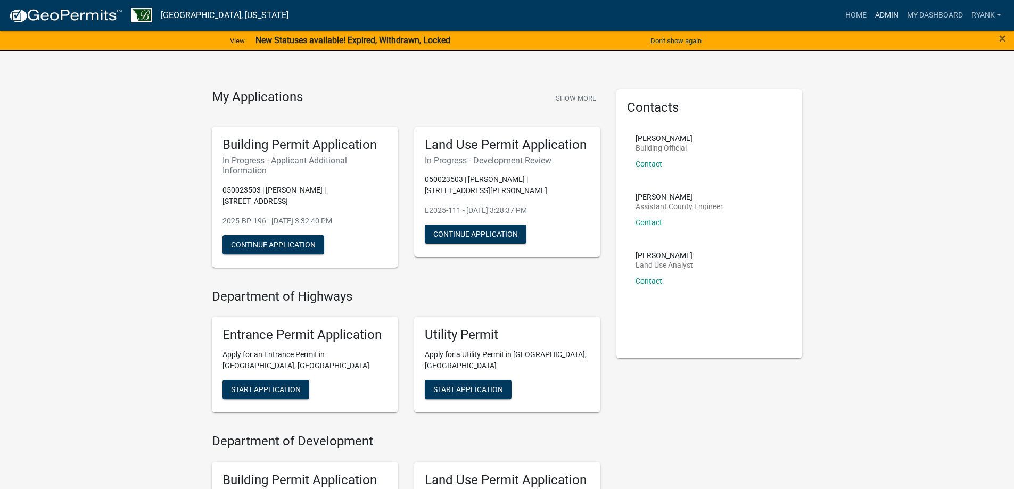
click at [878, 11] on link "Admin" at bounding box center [887, 15] width 32 height 20
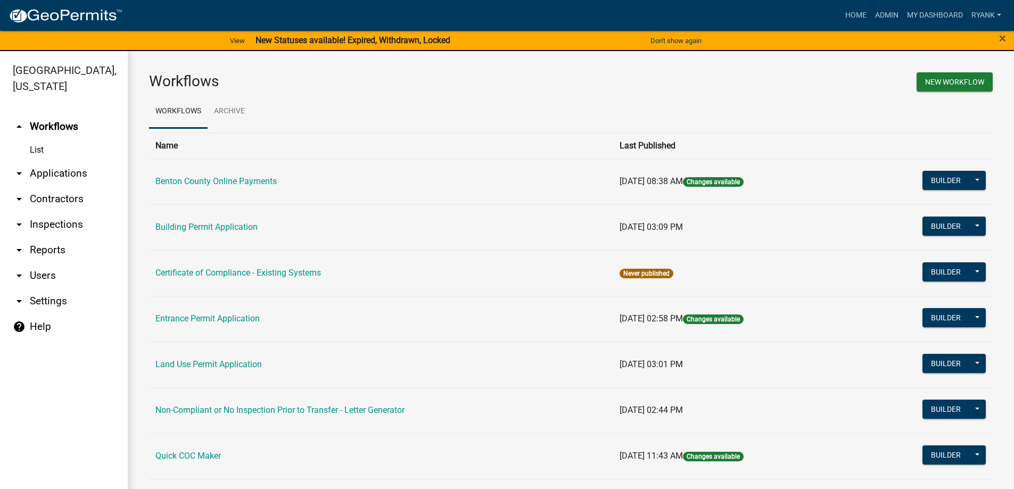
click at [65, 171] on link "arrow_drop_down Applications" at bounding box center [64, 174] width 128 height 26
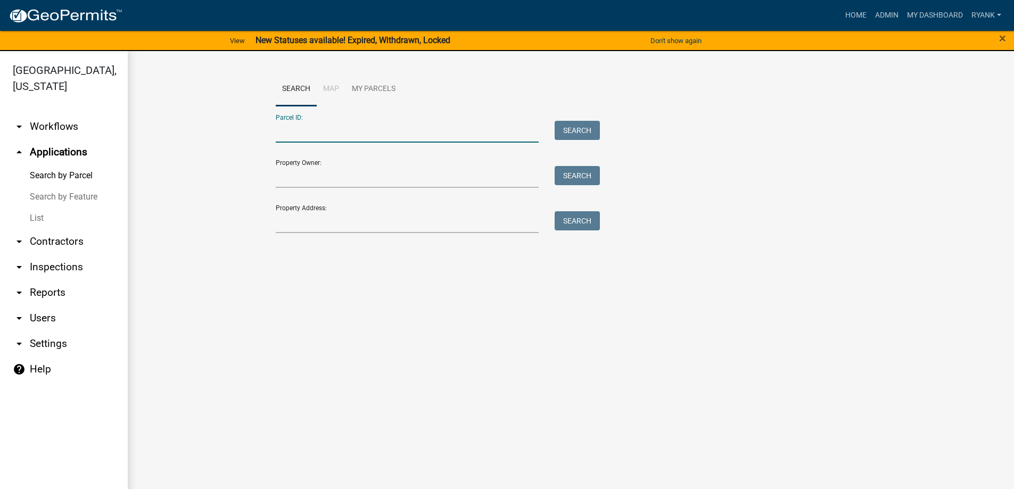
paste input "100069300"
type input "100069300"
click at [328, 266] on main "Search Map My Parcels Parcel ID: 100069300 Search Property Owner: Search Proper…" at bounding box center [571, 276] width 886 height 451
click at [588, 132] on button "Search" at bounding box center [577, 130] width 45 height 19
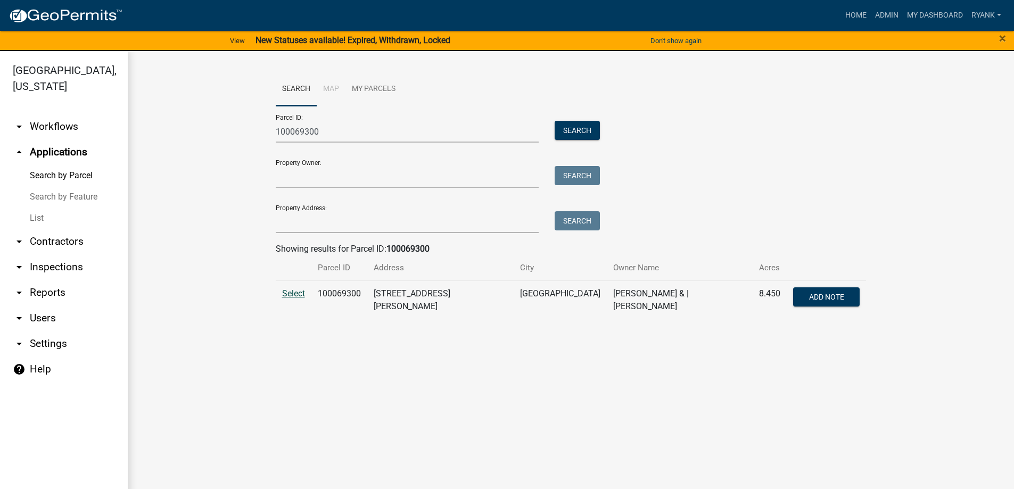
click at [286, 300] on td "Select" at bounding box center [294, 300] width 36 height 39
click at [290, 293] on span "Select" at bounding box center [293, 294] width 23 height 10
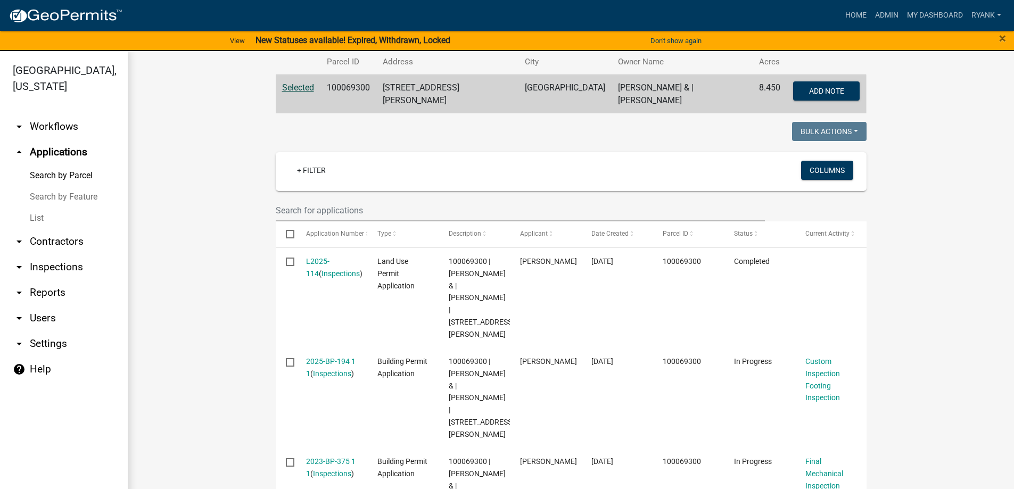
scroll to position [213, 0]
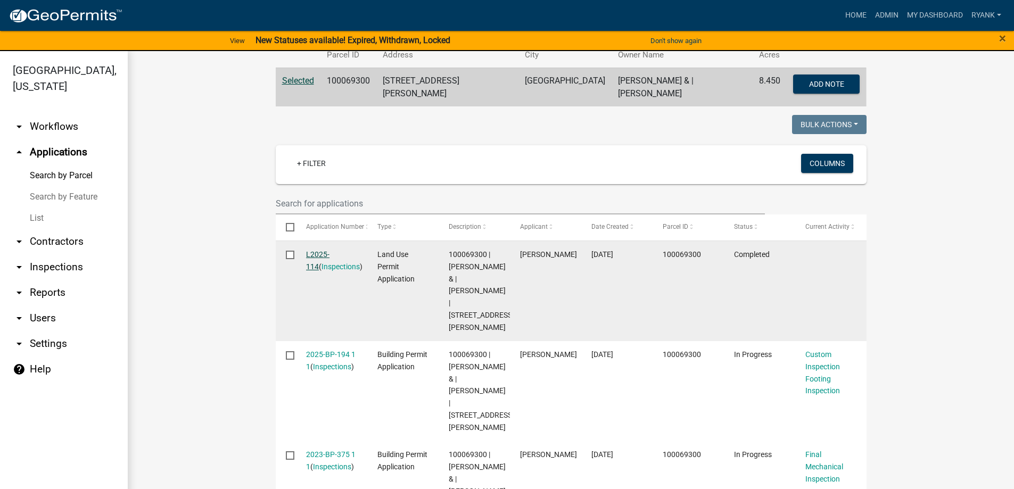
click at [323, 251] on link "L2025-114" at bounding box center [317, 260] width 23 height 21
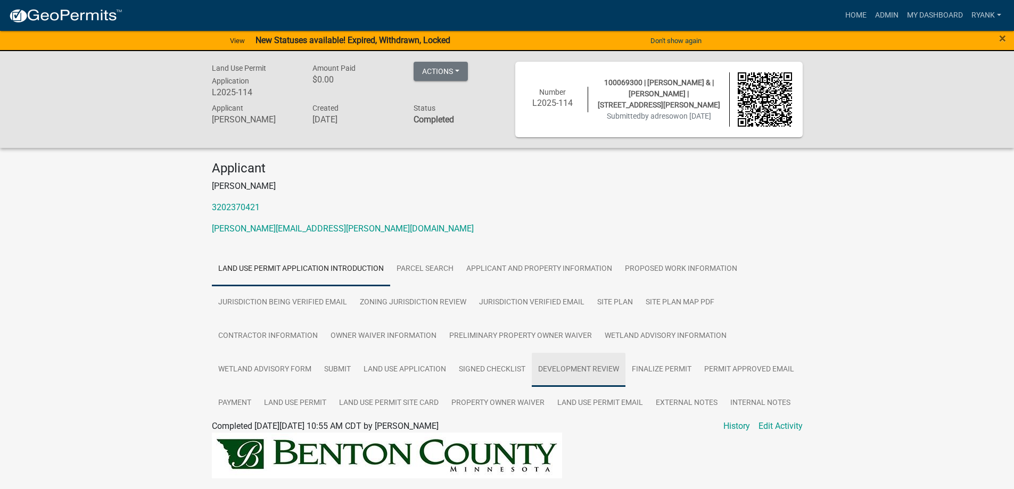
click at [601, 369] on link "Development Review" at bounding box center [579, 370] width 94 height 34
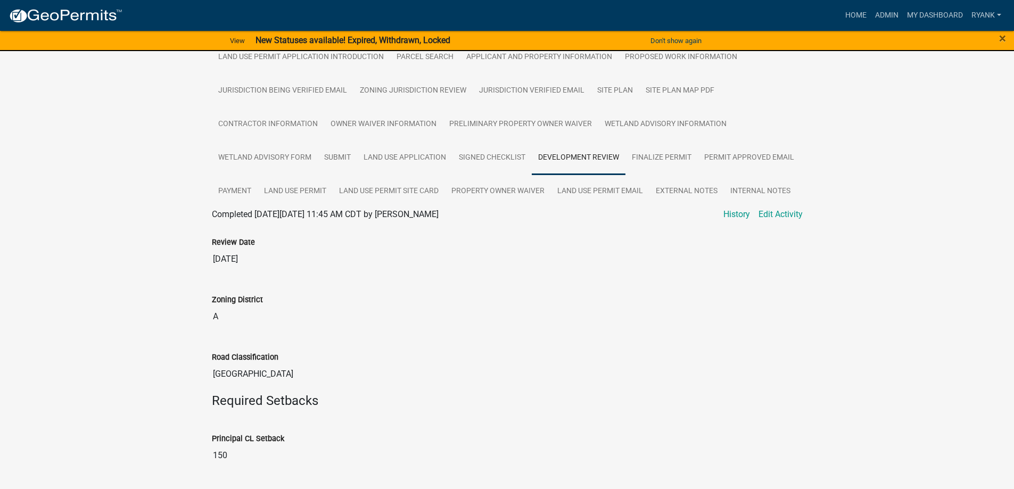
scroll to position [213, 0]
click at [247, 189] on link "Payment" at bounding box center [235, 191] width 46 height 34
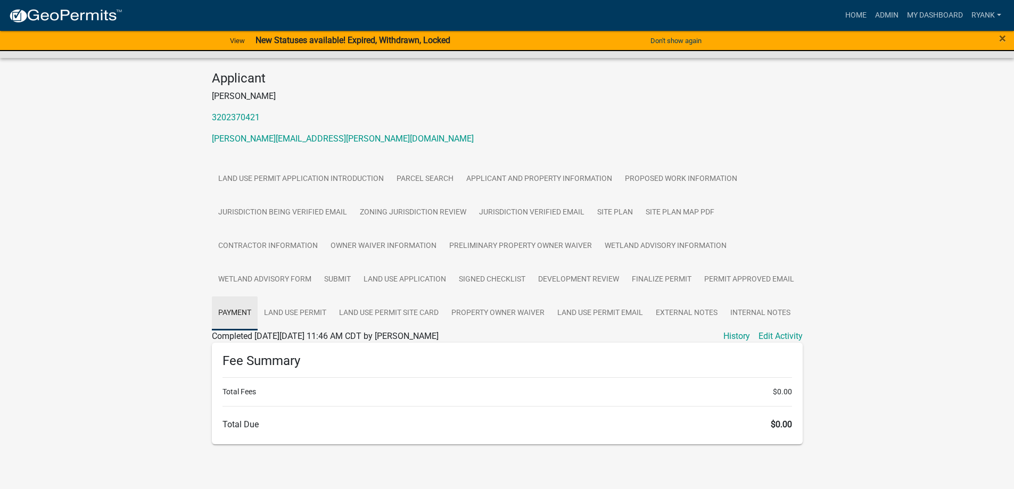
scroll to position [90, 0]
click at [698, 178] on link "Proposed Work Information" at bounding box center [681, 179] width 125 height 34
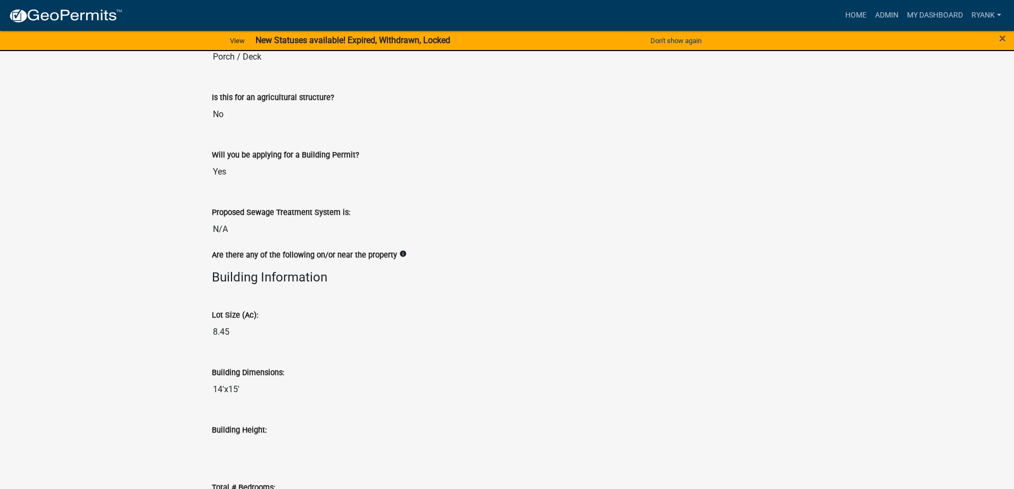
scroll to position [569, 0]
